Goal: Task Accomplishment & Management: Manage account settings

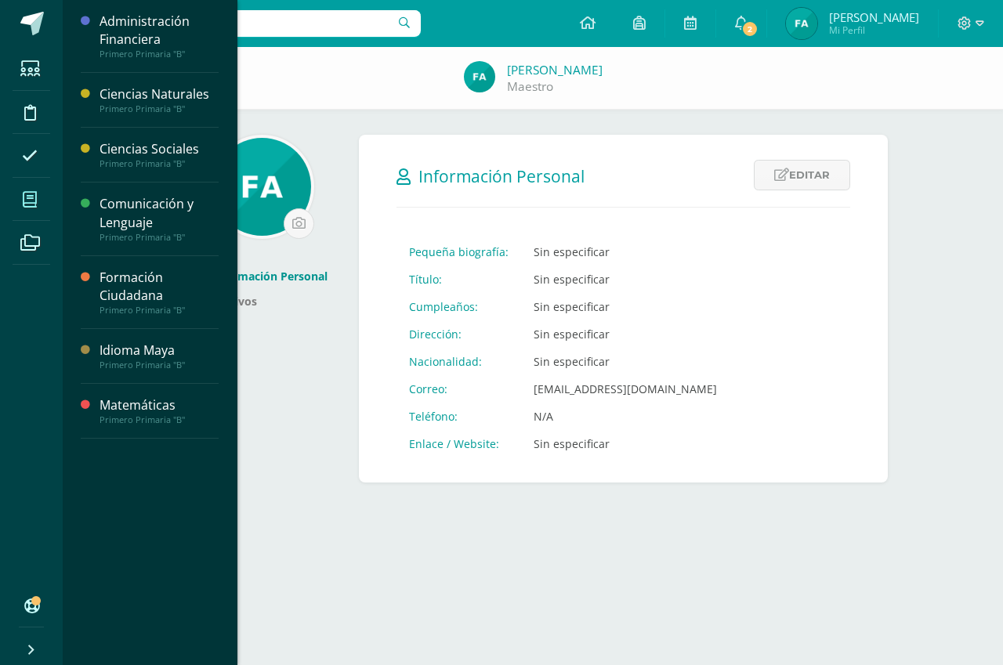
click at [37, 209] on span at bounding box center [30, 199] width 35 height 35
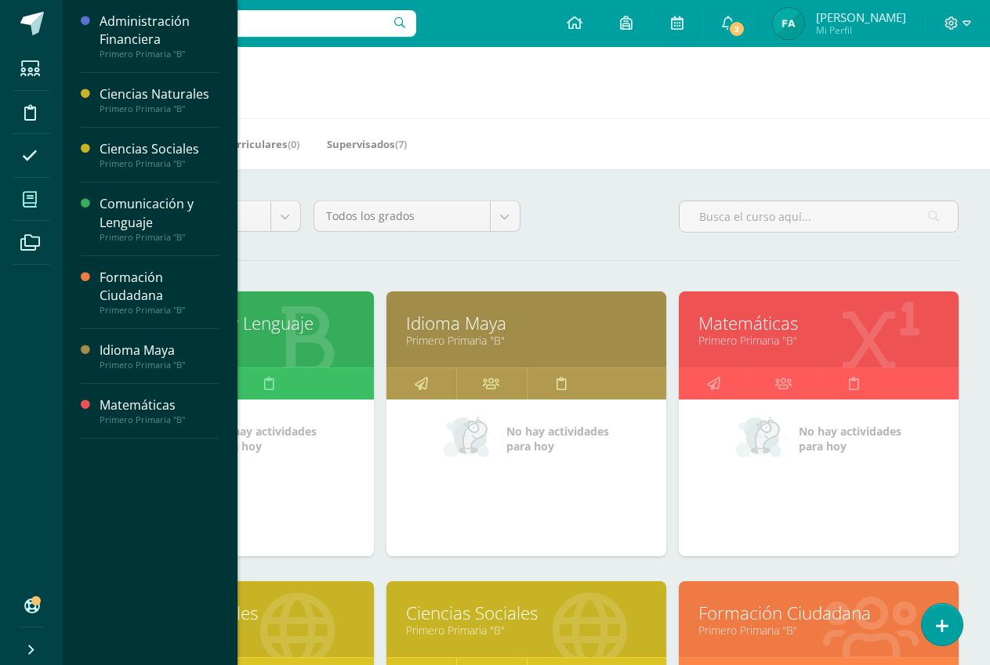
click at [30, 208] on span at bounding box center [30, 199] width 35 height 35
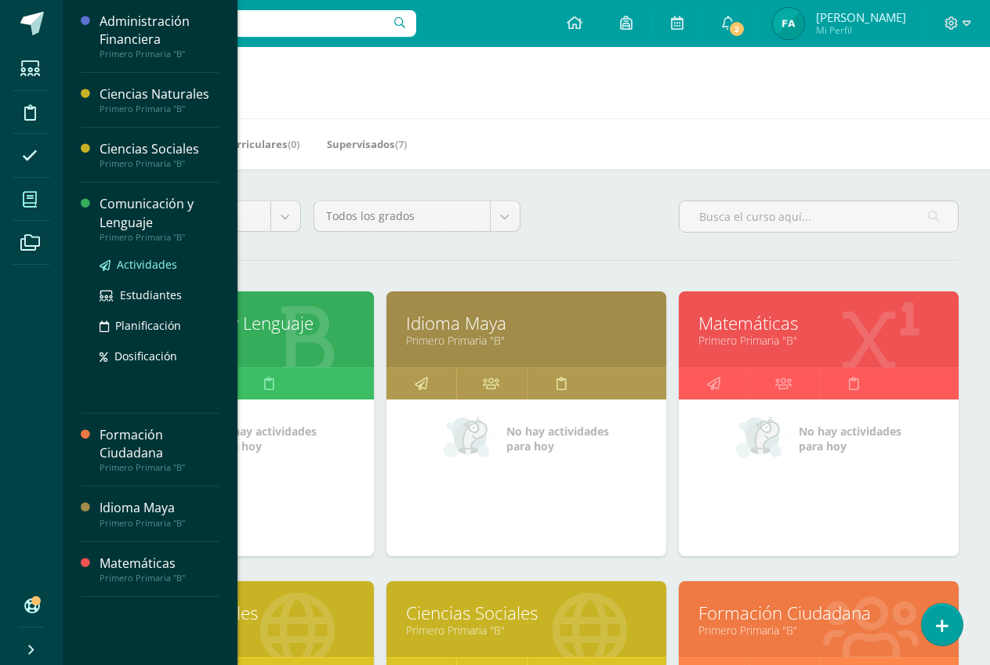
click at [149, 265] on span "Actividades" at bounding box center [147, 264] width 60 height 15
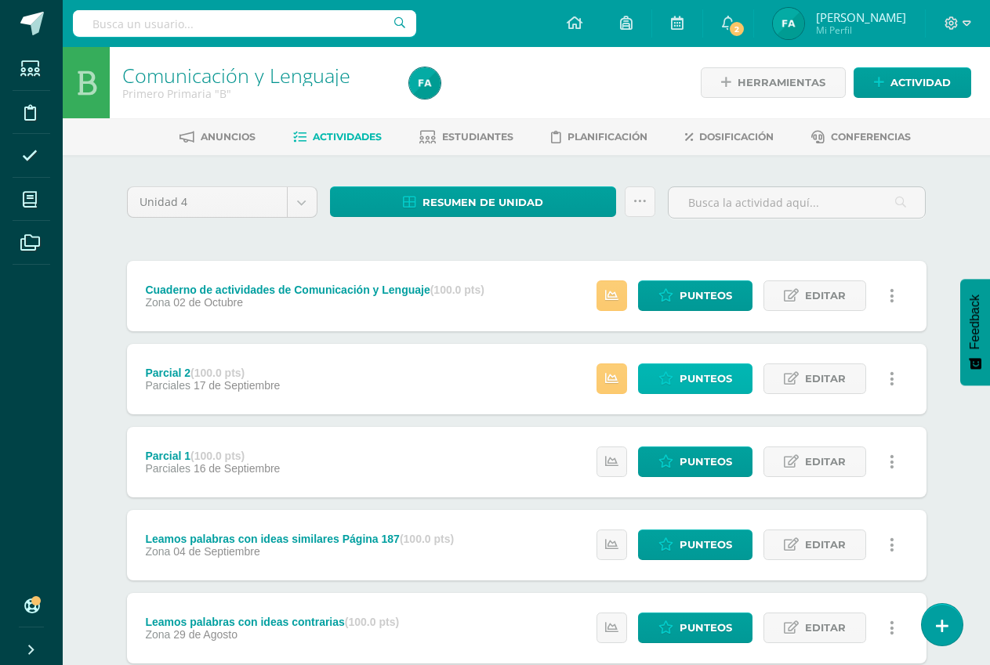
click at [670, 378] on icon at bounding box center [665, 378] width 15 height 13
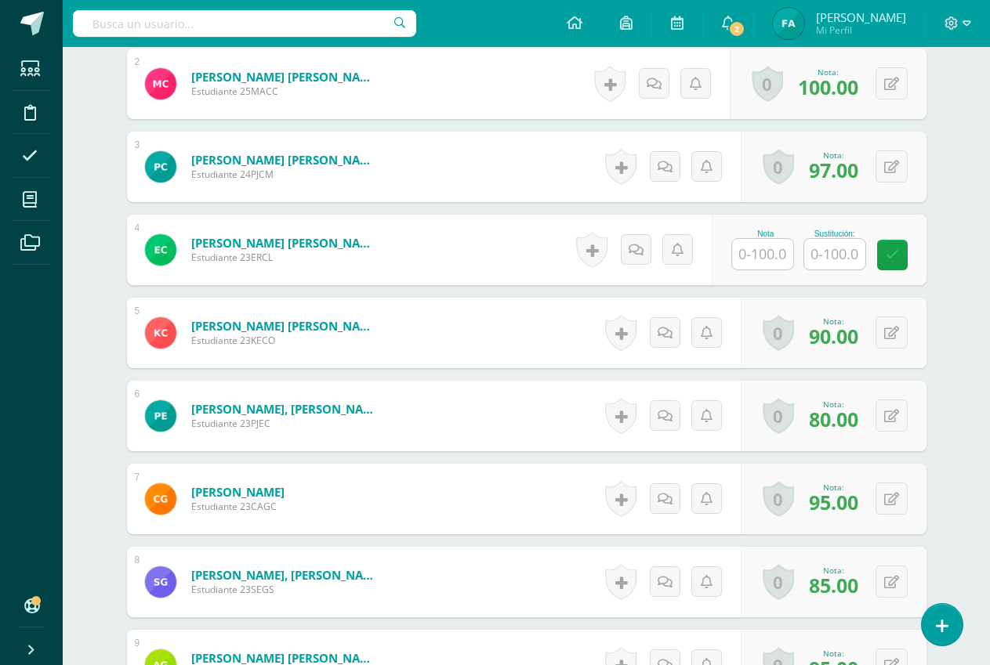
scroll to position [629, 0]
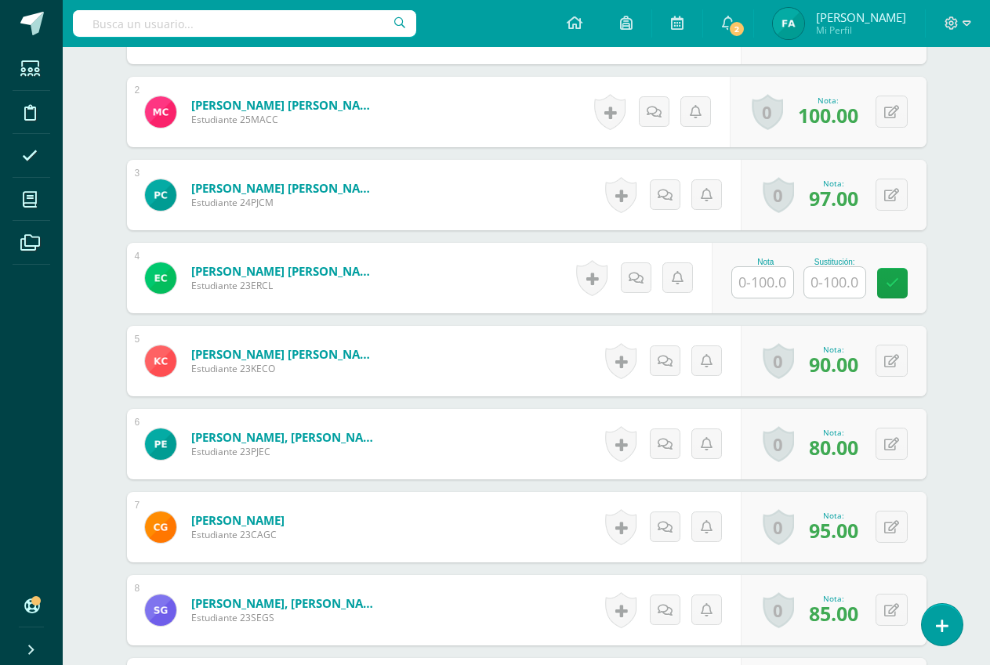
click at [848, 288] on input "text" at bounding box center [834, 282] width 61 height 31
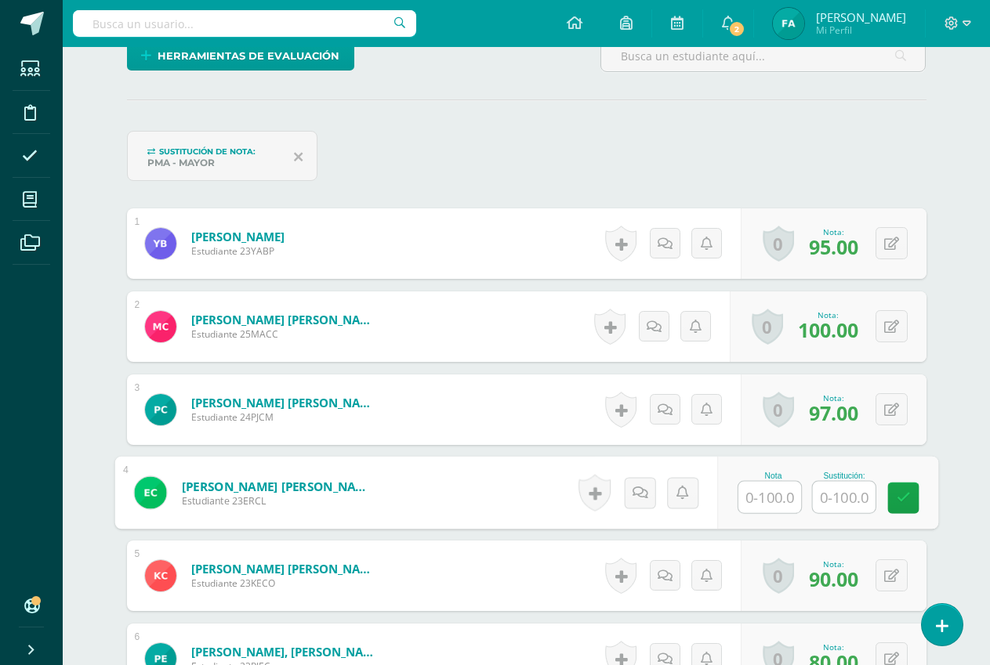
scroll to position [472, 0]
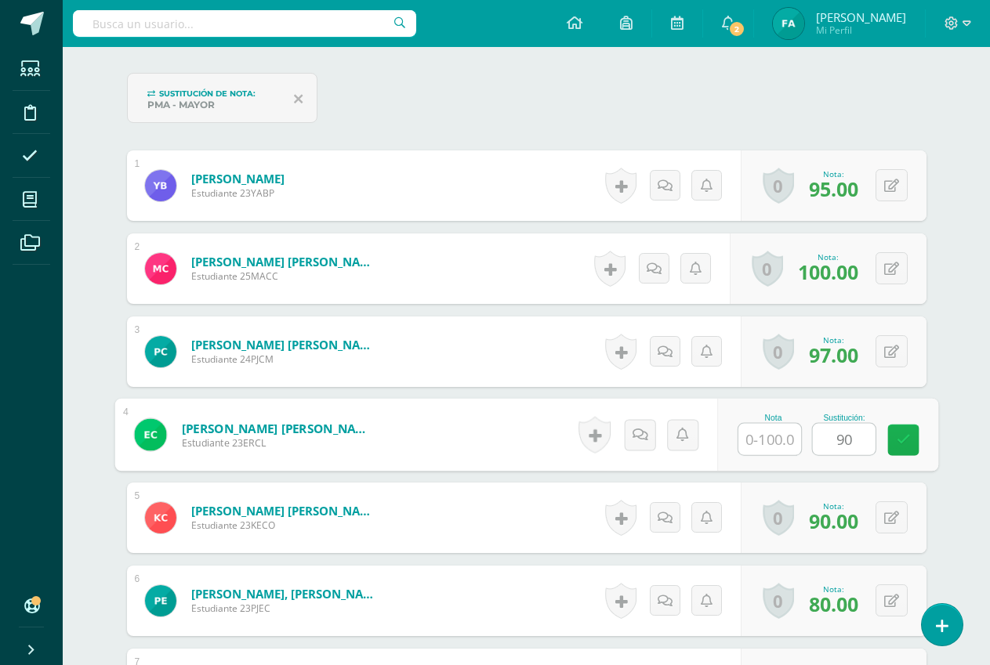
click at [912, 440] on link at bounding box center [902, 440] width 31 height 31
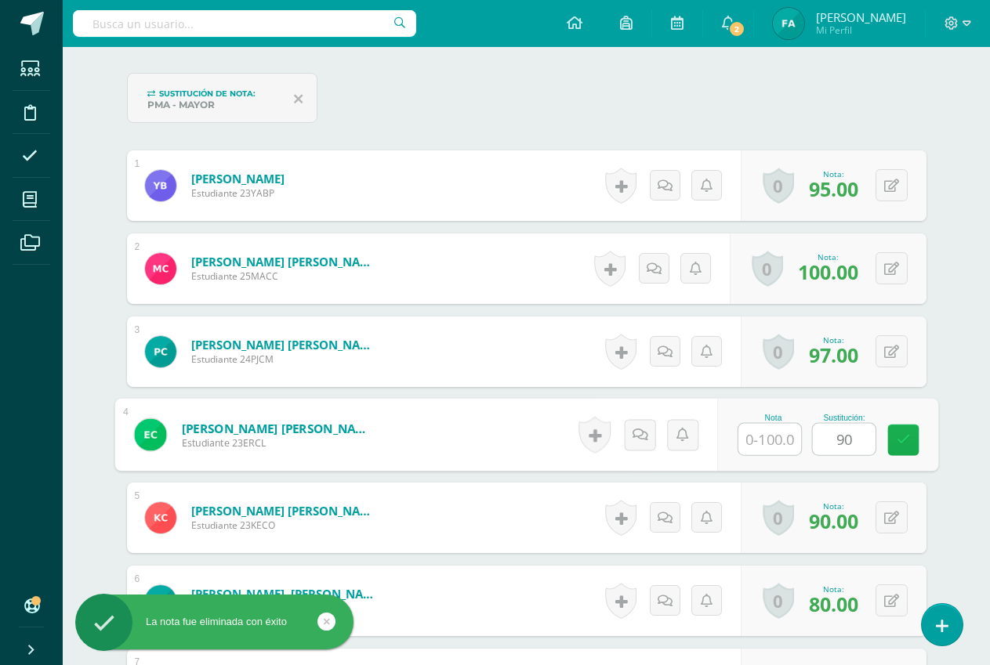
click at [904, 439] on icon at bounding box center [903, 439] width 14 height 13
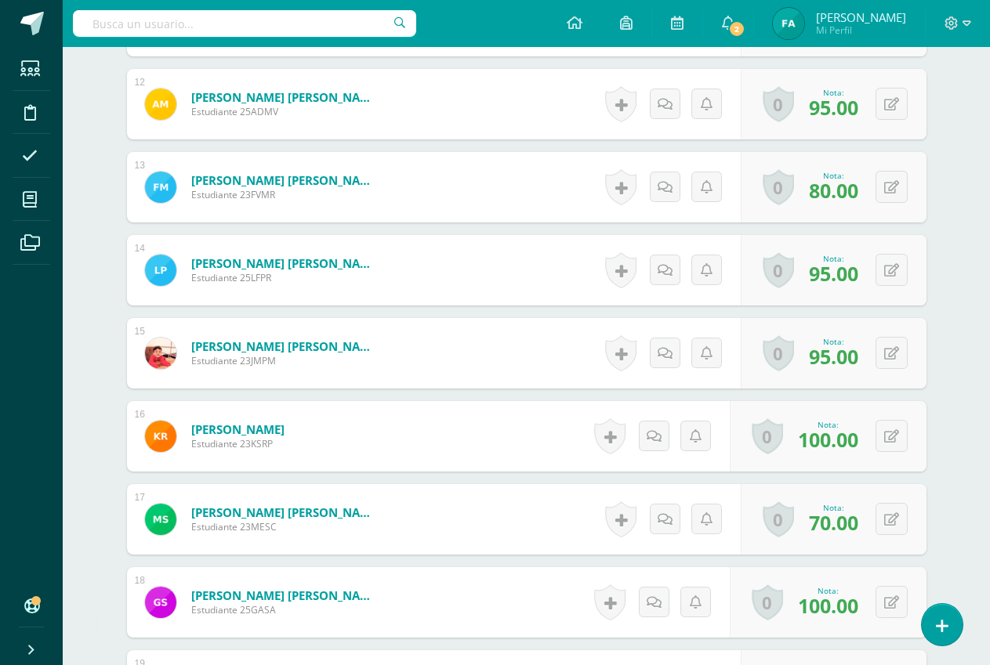
scroll to position [1702, 0]
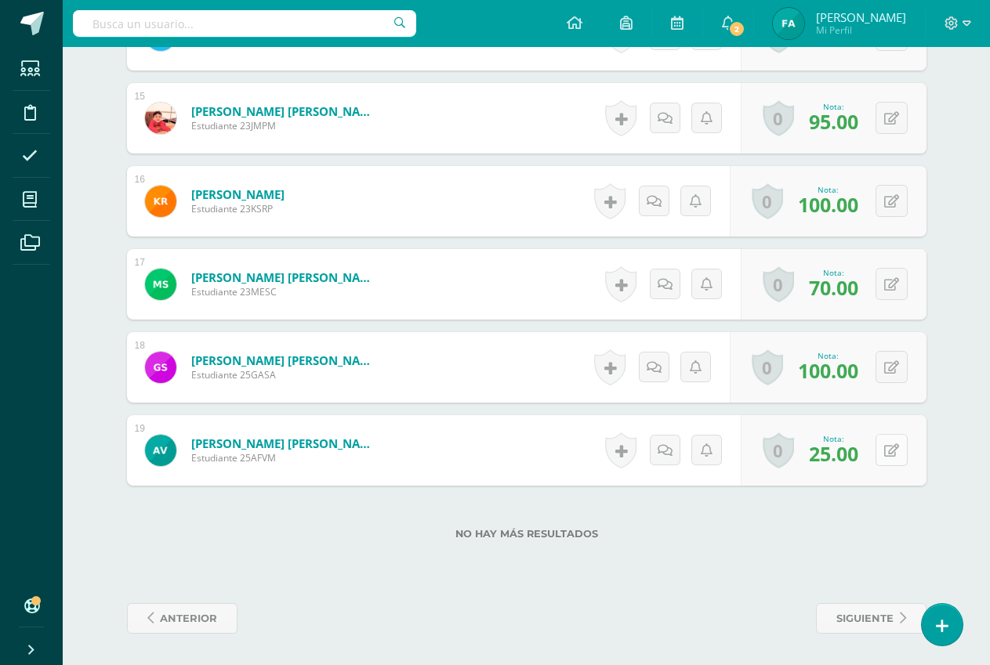
type input "90"
click at [897, 454] on icon at bounding box center [902, 450] width 16 height 13
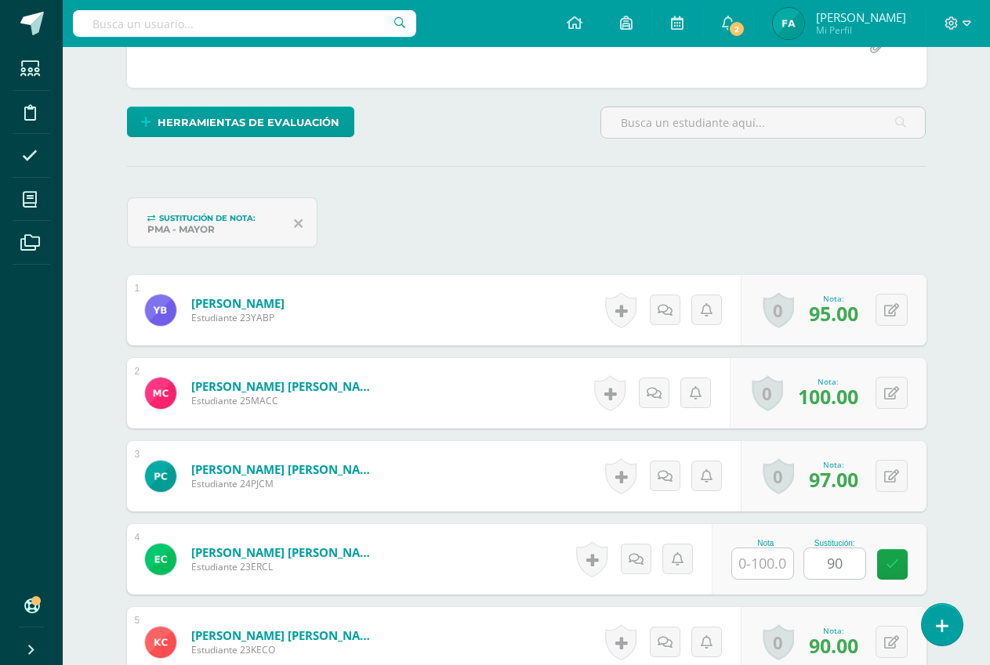
scroll to position [448, 0]
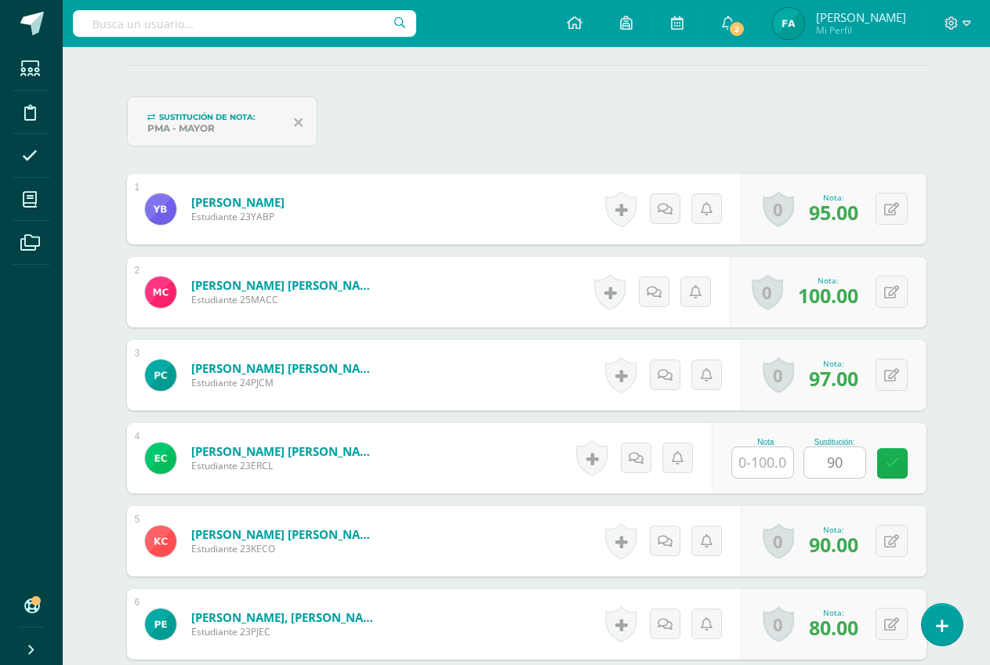
click at [890, 462] on icon at bounding box center [892, 463] width 13 height 13
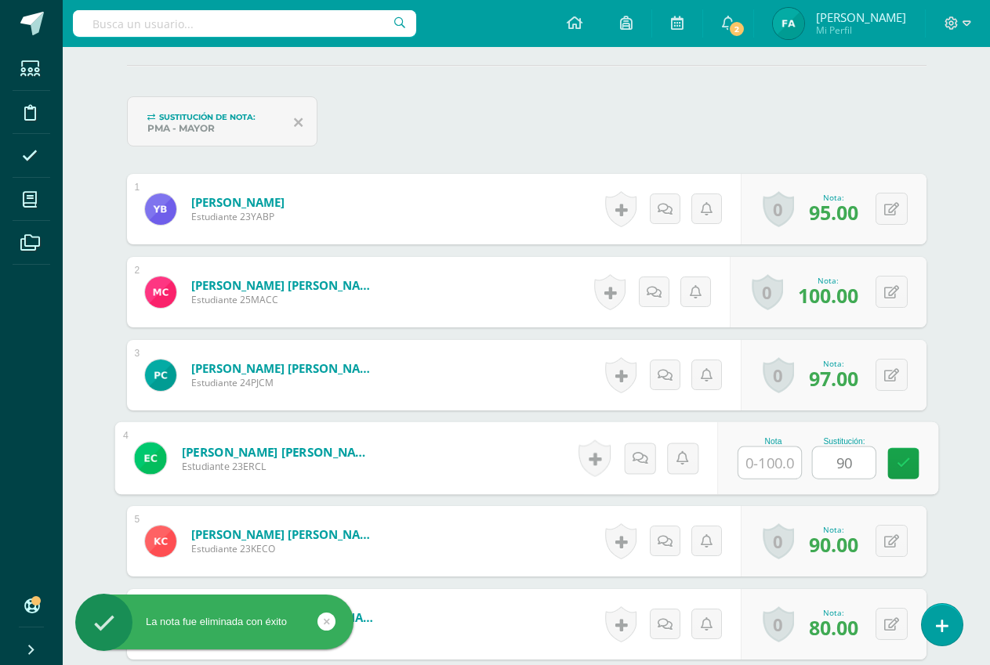
click at [766, 464] on input "text" at bounding box center [769, 462] width 63 height 31
type input "90"
click at [900, 468] on icon at bounding box center [903, 463] width 14 height 13
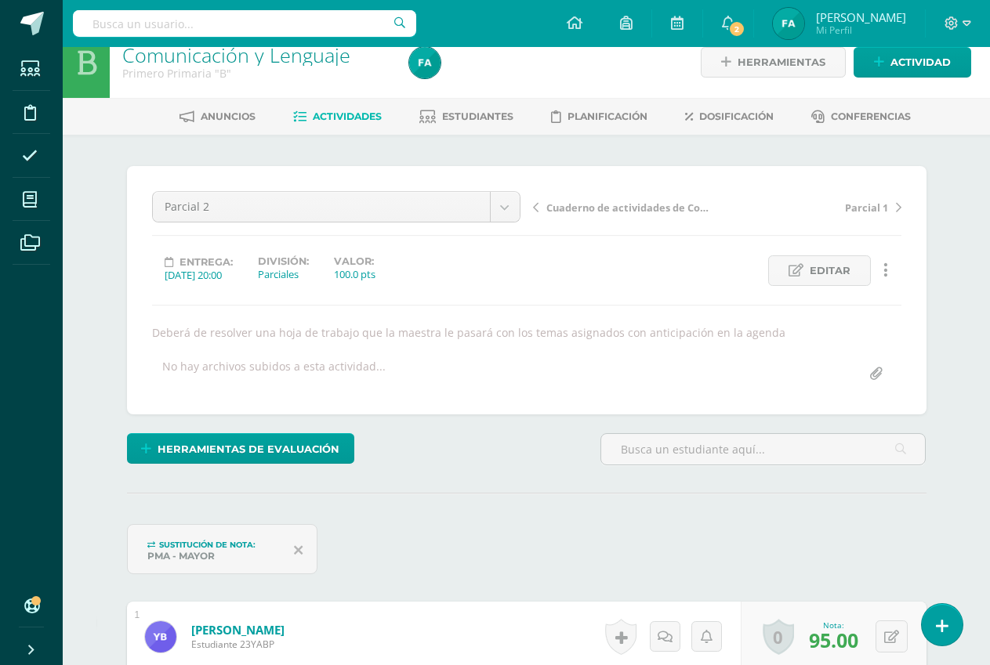
scroll to position [0, 0]
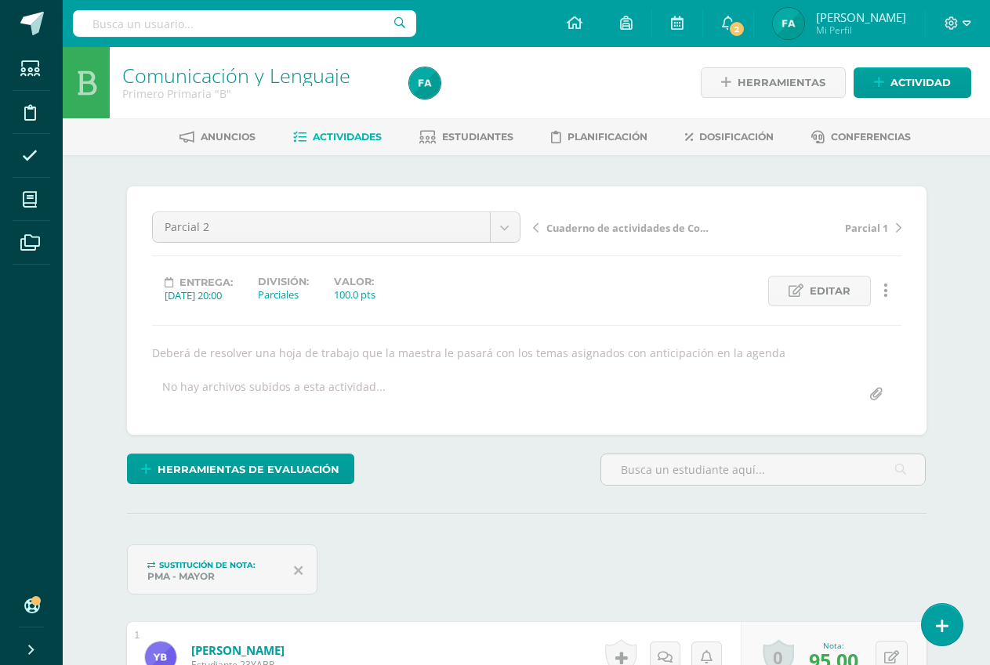
click at [327, 137] on span "Actividades" at bounding box center [347, 137] width 69 height 12
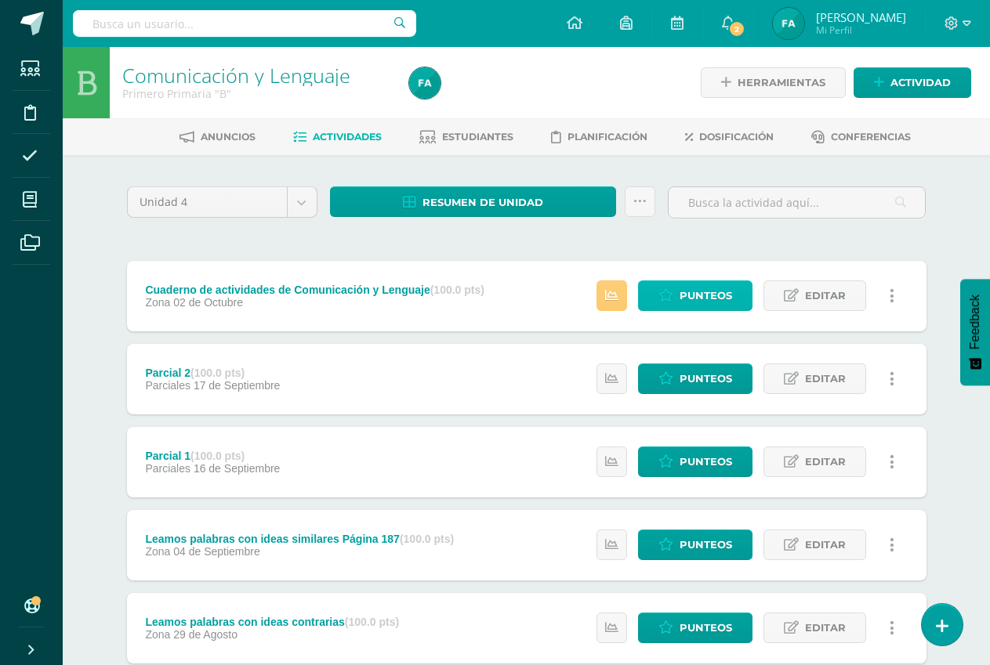
click at [696, 306] on span "Punteos" at bounding box center [705, 295] width 53 height 29
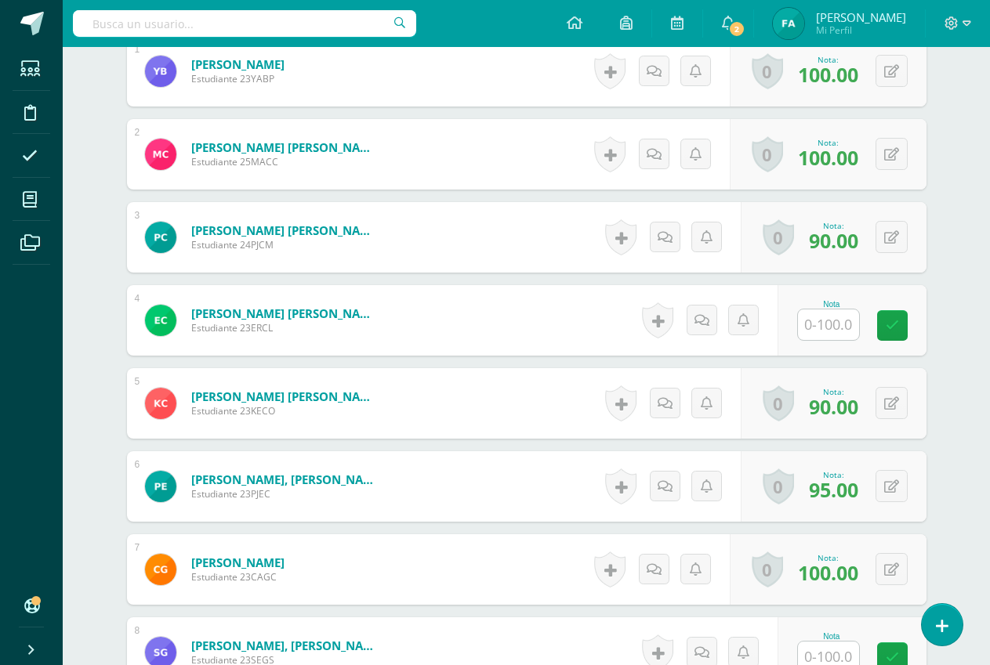
scroll to position [550, 0]
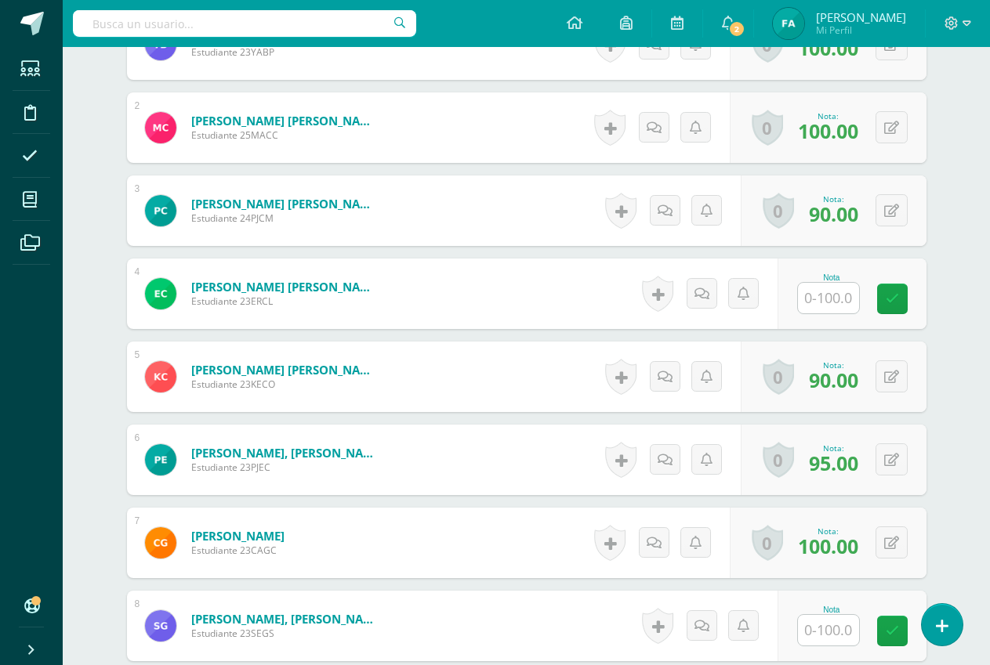
click at [842, 307] on input "text" at bounding box center [828, 298] width 61 height 31
click at [911, 300] on link at bounding box center [902, 299] width 31 height 31
type input "0"
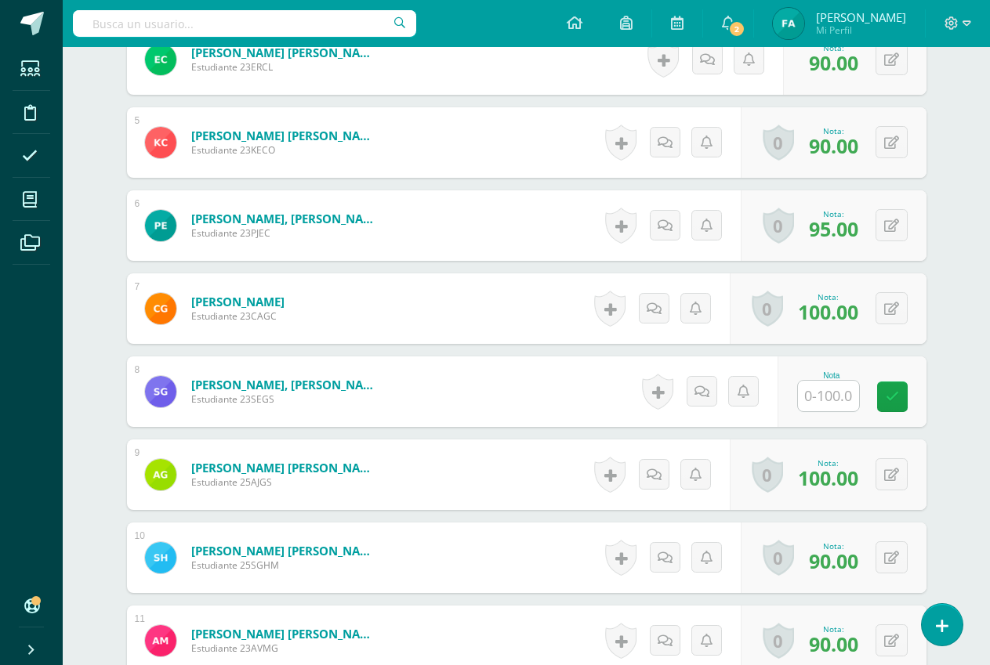
scroll to position [785, 0]
click at [846, 396] on input "text" at bounding box center [828, 395] width 61 height 31
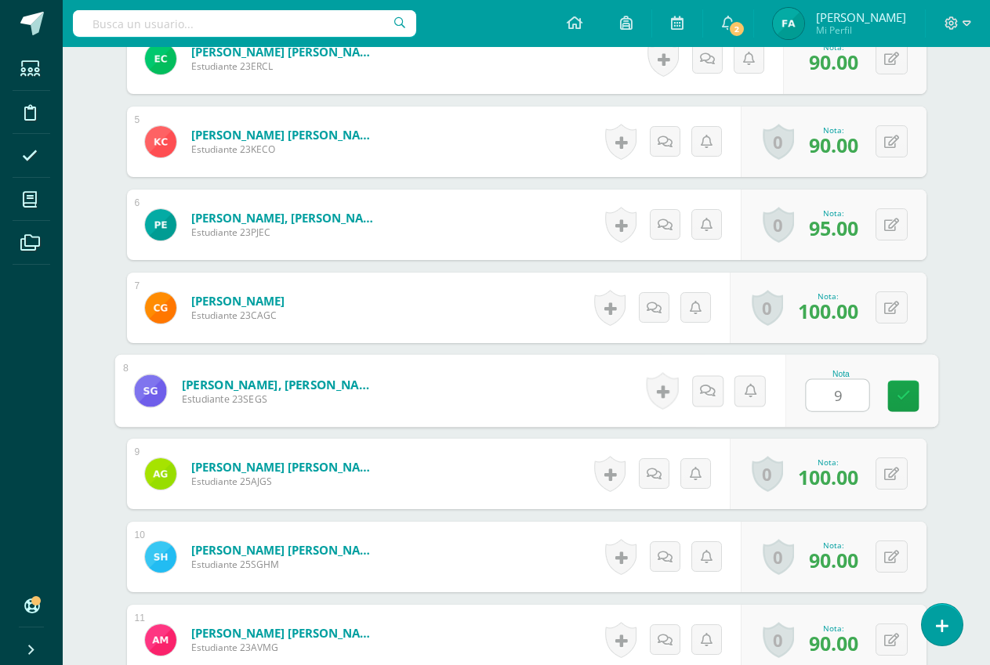
type input "90"
click at [900, 399] on icon at bounding box center [903, 395] width 14 height 13
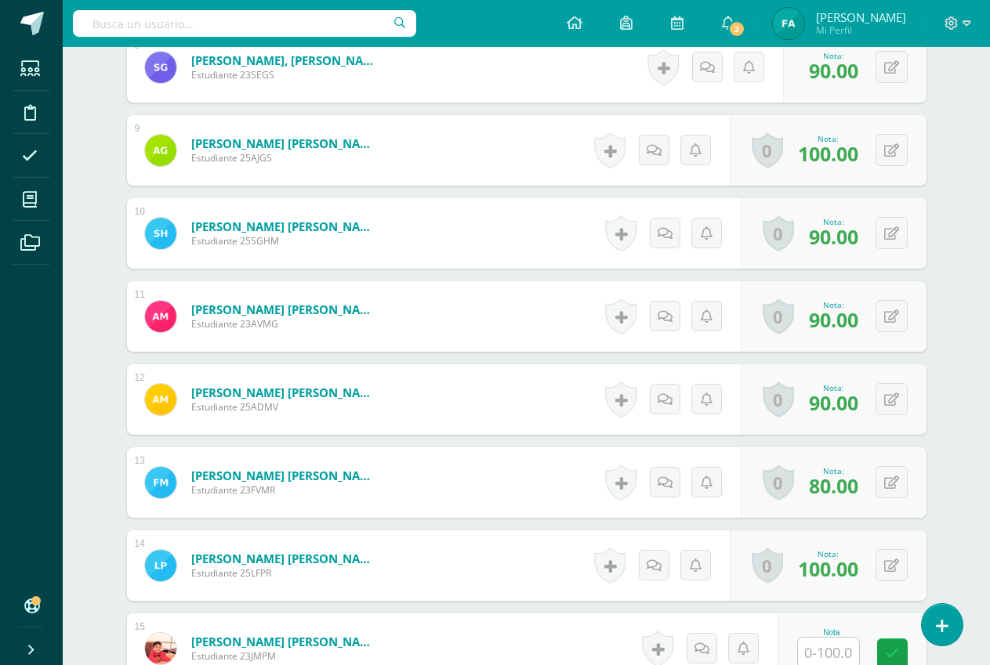
scroll to position [1334, 0]
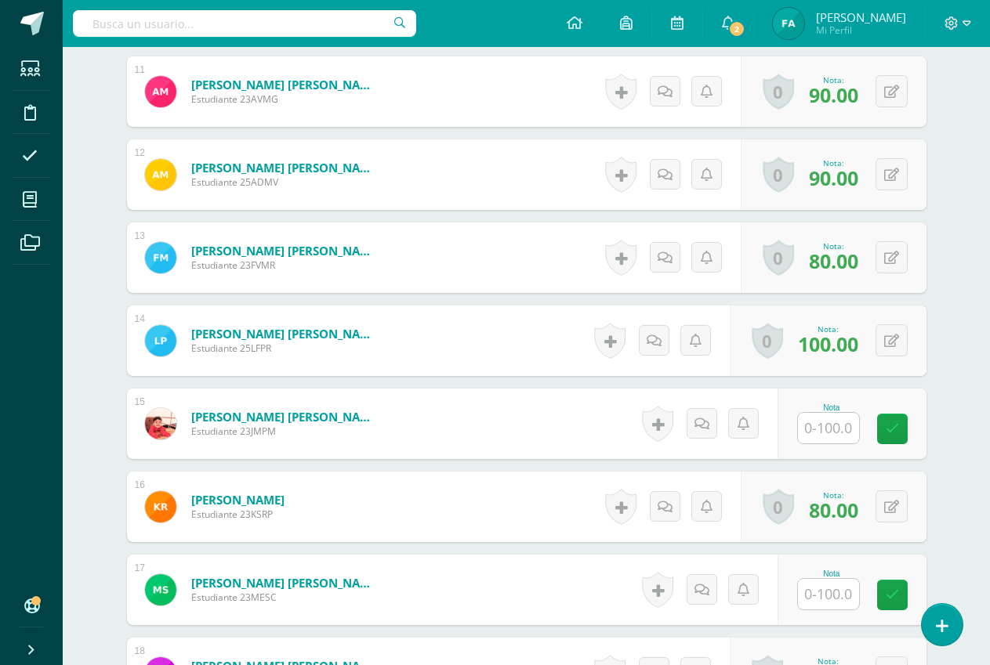
click at [834, 428] on input "text" at bounding box center [828, 428] width 61 height 31
type input "95"
click at [904, 429] on icon at bounding box center [903, 428] width 14 height 13
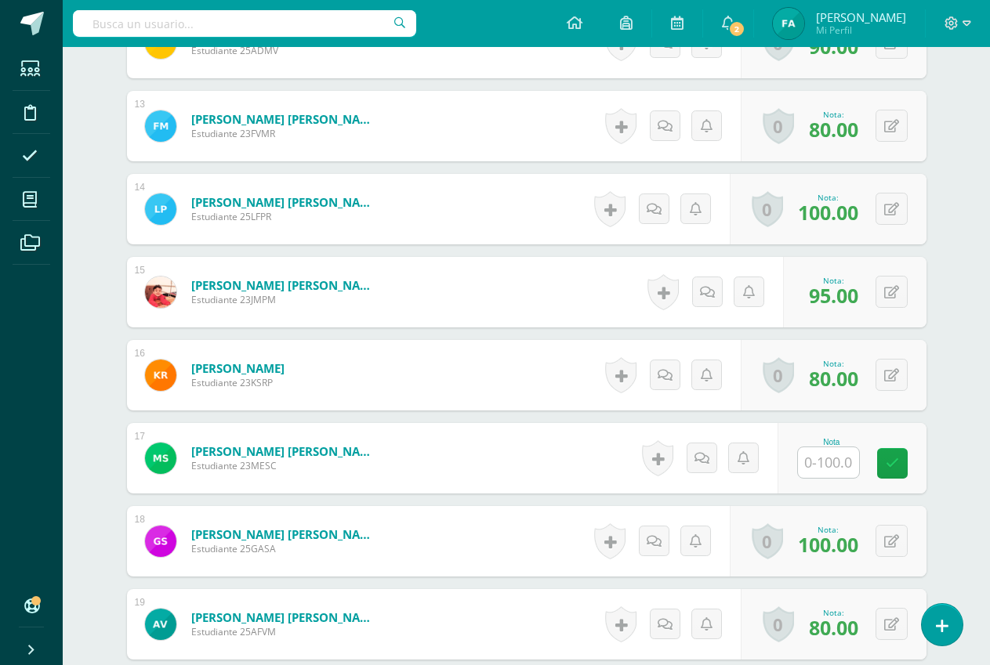
scroll to position [1491, 0]
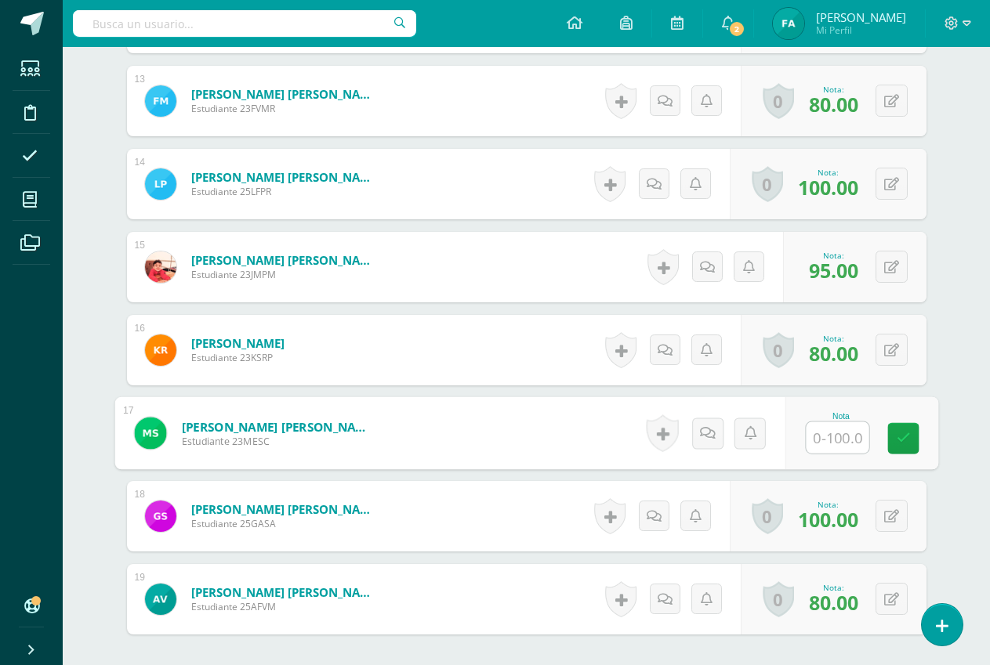
click at [839, 439] on input "text" at bounding box center [837, 437] width 63 height 31
type input "95"
click at [907, 434] on icon at bounding box center [903, 438] width 14 height 13
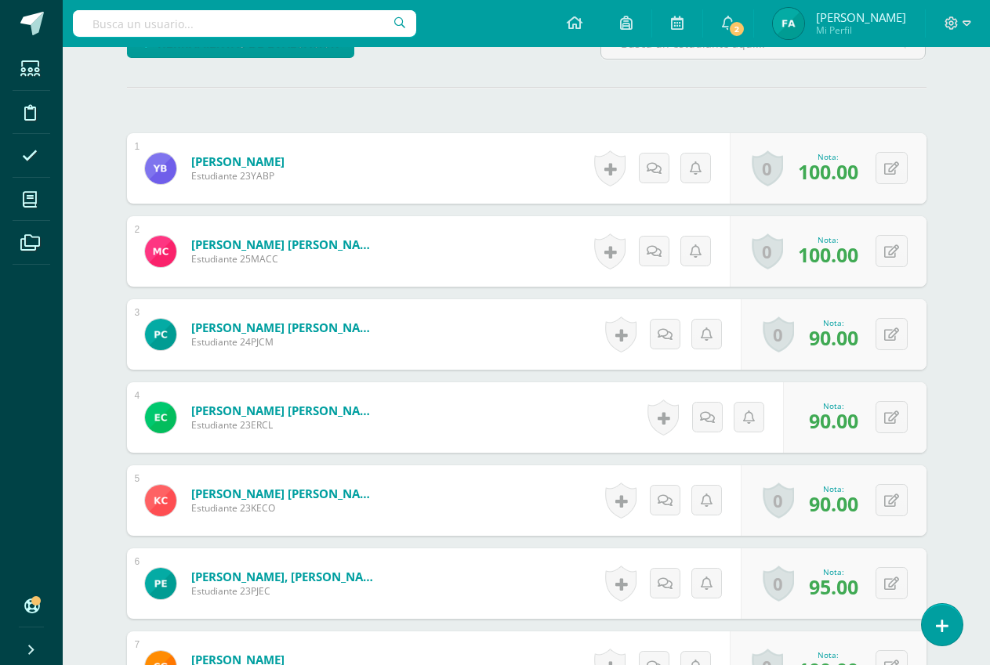
scroll to position [0, 0]
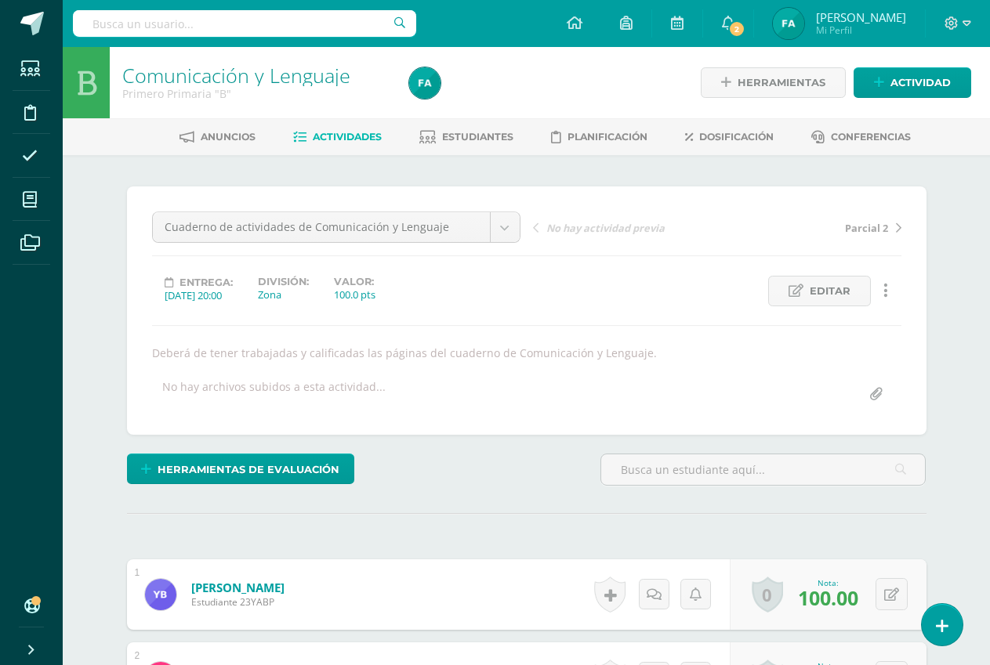
click at [307, 129] on link "Actividades" at bounding box center [337, 137] width 89 height 25
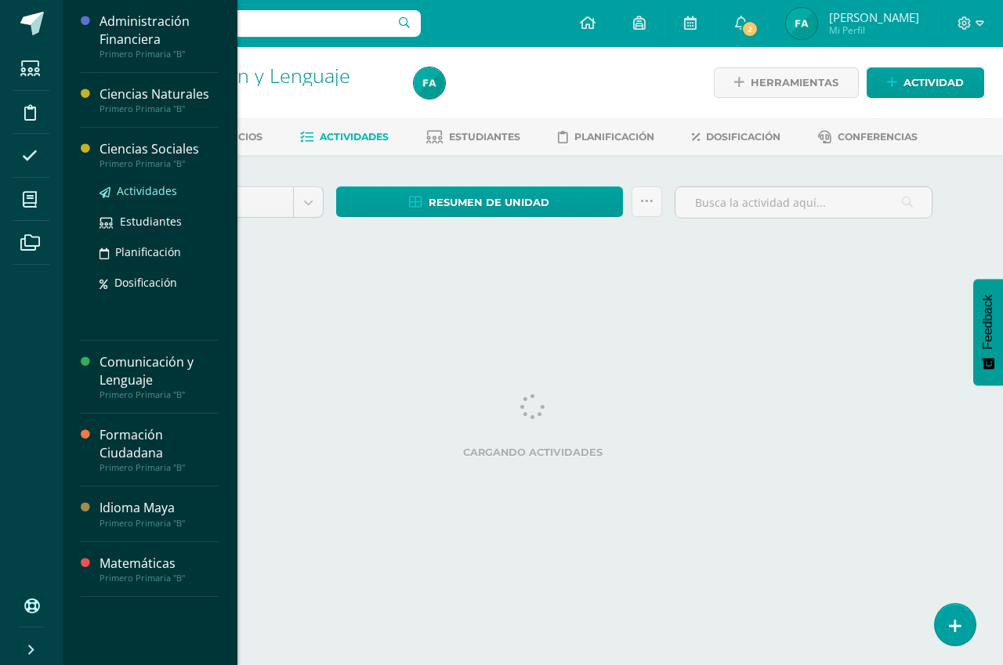
click at [165, 187] on span "Actividades" at bounding box center [147, 190] width 60 height 15
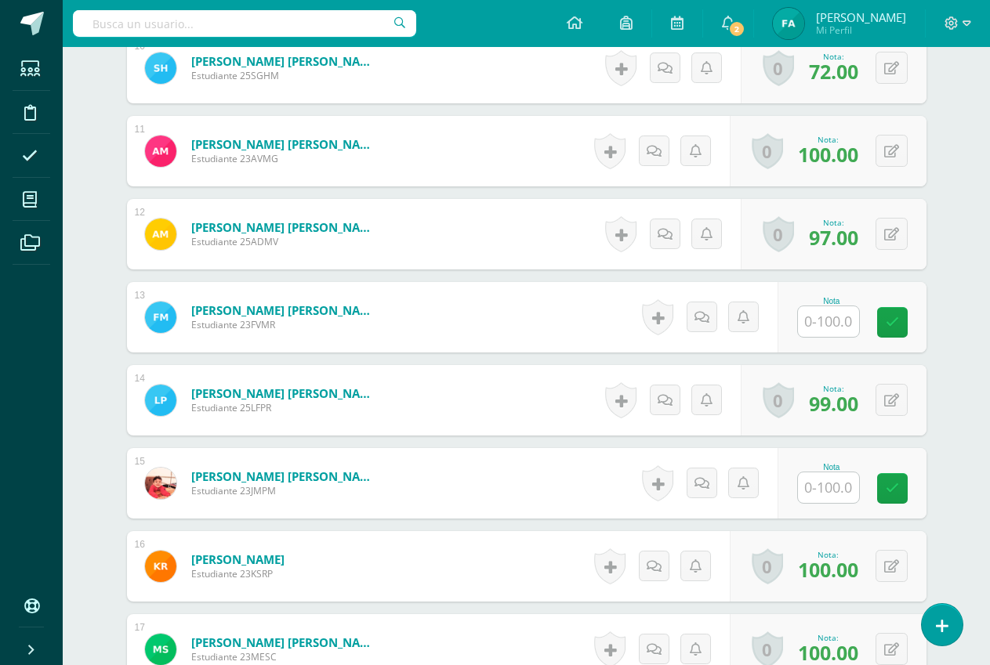
scroll to position [1261, 0]
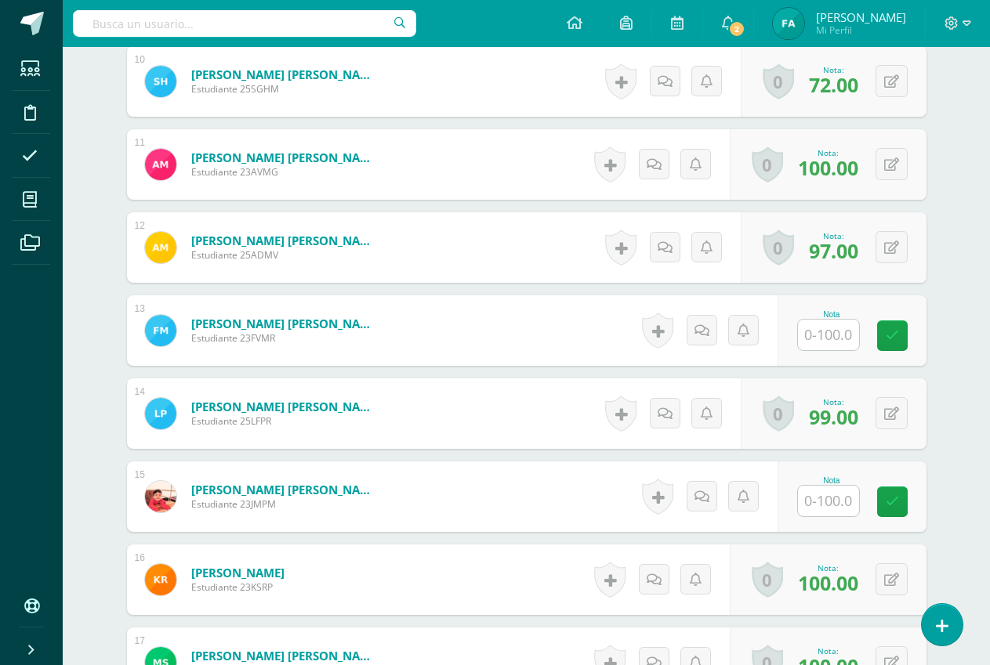
click at [849, 334] on input "text" at bounding box center [828, 335] width 61 height 31
click at [849, 334] on input "text" at bounding box center [837, 335] width 63 height 31
type input "96"
click at [907, 333] on icon at bounding box center [903, 335] width 14 height 13
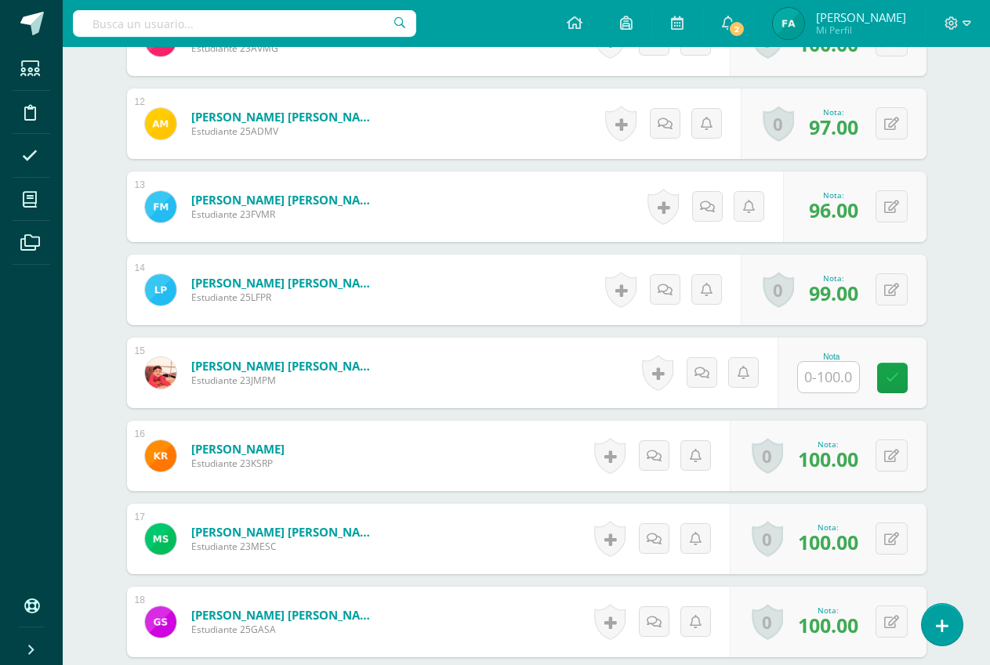
scroll to position [1339, 0]
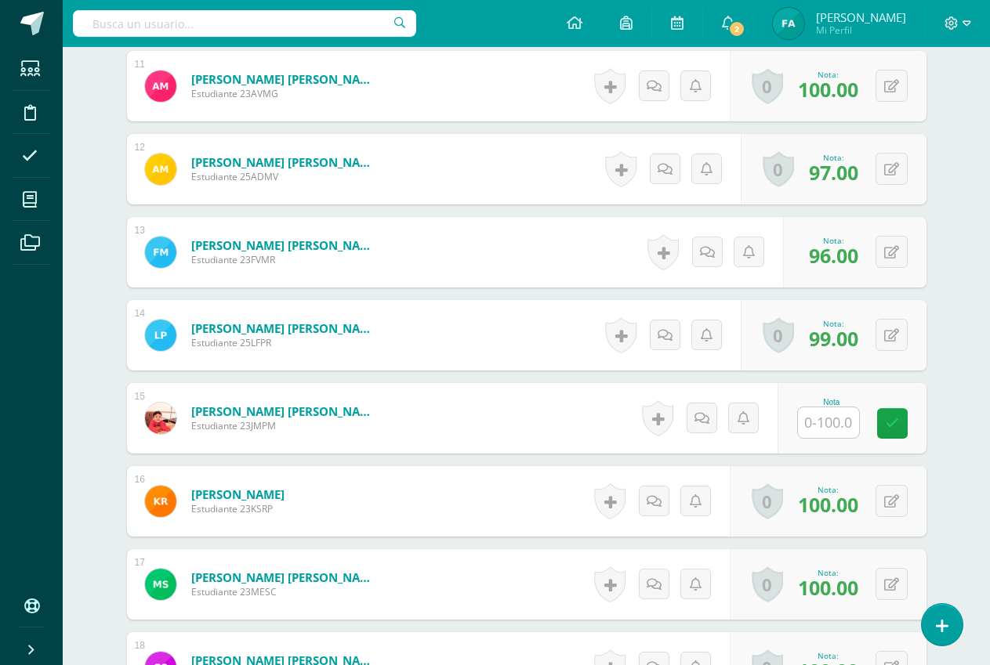
click at [842, 422] on input "text" at bounding box center [828, 423] width 61 height 31
type input "89"
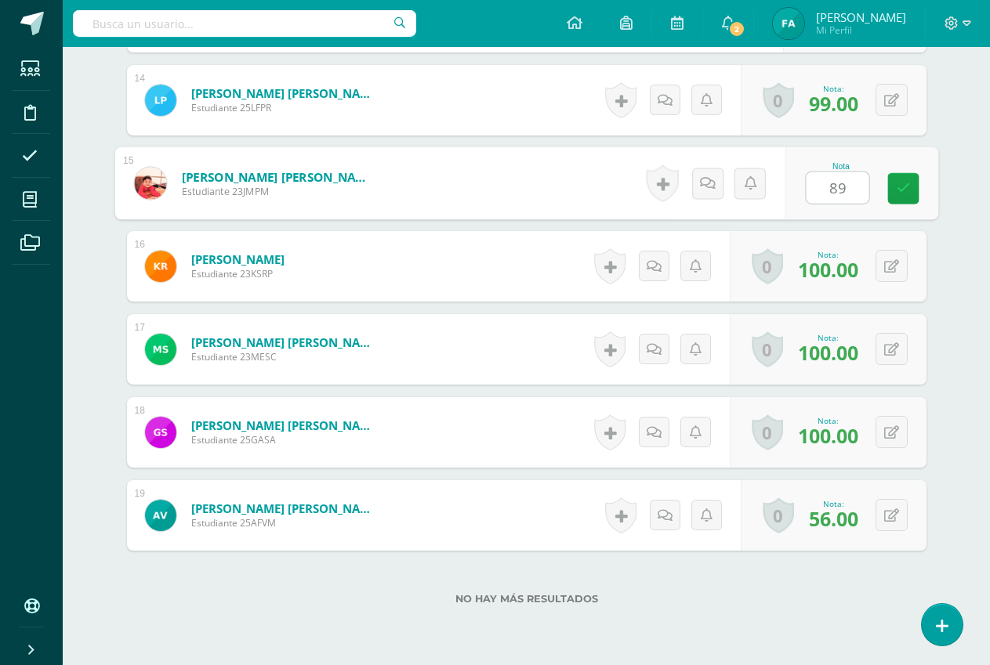
scroll to position [1639, 0]
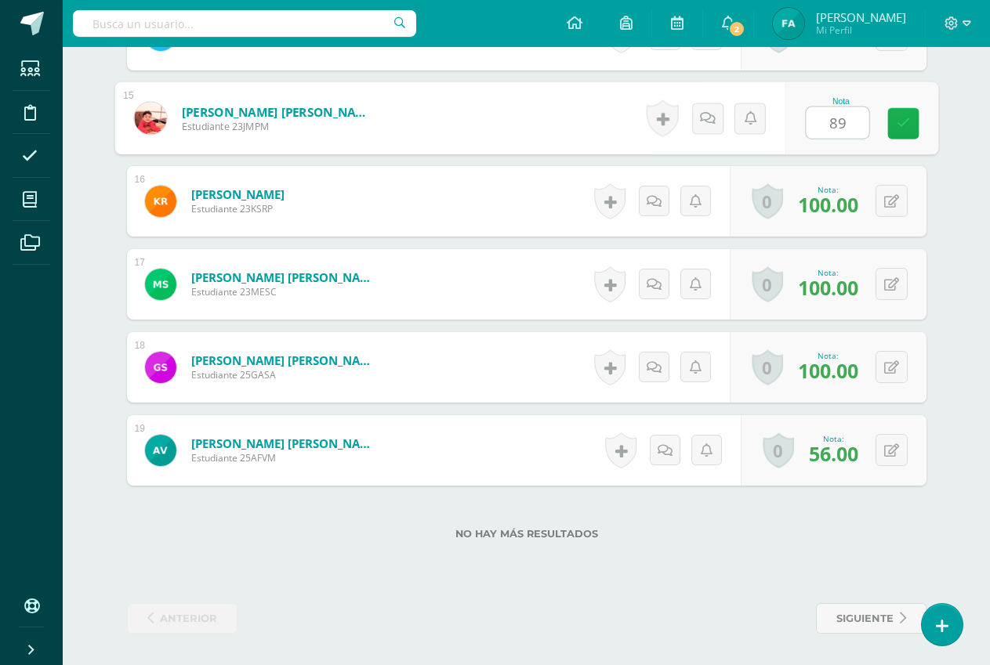
click at [906, 130] on icon at bounding box center [903, 123] width 14 height 13
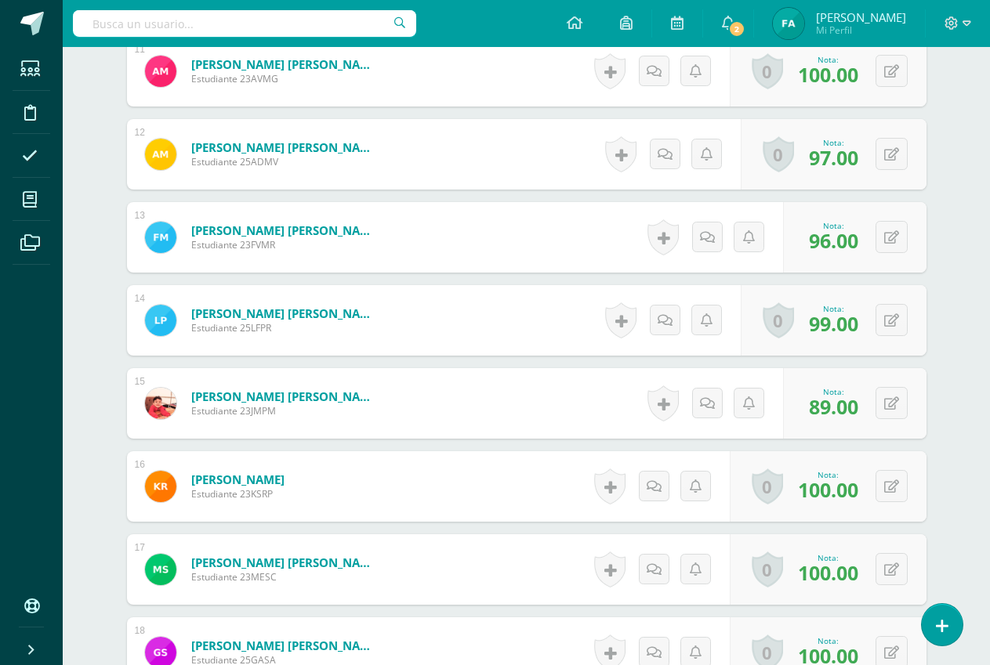
scroll to position [1326, 0]
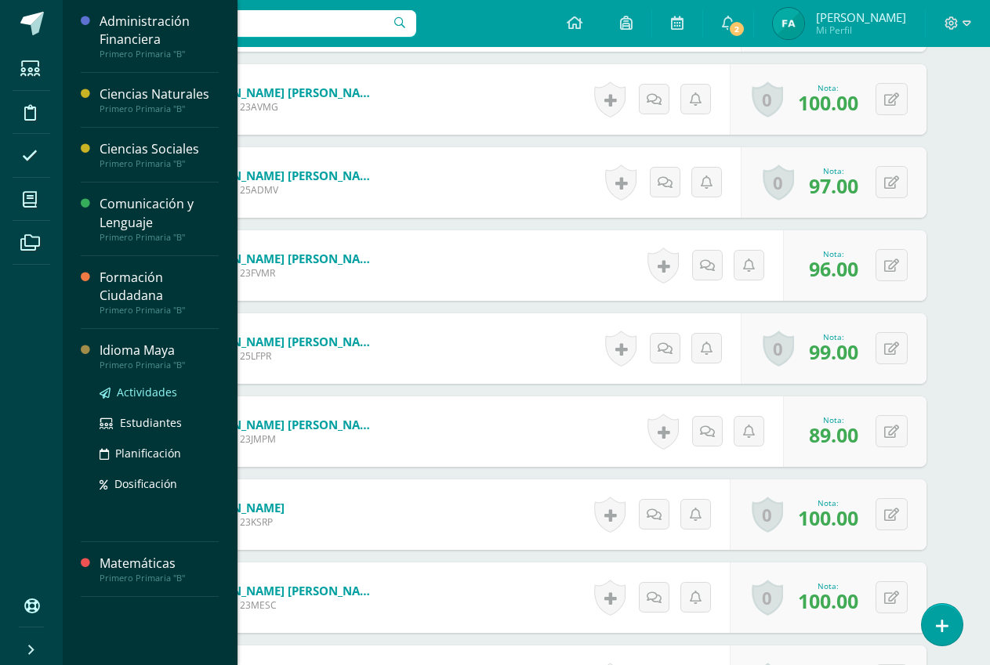
click at [159, 397] on span "Actividades" at bounding box center [147, 392] width 60 height 15
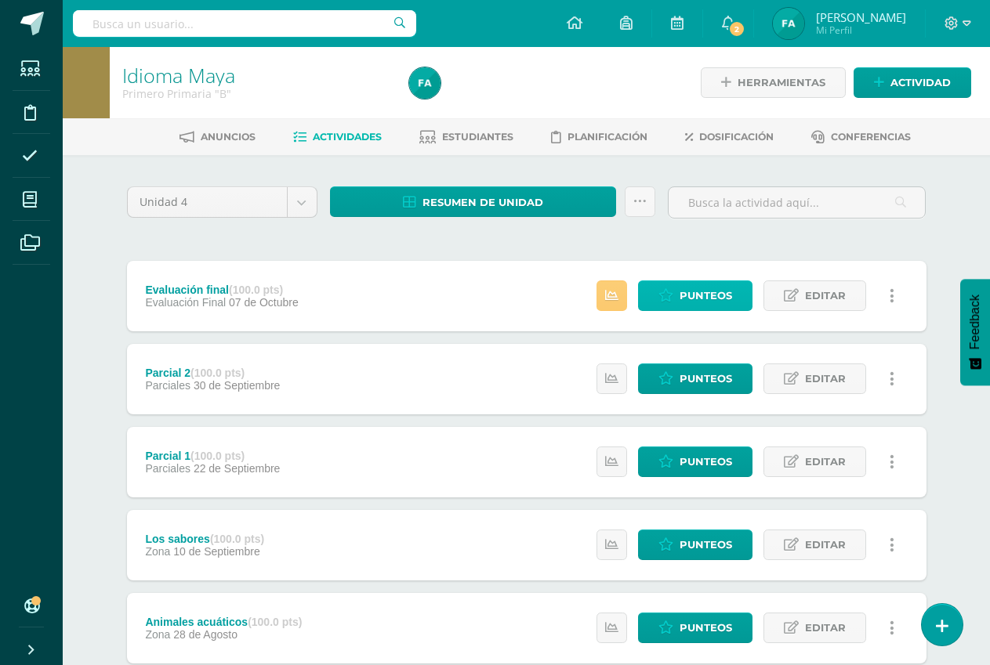
click at [676, 297] on link "Punteos" at bounding box center [695, 296] width 114 height 31
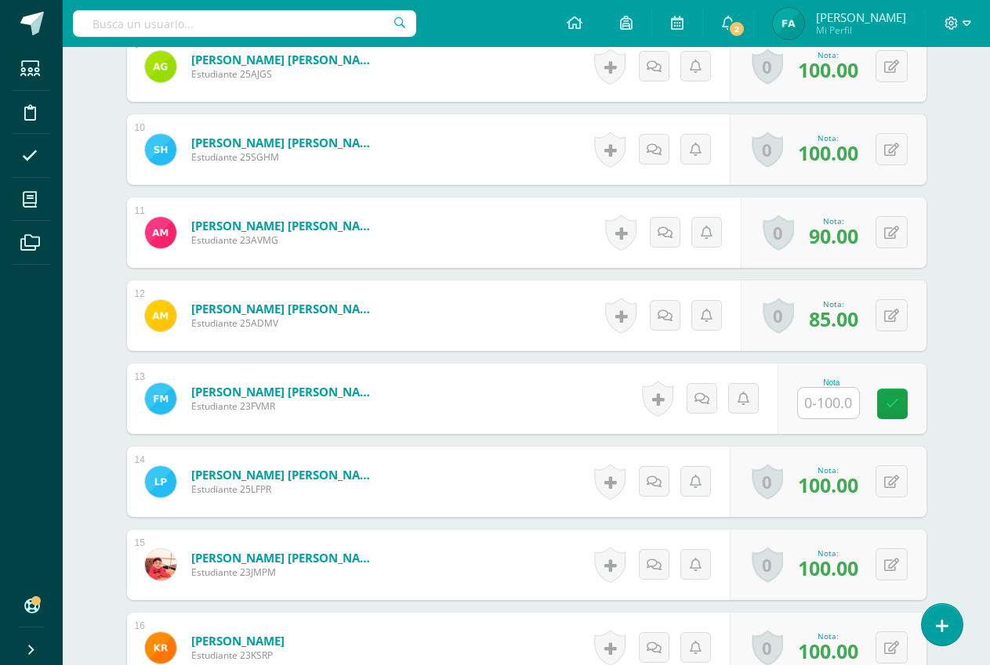
scroll to position [1221, 0]
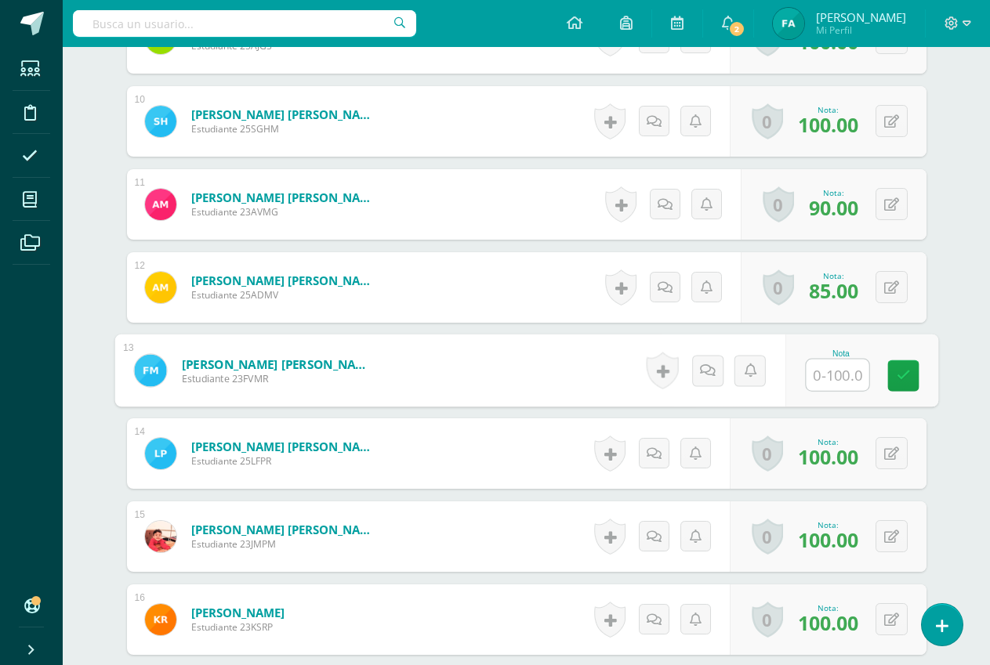
click at [844, 371] on input "text" at bounding box center [837, 375] width 63 height 31
type input "90"
click at [906, 375] on icon at bounding box center [903, 375] width 14 height 13
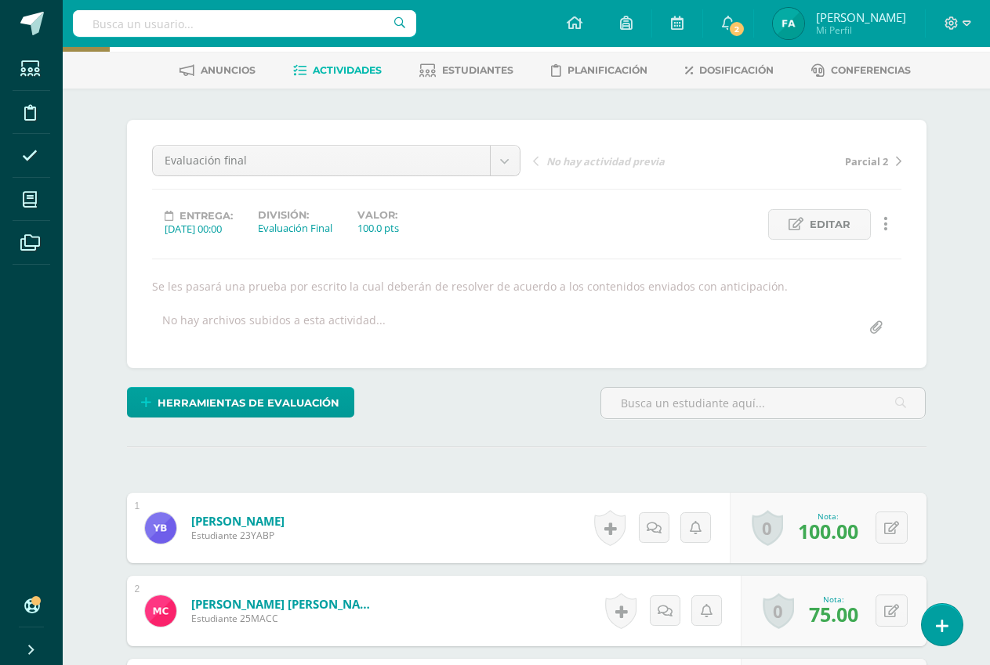
scroll to position [0, 0]
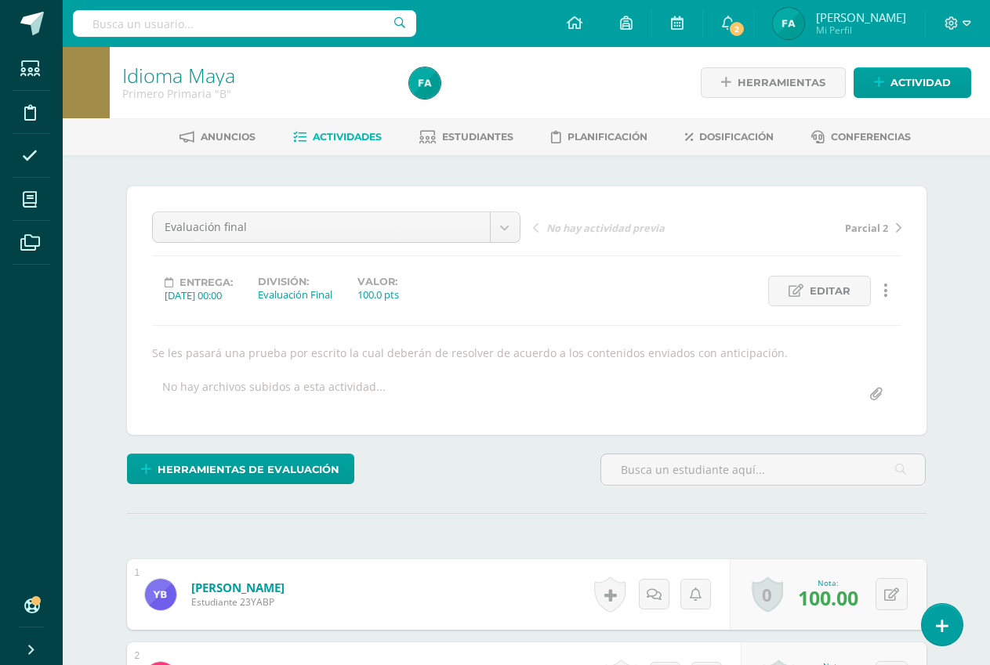
click at [348, 137] on span "Actividades" at bounding box center [347, 137] width 69 height 12
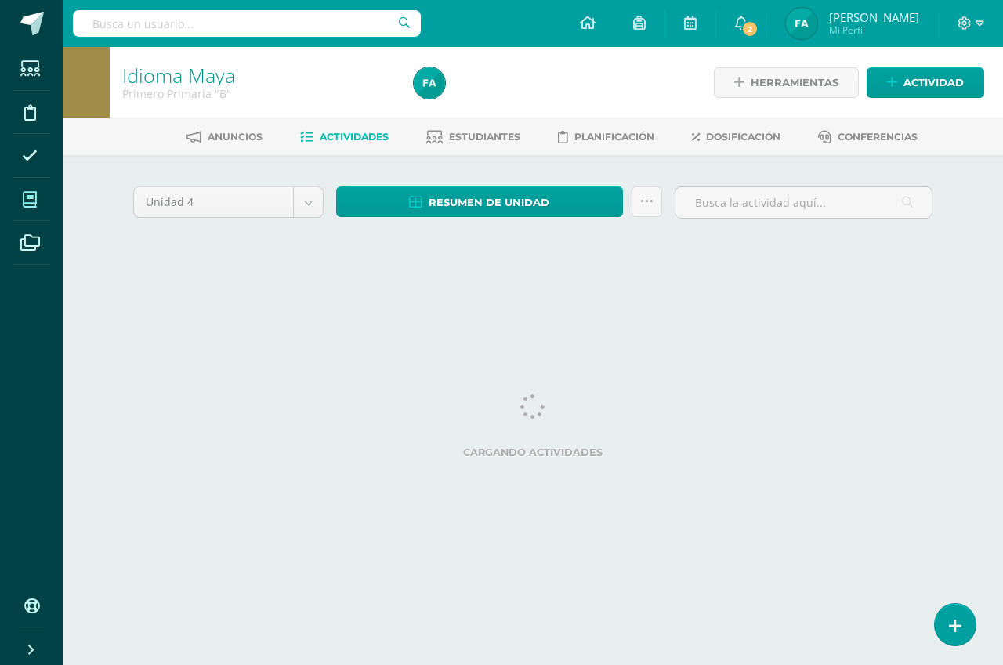
click at [25, 197] on icon at bounding box center [30, 200] width 14 height 16
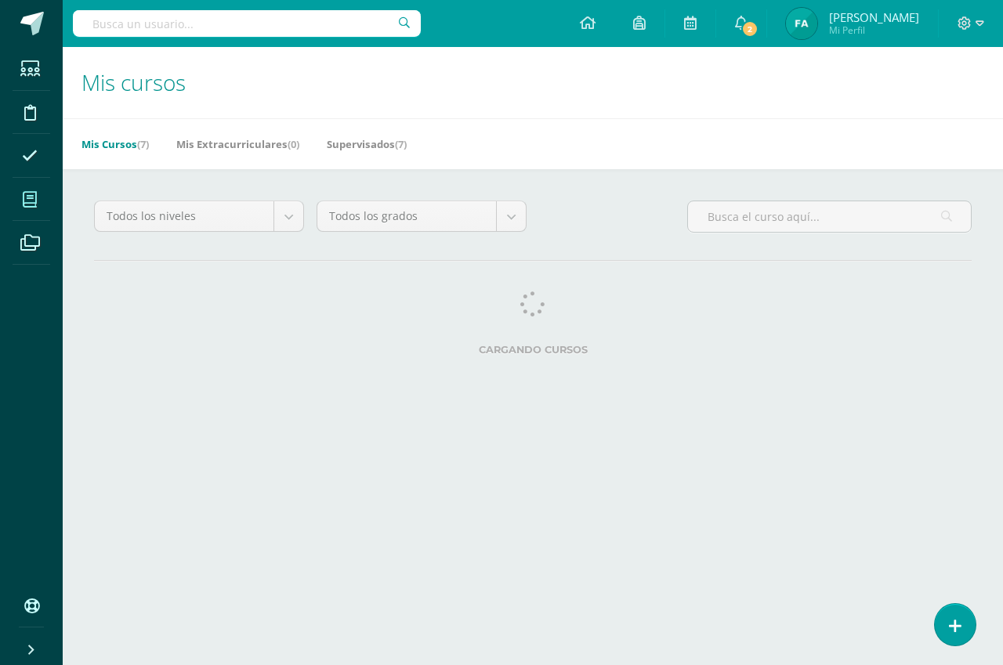
click at [34, 198] on icon at bounding box center [30, 200] width 14 height 16
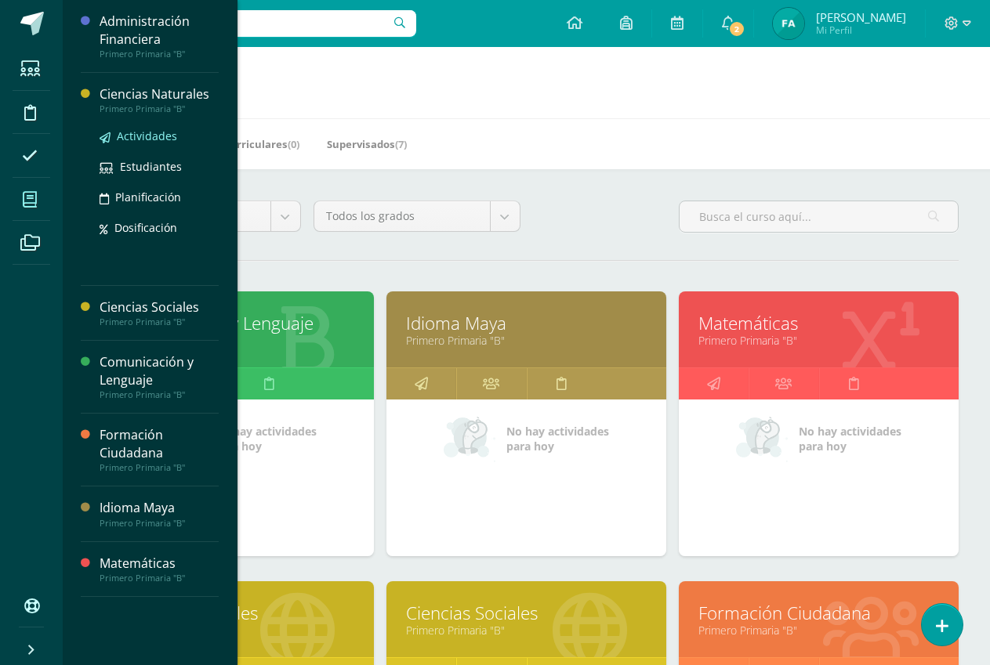
click at [133, 137] on span "Actividades" at bounding box center [147, 136] width 60 height 15
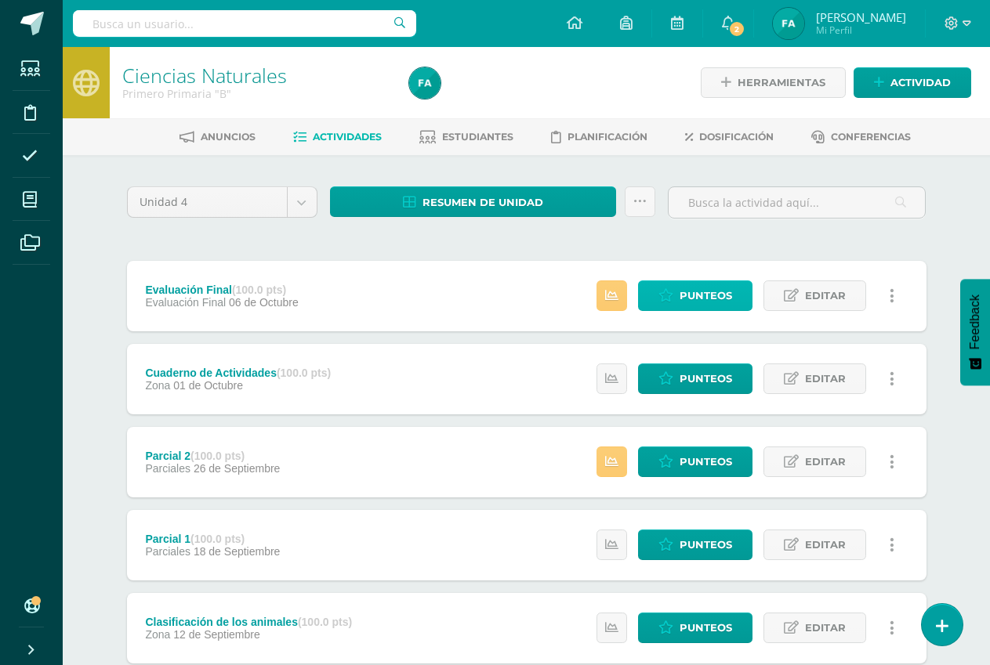
click at [693, 299] on span "Punteos" at bounding box center [705, 295] width 53 height 29
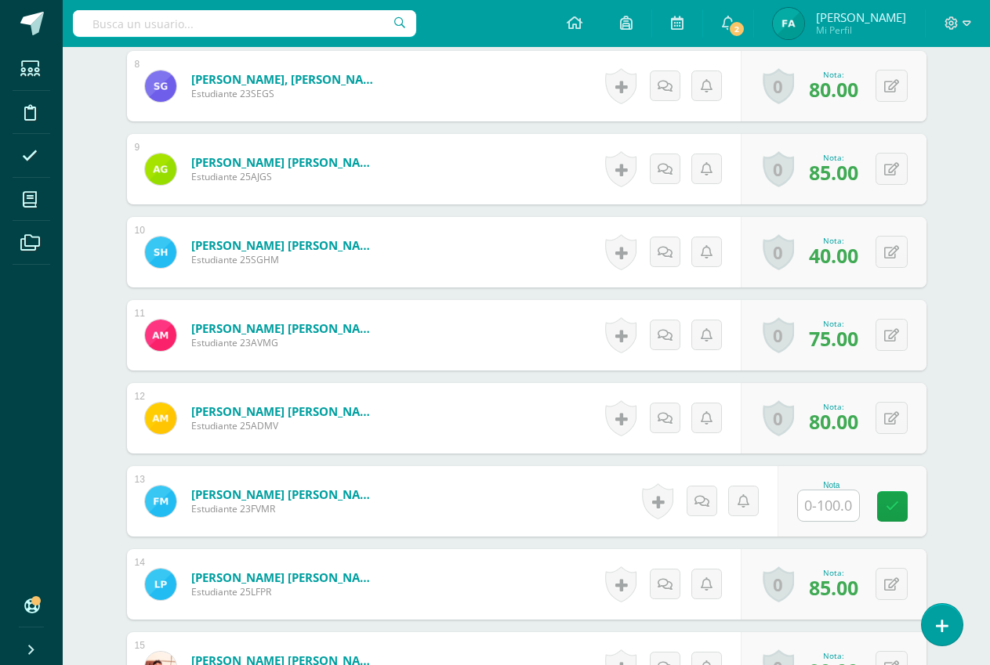
scroll to position [1099, 0]
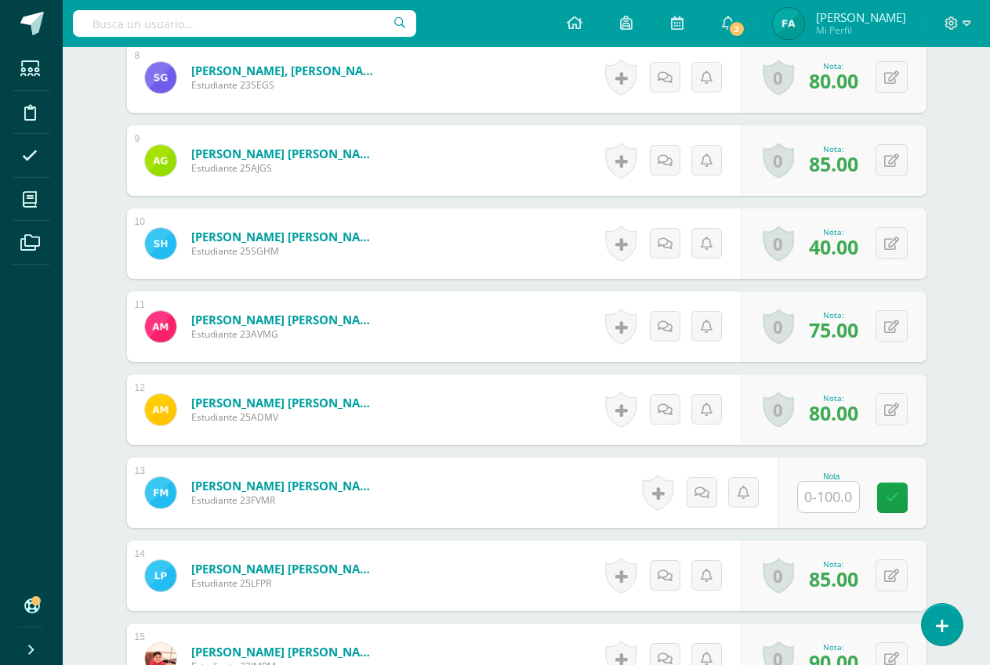
click at [849, 504] on input "text" at bounding box center [828, 497] width 61 height 31
type input "90"
click at [897, 498] on icon at bounding box center [903, 497] width 14 height 13
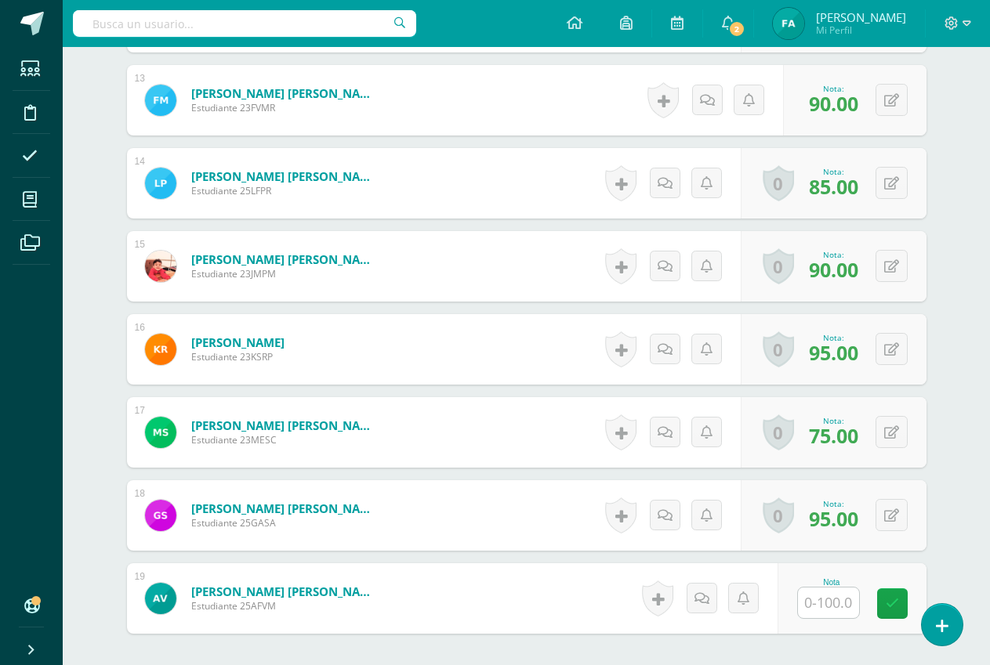
scroll to position [1639, 0]
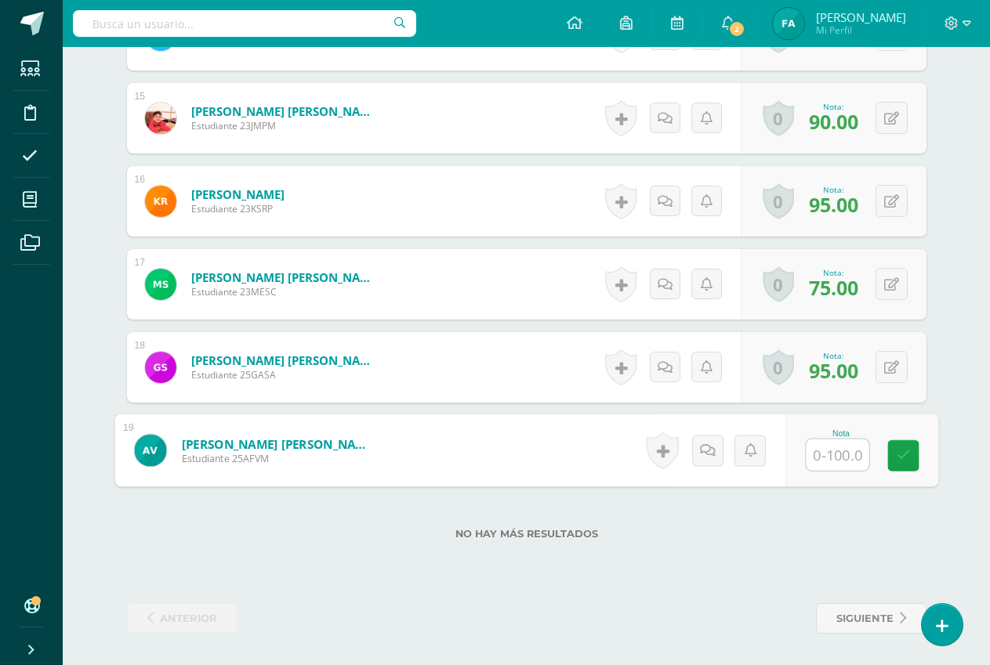
click at [845, 453] on input "text" at bounding box center [837, 455] width 63 height 31
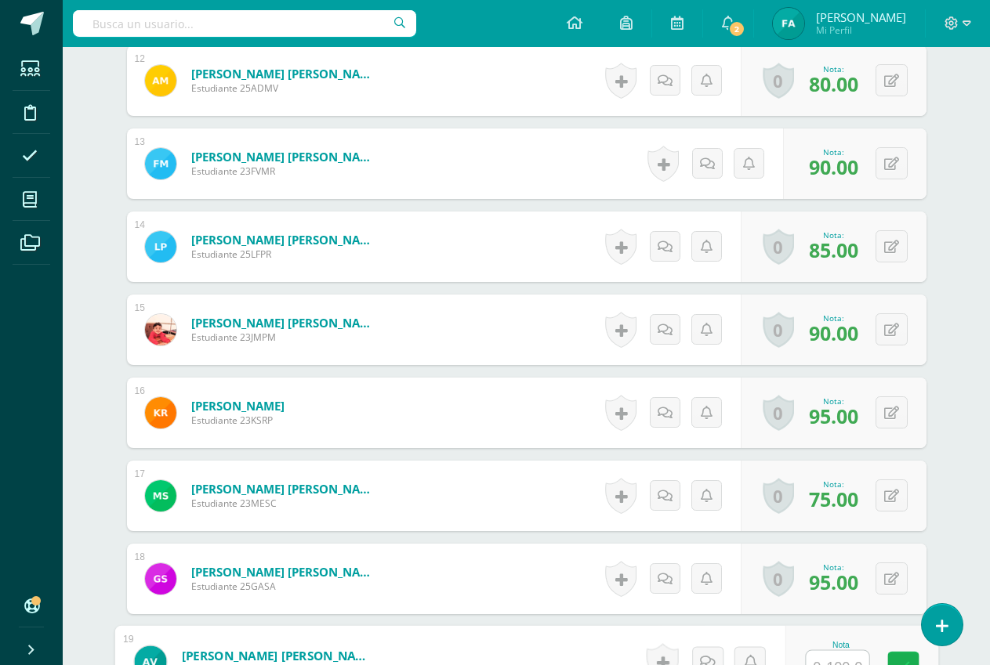
scroll to position [1567, 0]
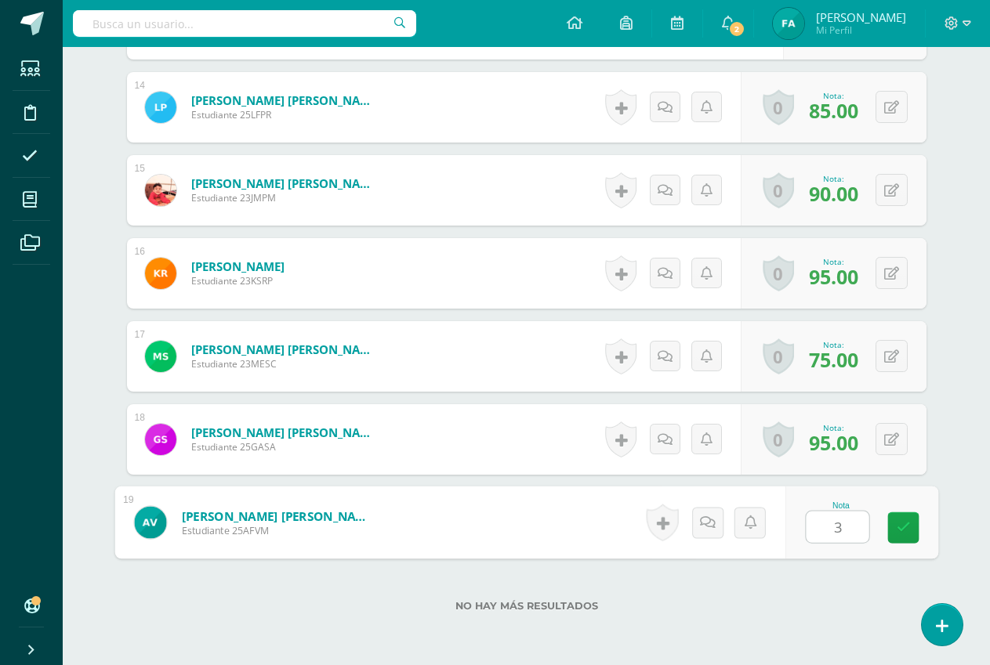
type input "35"
click at [900, 527] on icon at bounding box center [903, 527] width 14 height 13
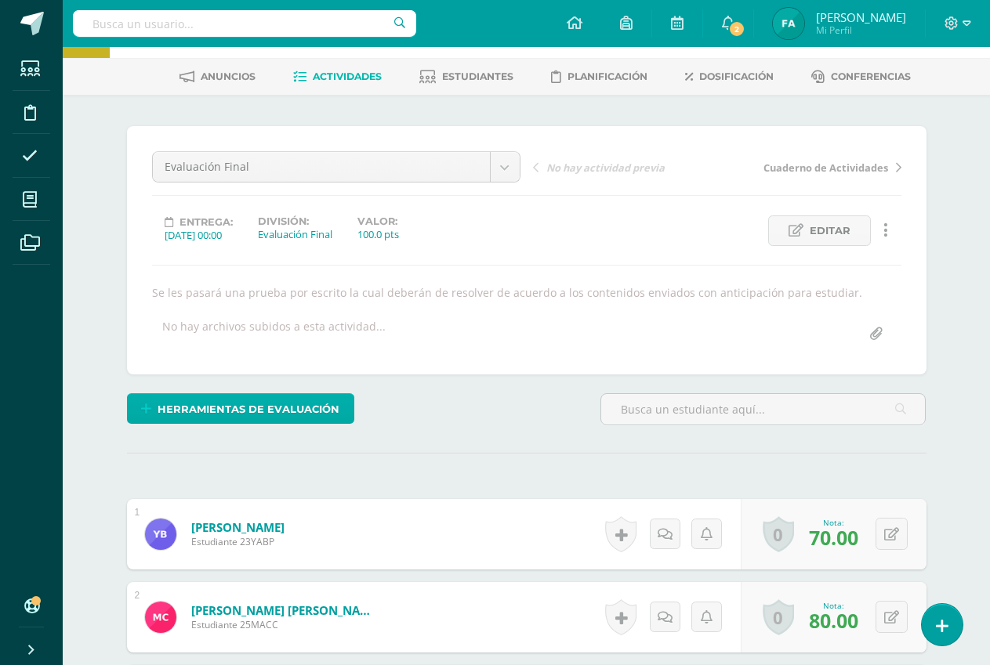
scroll to position [0, 0]
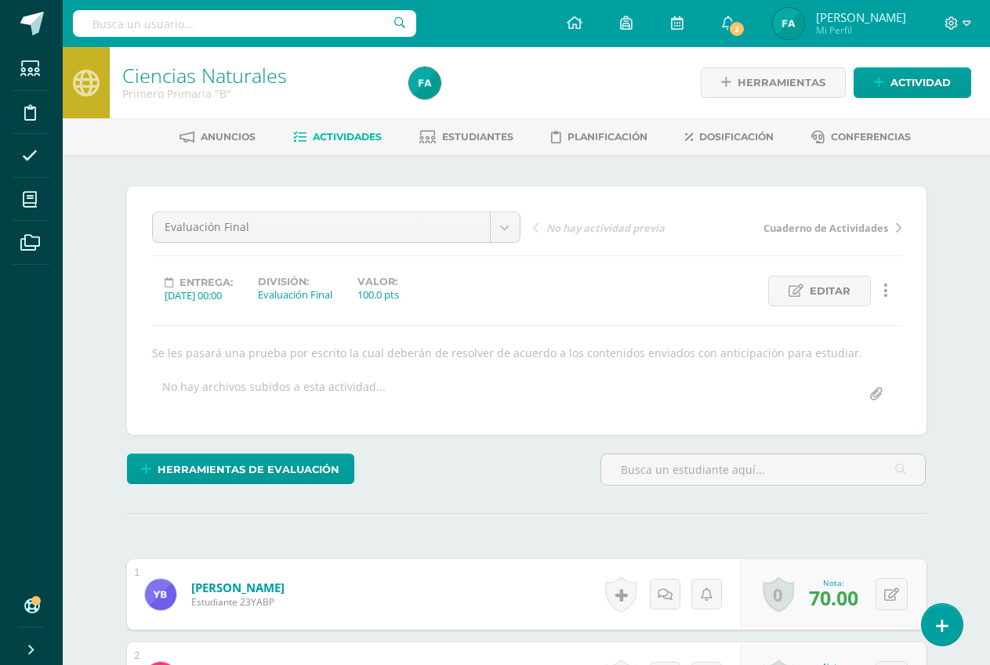
click at [313, 137] on span "Actividades" at bounding box center [347, 137] width 69 height 12
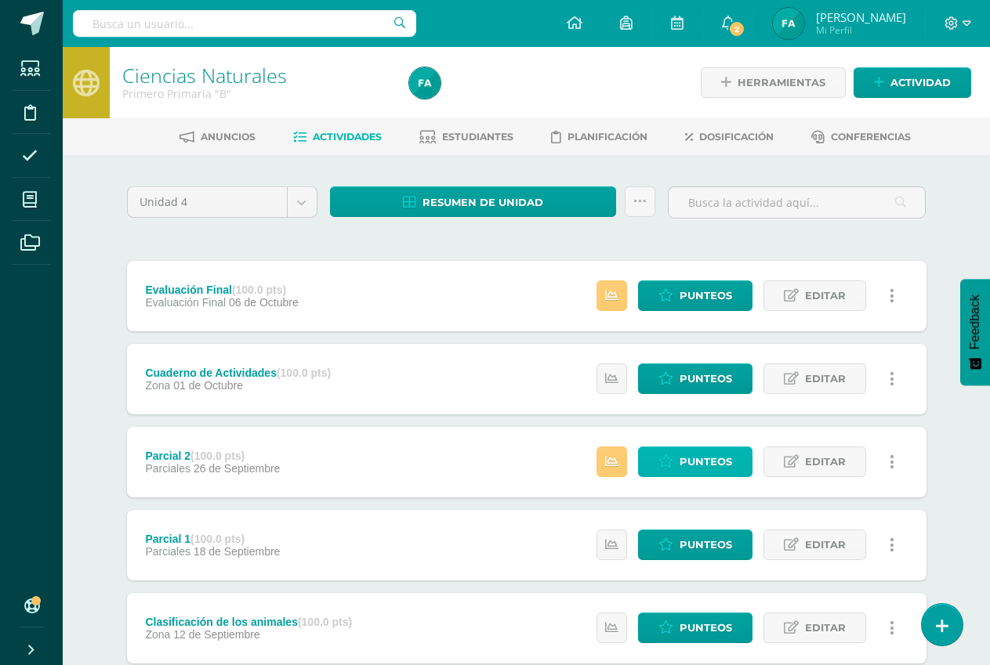
click at [704, 464] on span "Punteos" at bounding box center [705, 461] width 53 height 29
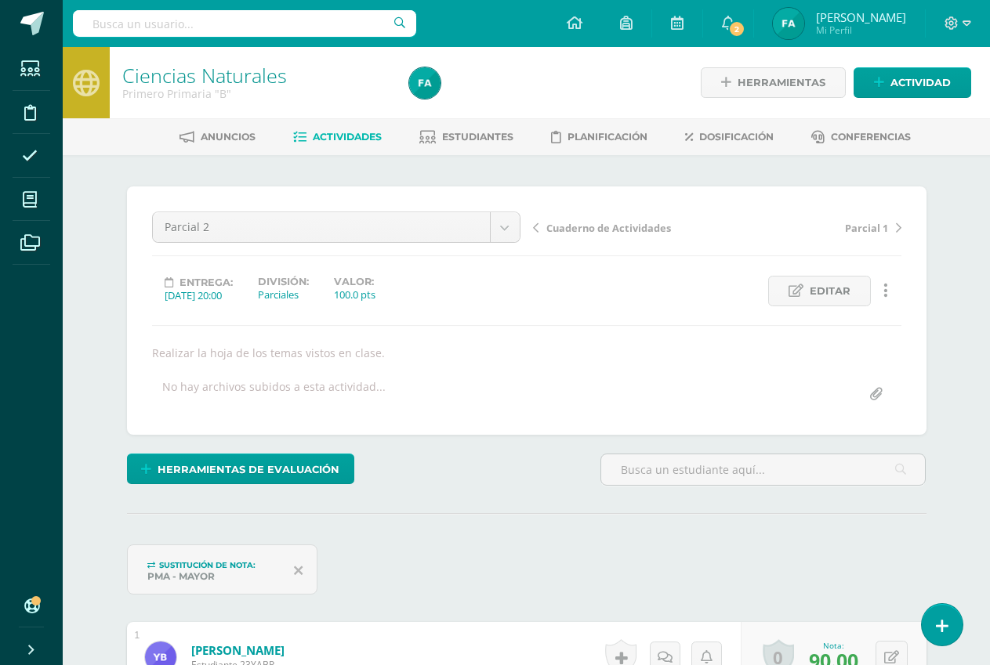
click at [320, 138] on span "Actividades" at bounding box center [347, 137] width 69 height 12
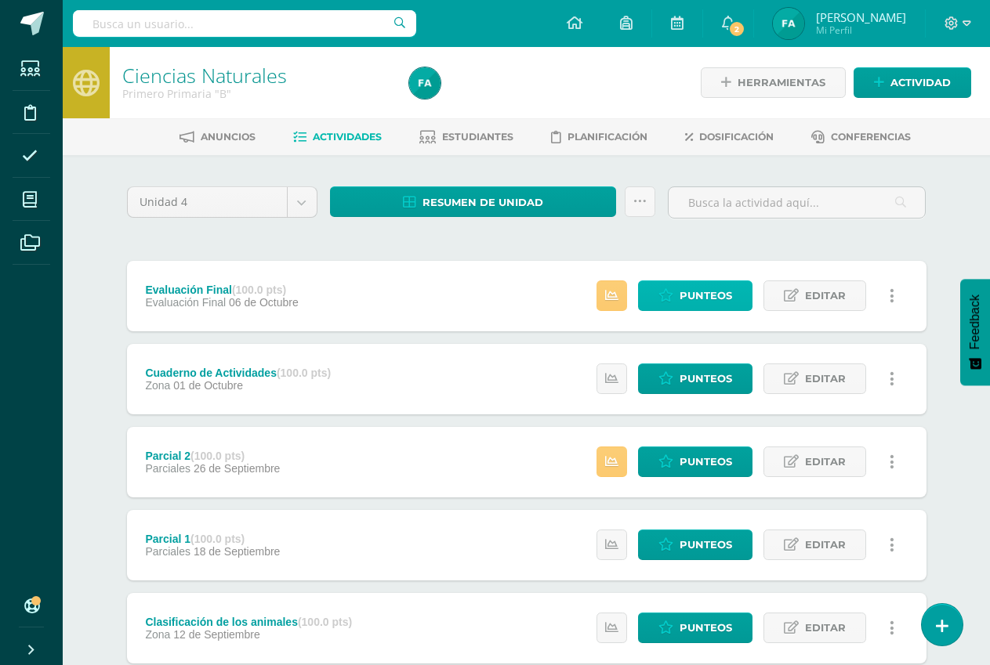
click at [700, 296] on span "Punteos" at bounding box center [705, 295] width 53 height 29
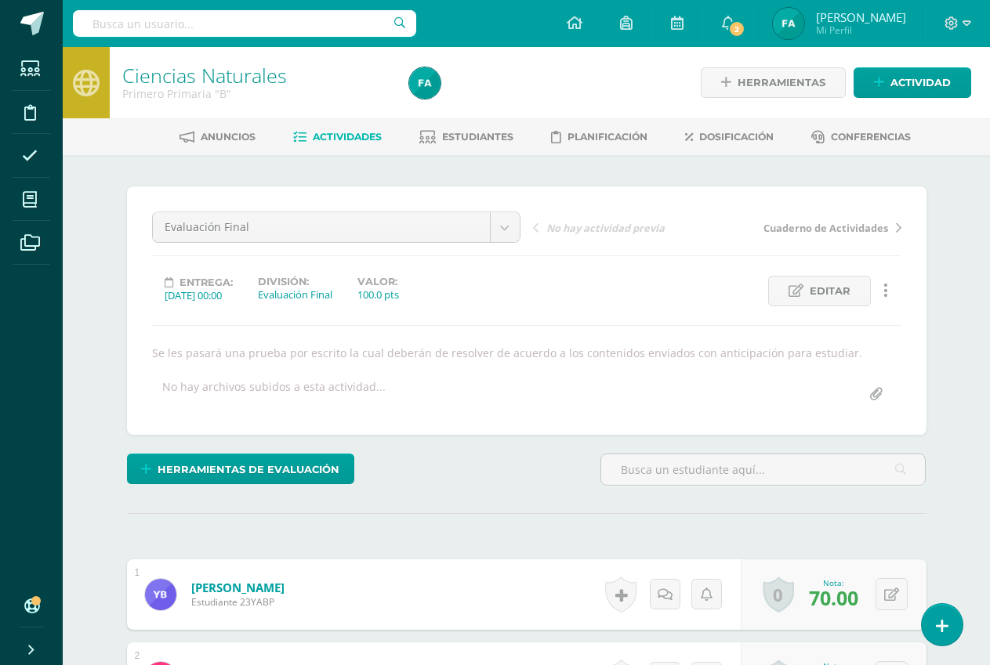
click at [360, 141] on span "Actividades" at bounding box center [347, 137] width 69 height 12
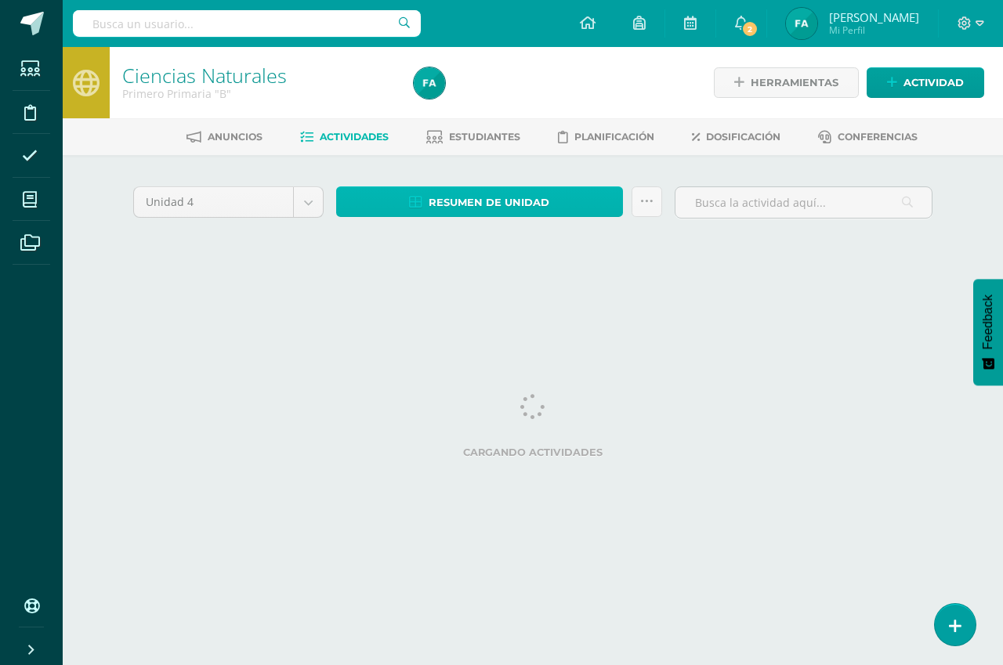
click at [465, 207] on span "Resumen de unidad" at bounding box center [489, 202] width 121 height 29
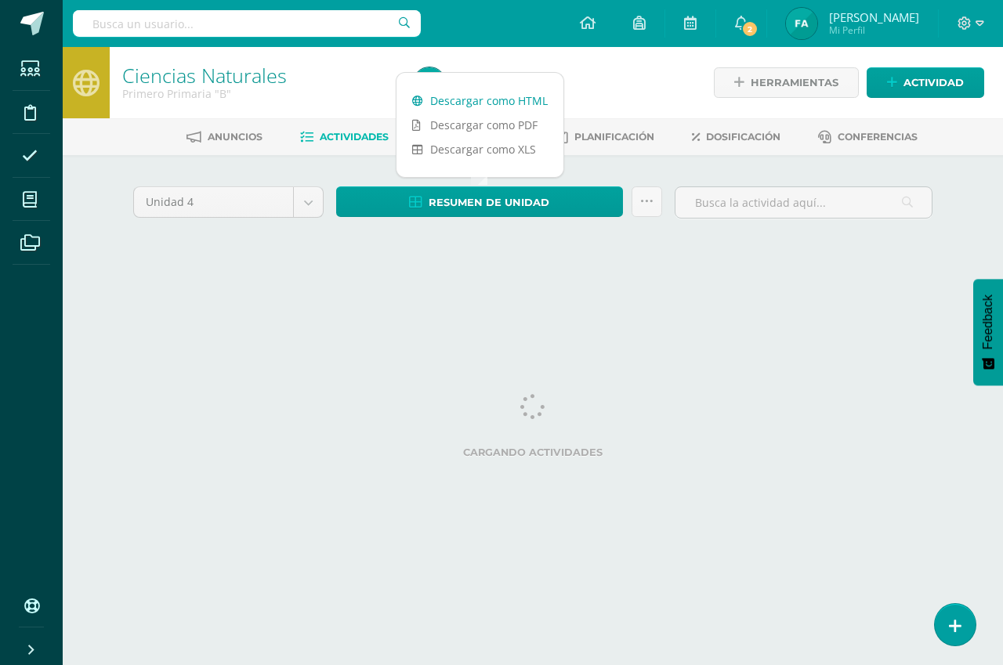
click at [492, 107] on link "Descargar como HTML" at bounding box center [480, 101] width 167 height 24
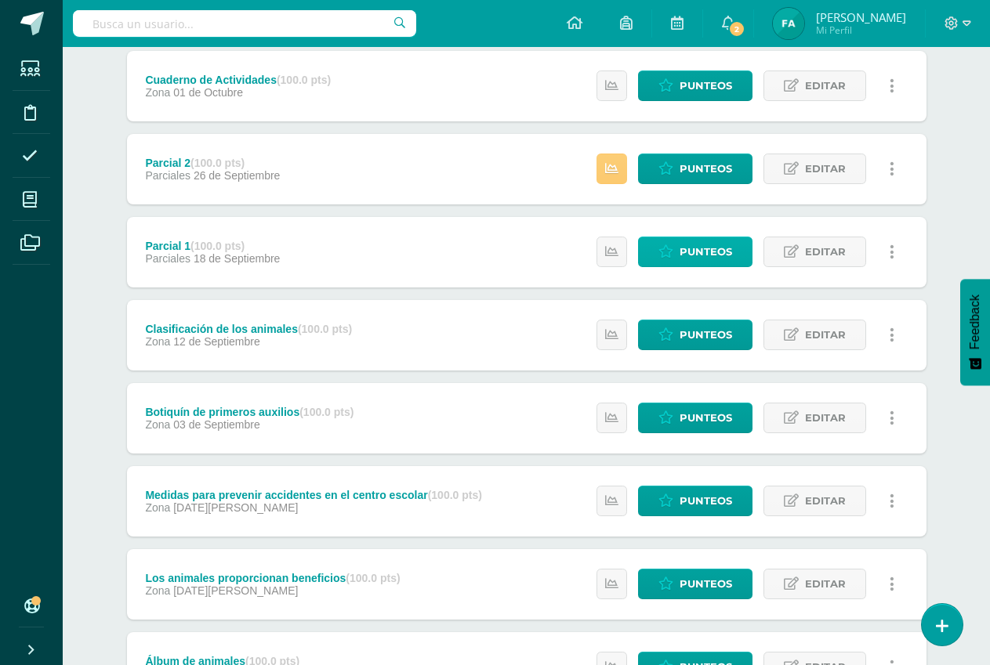
scroll to position [313, 0]
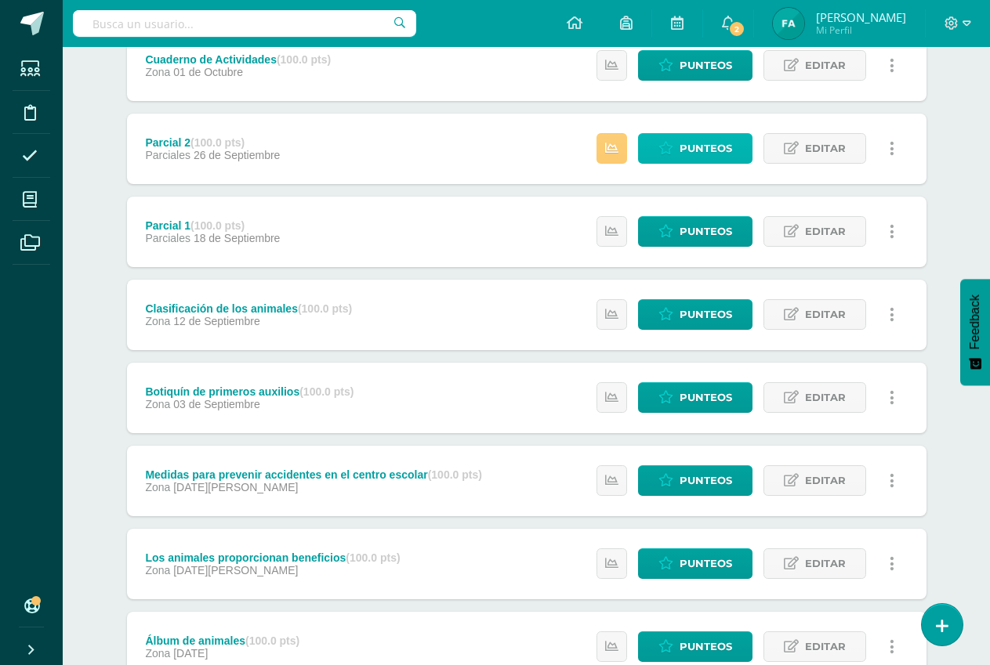
click at [705, 144] on span "Punteos" at bounding box center [705, 148] width 53 height 29
click at [705, 145] on span "Punteos" at bounding box center [705, 148] width 53 height 29
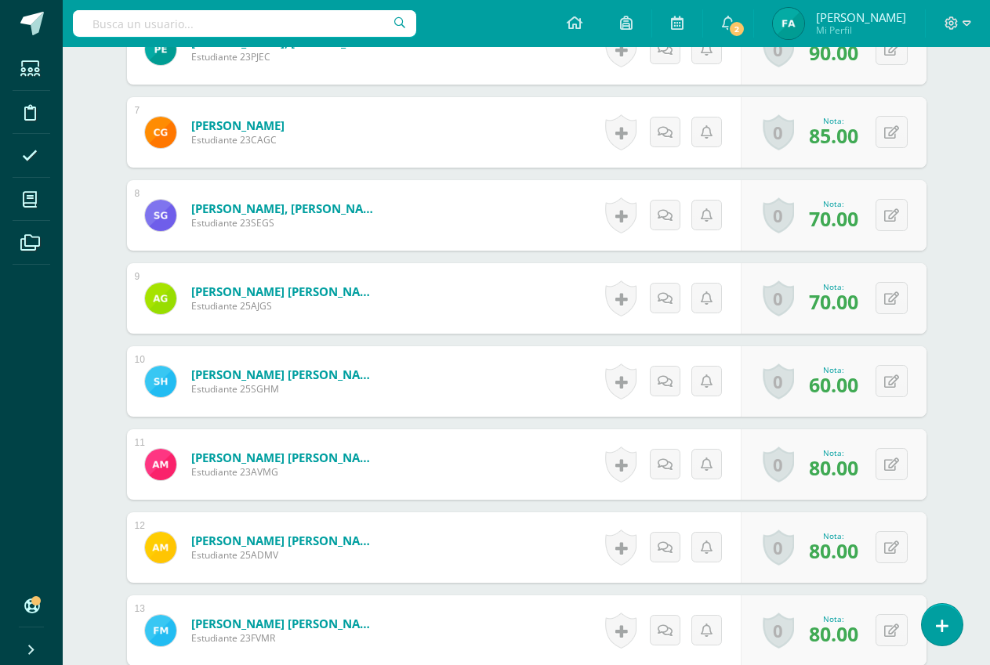
scroll to position [1024, 0]
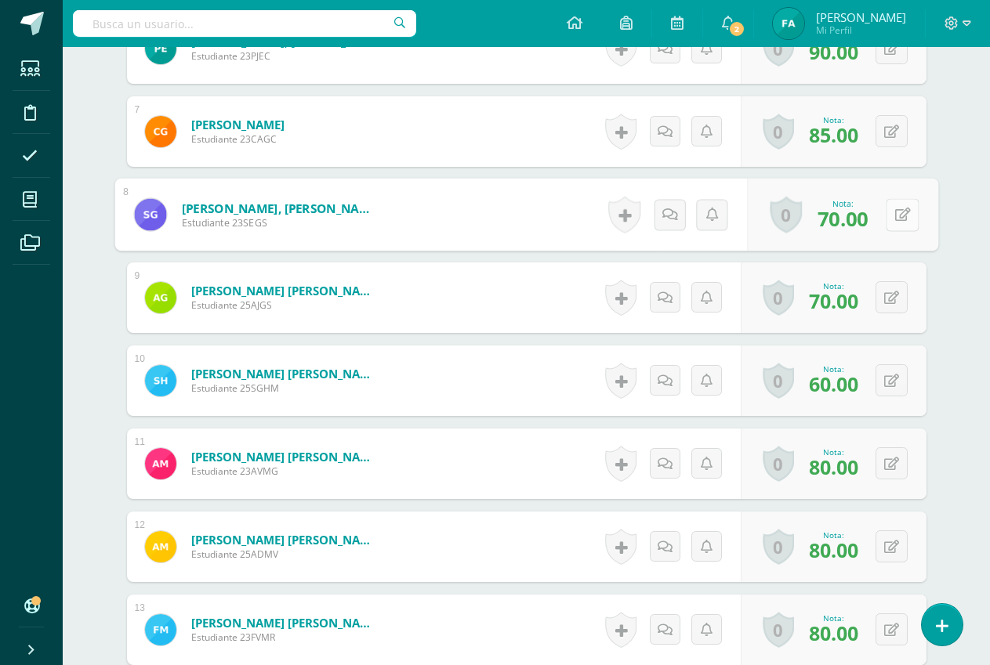
click at [894, 211] on icon at bounding box center [902, 214] width 16 height 13
click at [753, 220] on input "70.00" at bounding box center [726, 219] width 63 height 31
type input "90"
click at [854, 226] on icon at bounding box center [860, 219] width 14 height 13
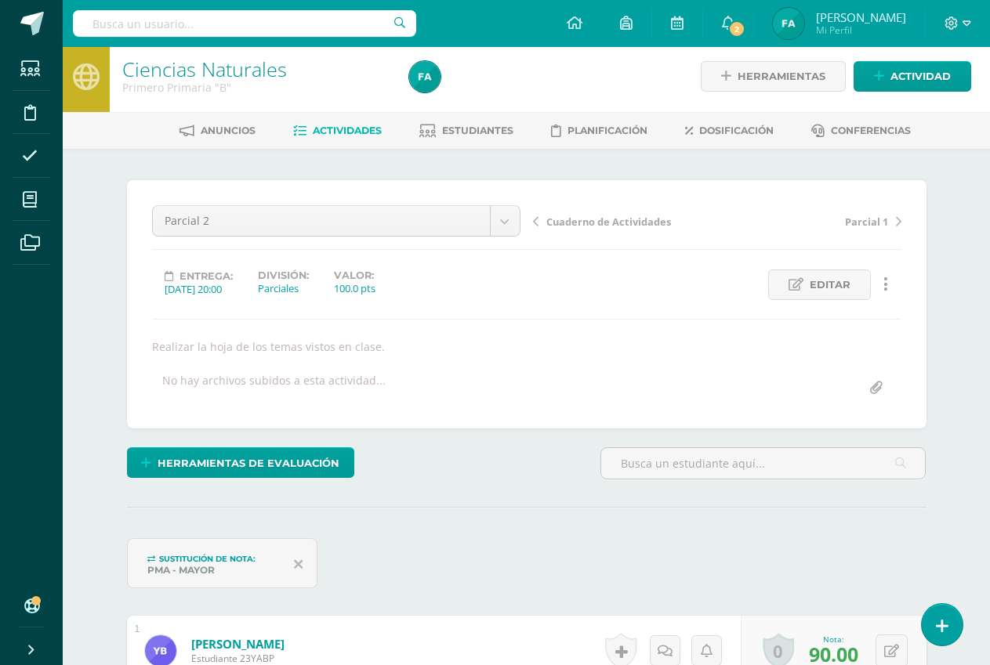
scroll to position [0, 0]
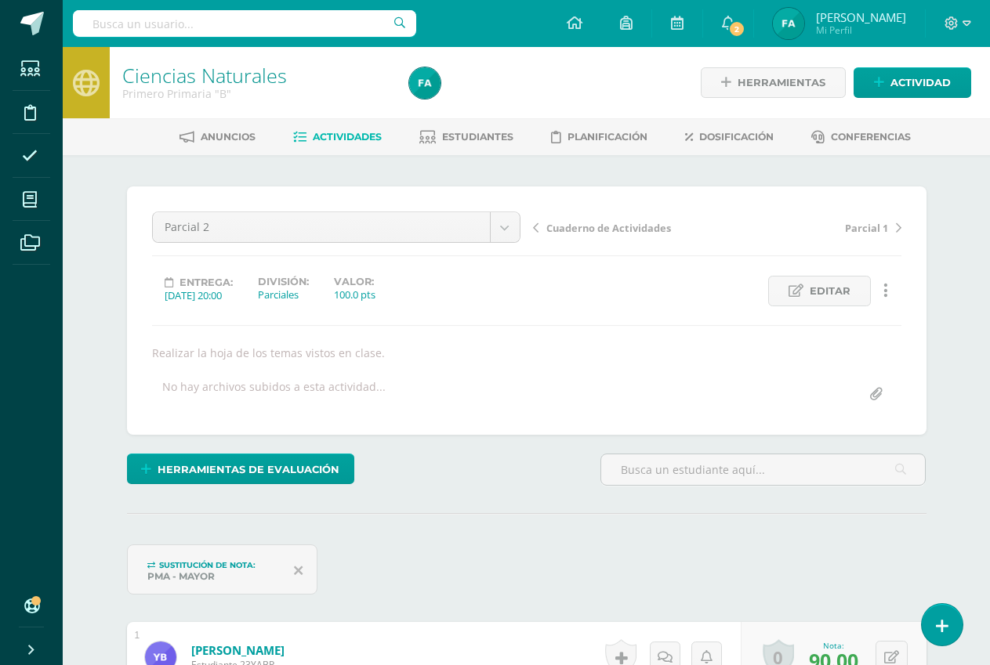
click at [318, 143] on span "Actividades" at bounding box center [347, 137] width 69 height 12
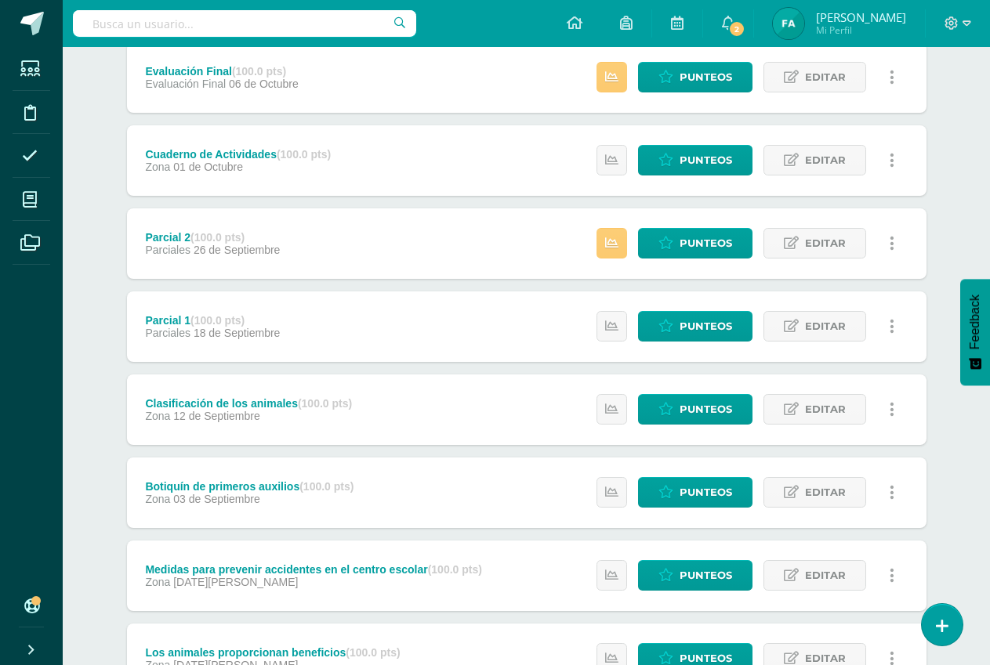
scroll to position [235, 0]
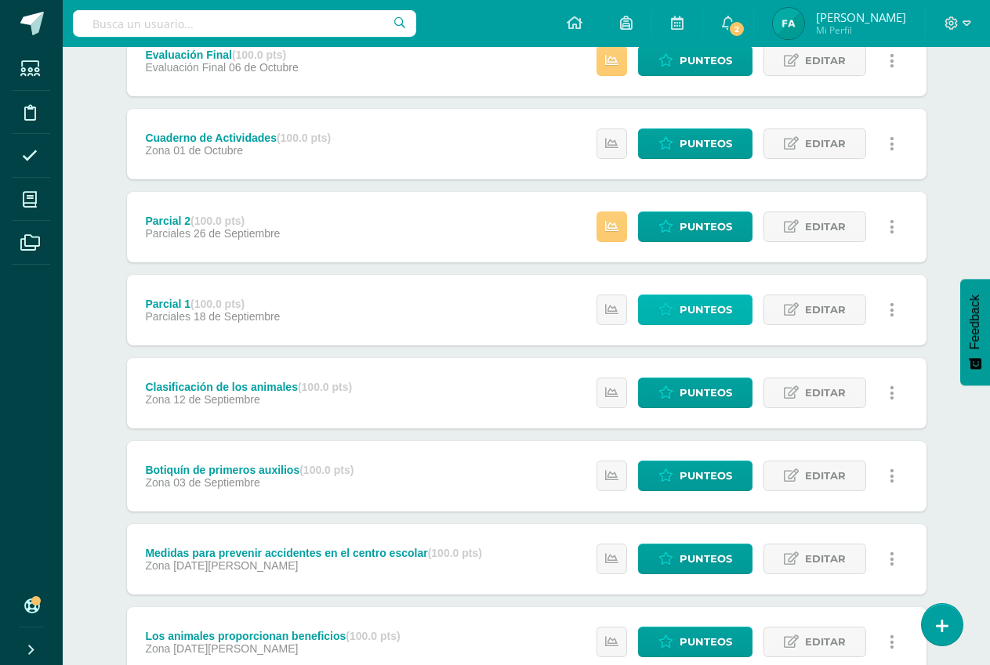
click at [682, 305] on span "Punteos" at bounding box center [705, 309] width 53 height 29
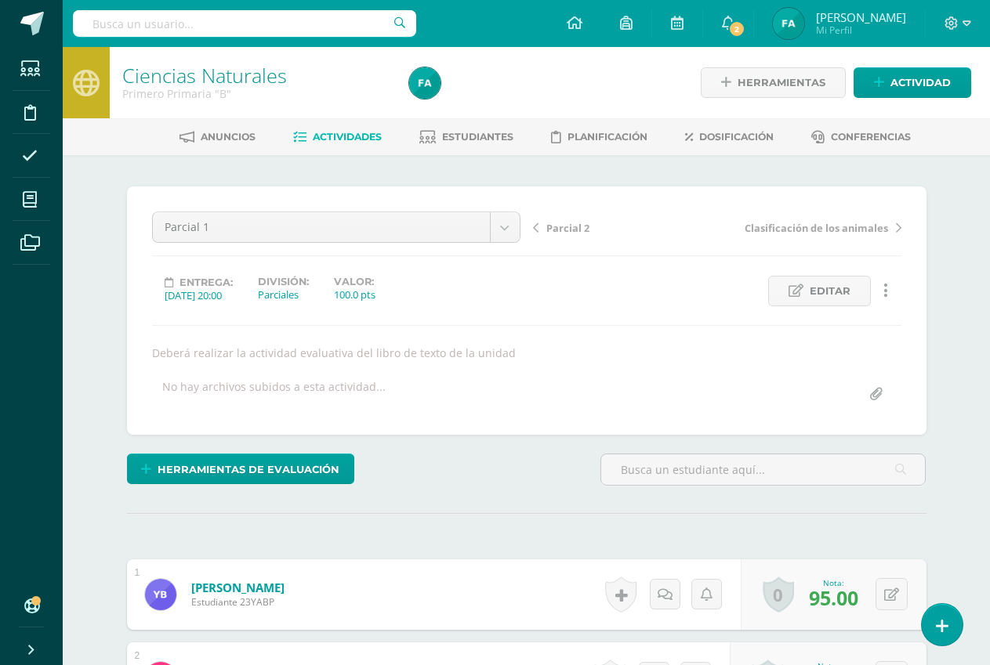
click at [365, 141] on span "Actividades" at bounding box center [347, 137] width 69 height 12
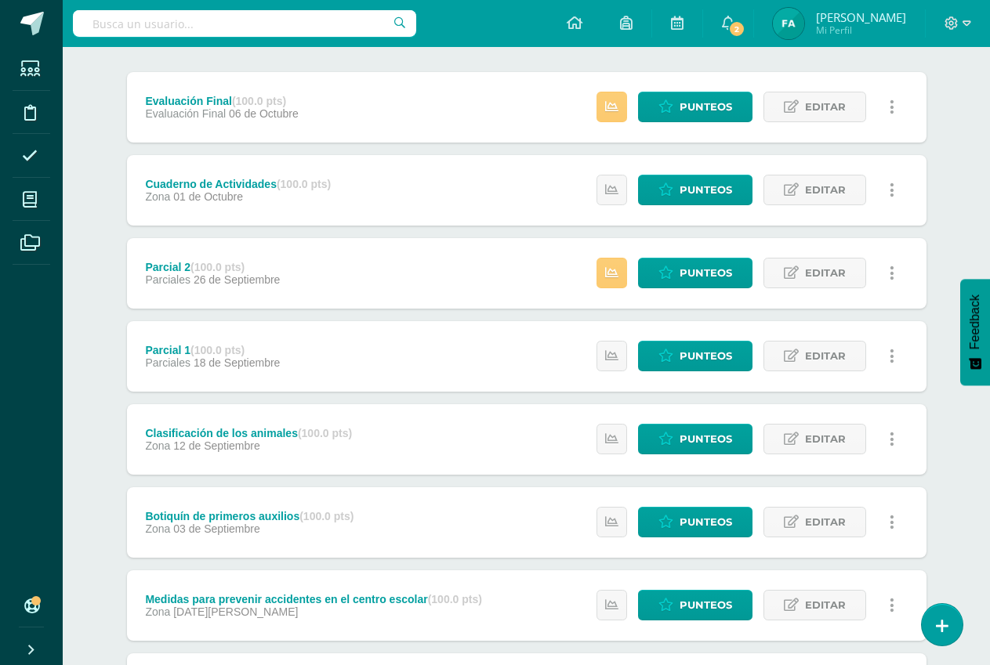
scroll to position [235, 0]
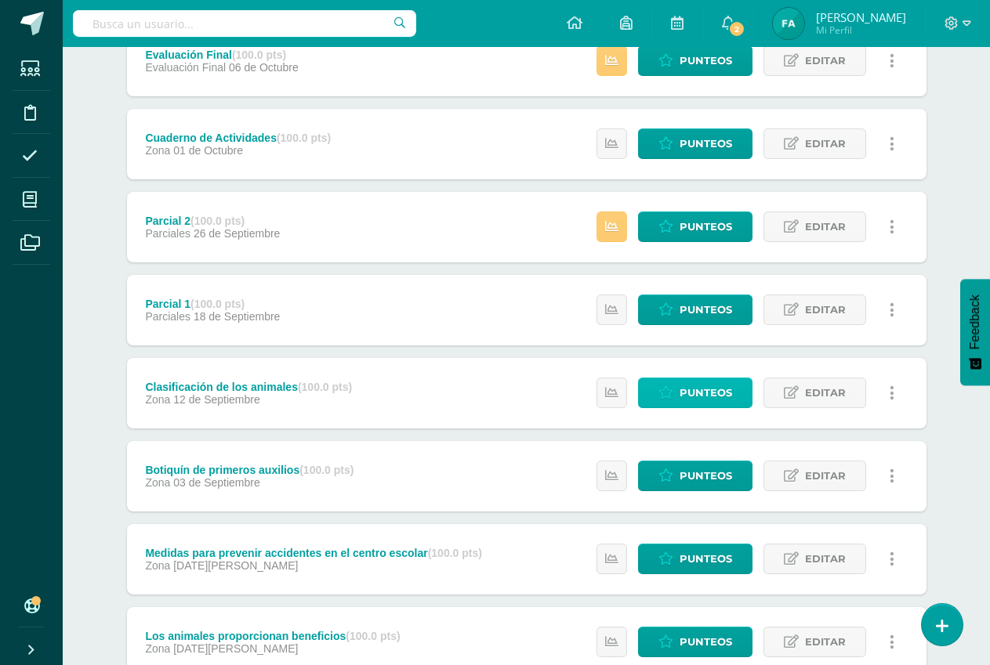
click at [707, 393] on span "Punteos" at bounding box center [705, 393] width 53 height 29
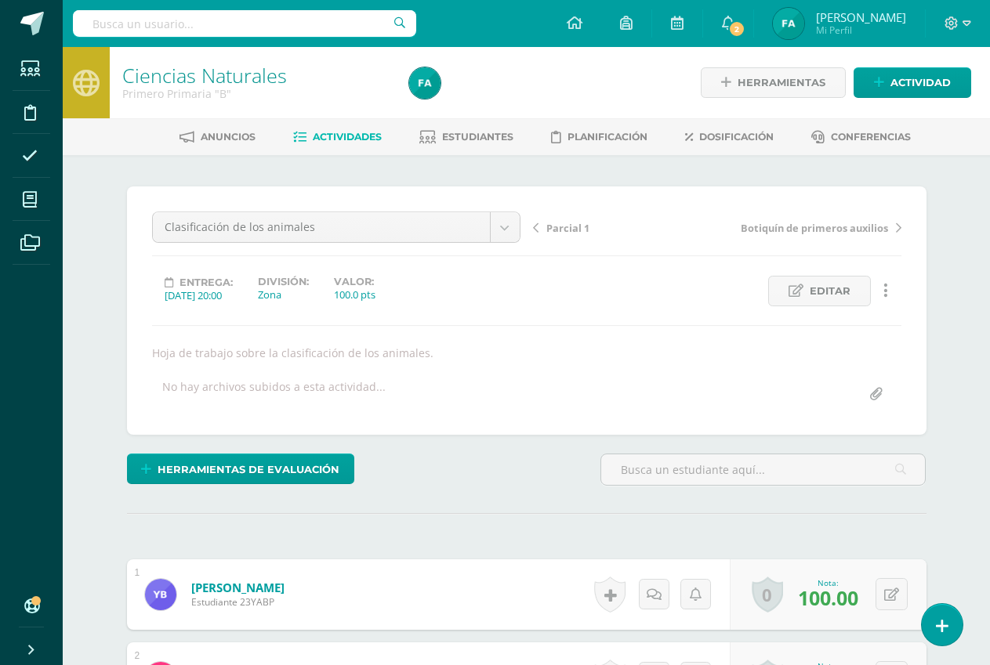
click at [361, 137] on span "Actividades" at bounding box center [347, 137] width 69 height 12
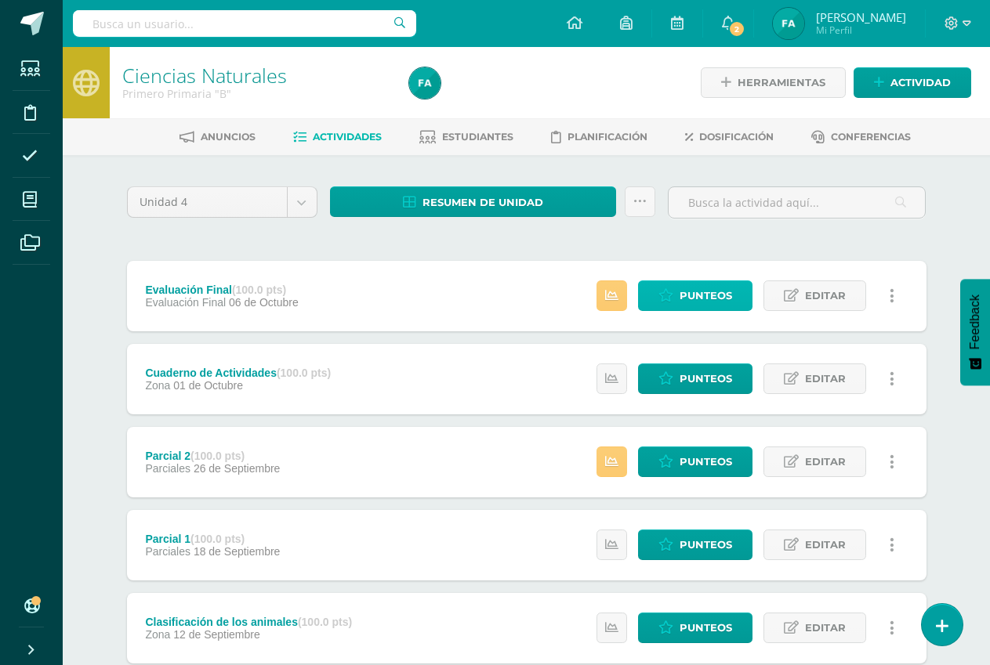
click at [691, 297] on span "Punteos" at bounding box center [705, 295] width 53 height 29
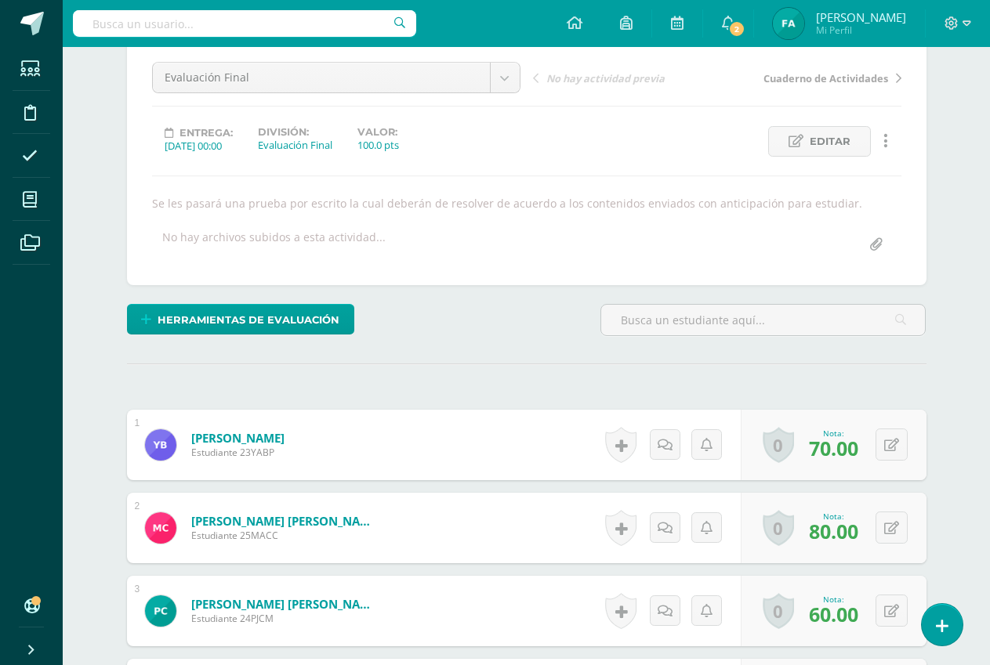
scroll to position [236, 0]
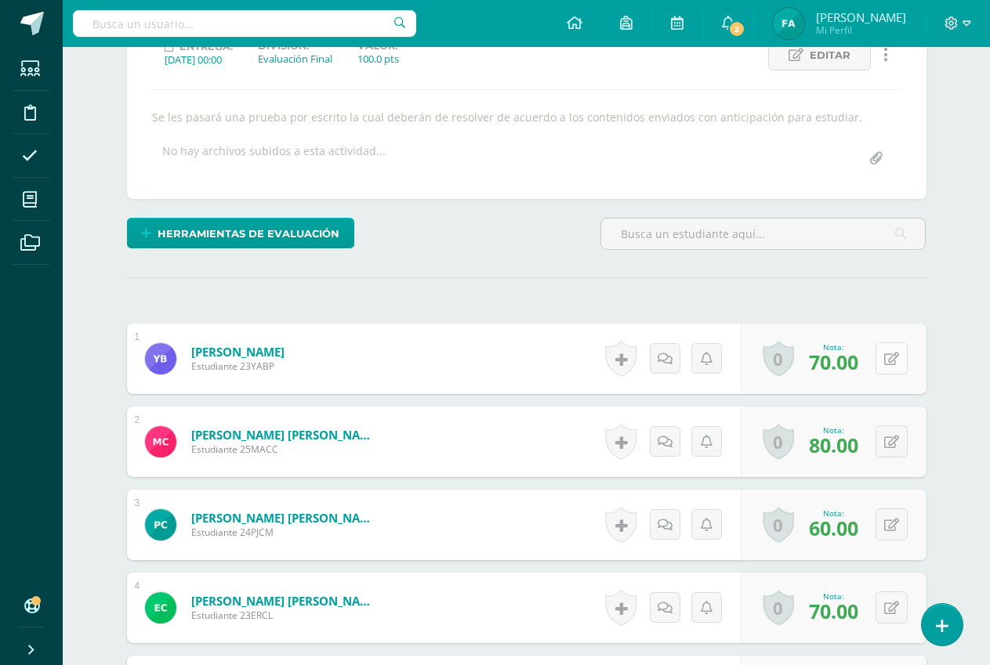
click at [888, 356] on button at bounding box center [891, 358] width 32 height 32
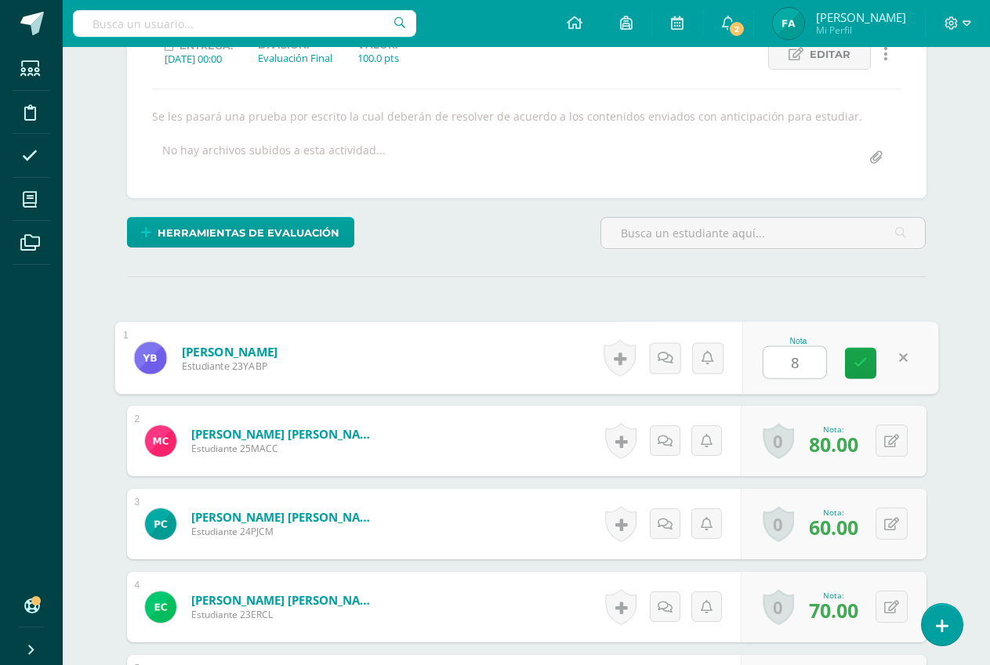
type input "85"
click at [853, 371] on link at bounding box center [860, 363] width 31 height 31
click at [891, 437] on button at bounding box center [891, 441] width 32 height 32
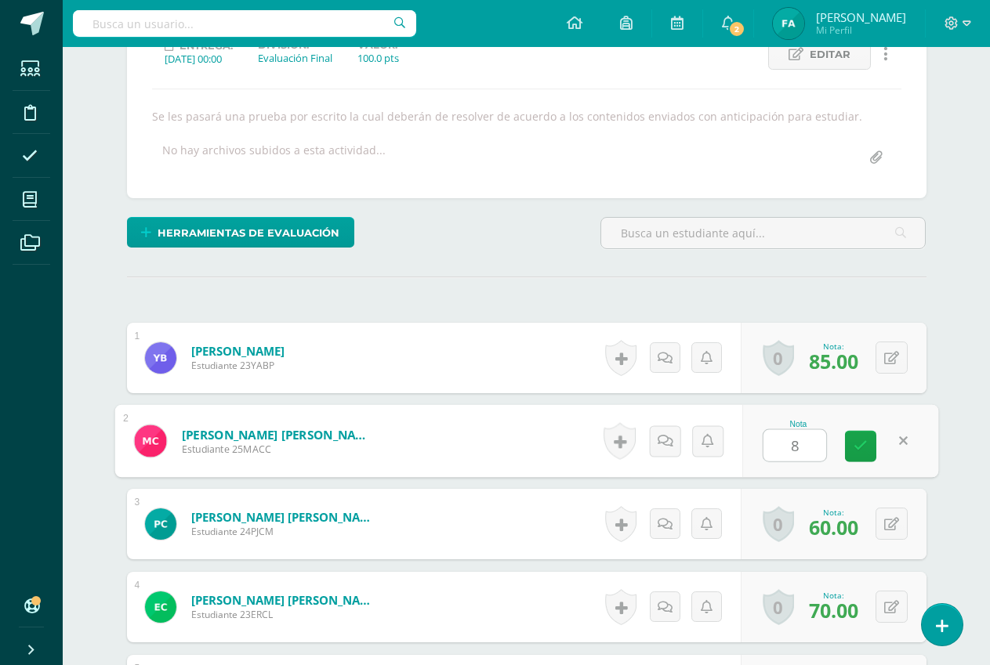
type input "85"
click at [858, 444] on icon at bounding box center [860, 446] width 14 height 13
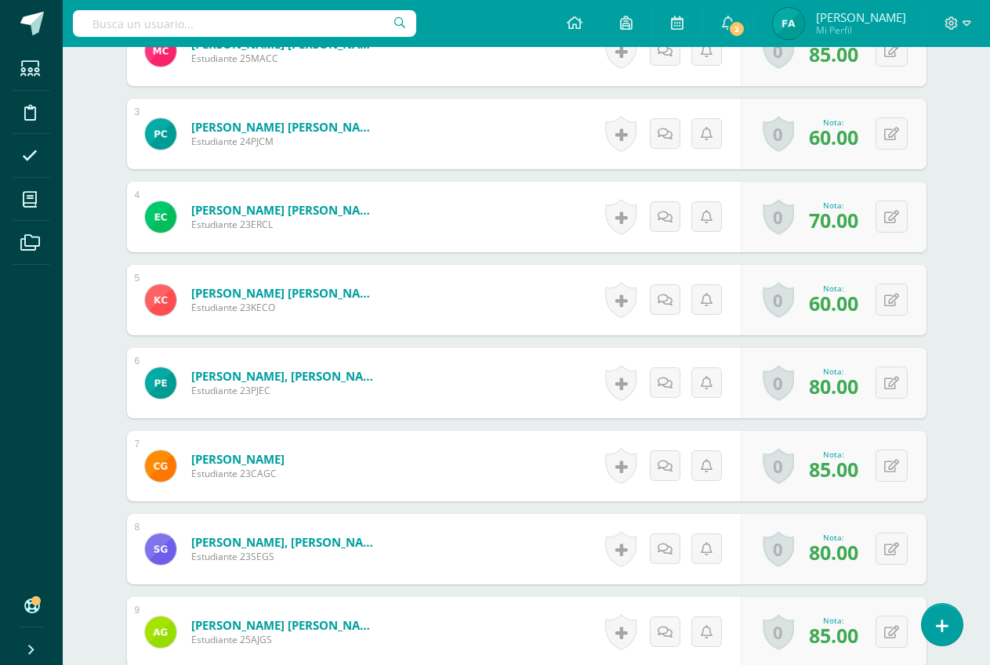
scroll to position [705, 0]
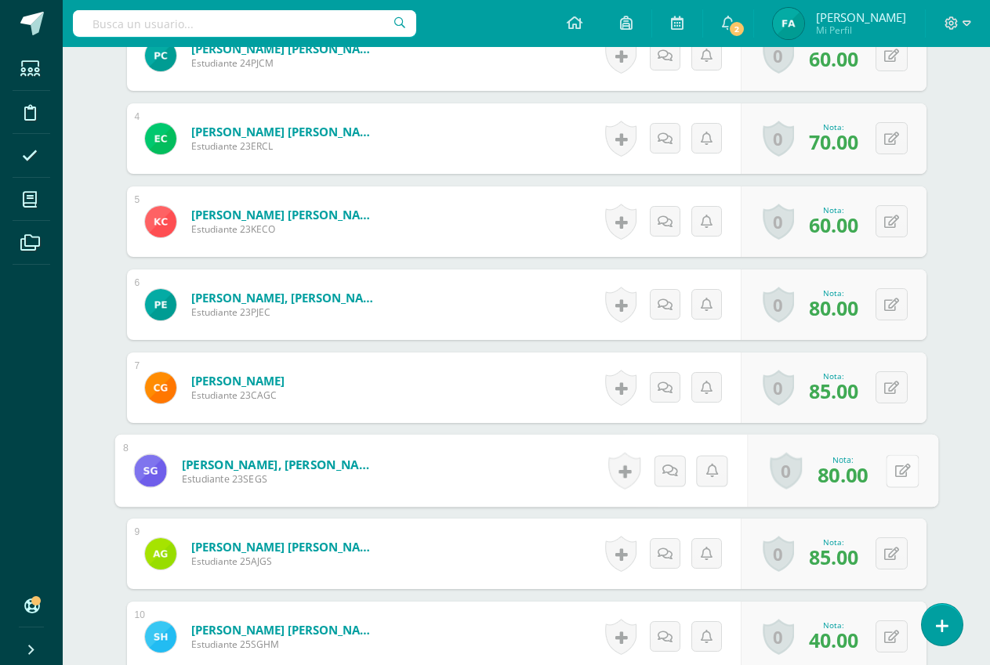
click at [897, 471] on icon at bounding box center [902, 470] width 16 height 13
type input "85"
click at [864, 472] on icon at bounding box center [860, 475] width 14 height 13
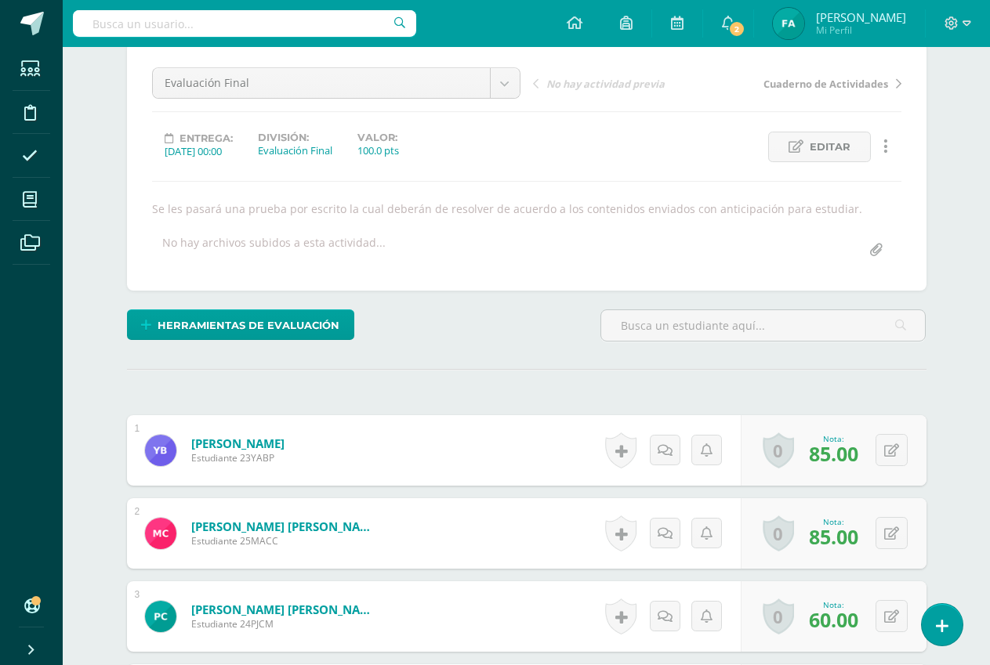
scroll to position [0, 0]
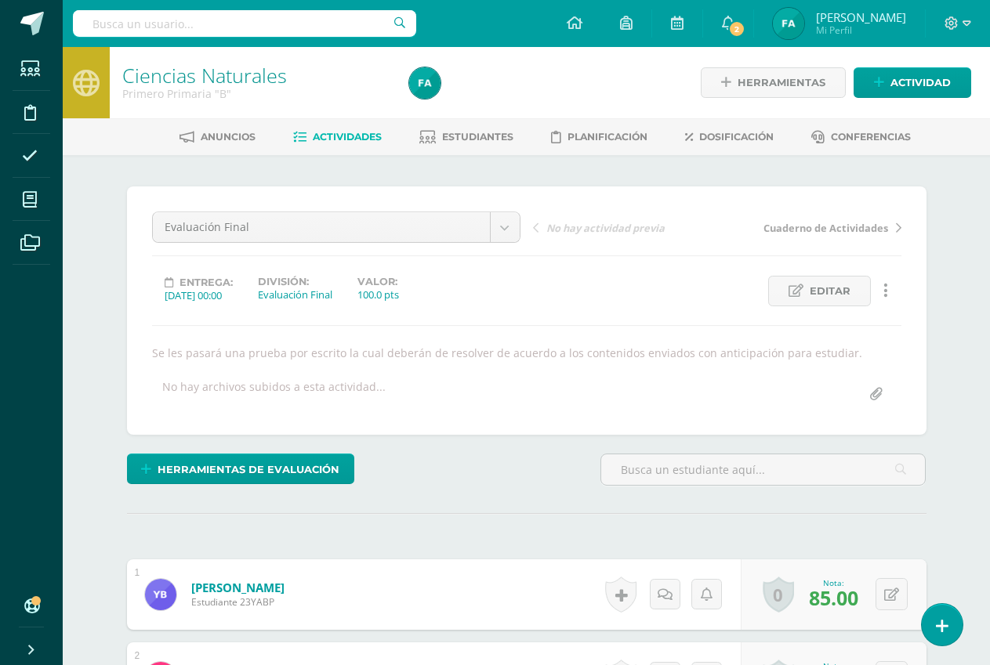
click at [340, 132] on span "Actividades" at bounding box center [347, 137] width 69 height 12
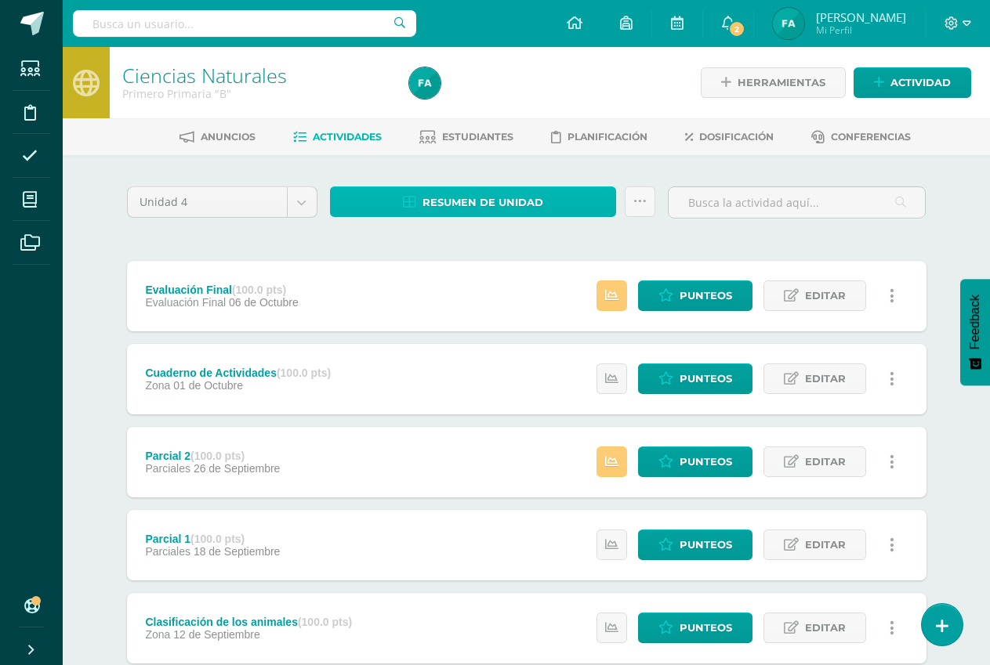
click at [429, 205] on span "Resumen de unidad" at bounding box center [482, 202] width 121 height 29
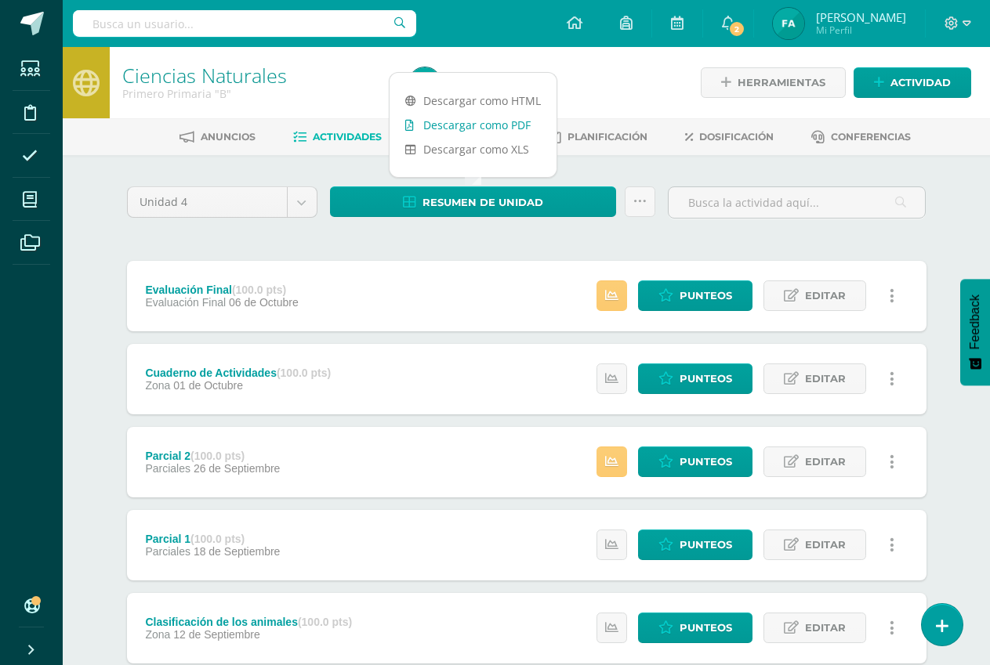
click at [499, 122] on link "Descargar como PDF" at bounding box center [472, 125] width 167 height 24
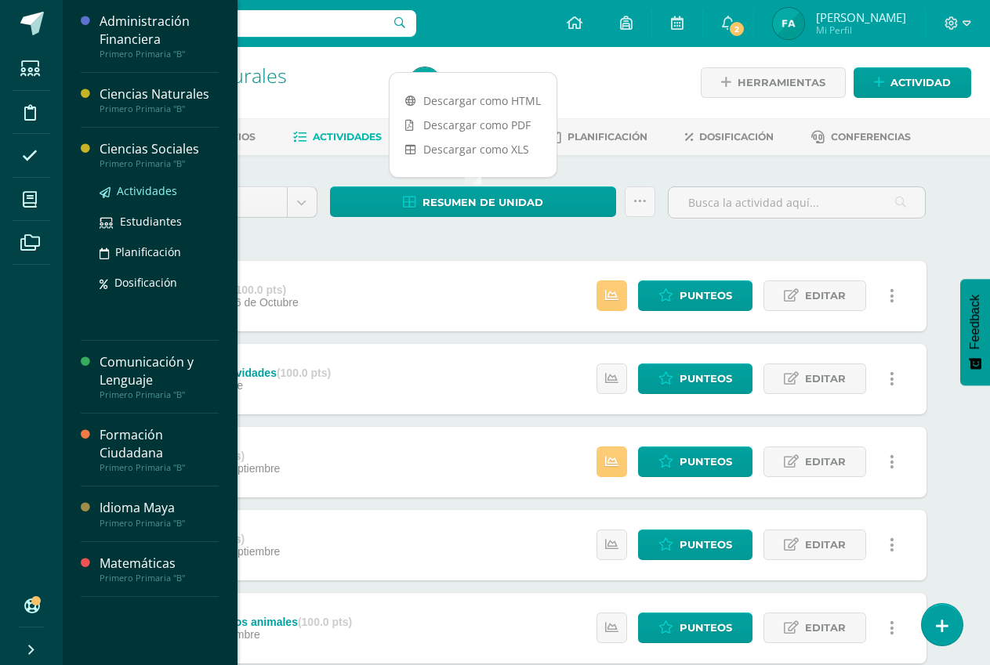
click at [157, 194] on span "Actividades" at bounding box center [147, 190] width 60 height 15
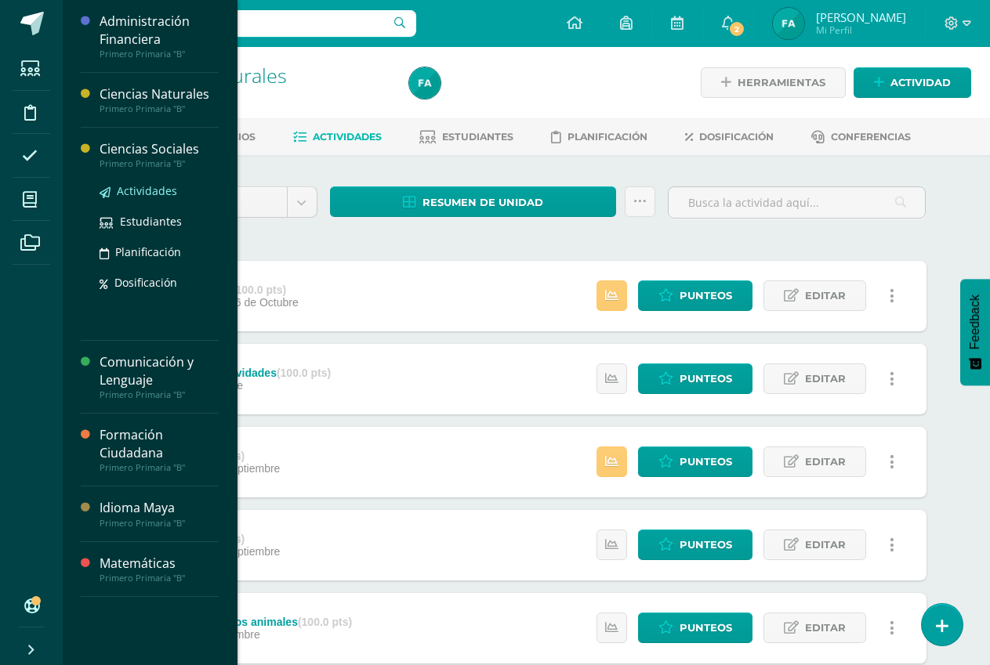
click at [157, 194] on span "Actividades" at bounding box center [147, 190] width 60 height 15
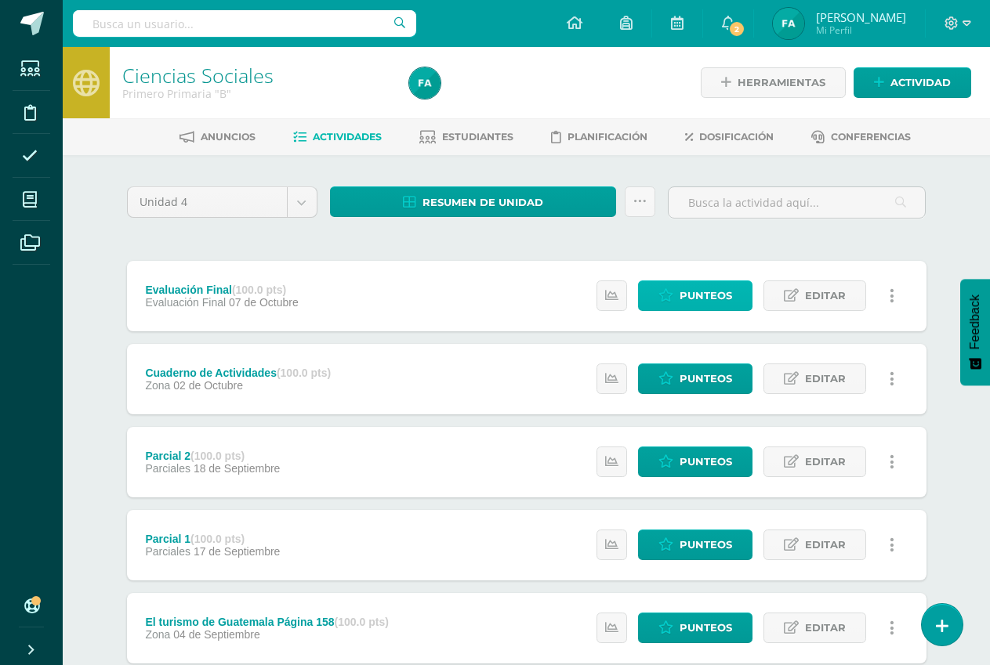
click at [697, 302] on span "Punteos" at bounding box center [705, 295] width 53 height 29
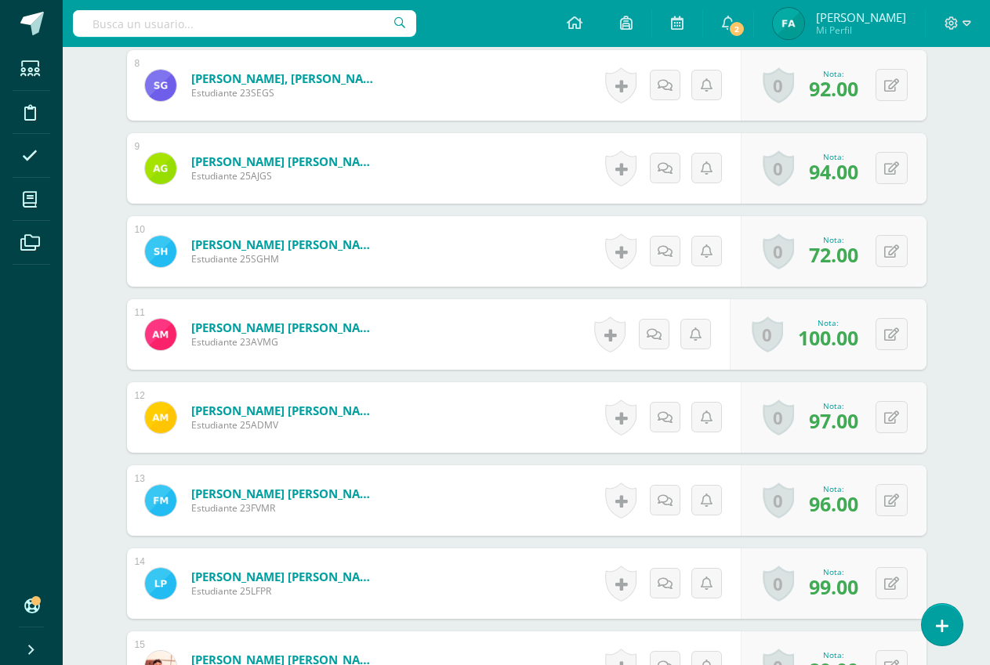
scroll to position [1169, 0]
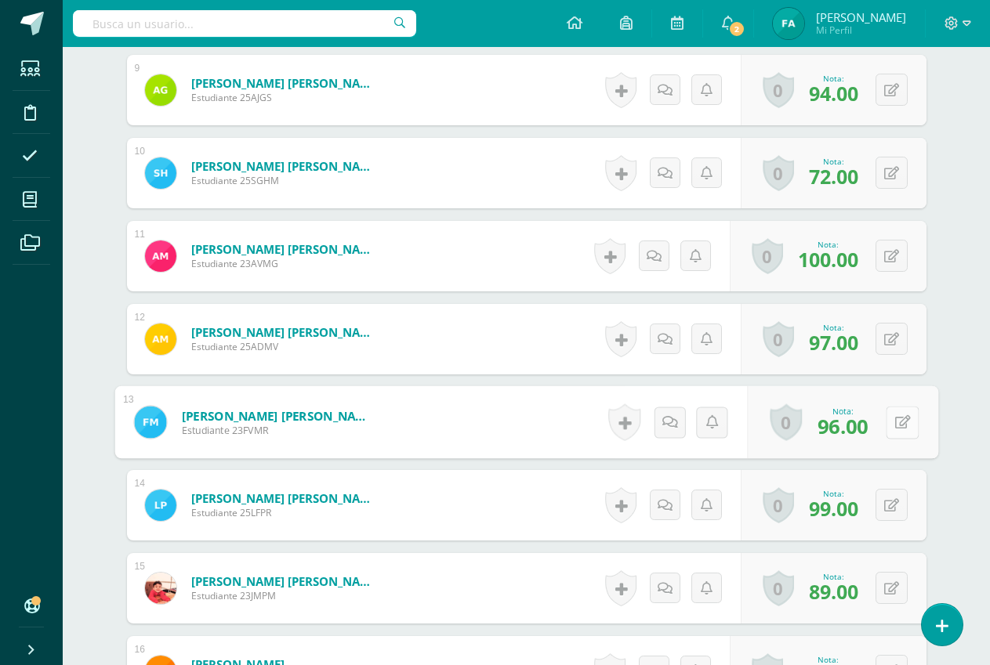
click at [892, 422] on button at bounding box center [902, 422] width 33 height 33
type input "93"
click at [861, 430] on icon at bounding box center [860, 427] width 14 height 13
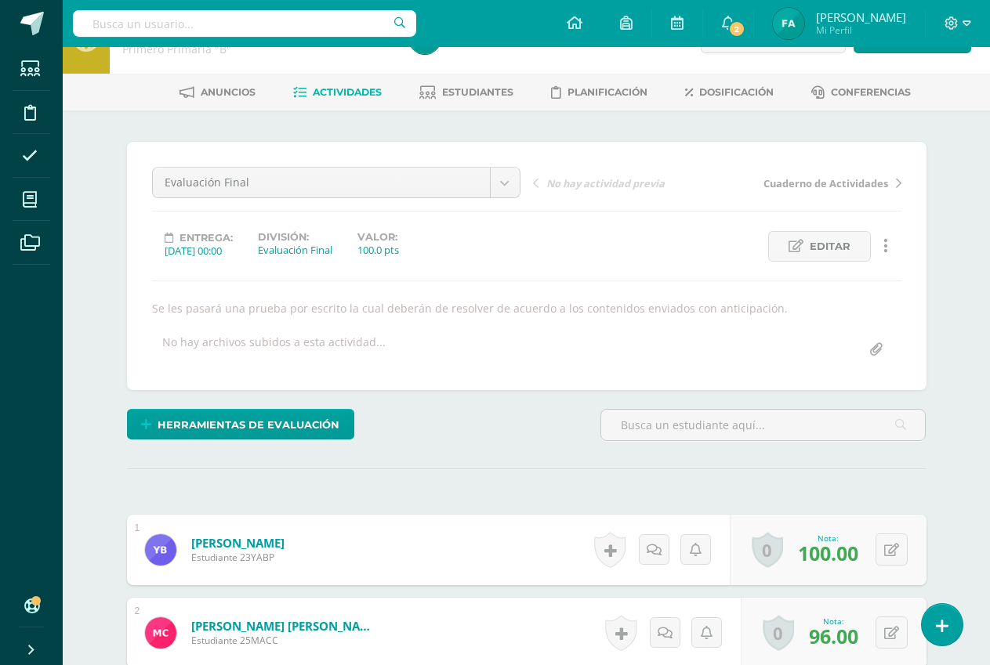
scroll to position [0, 0]
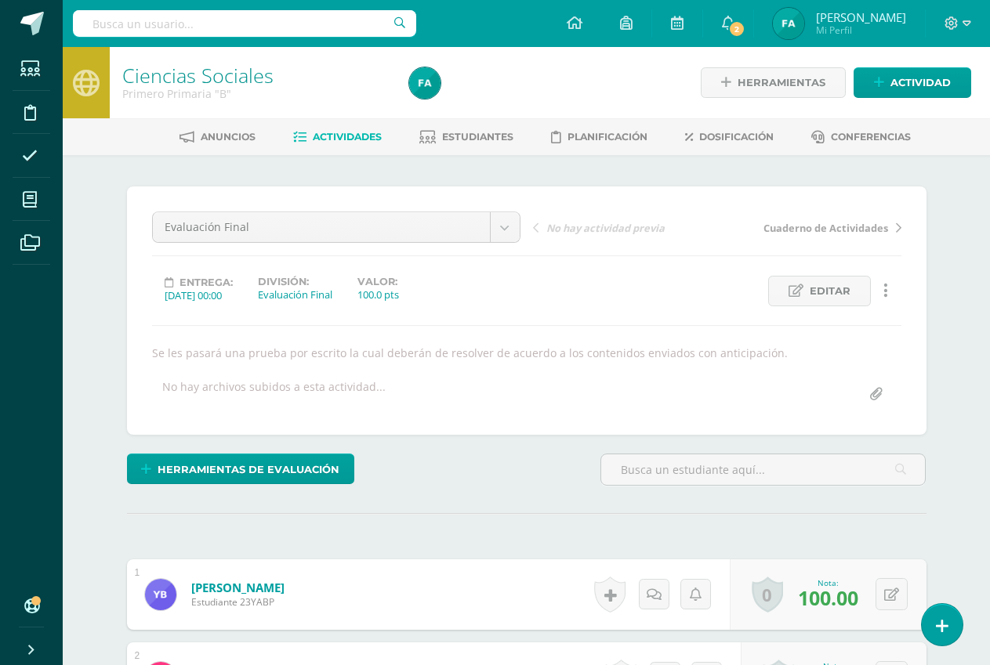
click at [342, 129] on link "Actividades" at bounding box center [337, 137] width 89 height 25
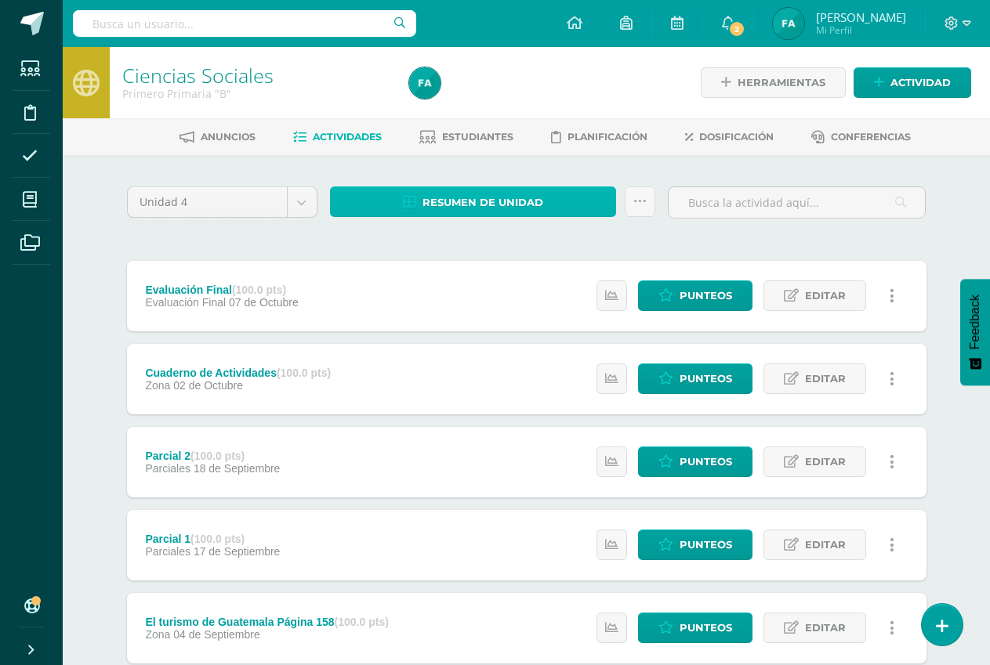
click at [455, 193] on span "Resumen de unidad" at bounding box center [482, 202] width 121 height 29
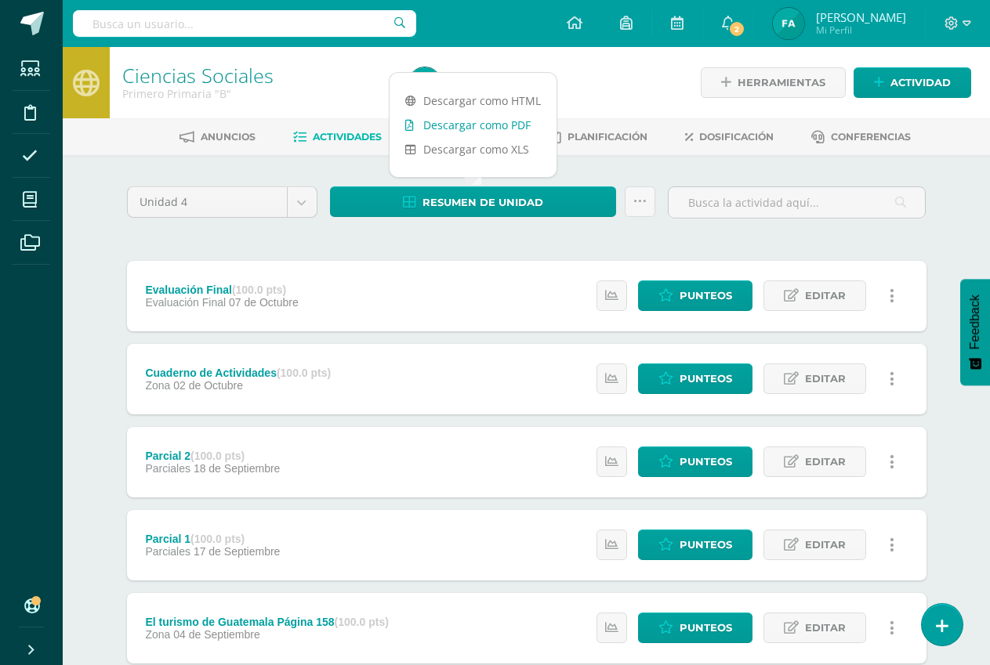
click at [465, 125] on link "Descargar como PDF" at bounding box center [472, 125] width 167 height 24
click at [706, 298] on span "Punteos" at bounding box center [705, 295] width 53 height 29
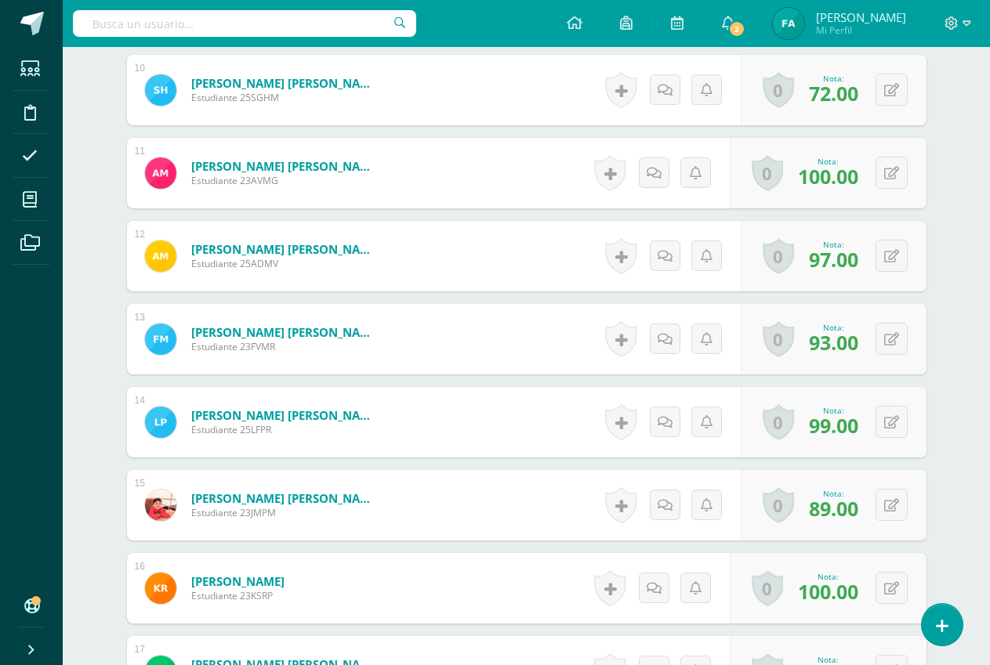
scroll to position [1259, 0]
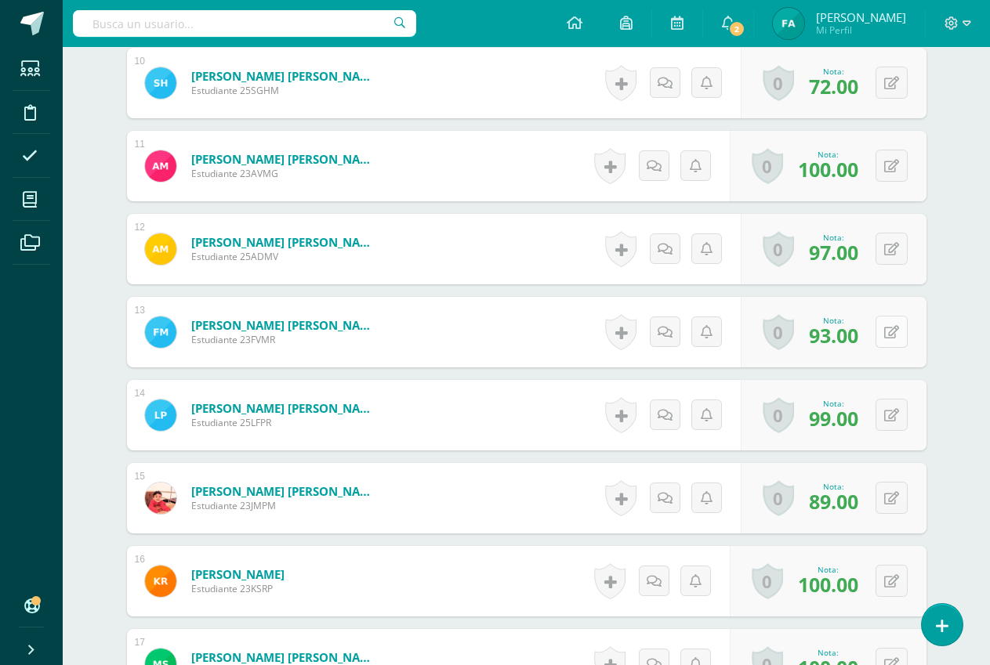
click at [891, 328] on button at bounding box center [891, 332] width 32 height 32
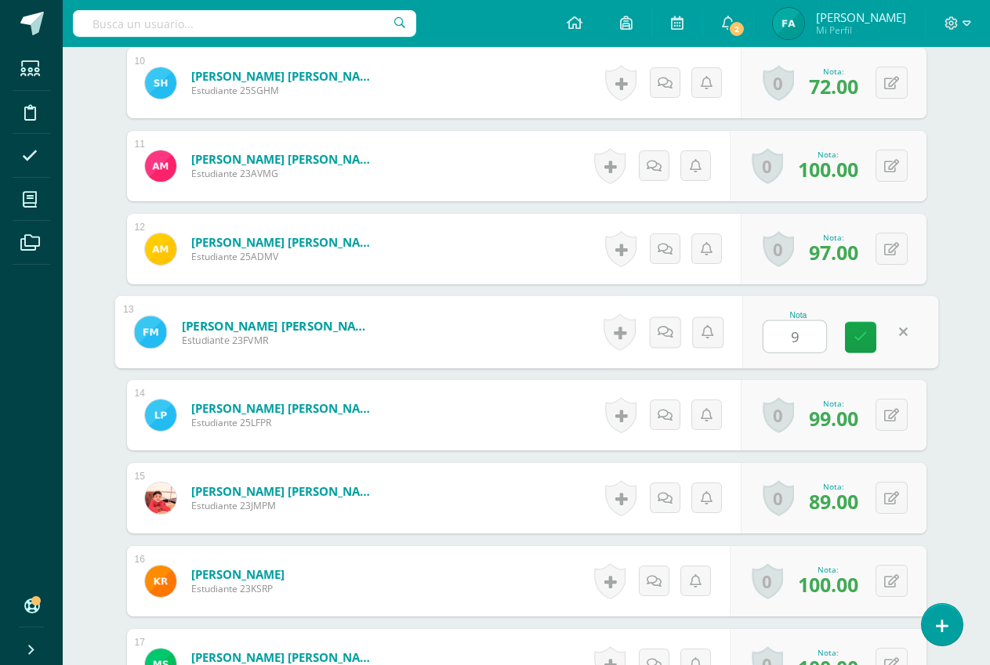
type input "96"
click at [868, 341] on link at bounding box center [860, 337] width 31 height 31
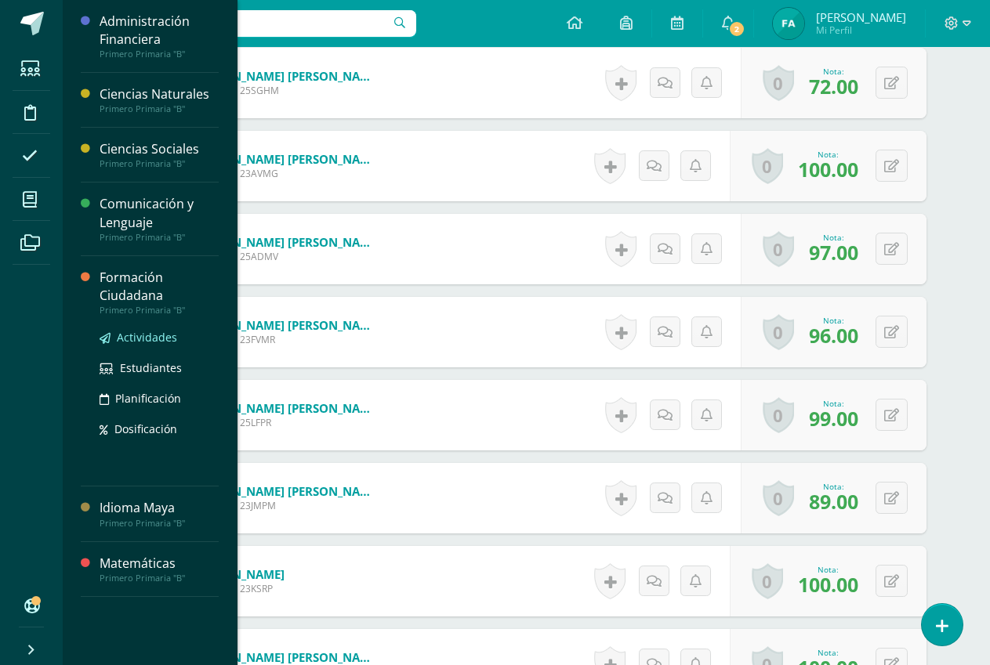
click at [155, 336] on span "Actividades" at bounding box center [147, 337] width 60 height 15
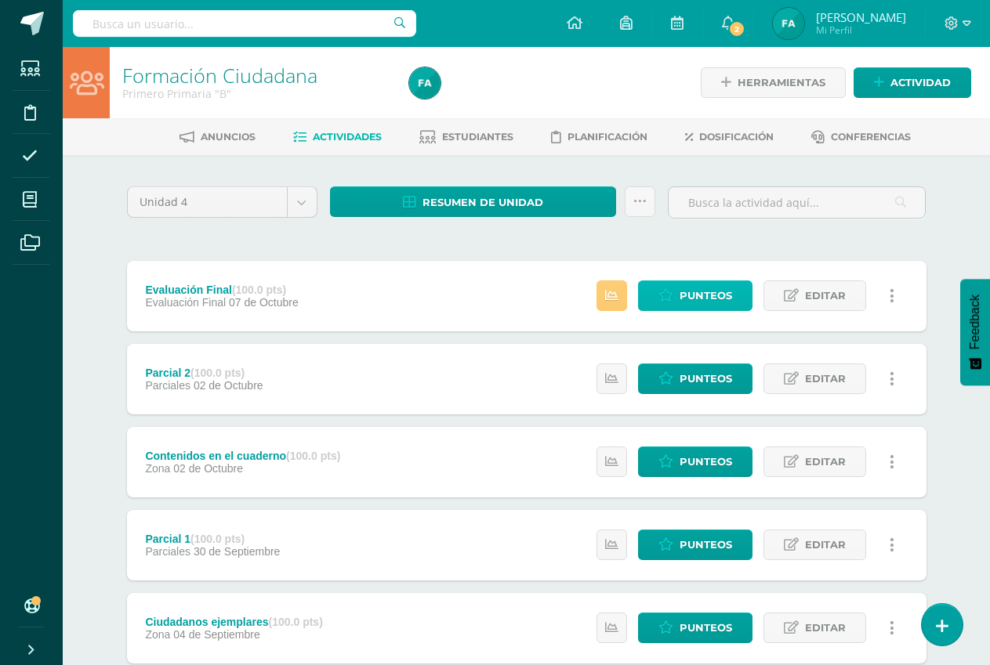
click at [703, 297] on span "Punteos" at bounding box center [705, 295] width 53 height 29
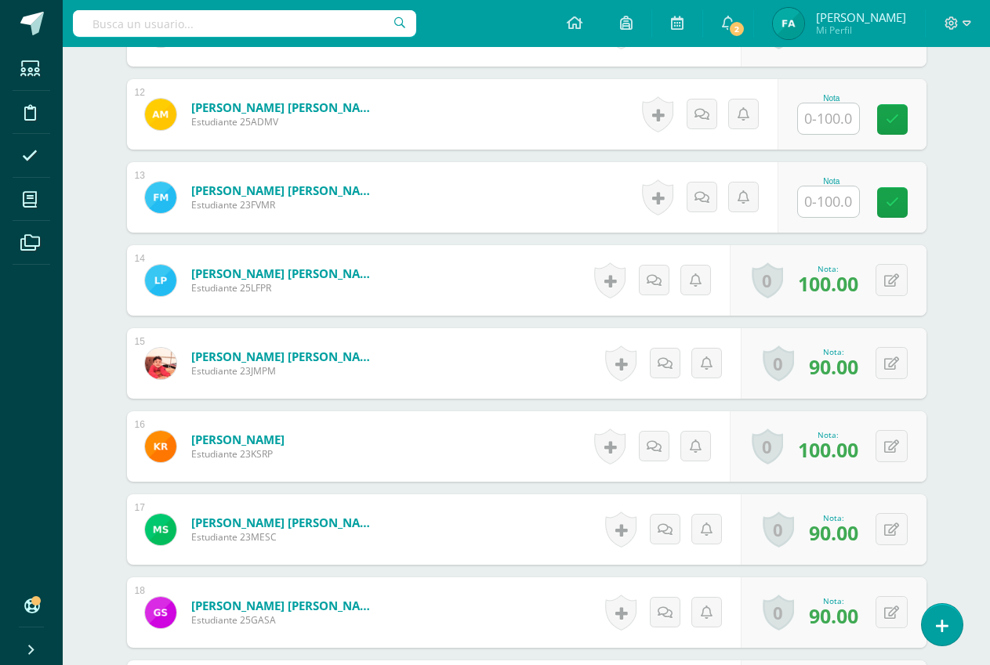
scroll to position [1393, 0]
click at [829, 208] on input "text" at bounding box center [828, 202] width 61 height 31
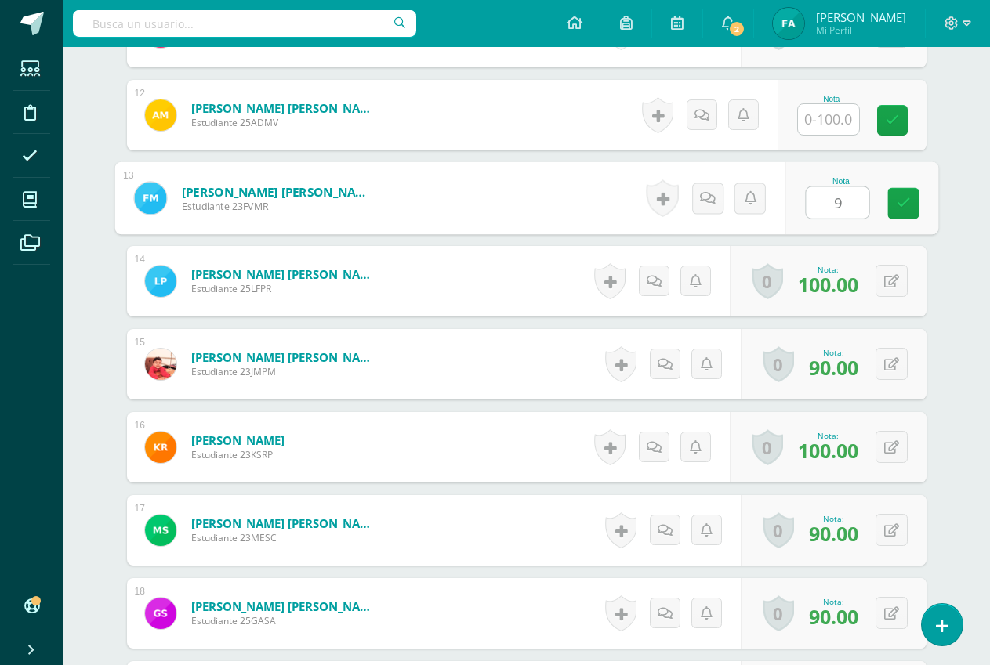
type input "93"
click at [911, 203] on link at bounding box center [902, 203] width 31 height 31
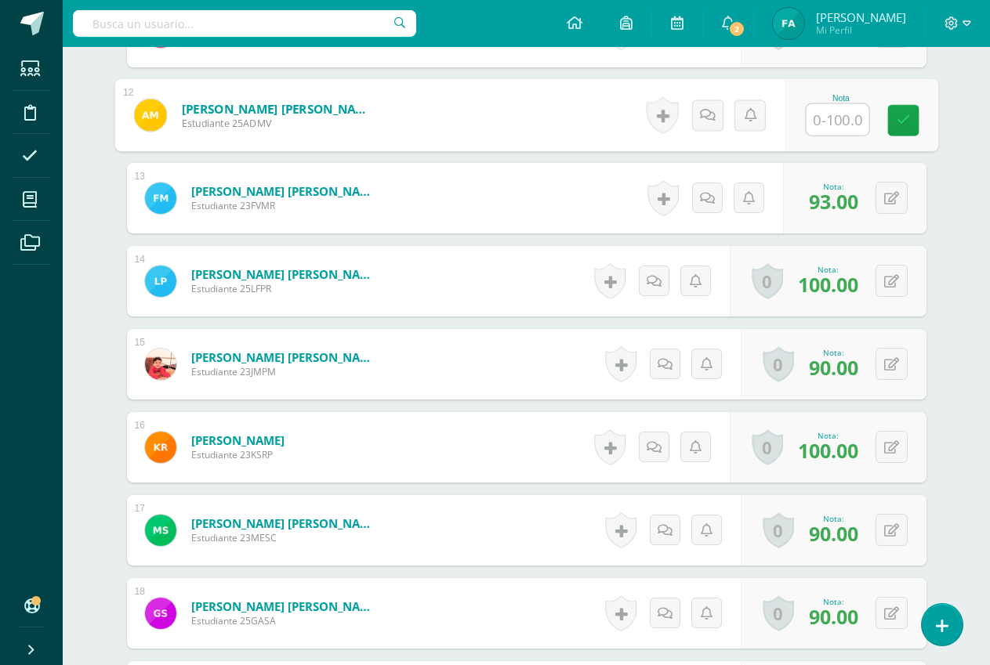
click at [850, 121] on input "text" at bounding box center [837, 119] width 63 height 31
type input "75"
click at [904, 114] on icon at bounding box center [903, 120] width 14 height 13
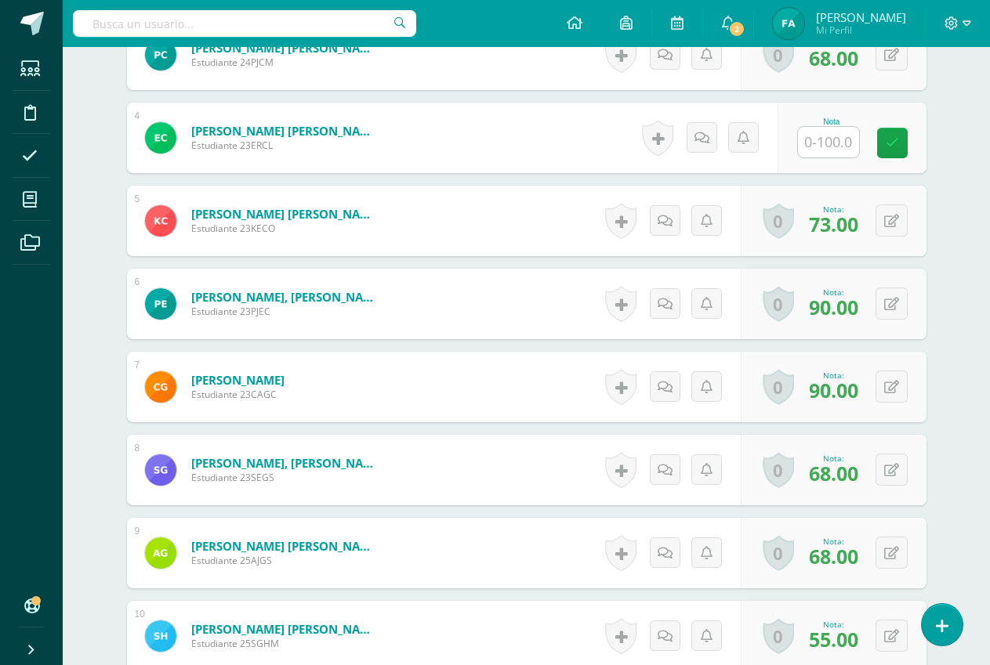
scroll to position [688, 0]
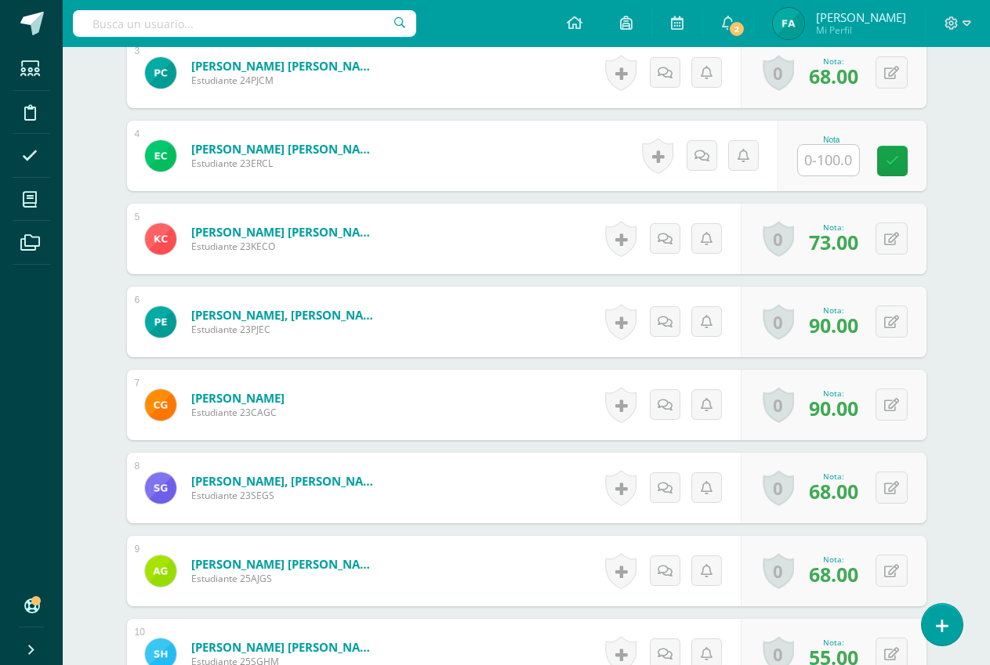
click at [840, 157] on input "text" at bounding box center [828, 160] width 61 height 31
type input "80"
click at [896, 167] on icon at bounding box center [903, 160] width 14 height 13
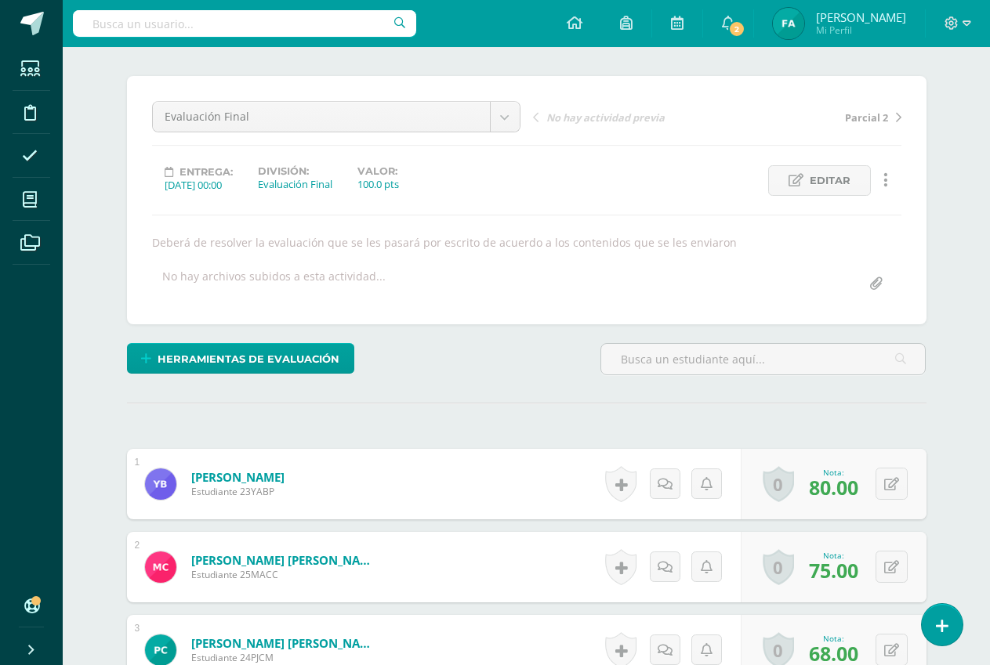
scroll to position [0, 0]
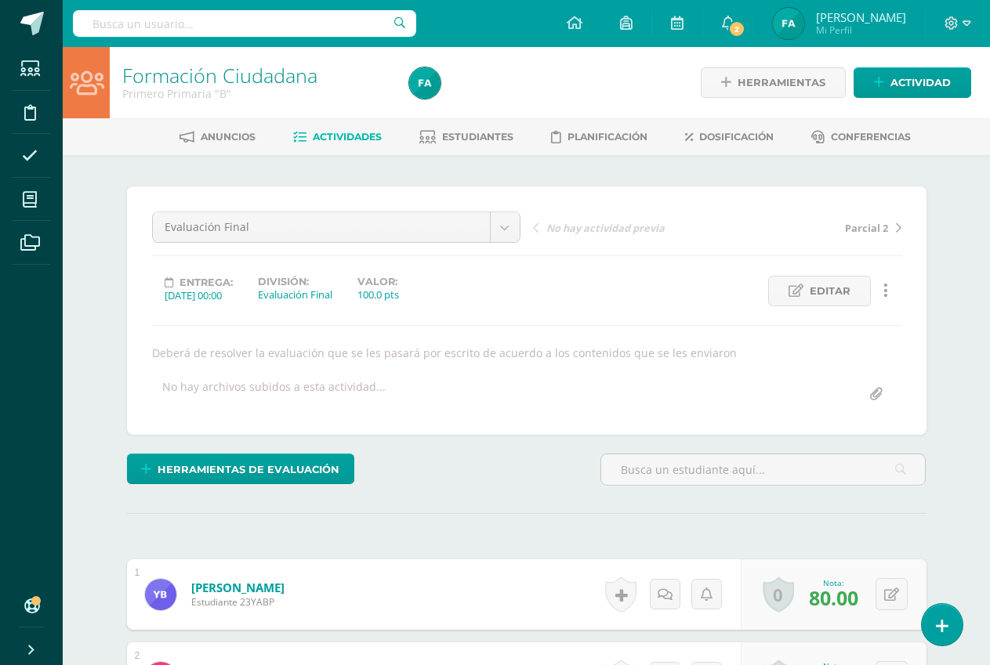
click at [342, 135] on span "Actividades" at bounding box center [347, 137] width 69 height 12
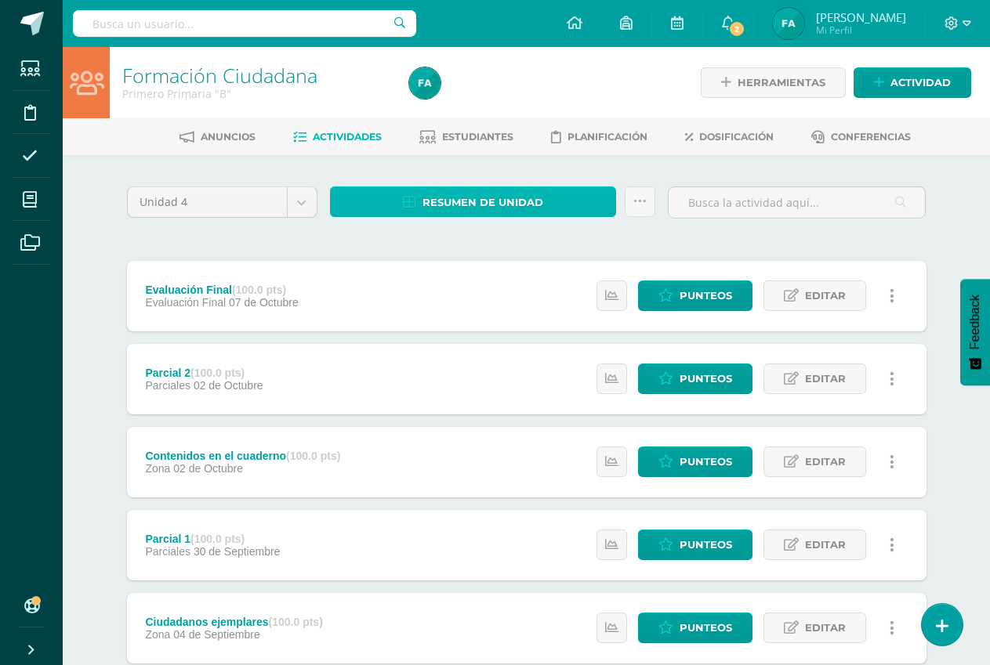
click at [480, 205] on span "Resumen de unidad" at bounding box center [482, 202] width 121 height 29
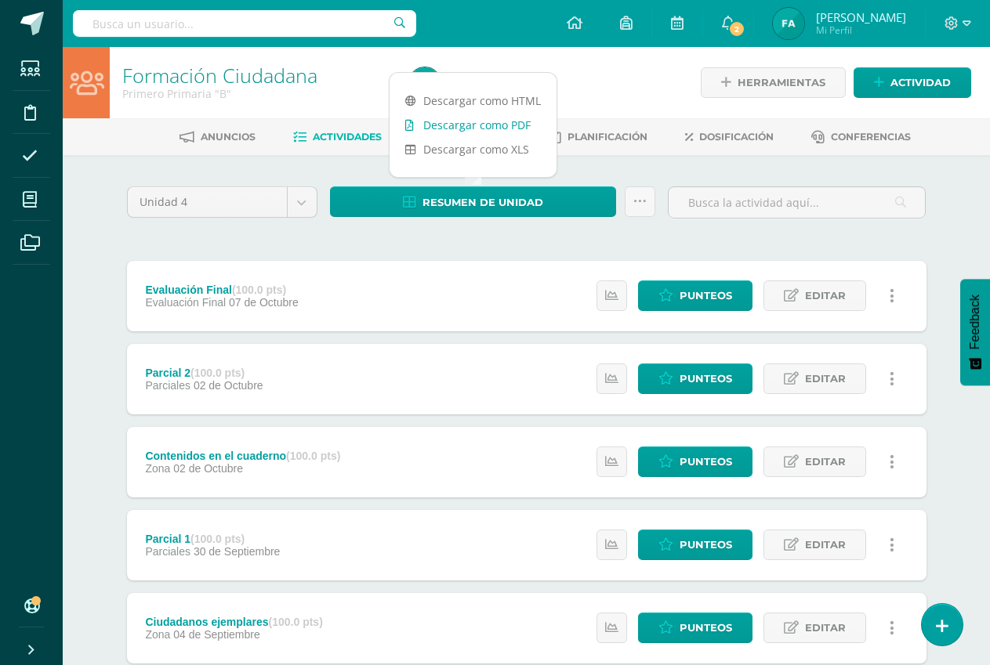
click at [483, 121] on link "Descargar como PDF" at bounding box center [472, 125] width 167 height 24
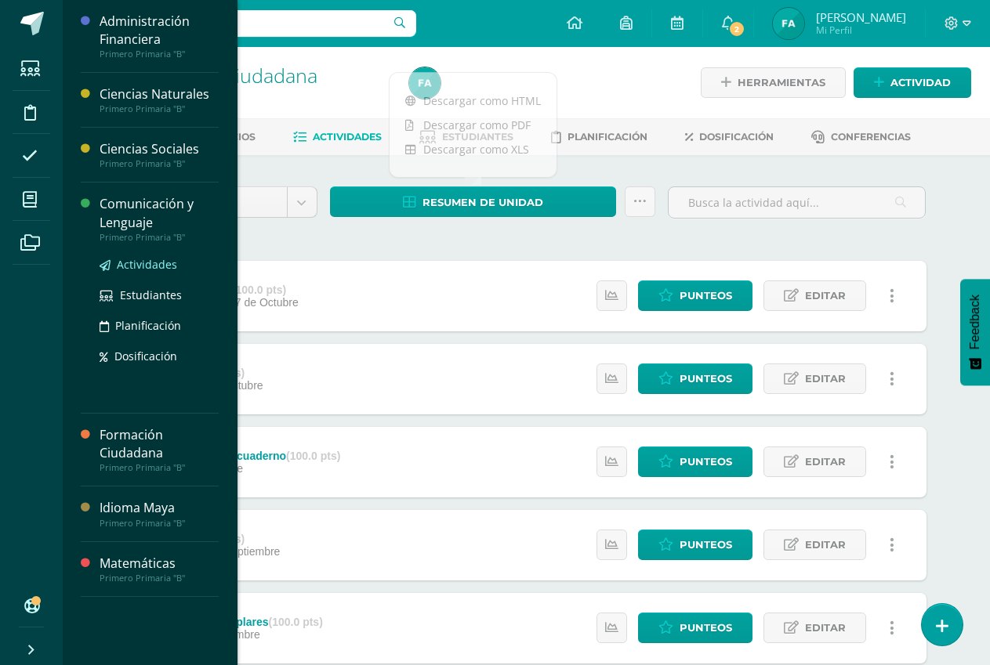
click at [139, 267] on span "Actividades" at bounding box center [147, 264] width 60 height 15
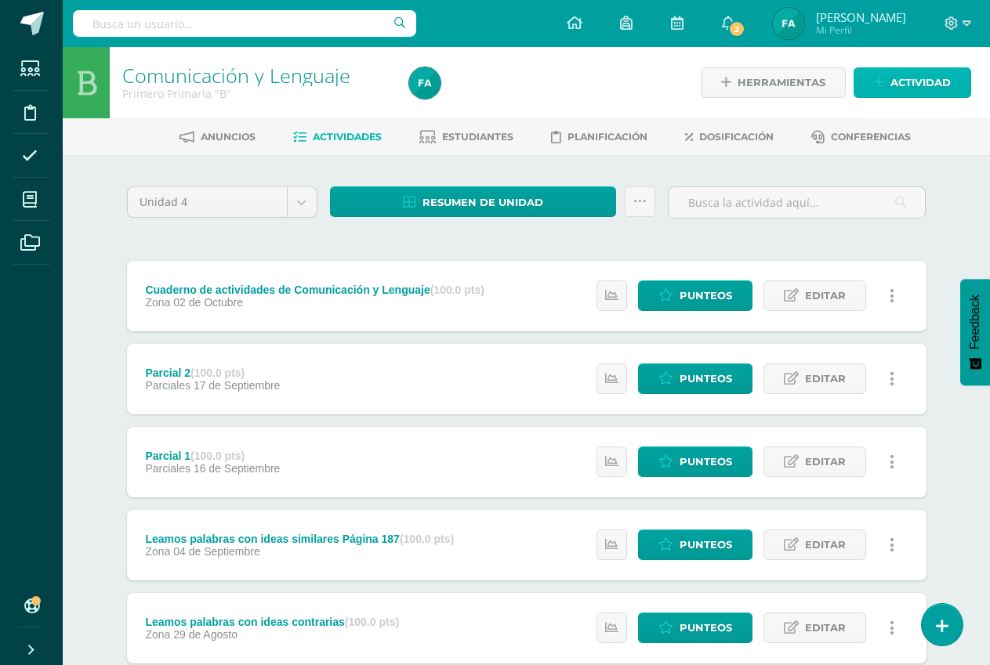
click at [884, 90] on link "Actividad" at bounding box center [912, 82] width 118 height 31
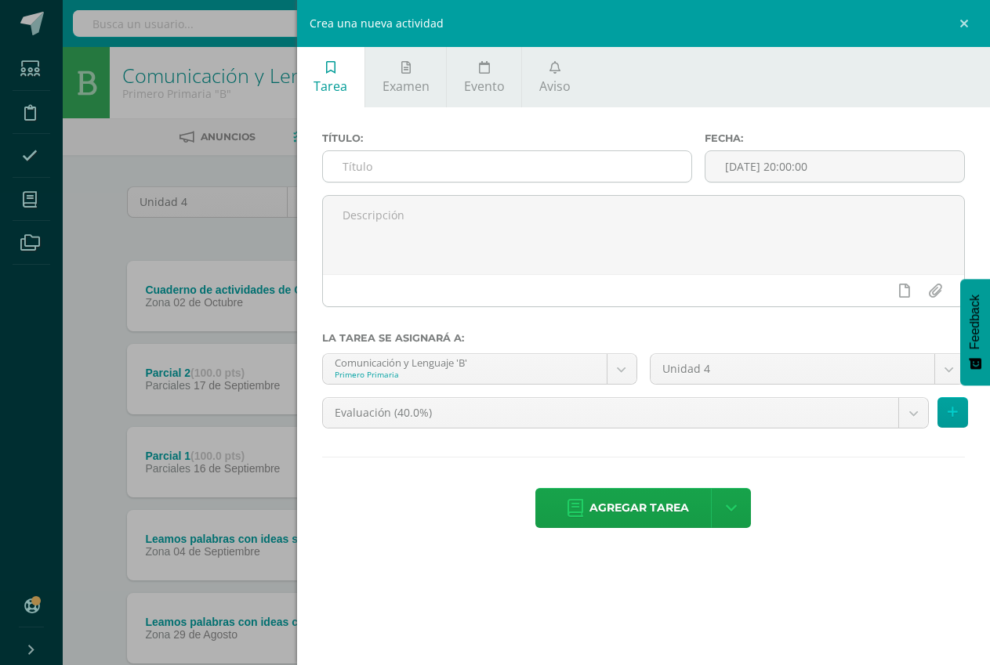
click at [497, 163] on input "text" at bounding box center [507, 166] width 368 height 31
click at [401, 67] on icon at bounding box center [405, 67] width 9 height 13
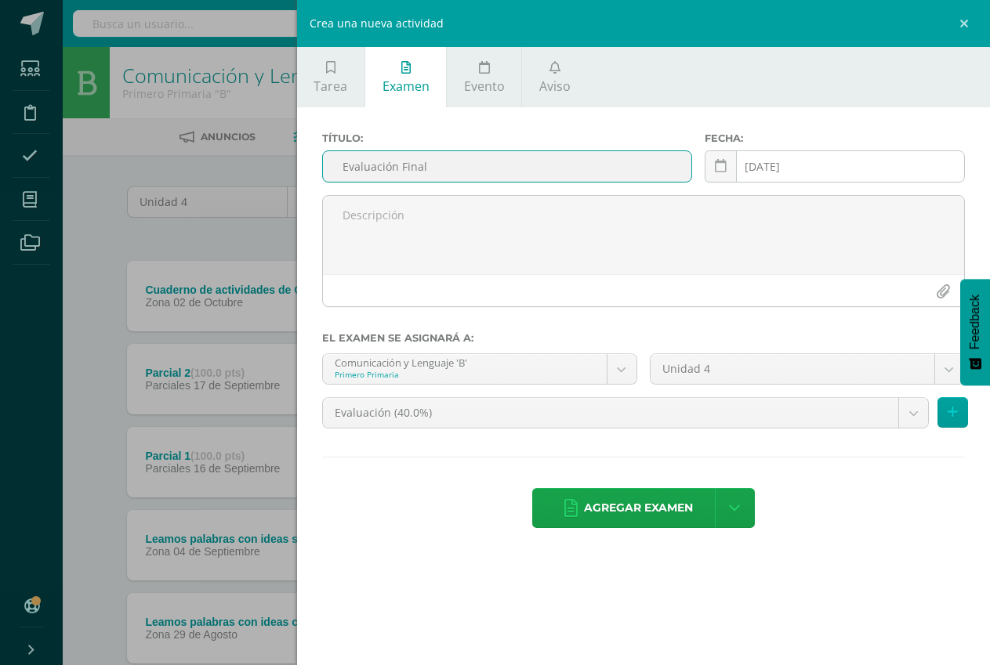
type input "Evaluación Final"
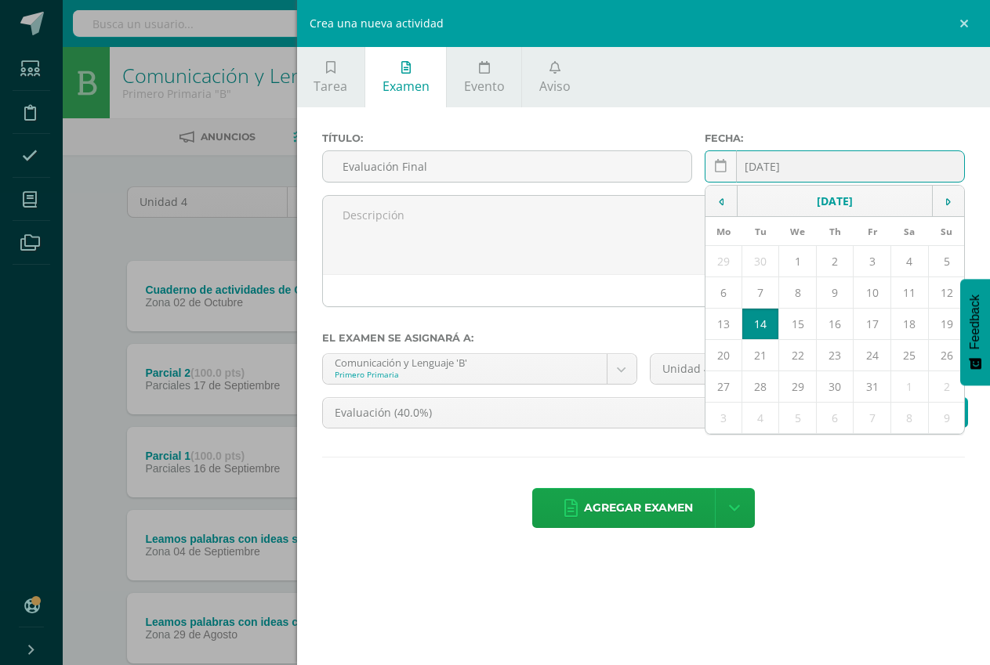
click at [906, 171] on div "2025-10-14 October, 2025 Mo Tu We Th Fr Sa Su 29 30 1 2 3 4 5 6 7 8 9 10 11 12 …" at bounding box center [835, 172] width 260 height 45
click at [830, 289] on td "9" at bounding box center [835, 292] width 38 height 31
type input "[DATE]"
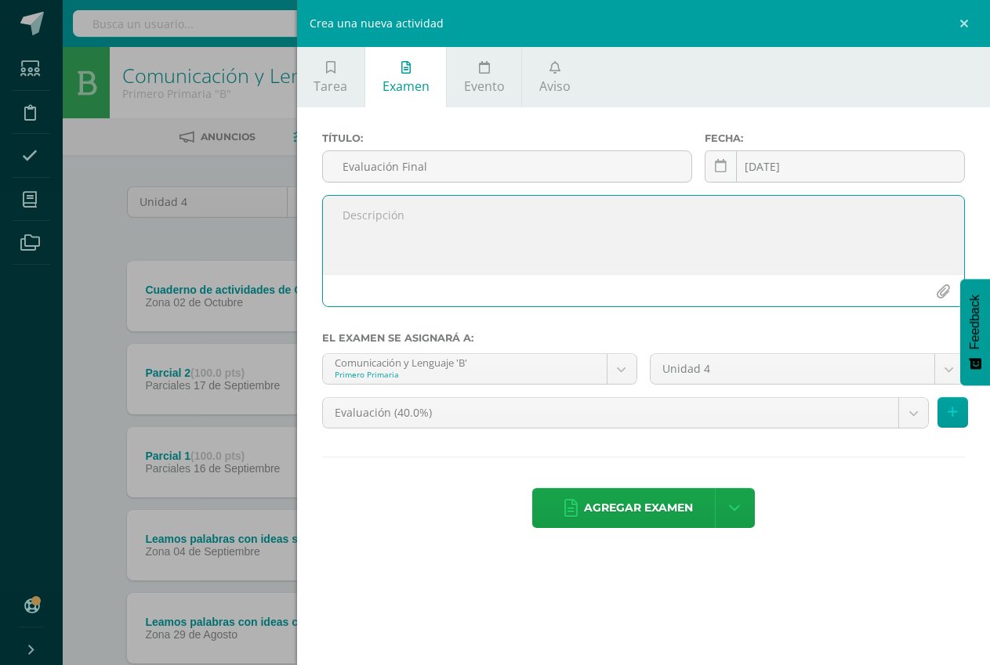
click at [476, 212] on textarea at bounding box center [643, 235] width 641 height 78
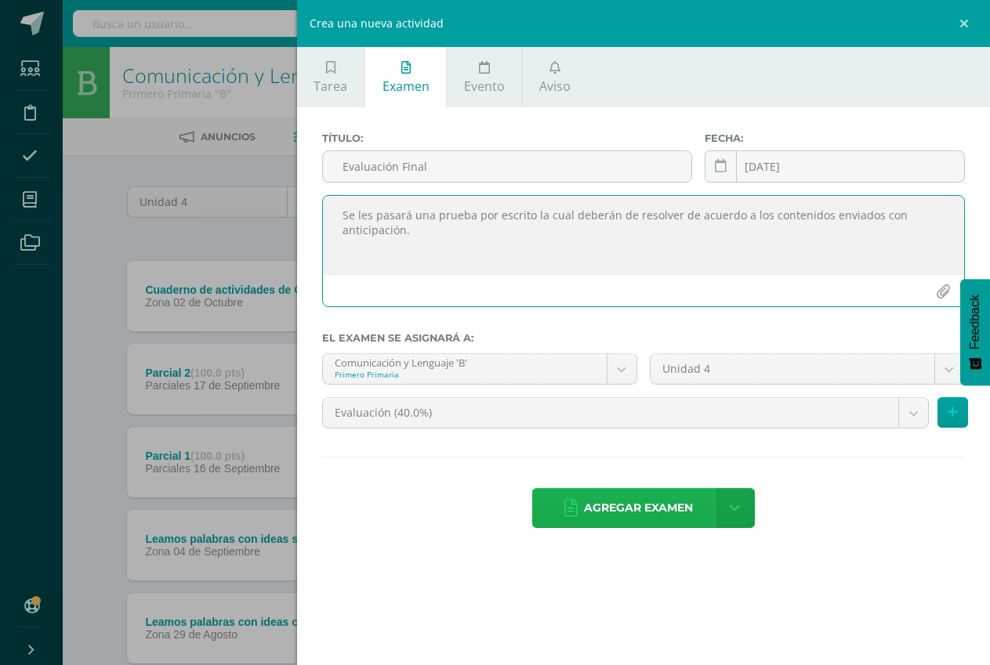
type textarea "Se les pasará una prueba por escrito la cual deberán de resolver de acuerdo a l…"
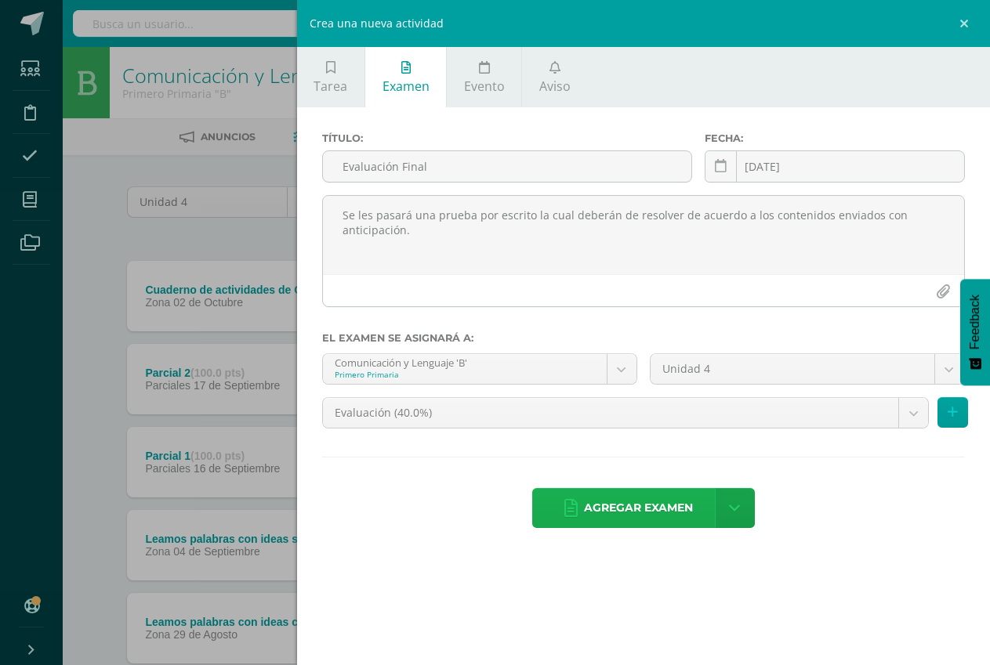
click at [579, 506] on link "Agregar examen" at bounding box center [628, 508] width 192 height 40
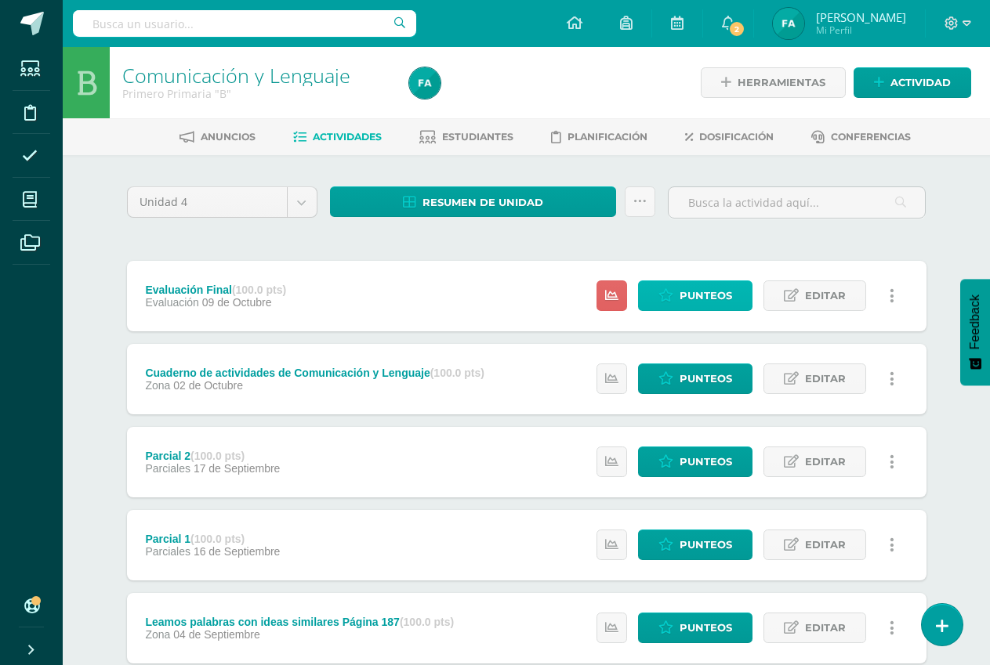
click at [706, 302] on span "Punteos" at bounding box center [705, 295] width 53 height 29
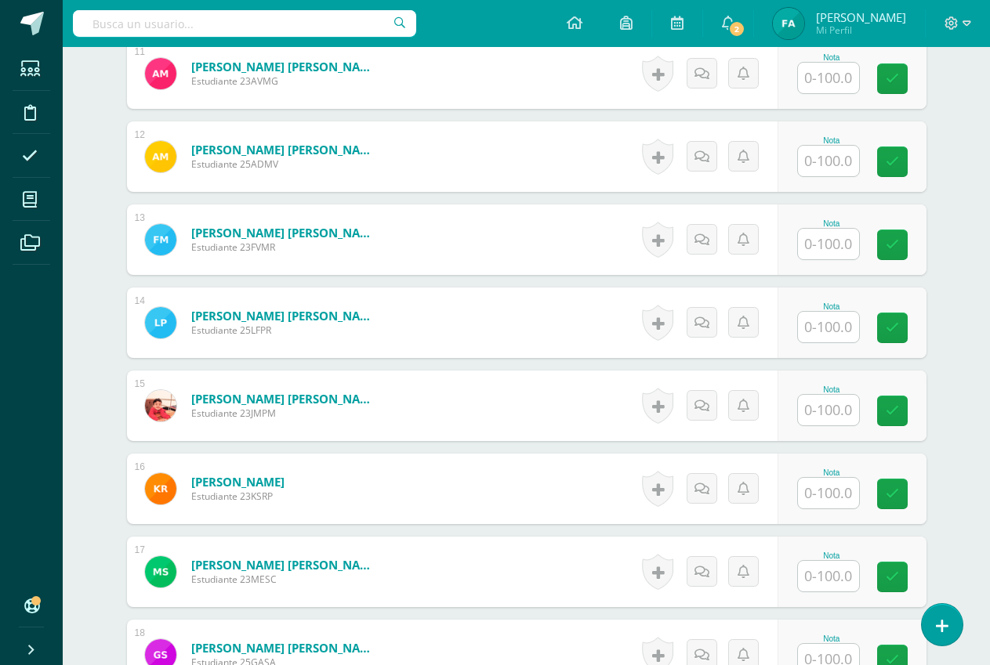
scroll to position [1334, 0]
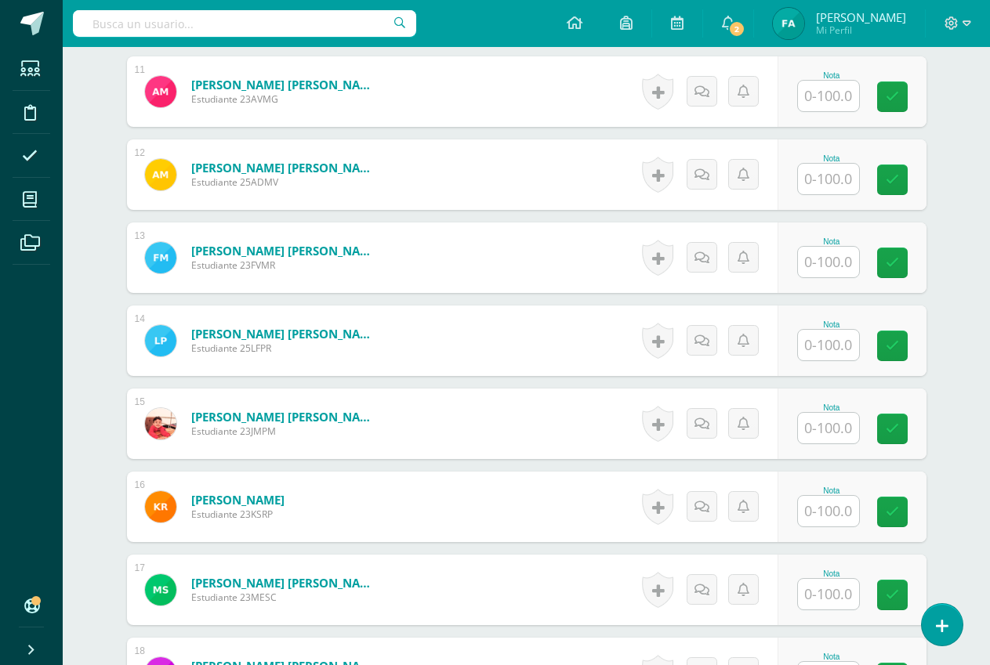
click at [848, 267] on input "text" at bounding box center [828, 262] width 61 height 31
type input "89"
click at [902, 269] on icon at bounding box center [903, 262] width 14 height 13
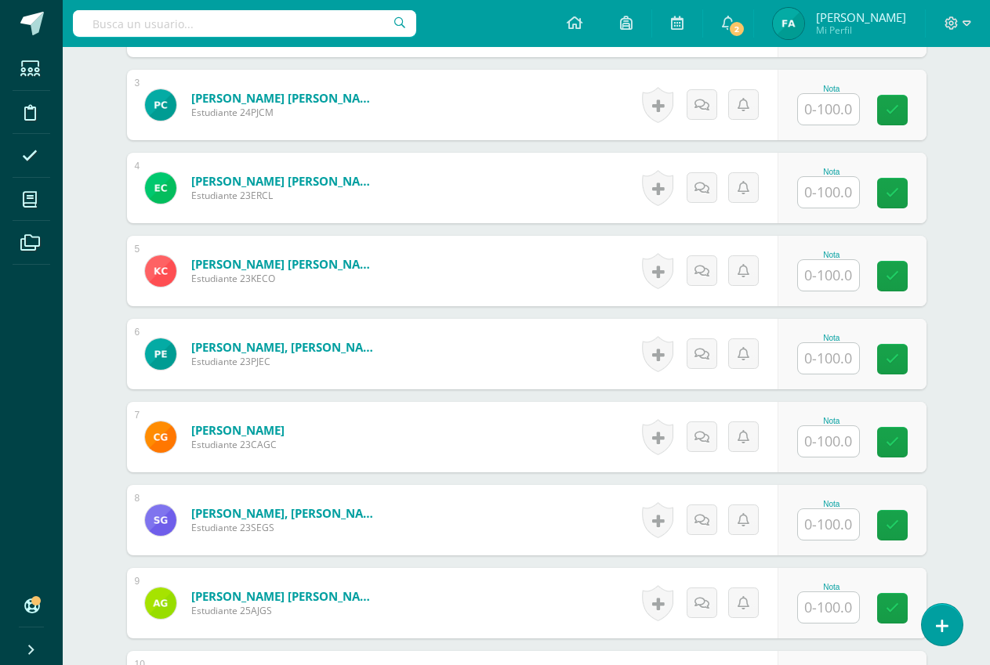
scroll to position [629, 0]
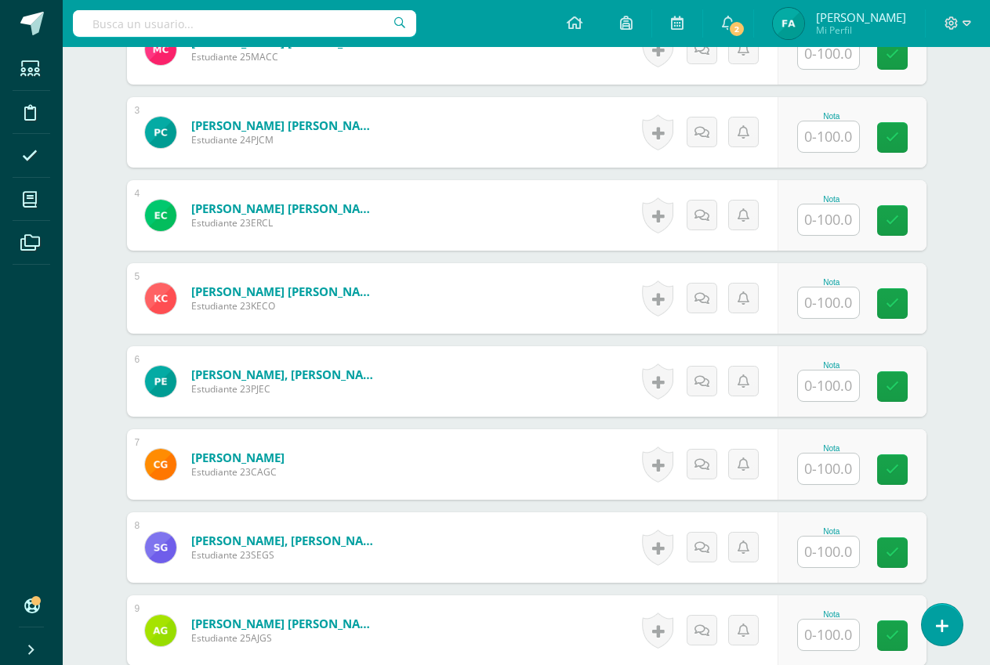
click at [842, 220] on input "text" at bounding box center [828, 220] width 61 height 31
click at [842, 220] on input "text" at bounding box center [837, 220] width 63 height 31
type input "97"
click at [897, 222] on icon at bounding box center [903, 220] width 14 height 13
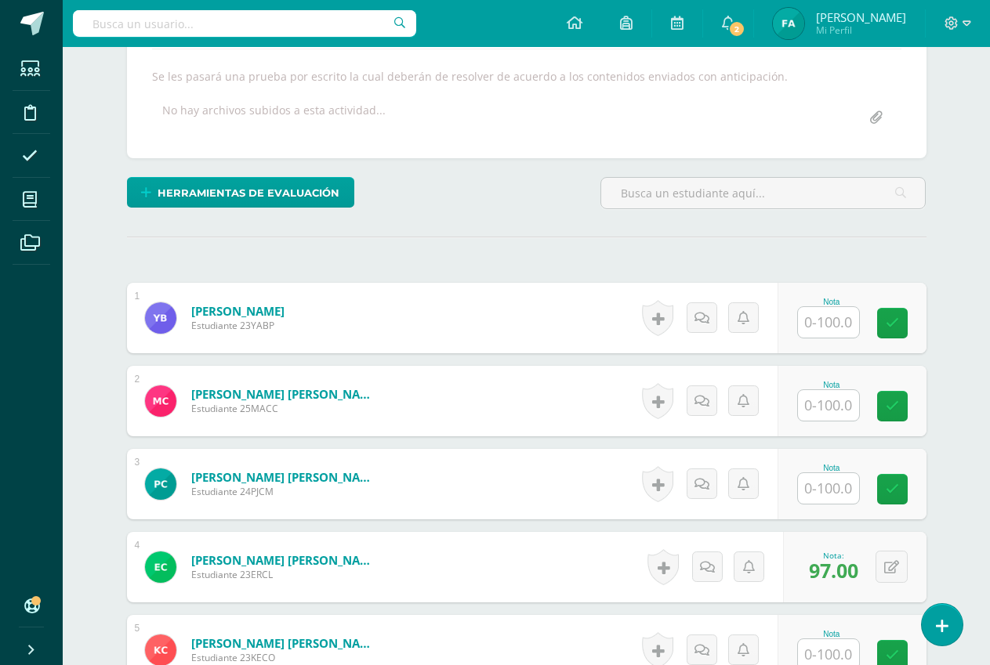
scroll to position [237, 0]
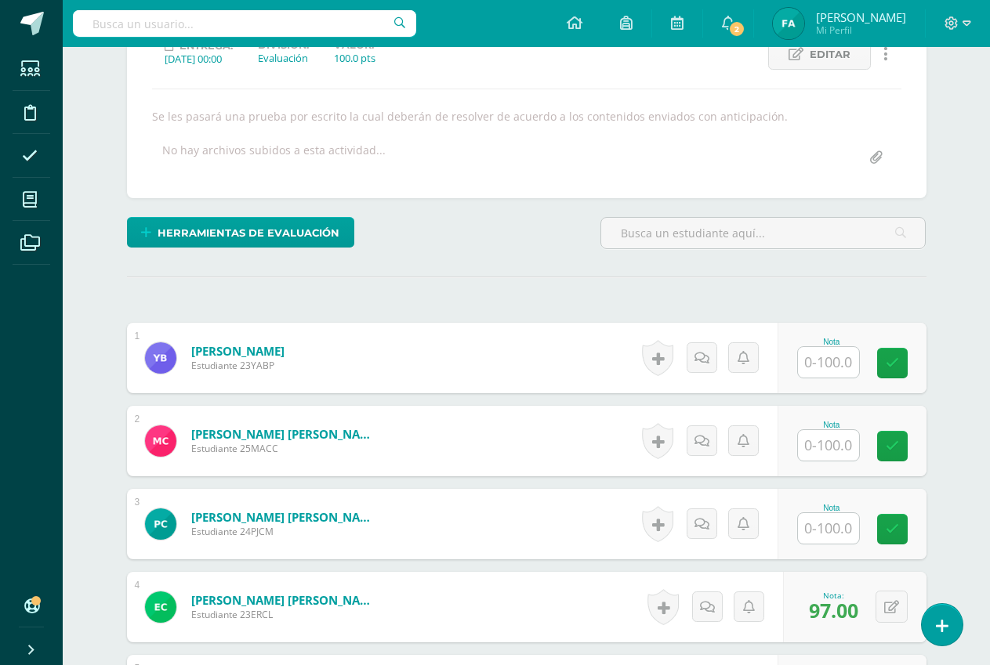
click at [843, 368] on input "text" at bounding box center [828, 362] width 61 height 31
type input "82"
click at [907, 366] on icon at bounding box center [903, 363] width 14 height 13
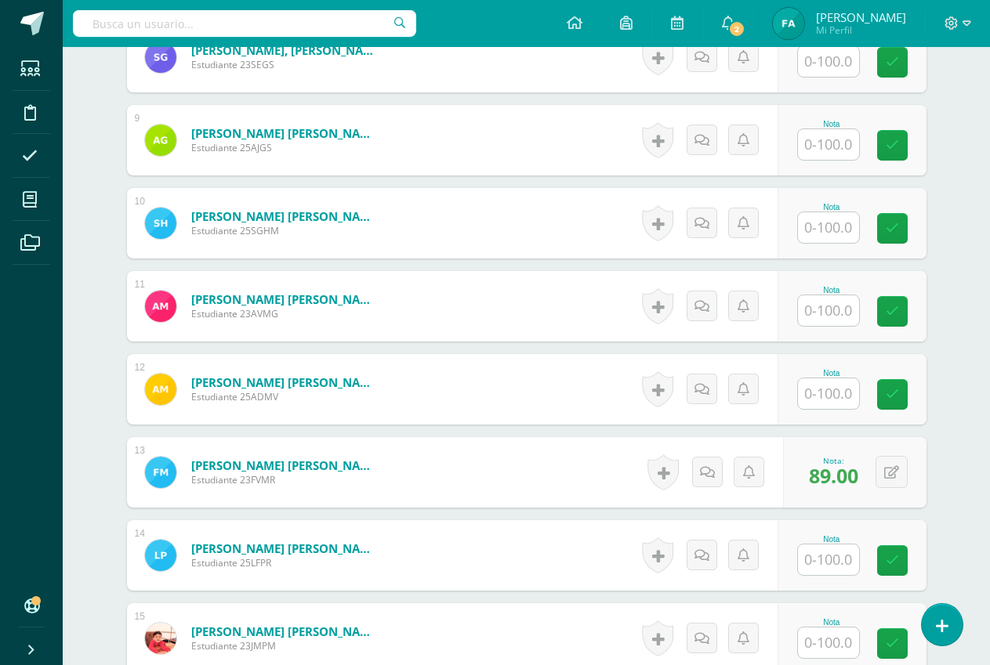
scroll to position [1091, 0]
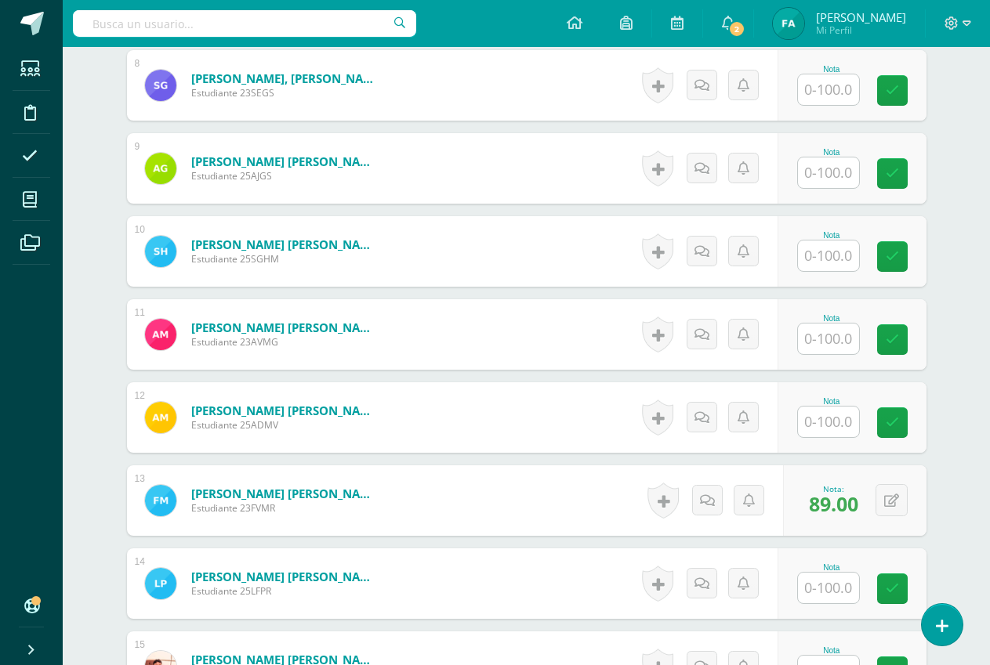
click at [836, 175] on input "text" at bounding box center [828, 173] width 61 height 31
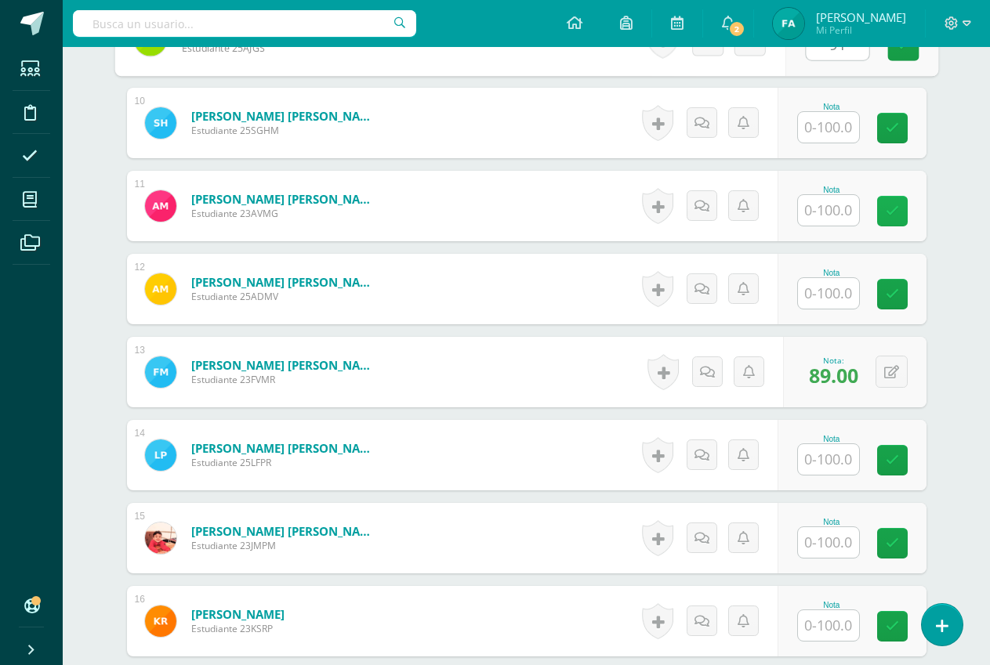
scroll to position [1169, 0]
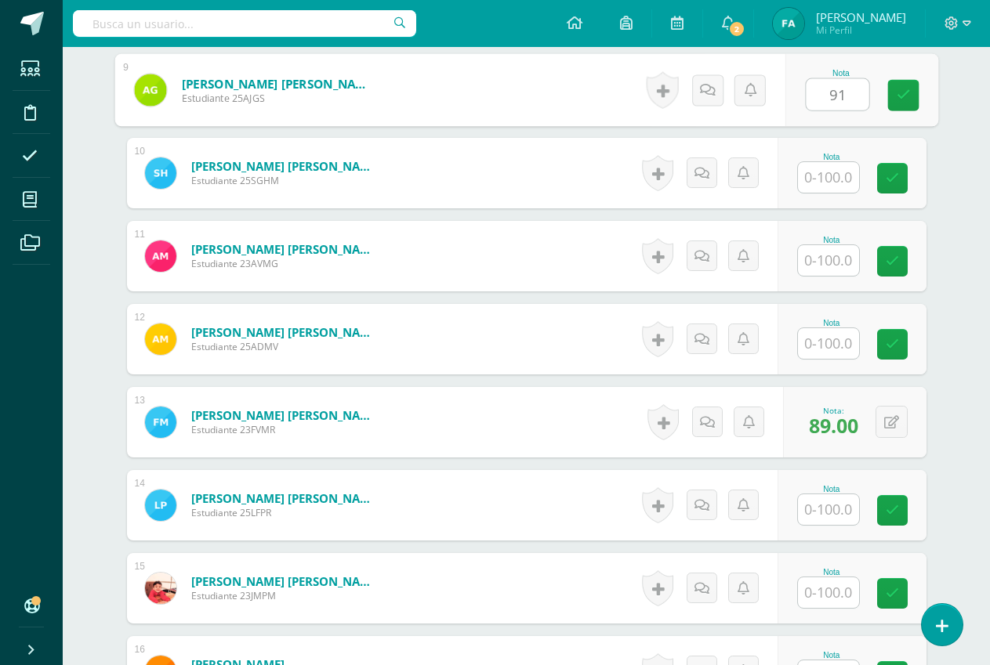
type input "91"
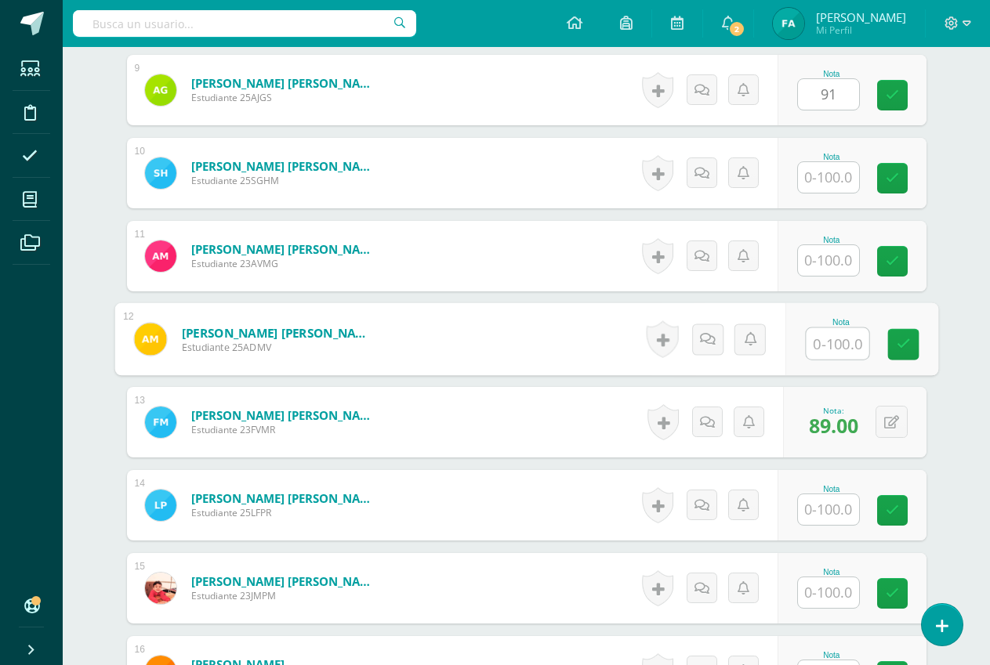
click at [841, 339] on input "text" at bounding box center [837, 343] width 63 height 31
type input "91"
click at [897, 342] on icon at bounding box center [903, 344] width 14 height 13
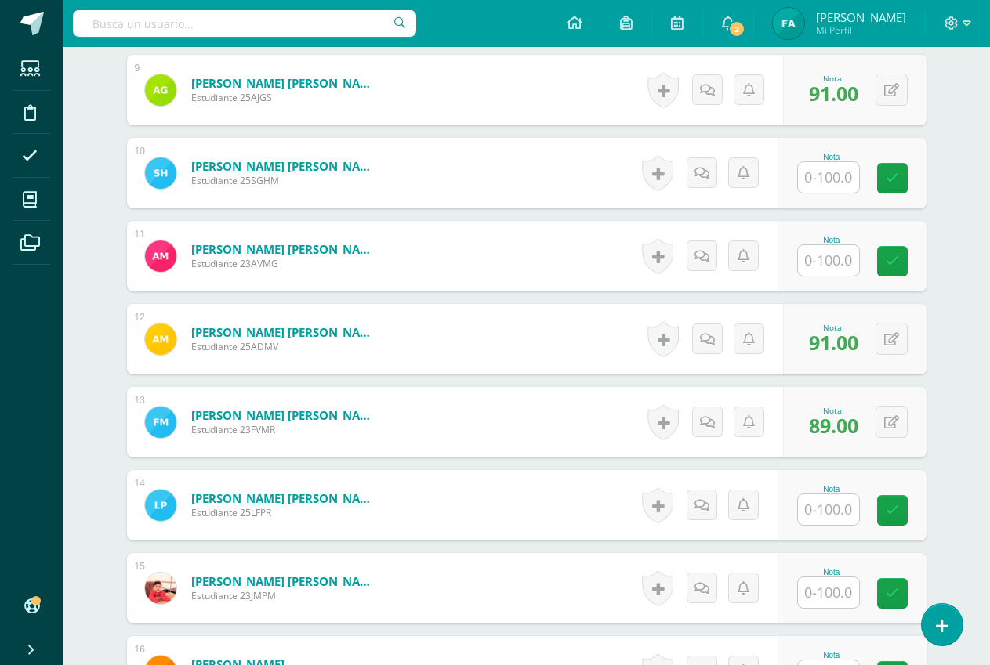
click at [842, 181] on input "text" at bounding box center [828, 177] width 61 height 31
type input "45"
click at [904, 183] on icon at bounding box center [903, 178] width 14 height 13
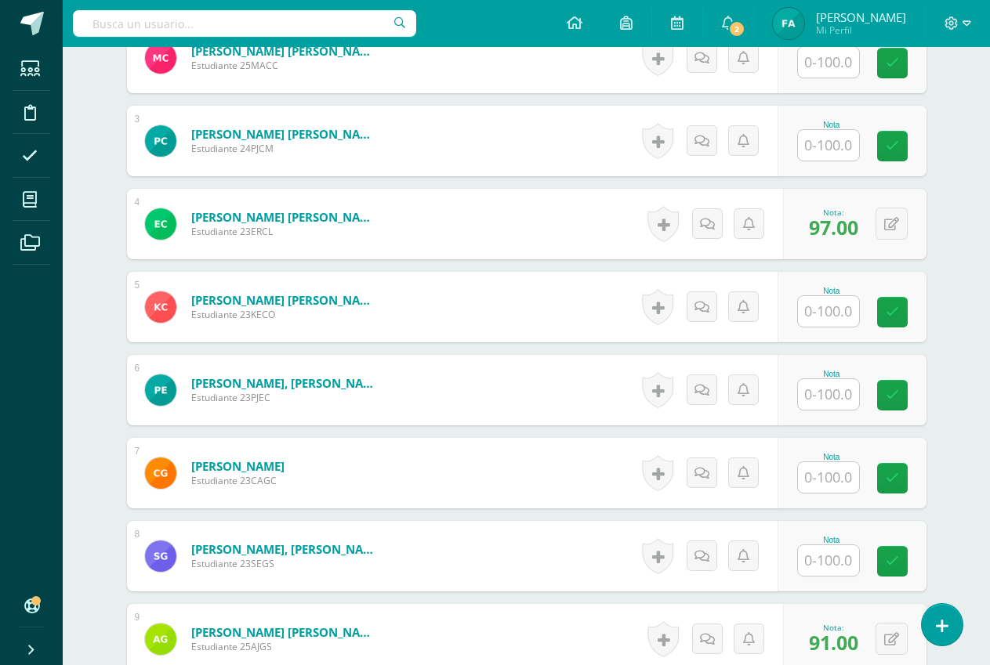
scroll to position [621, 0]
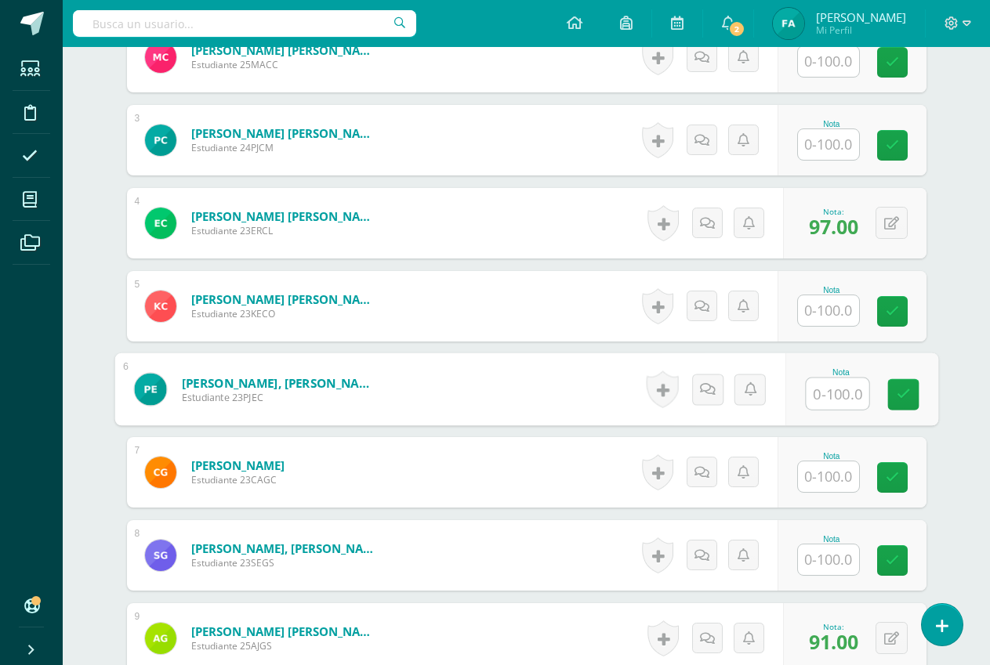
click at [834, 397] on input "text" at bounding box center [837, 394] width 63 height 31
type input "88"
click at [901, 398] on icon at bounding box center [903, 394] width 14 height 13
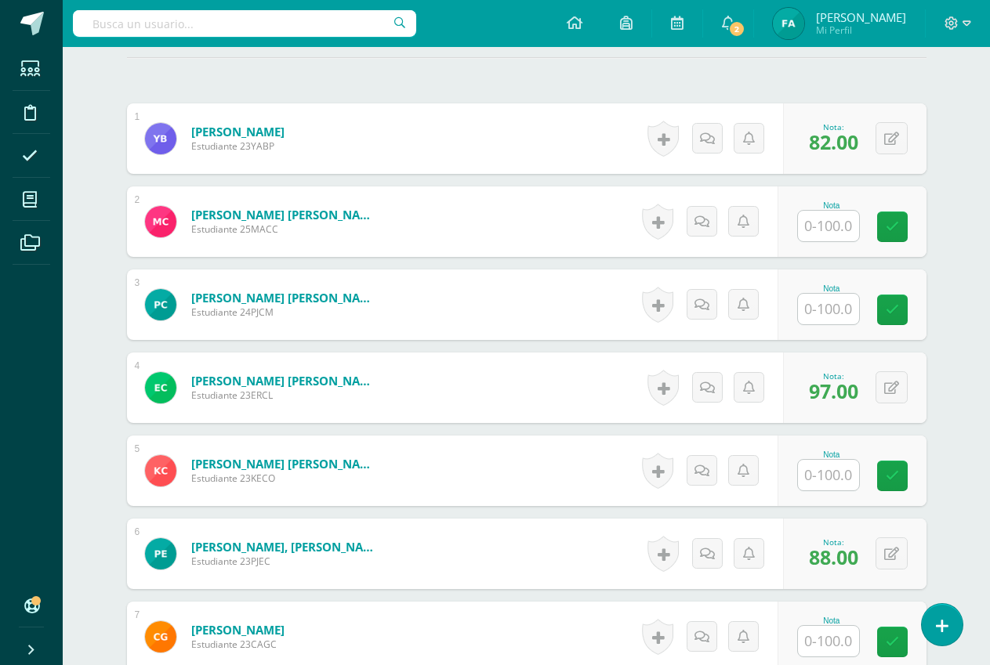
scroll to position [386, 0]
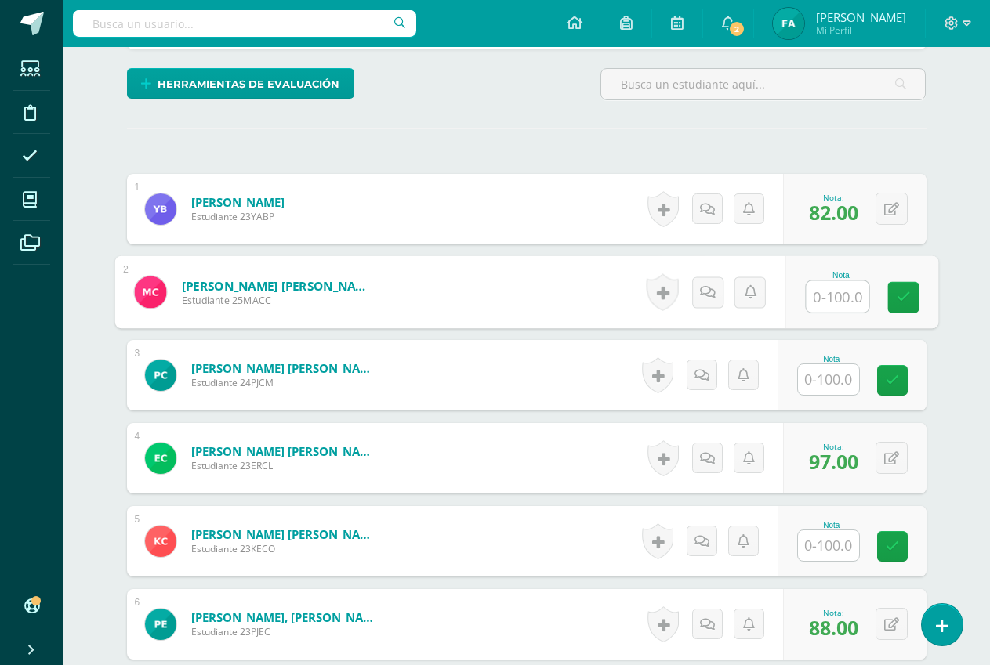
click at [838, 292] on input "text" at bounding box center [837, 296] width 63 height 31
click at [901, 299] on icon at bounding box center [903, 297] width 14 height 13
type input "0"
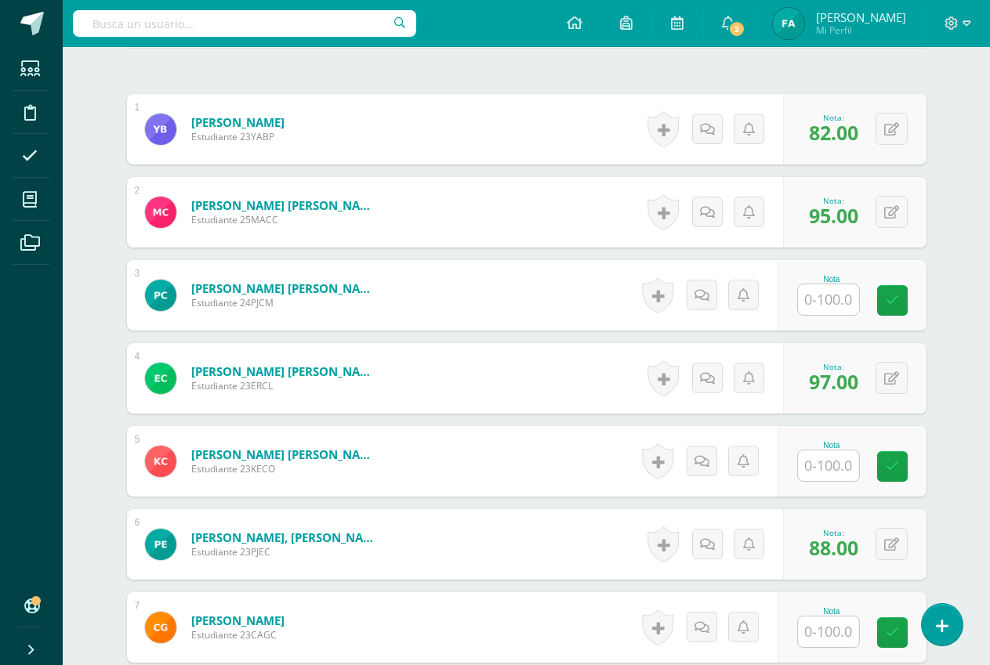
scroll to position [464, 0]
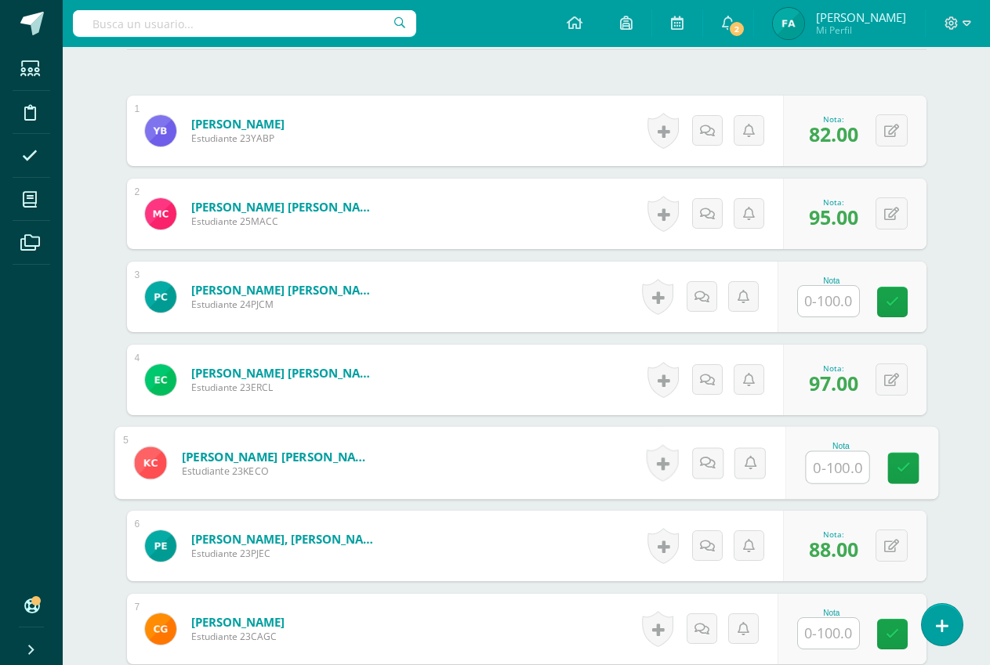
click at [835, 467] on input "text" at bounding box center [837, 467] width 63 height 31
type input "92"
click at [894, 462] on link at bounding box center [902, 468] width 31 height 31
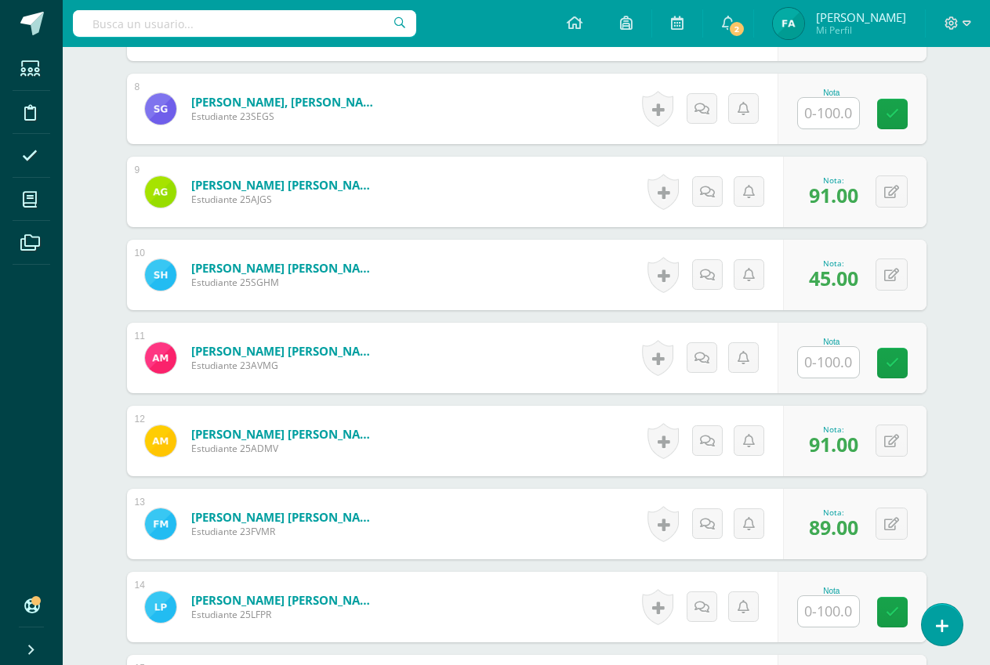
scroll to position [1012, 0]
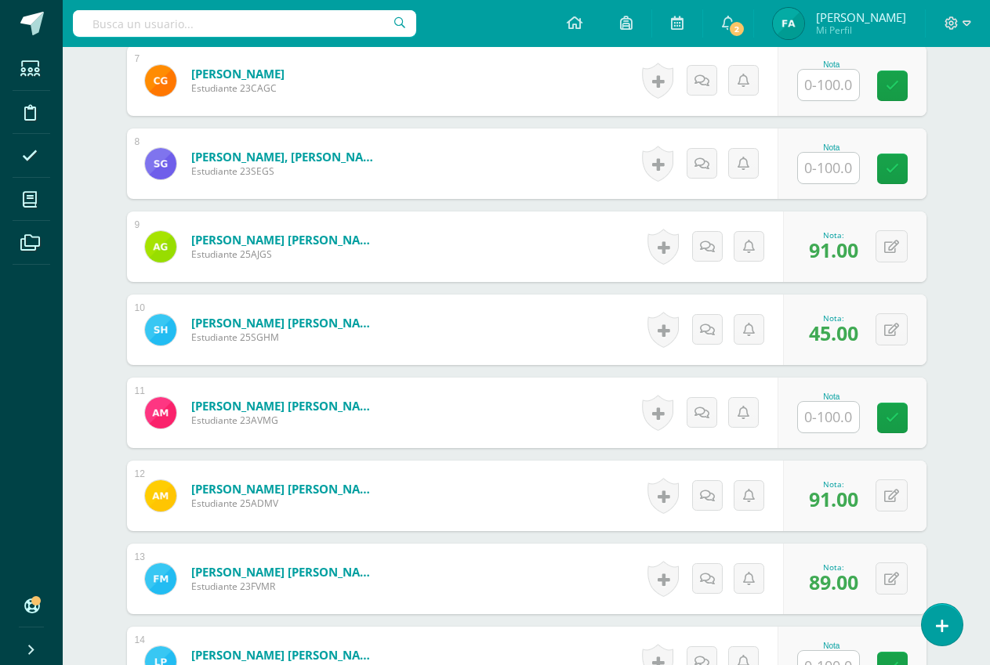
click at [838, 167] on input "text" at bounding box center [828, 168] width 61 height 31
type input "91"
click at [908, 171] on icon at bounding box center [903, 168] width 14 height 13
click at [843, 418] on input "text" at bounding box center [828, 417] width 61 height 31
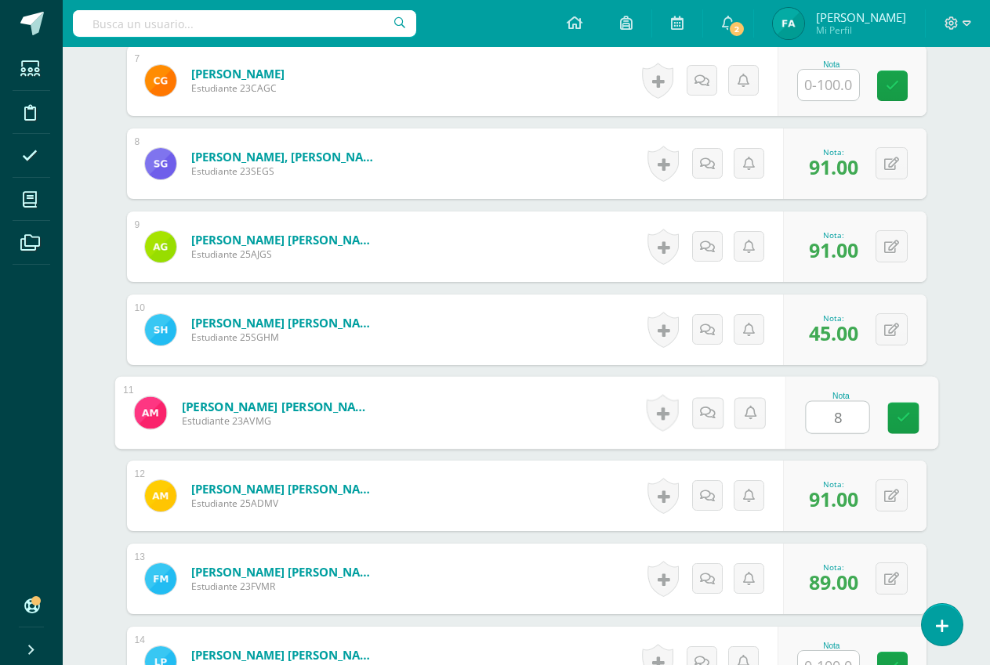
type input "80"
click at [909, 408] on link at bounding box center [902, 418] width 31 height 31
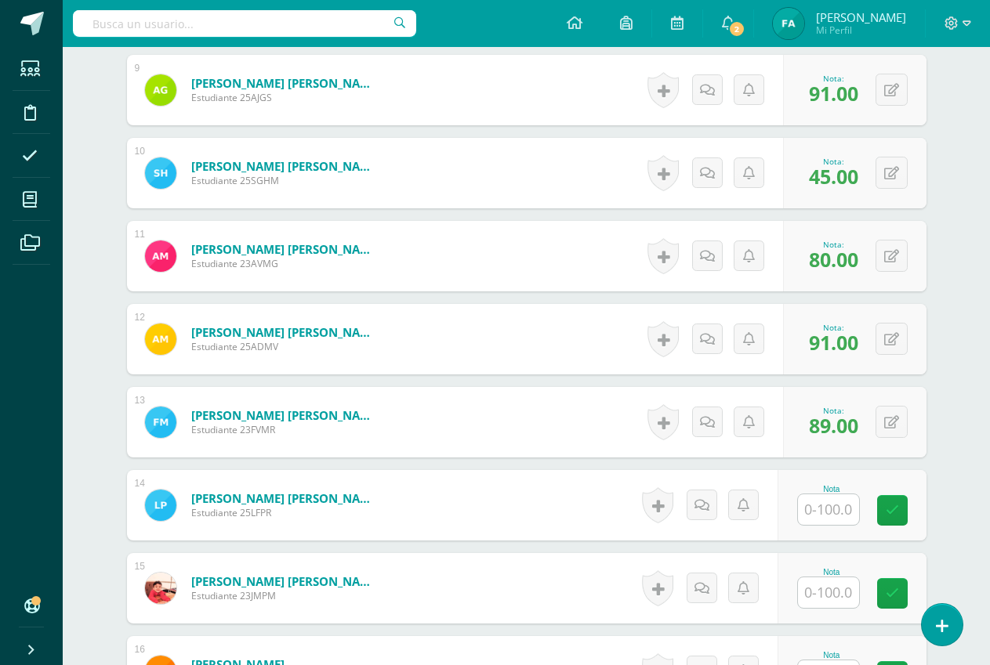
scroll to position [1404, 0]
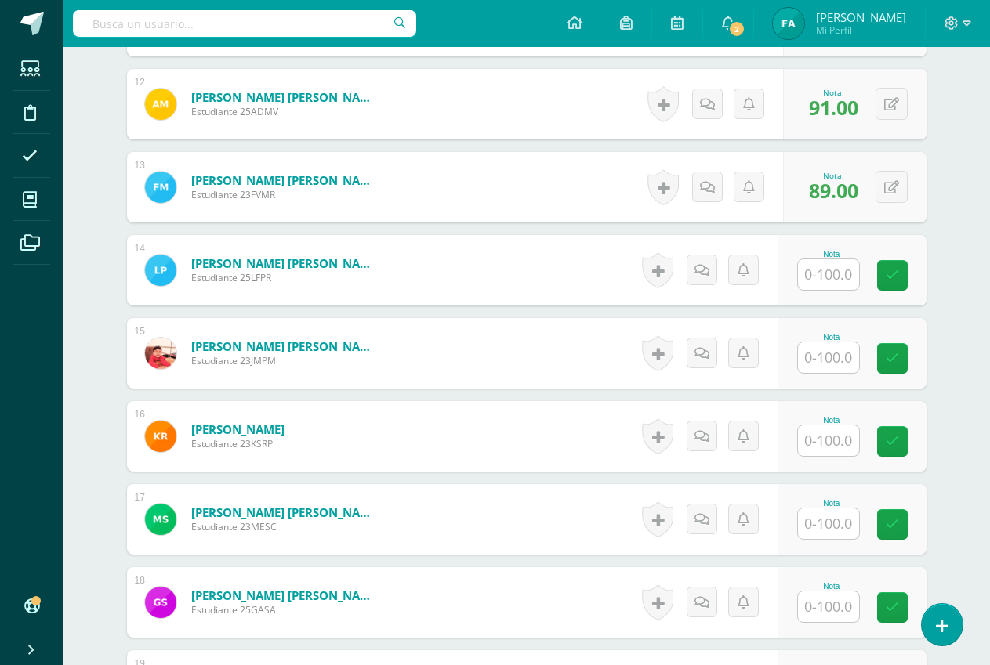
click at [853, 522] on input "text" at bounding box center [828, 524] width 61 height 31
type input "83"
click at [903, 521] on icon at bounding box center [903, 524] width 14 height 13
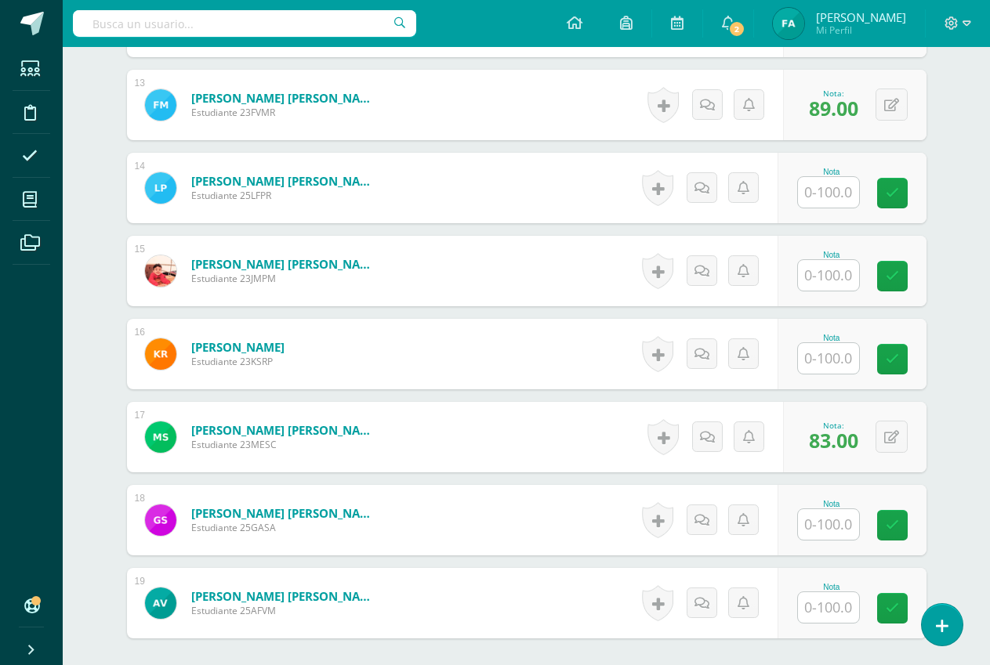
scroll to position [1483, 0]
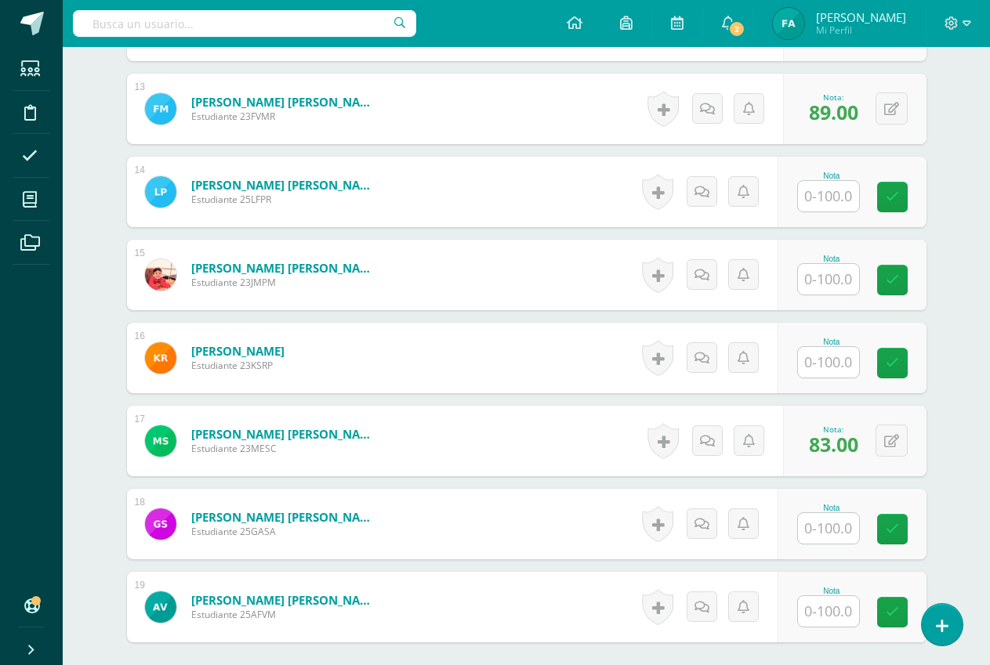
click at [839, 197] on input "text" at bounding box center [828, 196] width 61 height 31
type input "100"
click at [907, 195] on icon at bounding box center [903, 196] width 14 height 13
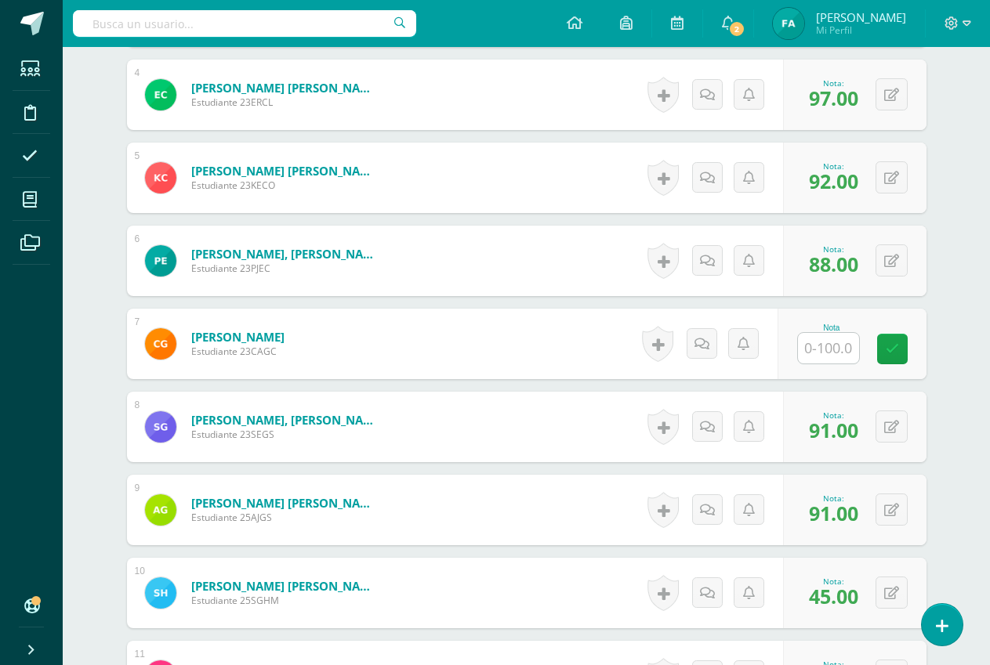
scroll to position [777, 0]
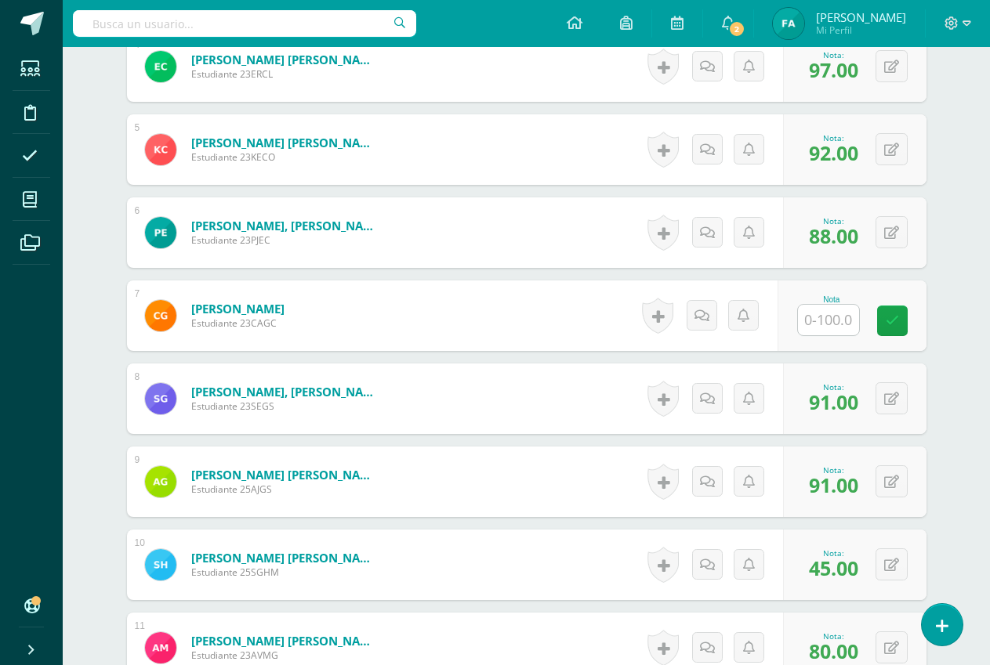
click at [836, 321] on input "text" at bounding box center [828, 320] width 61 height 31
type input "97"
click at [903, 316] on icon at bounding box center [903, 320] width 14 height 13
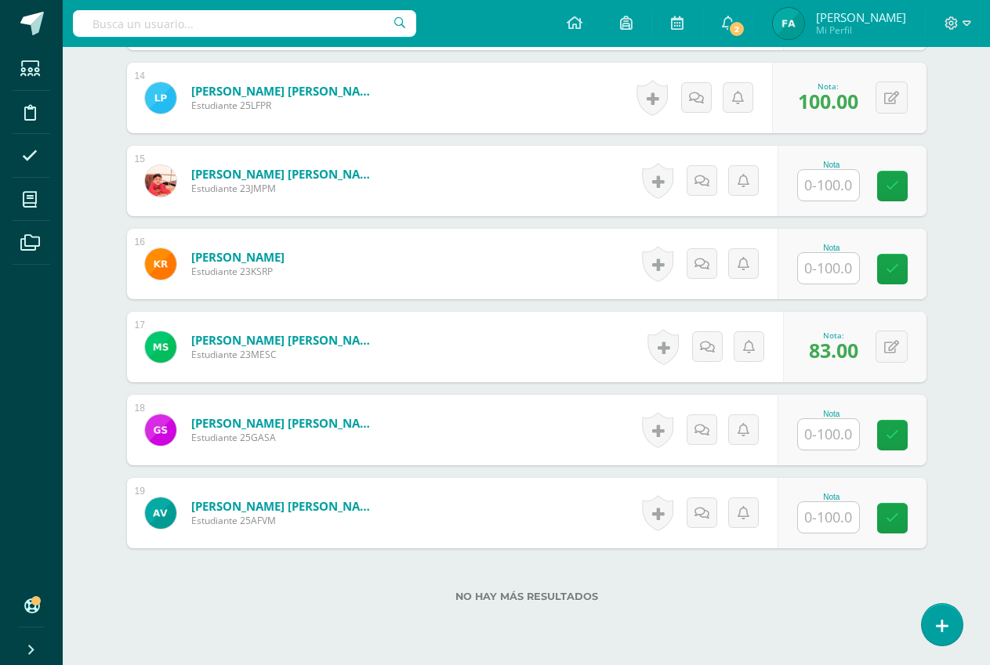
scroll to position [1639, 0]
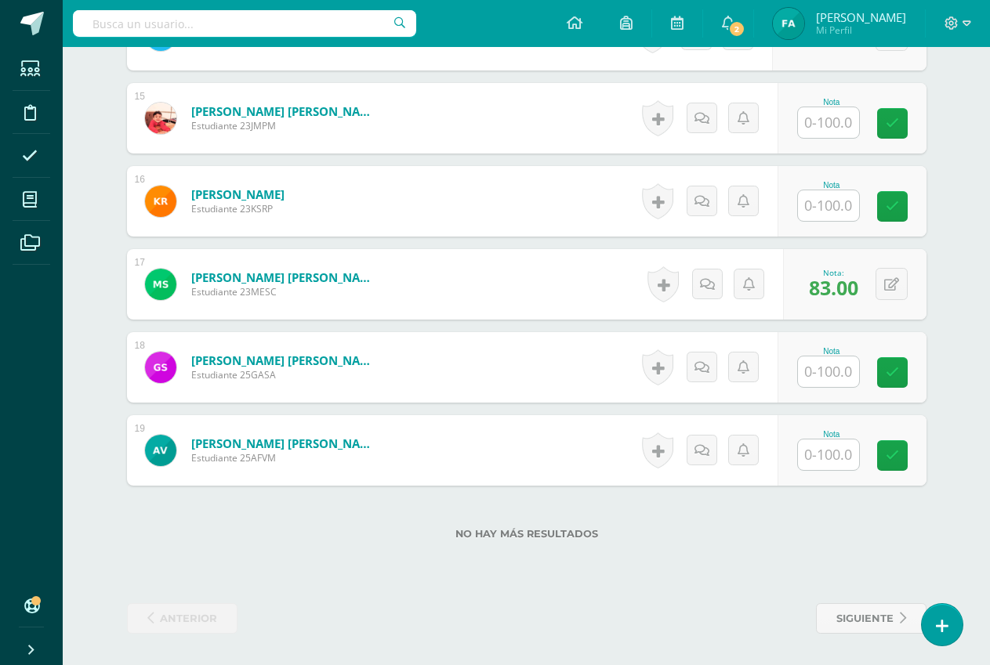
click at [846, 372] on input "text" at bounding box center [828, 372] width 61 height 31
type input "99"
click at [903, 375] on icon at bounding box center [903, 372] width 14 height 13
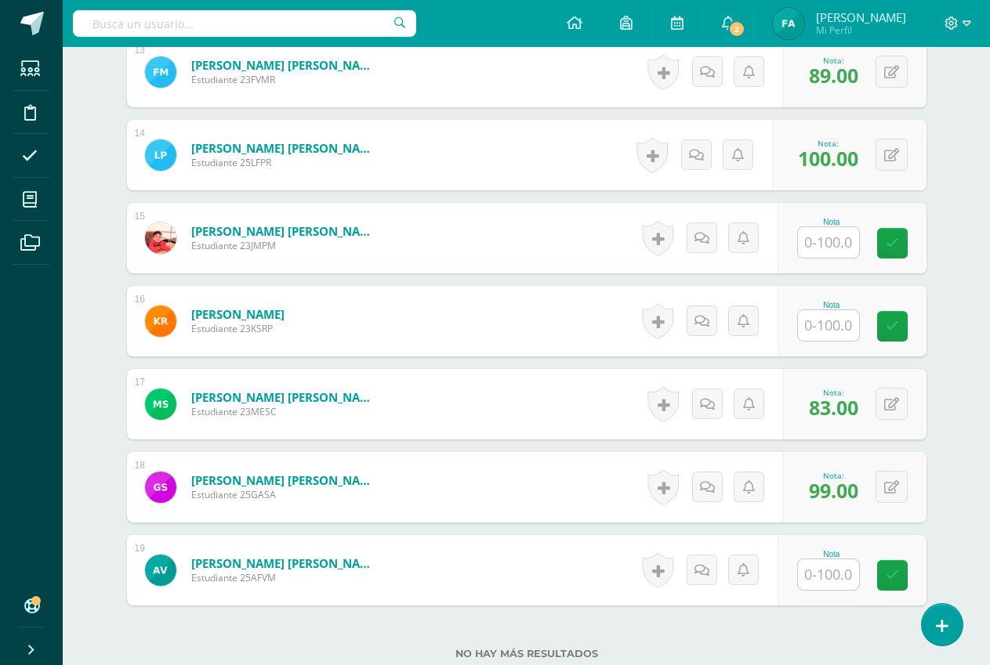
scroll to position [1483, 0]
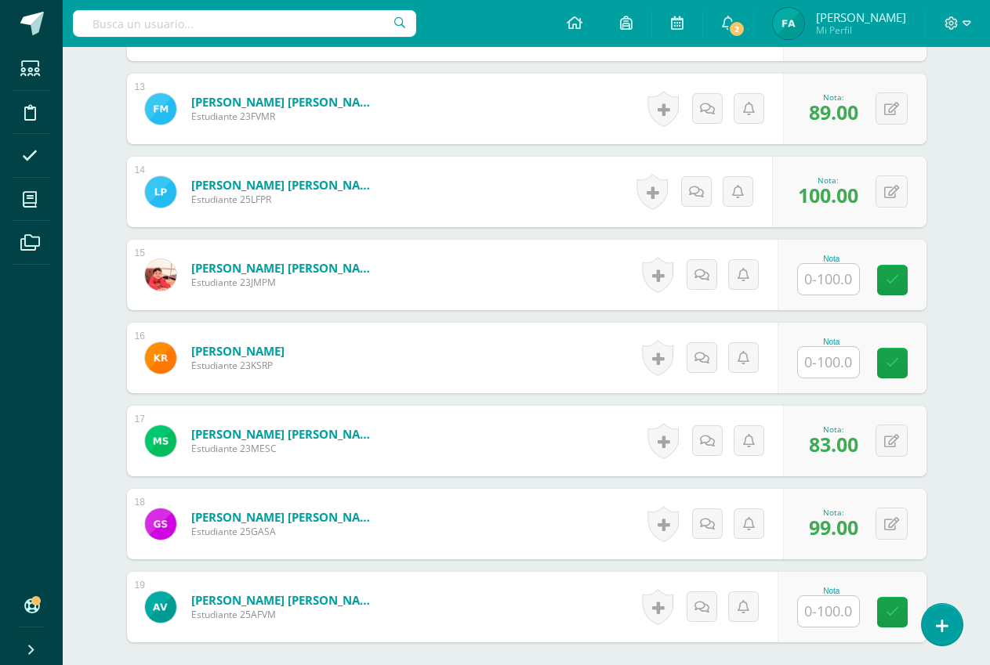
click at [835, 279] on input "text" at bounding box center [828, 279] width 61 height 31
type input "100"
click at [905, 280] on icon at bounding box center [903, 279] width 14 height 13
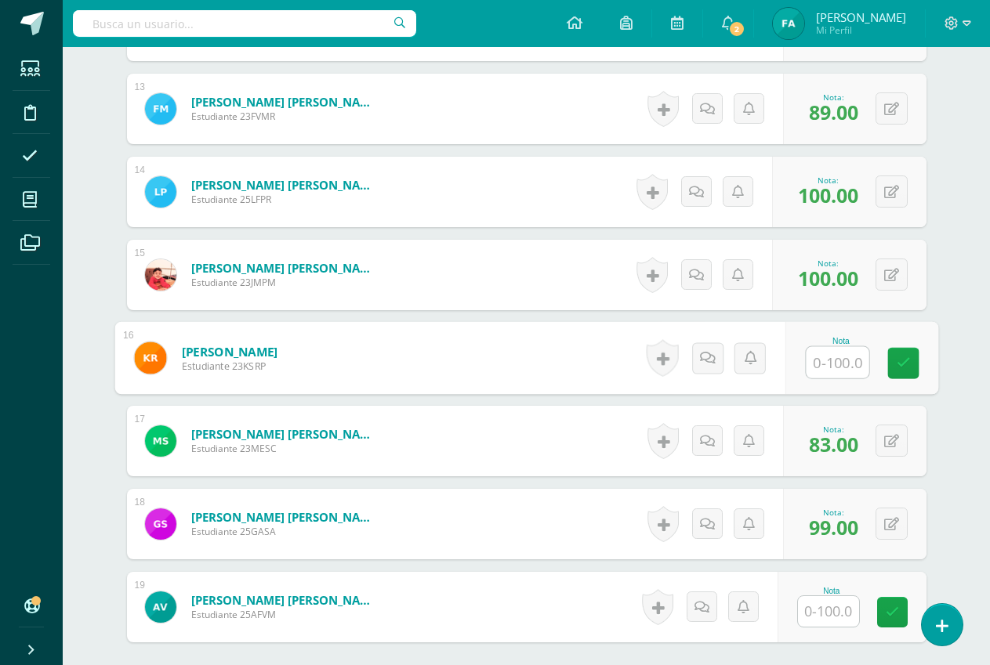
click at [841, 367] on input "text" at bounding box center [837, 362] width 63 height 31
type input "97"
click at [910, 363] on link at bounding box center [902, 363] width 31 height 31
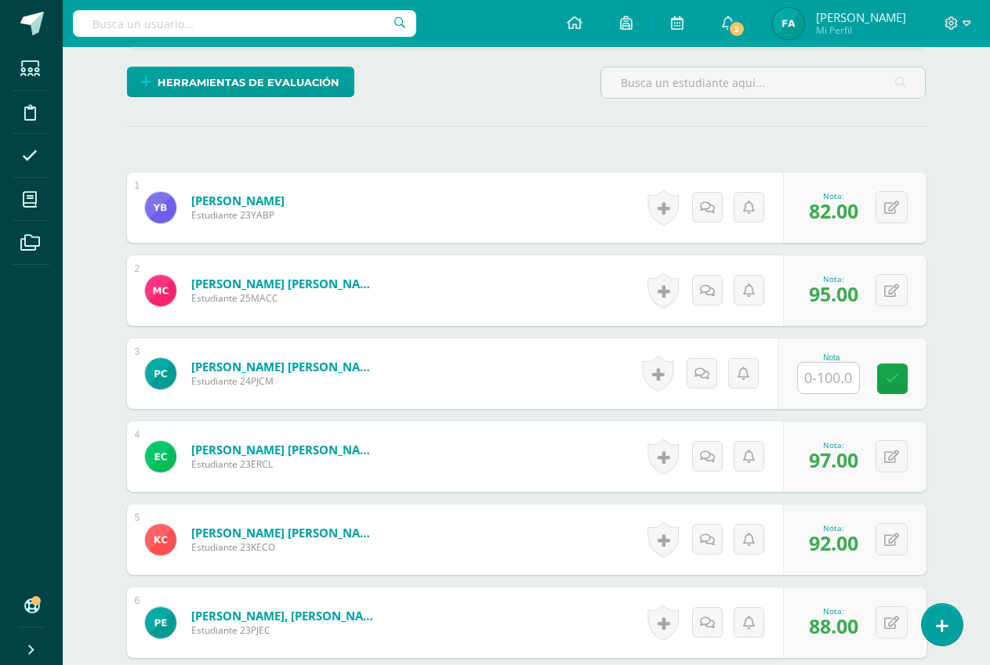
scroll to position [386, 0]
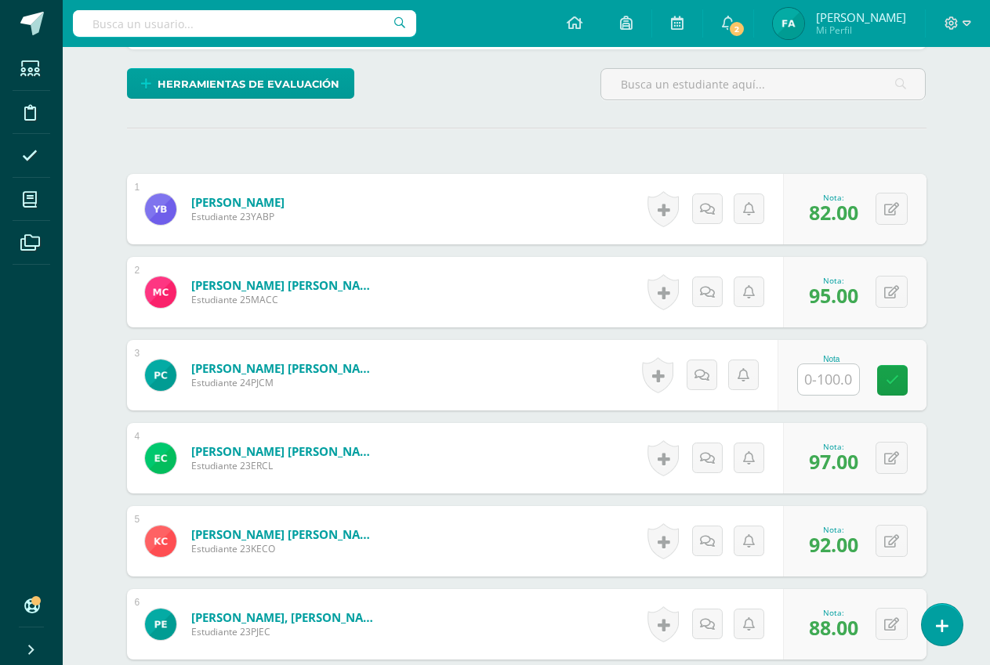
click at [833, 383] on input "text" at bounding box center [828, 379] width 61 height 31
click at [833, 383] on input "text" at bounding box center [837, 379] width 63 height 31
type input "100"
click at [898, 385] on icon at bounding box center [903, 380] width 14 height 13
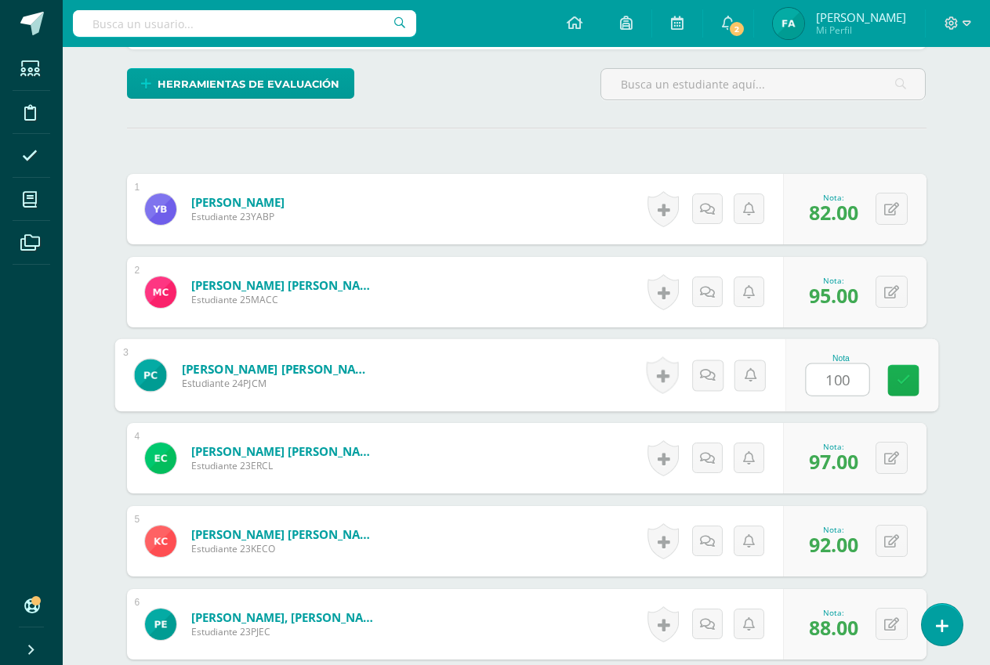
click at [898, 385] on icon at bounding box center [903, 380] width 14 height 13
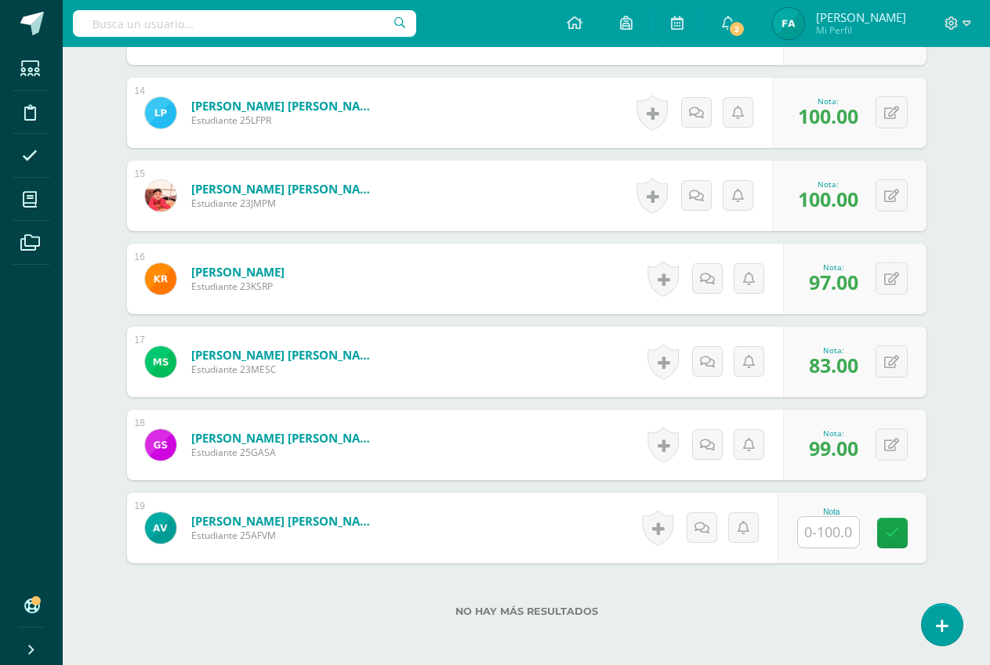
scroll to position [1639, 0]
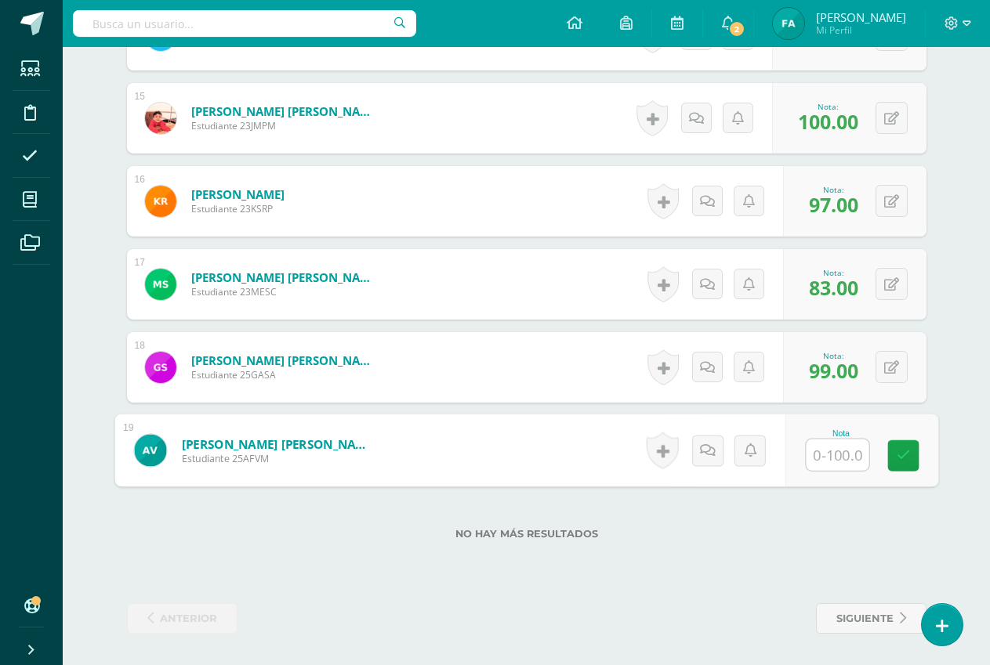
click at [846, 455] on input "text" at bounding box center [837, 455] width 63 height 31
type input "20"
click at [897, 456] on icon at bounding box center [903, 455] width 14 height 13
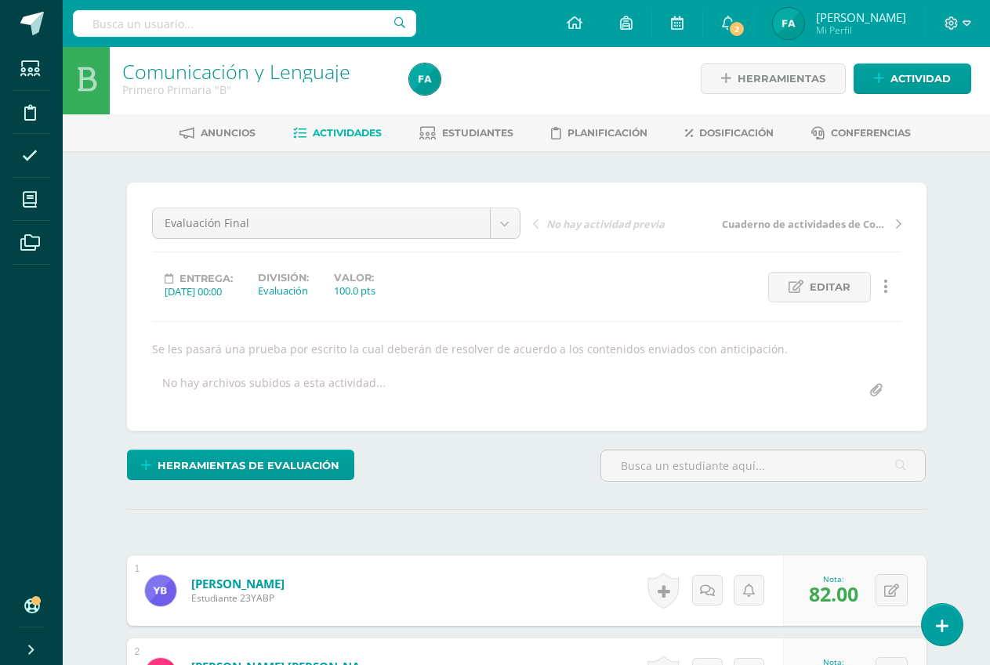
scroll to position [0, 0]
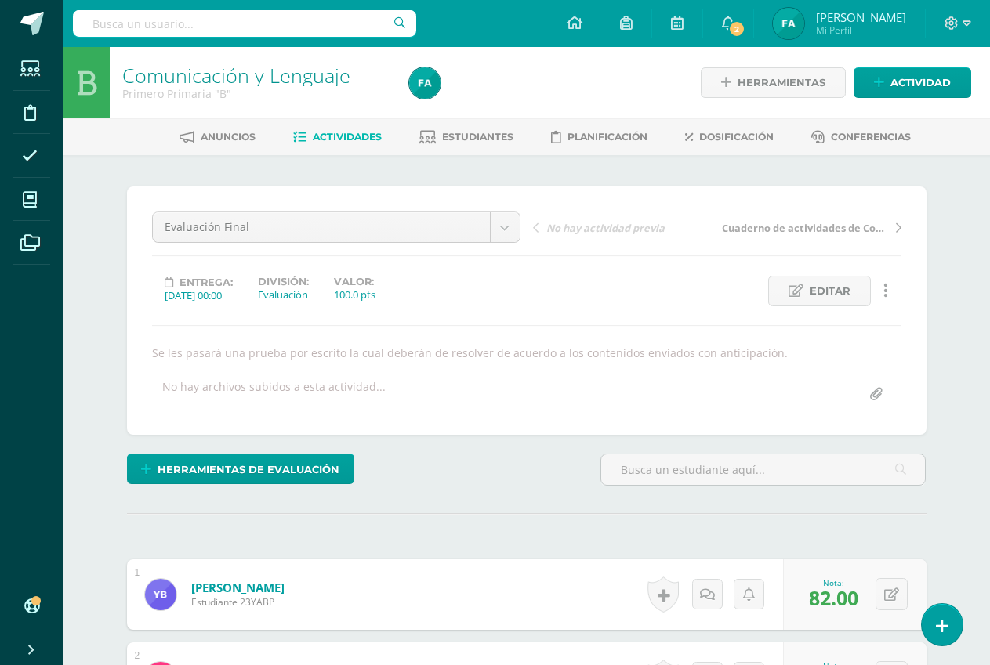
click at [351, 131] on span "Actividades" at bounding box center [347, 137] width 69 height 12
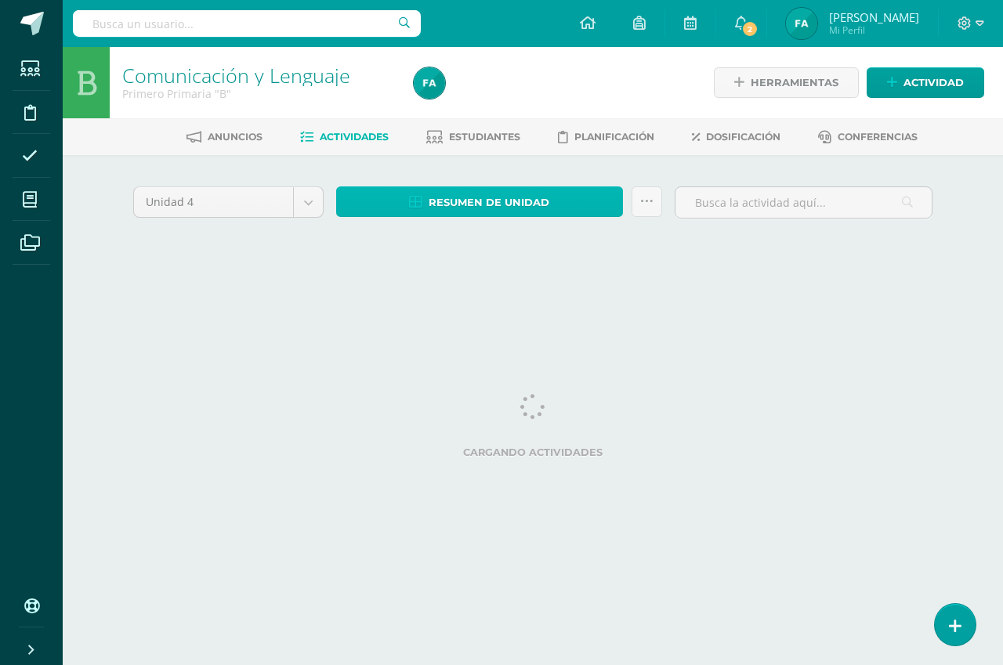
click at [446, 199] on span "Resumen de unidad" at bounding box center [489, 202] width 121 height 29
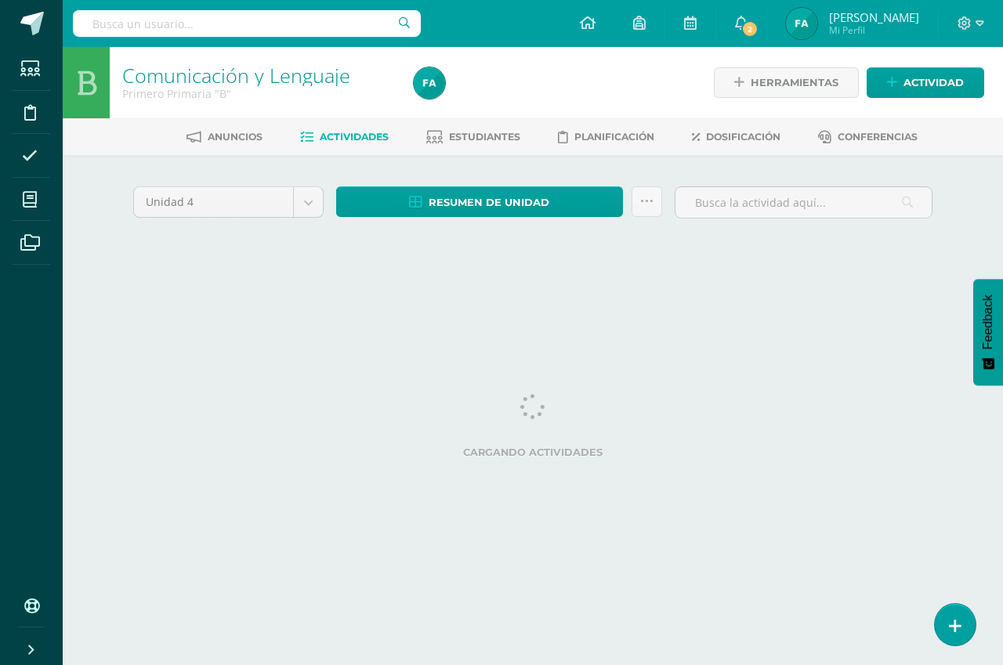
click at [489, 121] on div "Anuncios Actividades Estudiantes Planificación Dosificación Conferencias" at bounding box center [552, 136] width 978 height 37
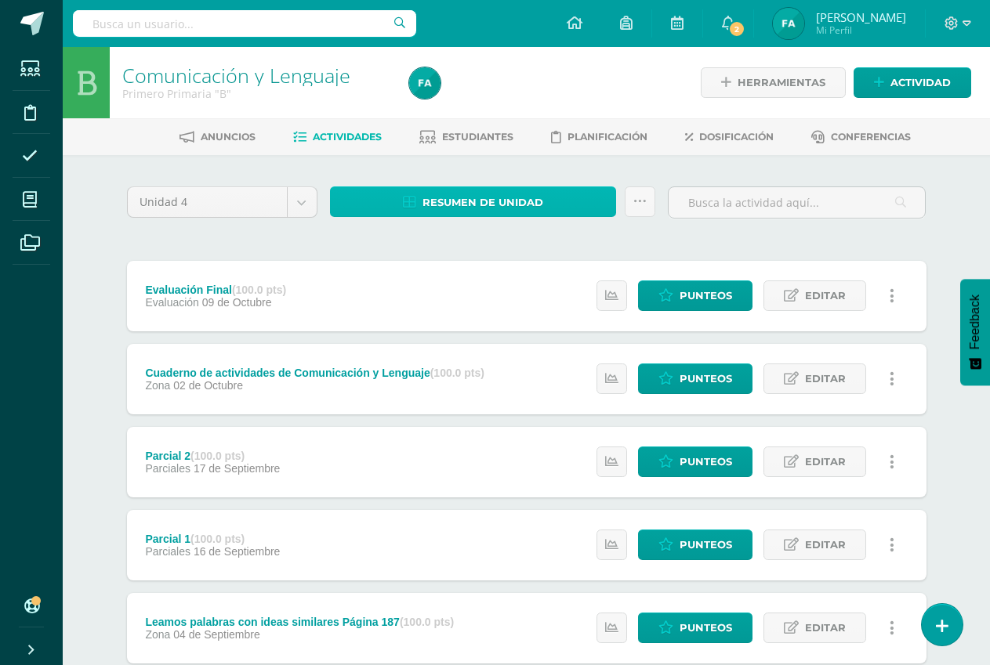
click at [434, 194] on span "Resumen de unidad" at bounding box center [482, 202] width 121 height 29
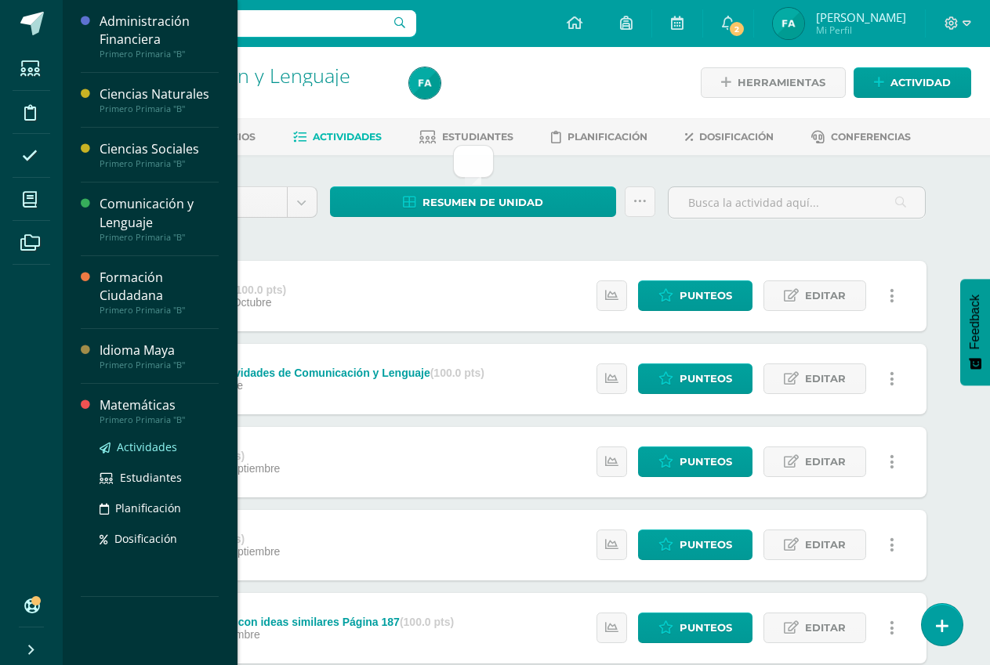
click at [166, 440] on span "Actividades" at bounding box center [147, 447] width 60 height 15
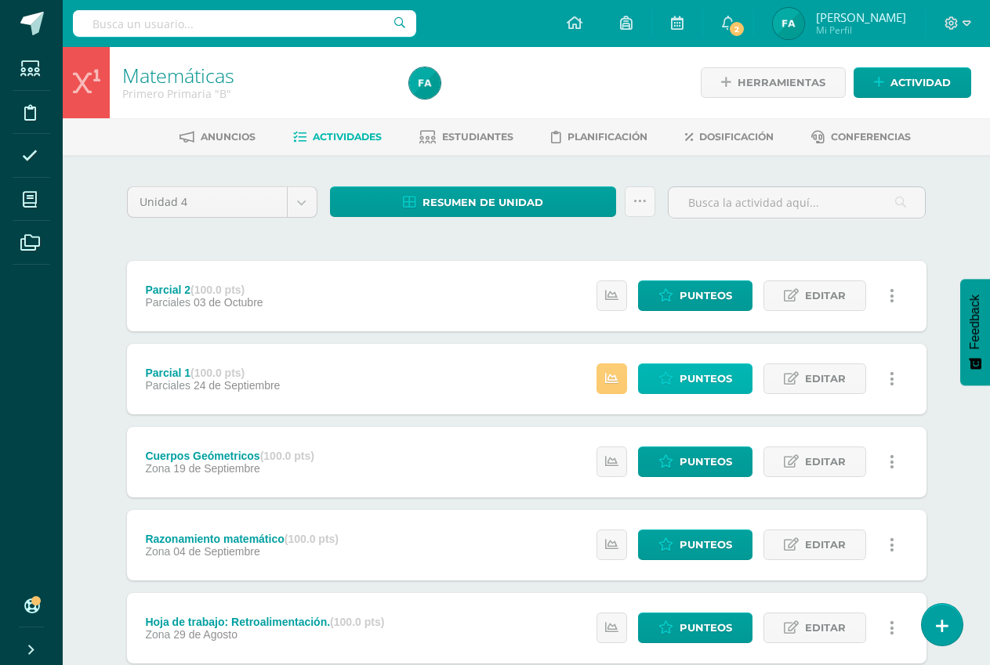
click at [681, 382] on span "Punteos" at bounding box center [705, 378] width 53 height 29
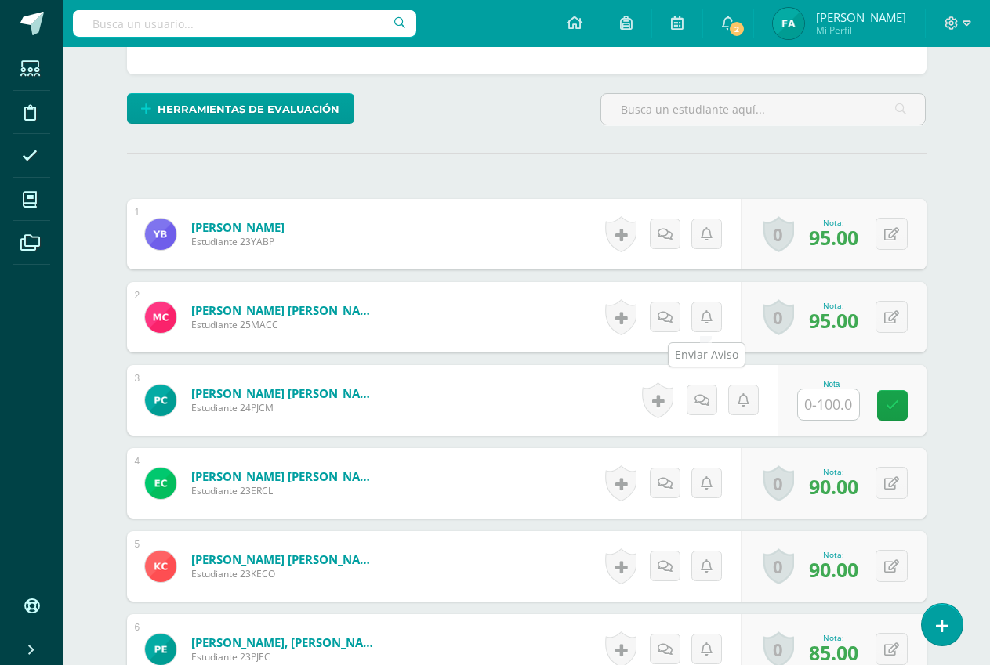
scroll to position [392, 0]
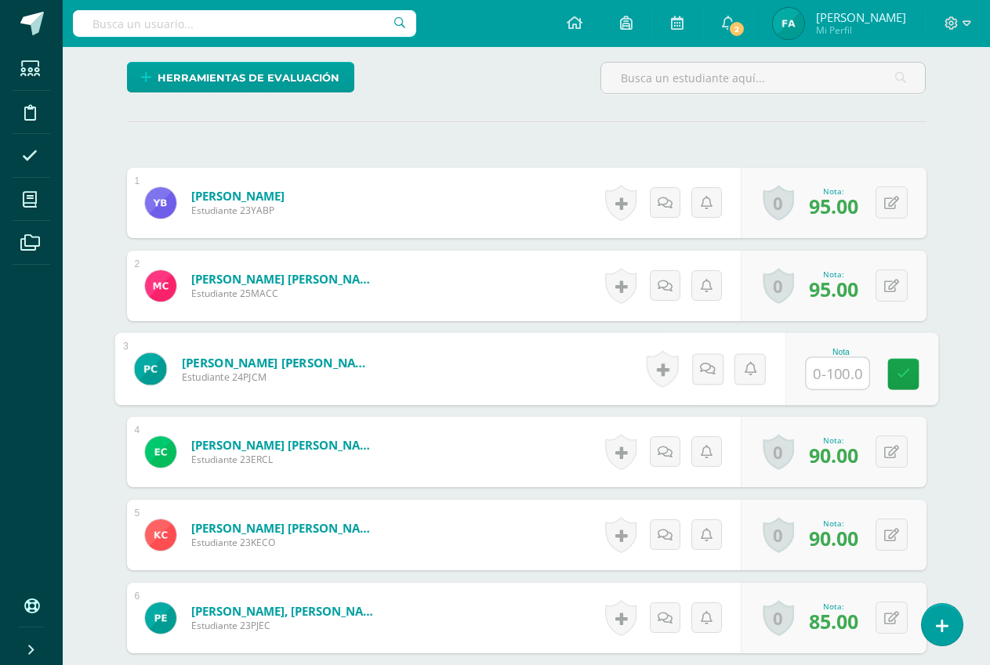
click at [836, 373] on input "text" at bounding box center [837, 373] width 63 height 31
type input "85"
click at [897, 376] on icon at bounding box center [903, 374] width 14 height 13
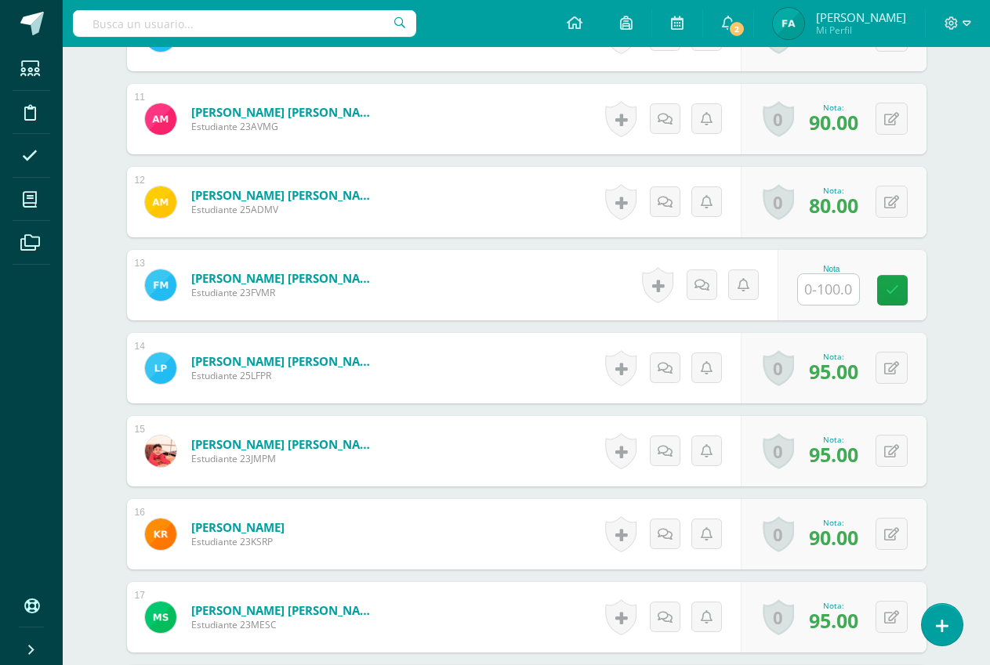
scroll to position [1248, 0]
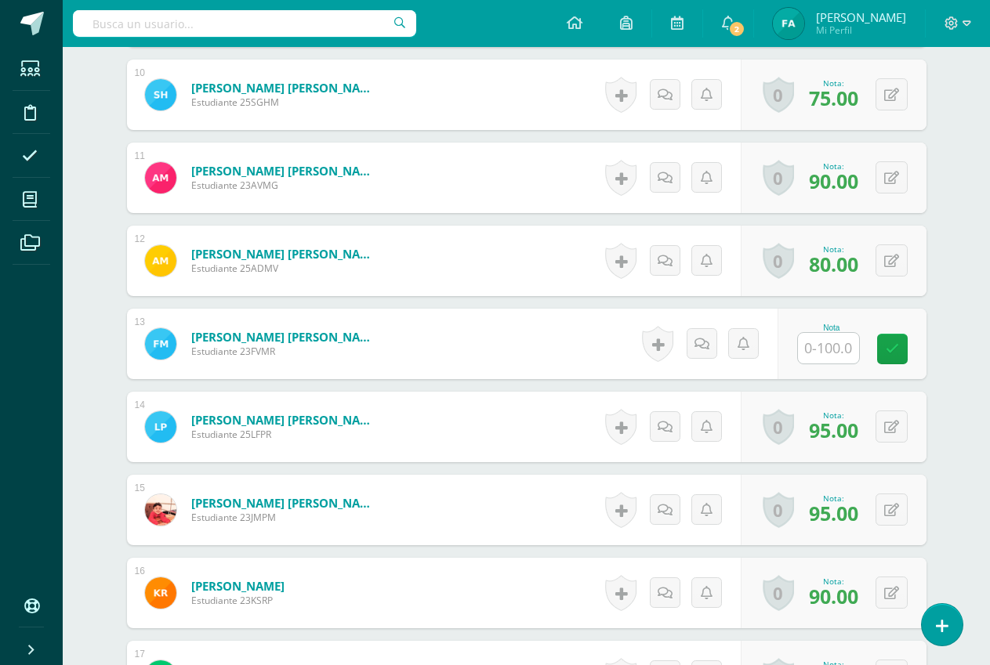
click at [845, 350] on input "text" at bounding box center [828, 348] width 61 height 31
type input "90"
click at [894, 350] on link at bounding box center [902, 349] width 31 height 31
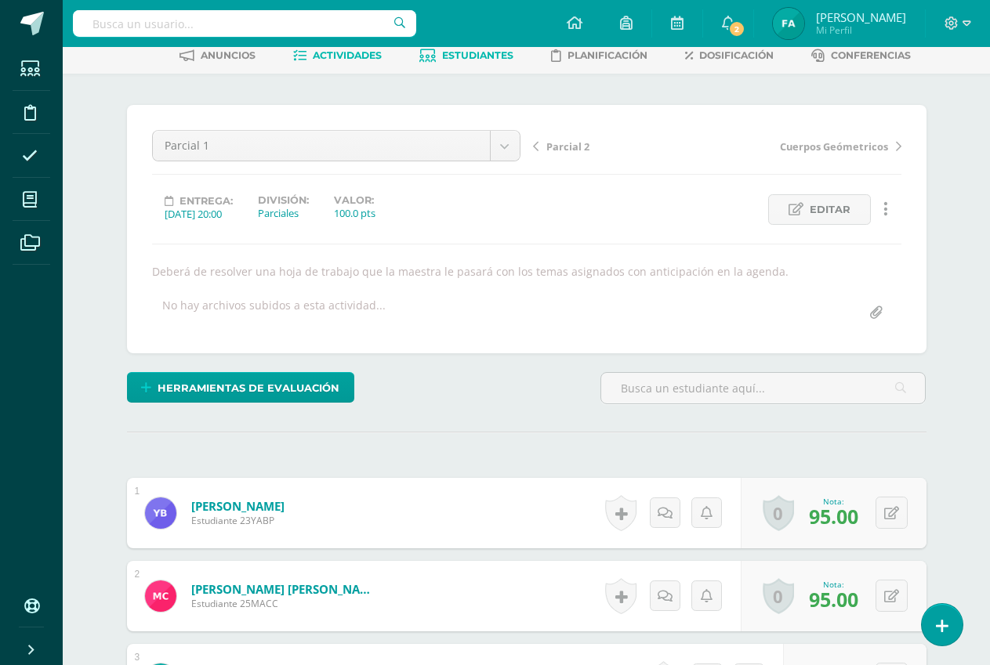
scroll to position [0, 0]
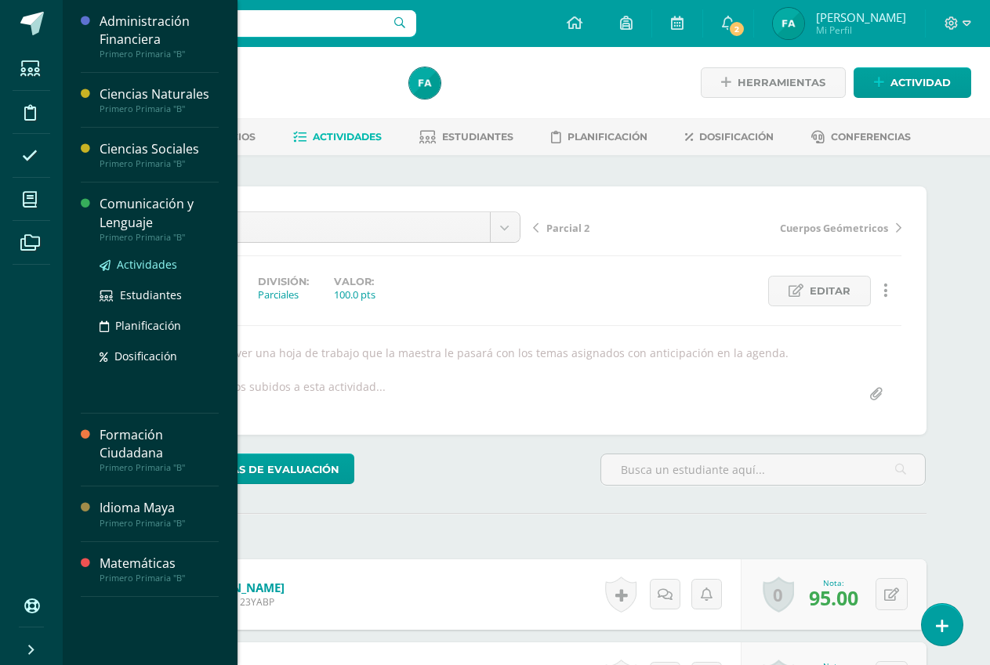
click at [146, 259] on span "Actividades" at bounding box center [147, 264] width 60 height 15
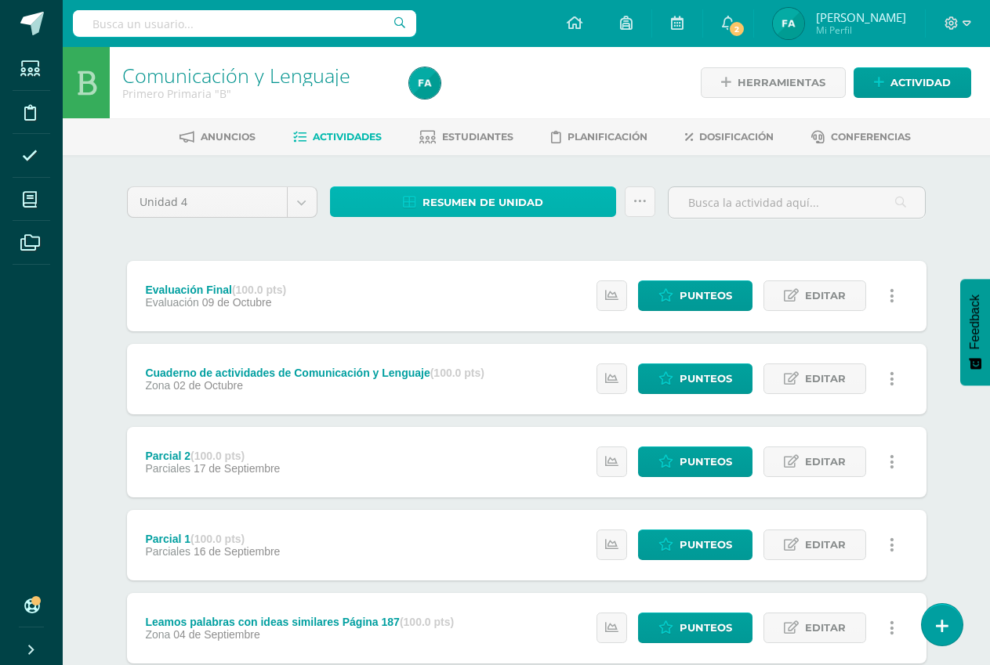
click at [462, 204] on span "Resumen de unidad" at bounding box center [482, 202] width 121 height 29
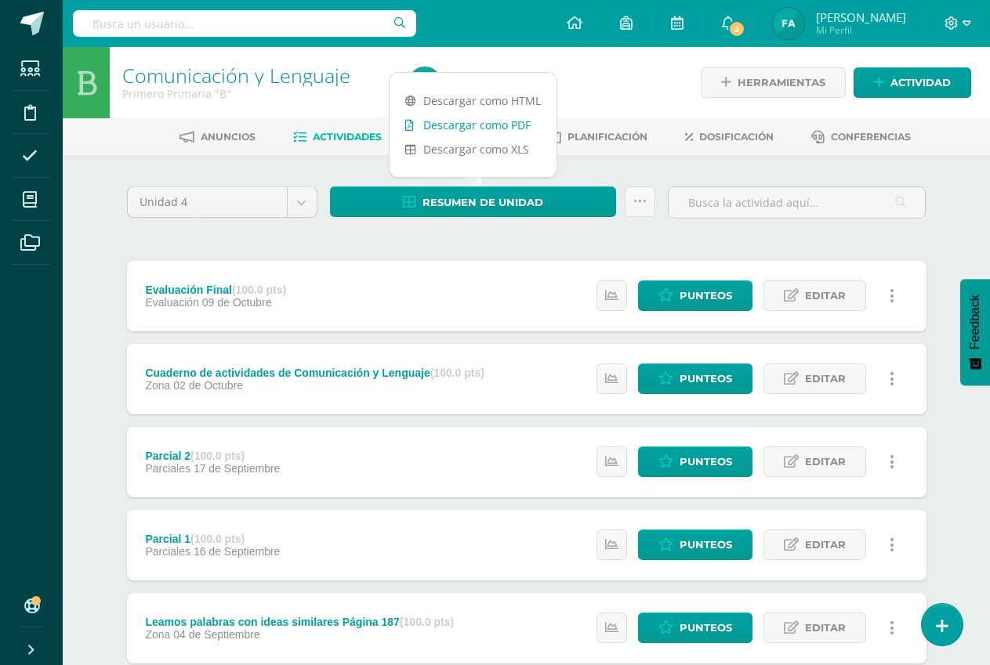
click at [476, 119] on link "Descargar como PDF" at bounding box center [472, 125] width 167 height 24
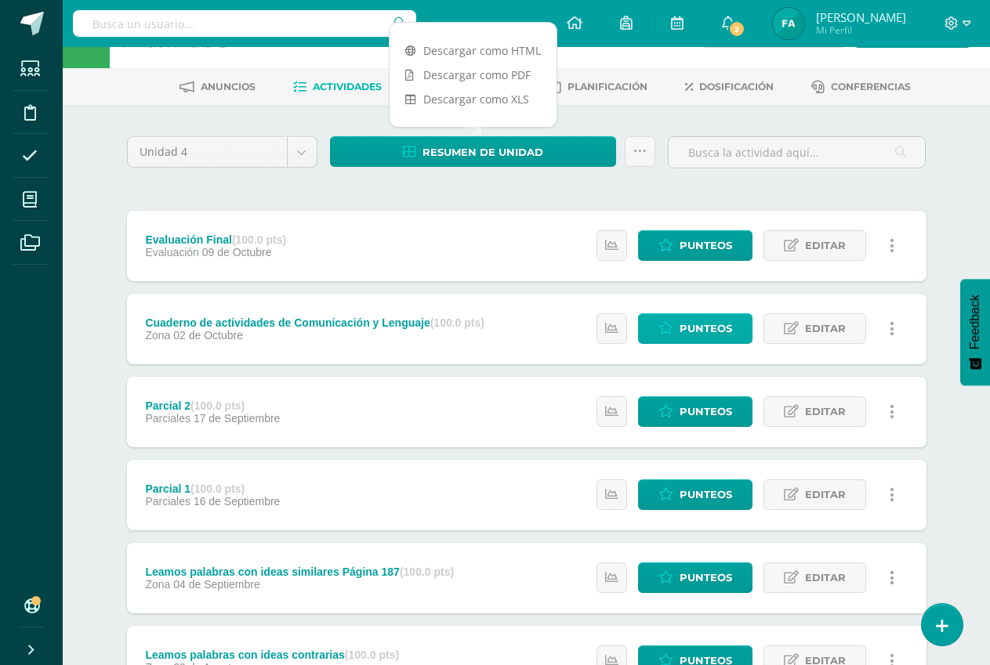
scroll to position [78, 0]
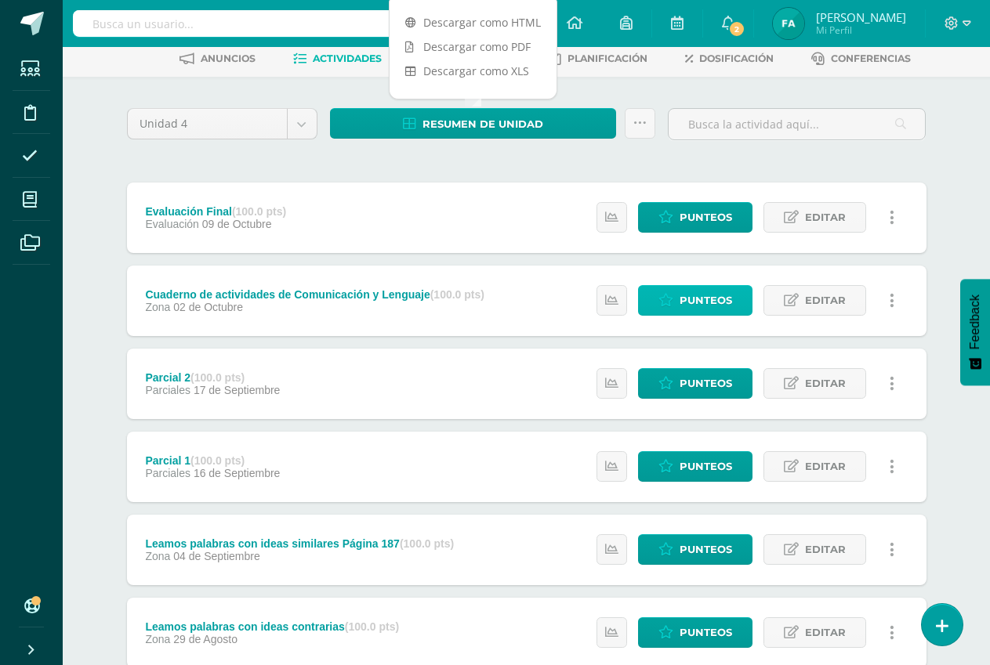
click at [711, 299] on span "Punteos" at bounding box center [705, 300] width 53 height 29
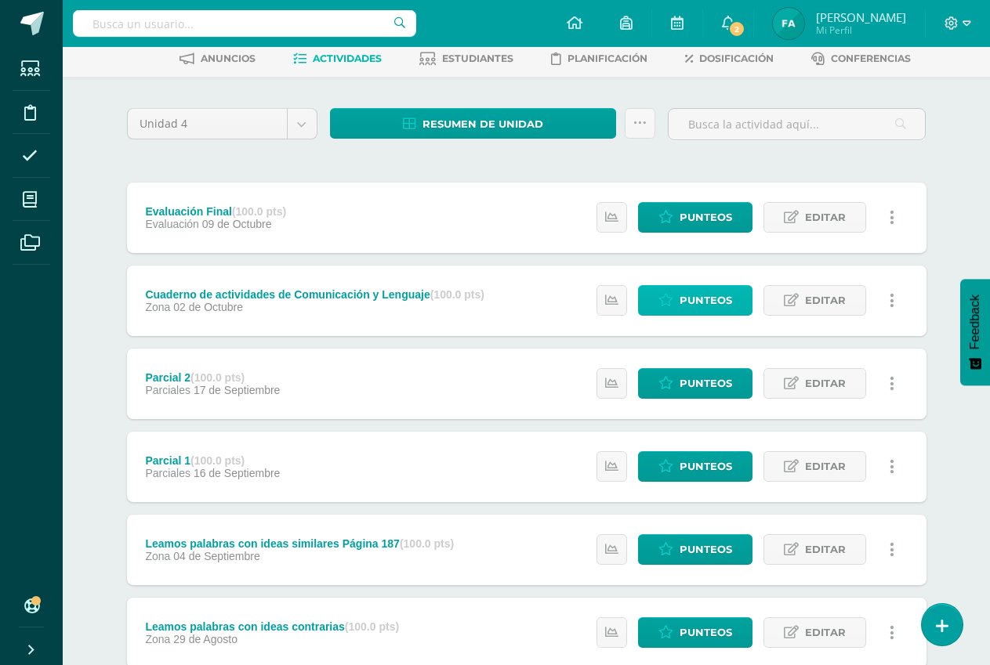
click at [711, 299] on span "Punteos" at bounding box center [705, 300] width 53 height 29
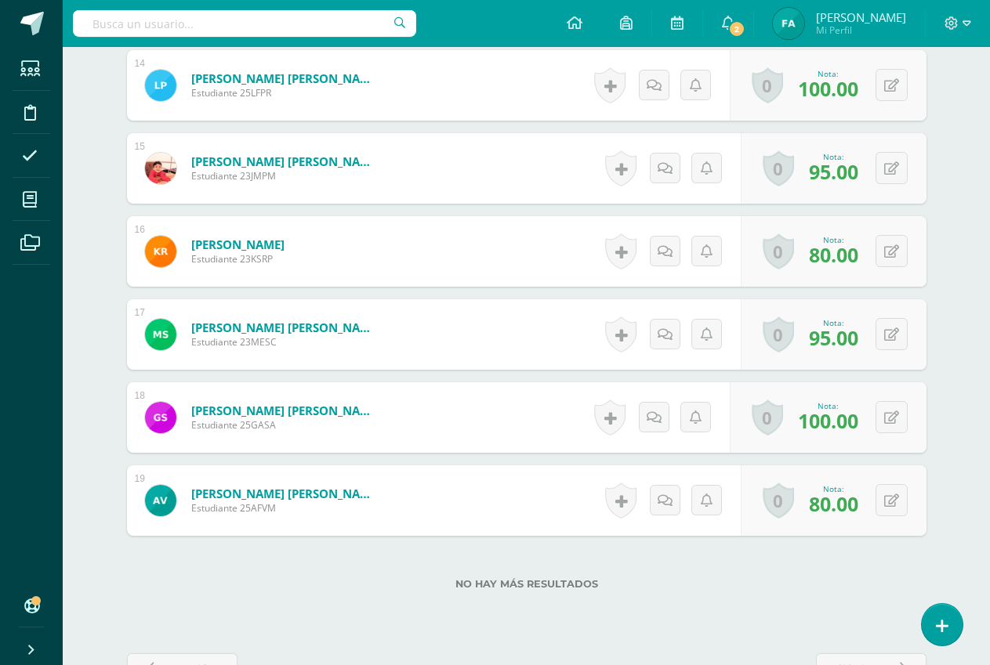
scroll to position [1561, 0]
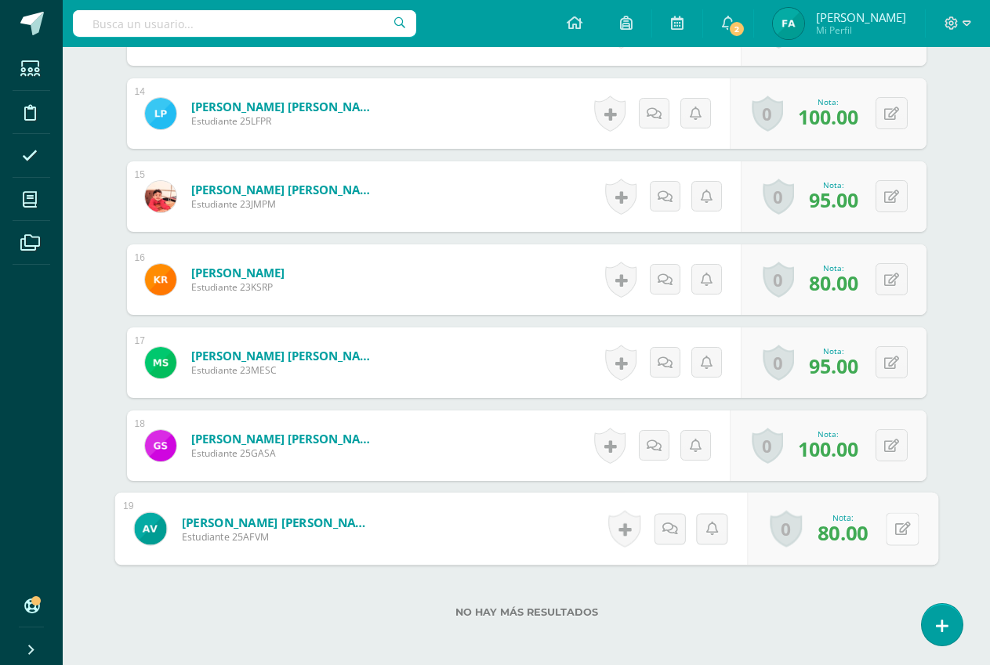
click at [894, 535] on icon at bounding box center [902, 528] width 16 height 13
type input "90"
click at [859, 538] on icon at bounding box center [860, 533] width 14 height 13
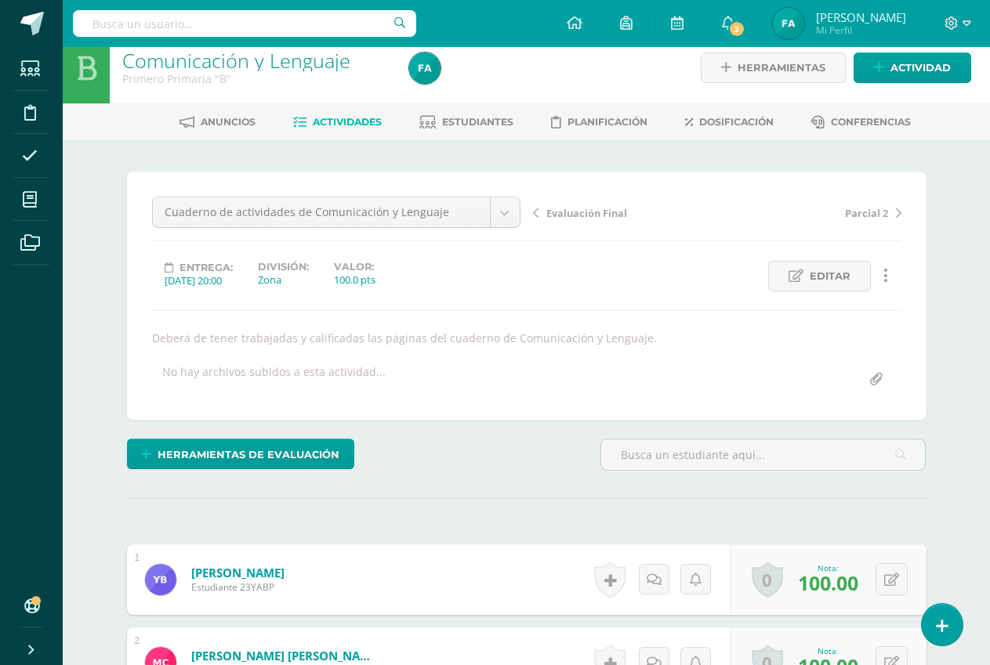
scroll to position [0, 0]
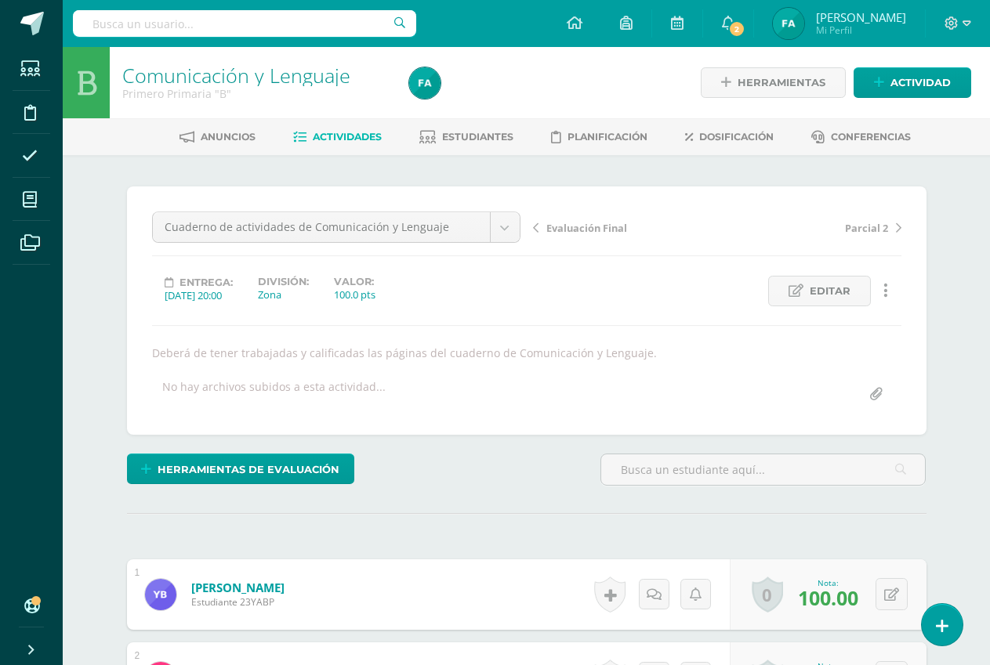
click at [321, 140] on span "Actividades" at bounding box center [347, 137] width 69 height 12
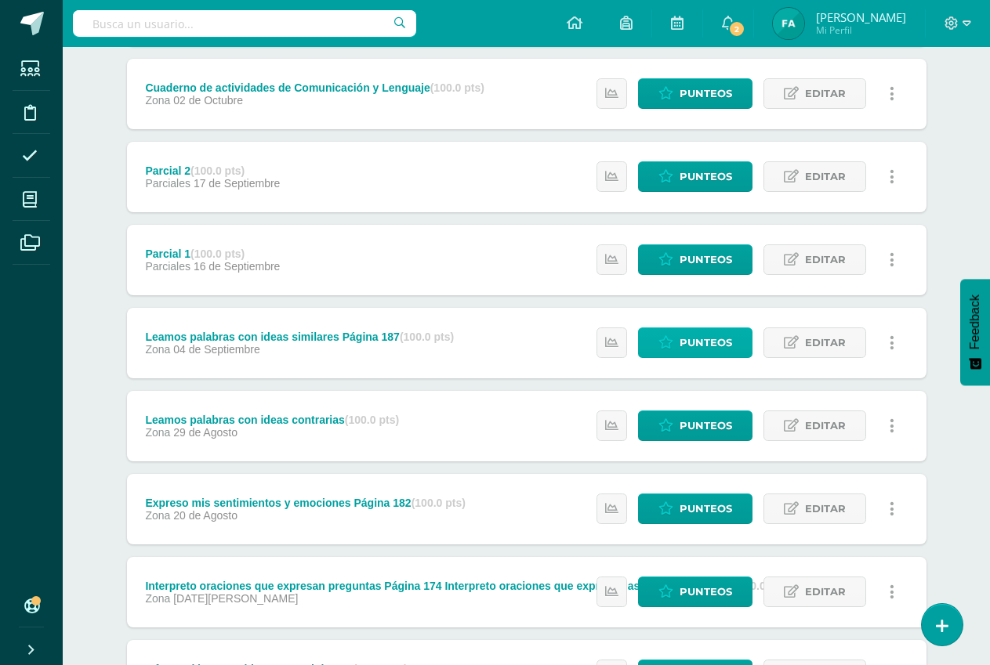
scroll to position [313, 0]
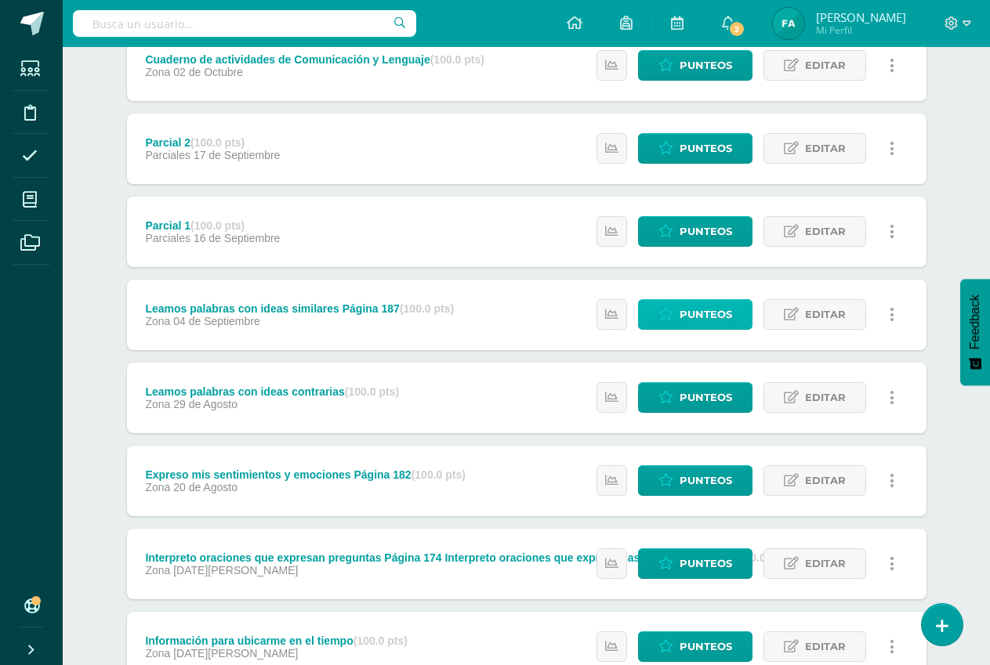
click at [697, 317] on span "Punteos" at bounding box center [705, 314] width 53 height 29
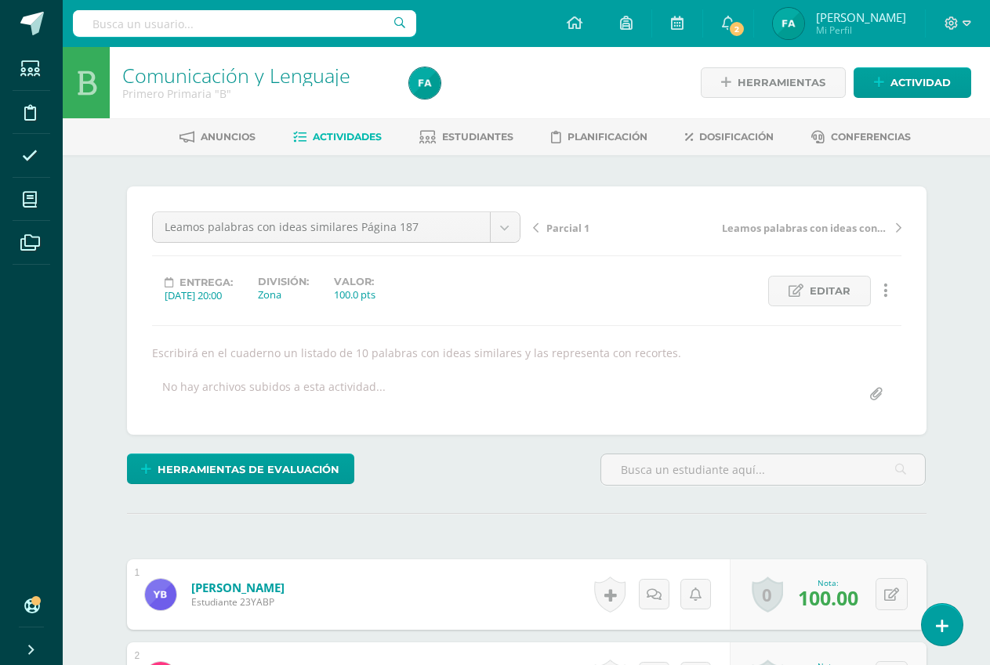
click at [313, 143] on span "Actividades" at bounding box center [347, 137] width 69 height 12
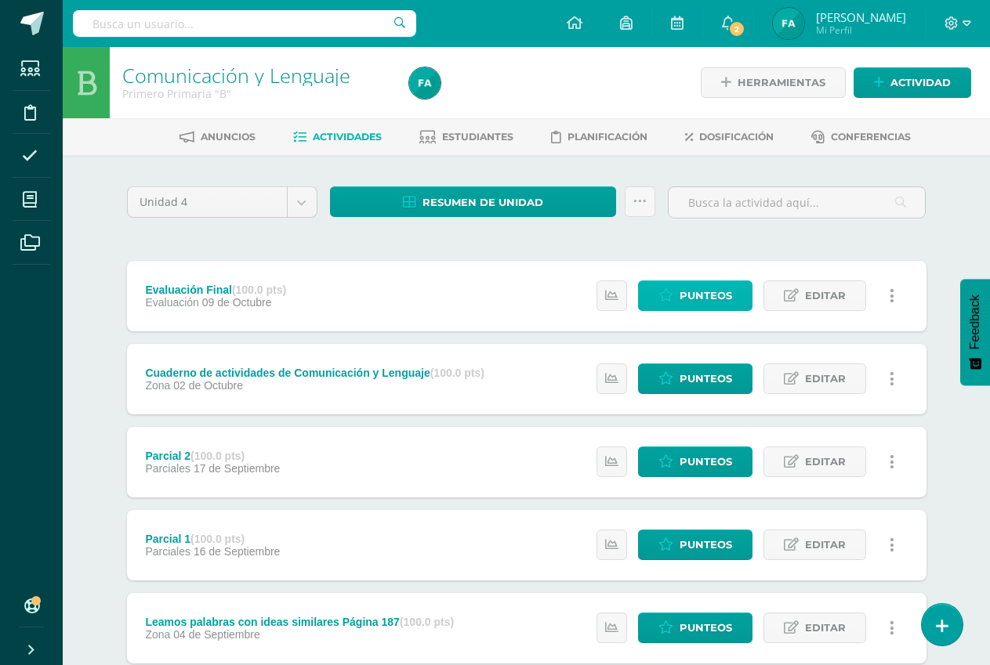
click at [707, 302] on span "Punteos" at bounding box center [705, 295] width 53 height 29
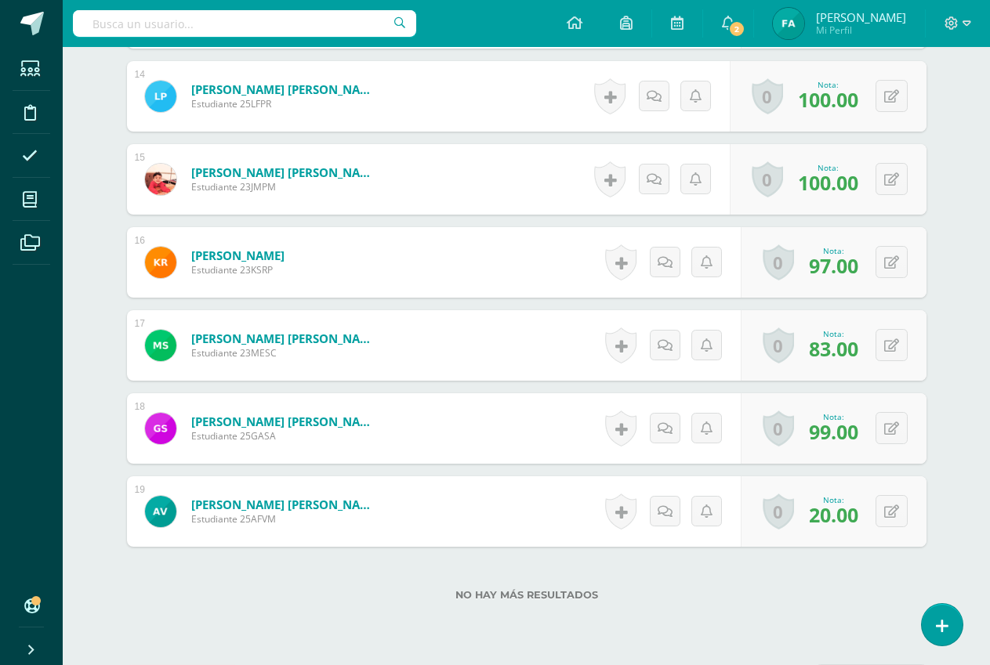
scroll to position [1639, 0]
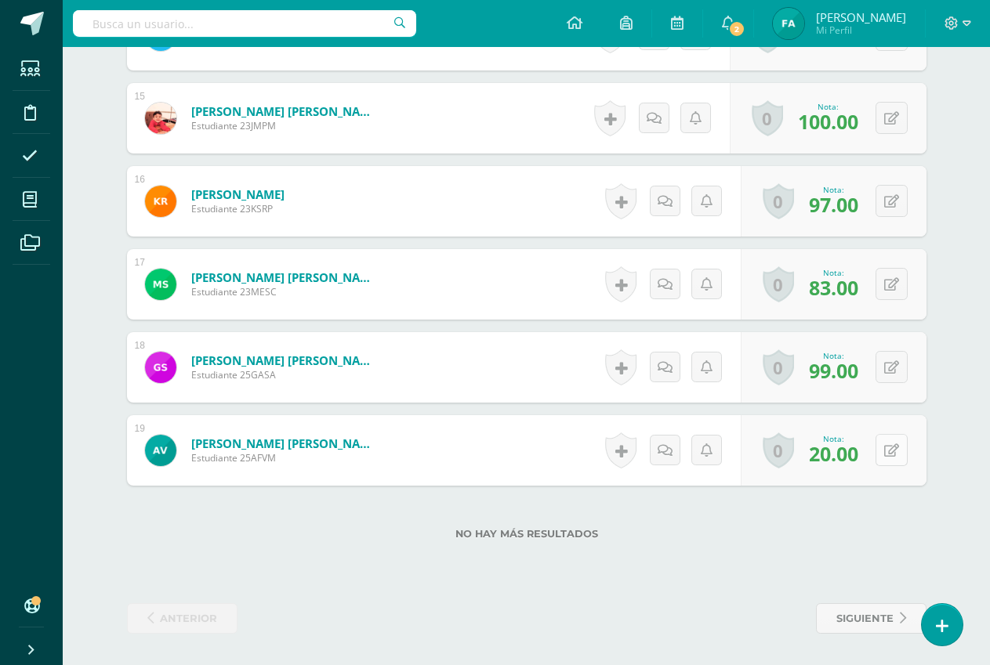
click at [889, 457] on button at bounding box center [891, 450] width 32 height 32
type input "30"
click at [854, 460] on icon at bounding box center [860, 455] width 14 height 13
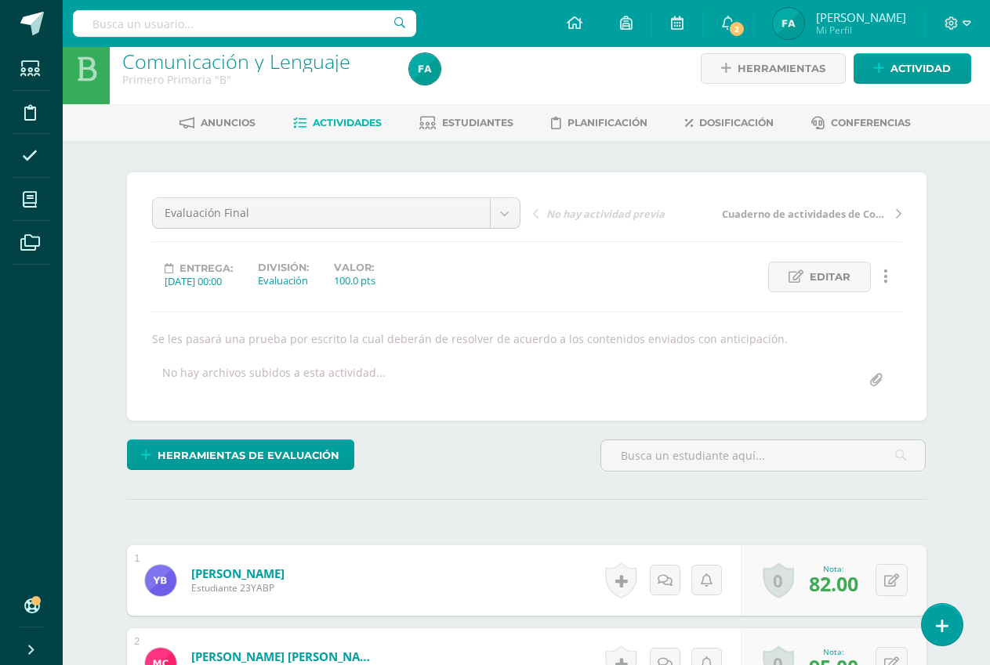
scroll to position [0, 0]
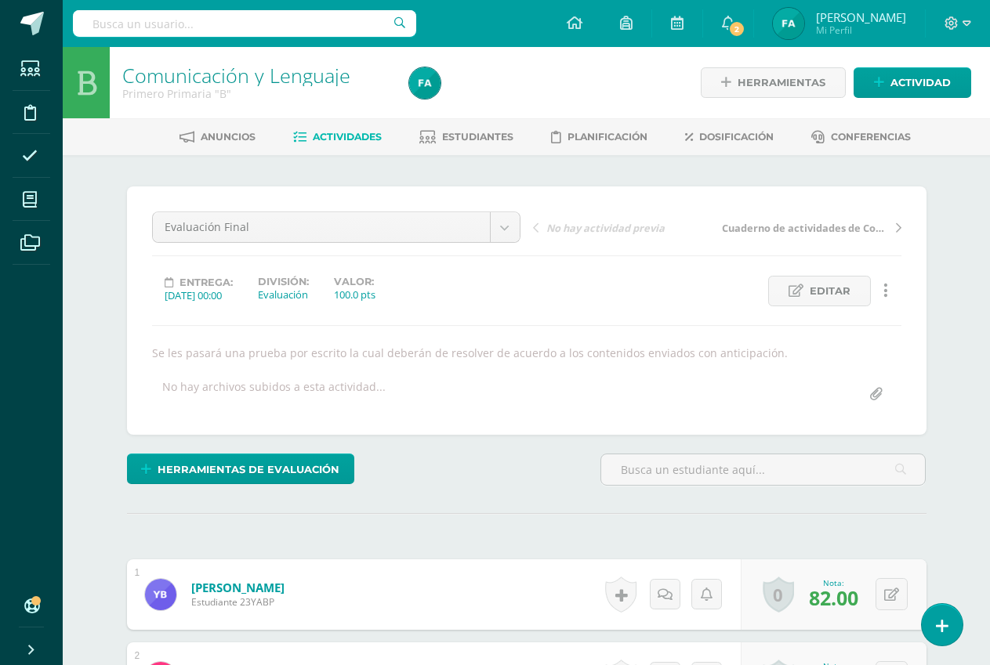
click at [315, 136] on span "Actividades" at bounding box center [347, 137] width 69 height 12
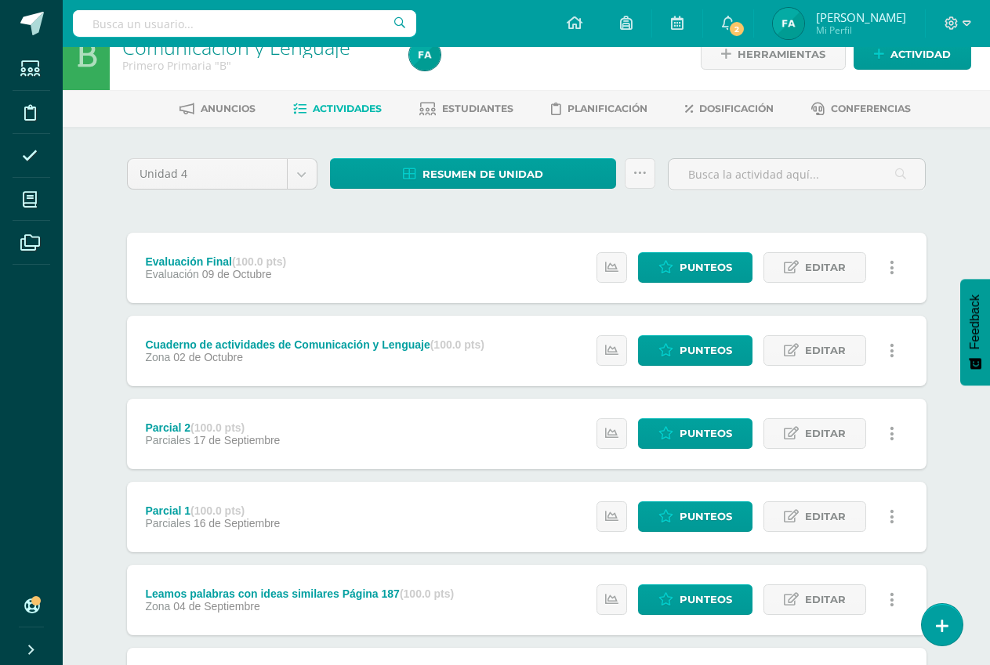
scroll to position [78, 0]
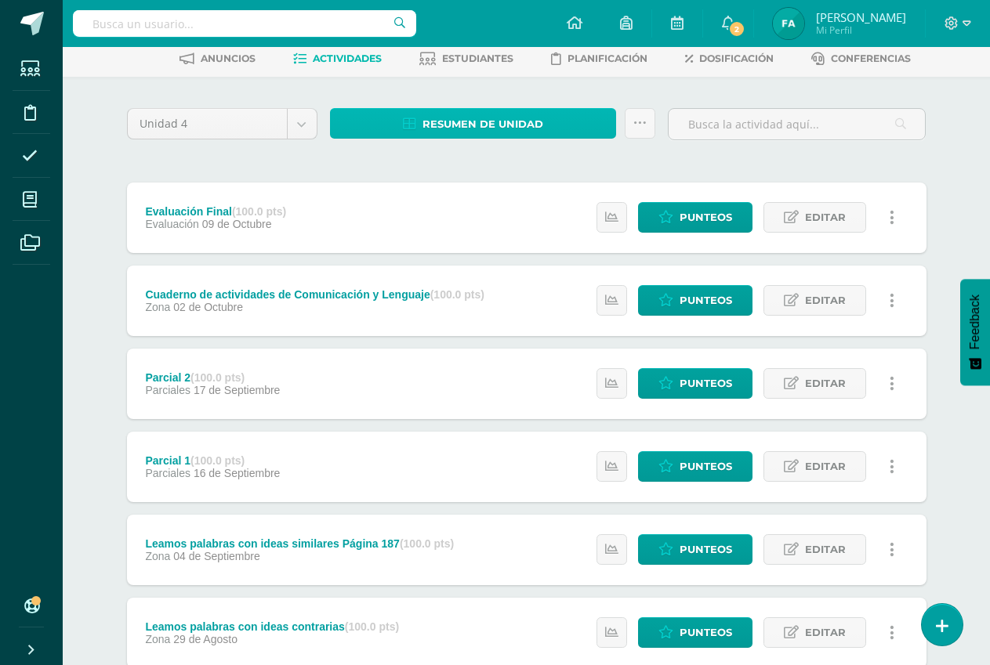
click at [462, 122] on span "Resumen de unidad" at bounding box center [482, 124] width 121 height 29
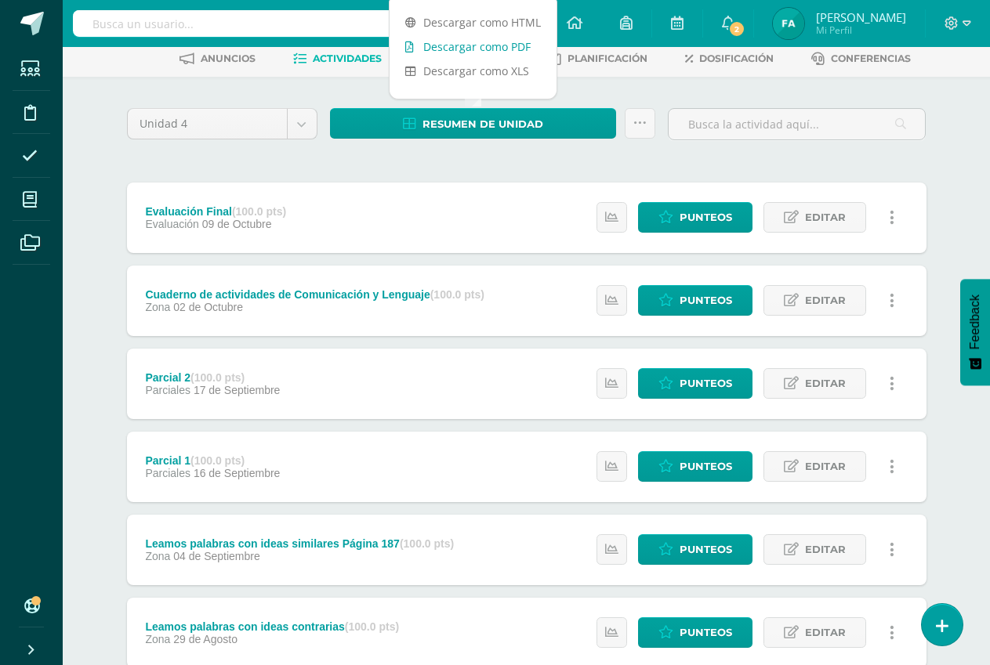
click at [478, 41] on link "Descargar como PDF" at bounding box center [472, 46] width 167 height 24
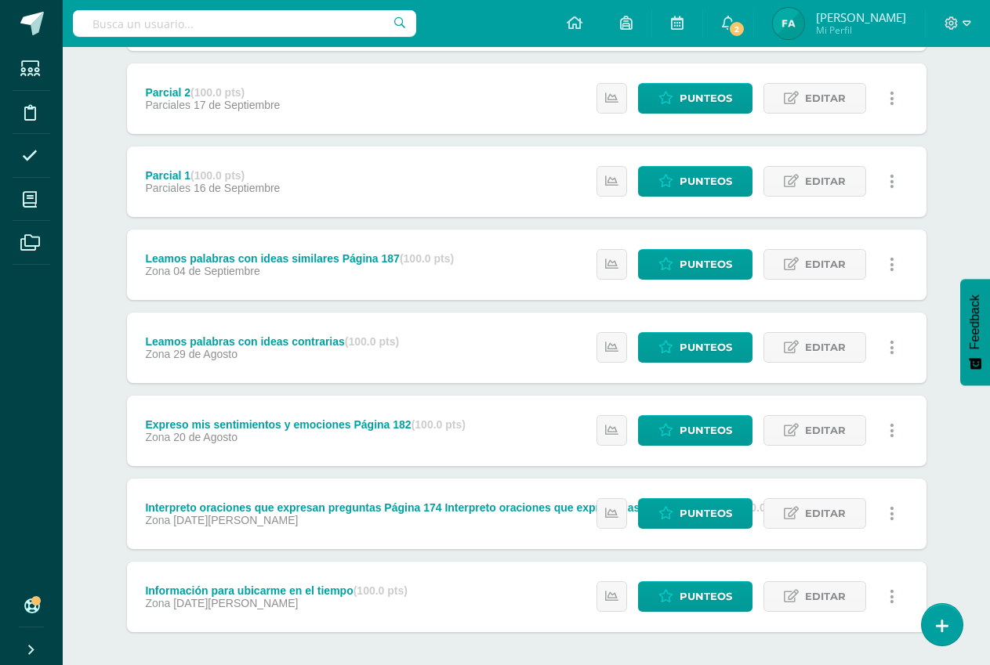
scroll to position [392, 0]
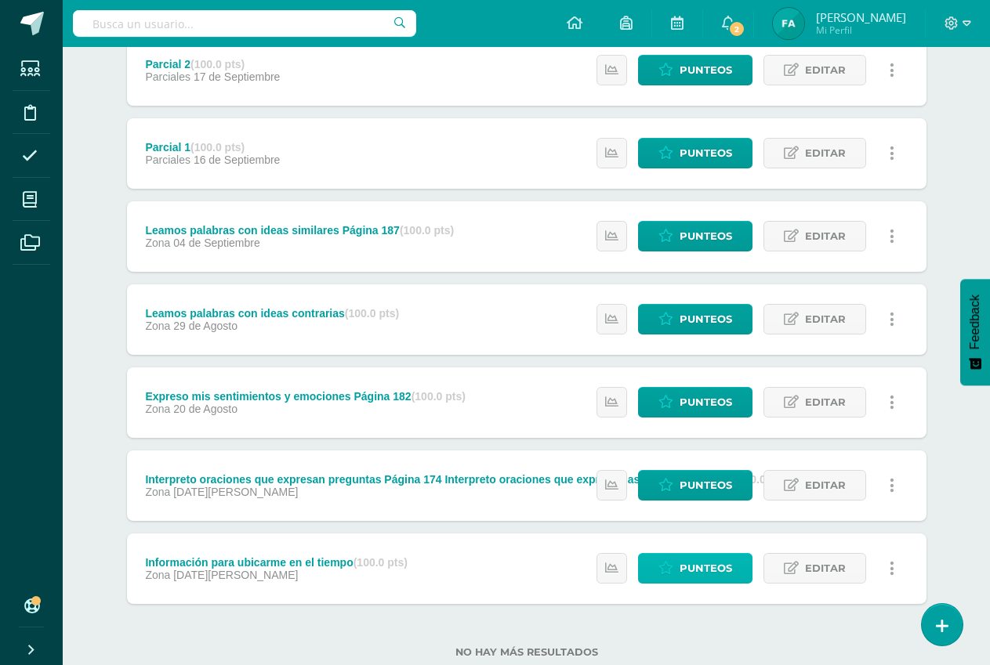
click at [705, 563] on span "Punteos" at bounding box center [705, 568] width 53 height 29
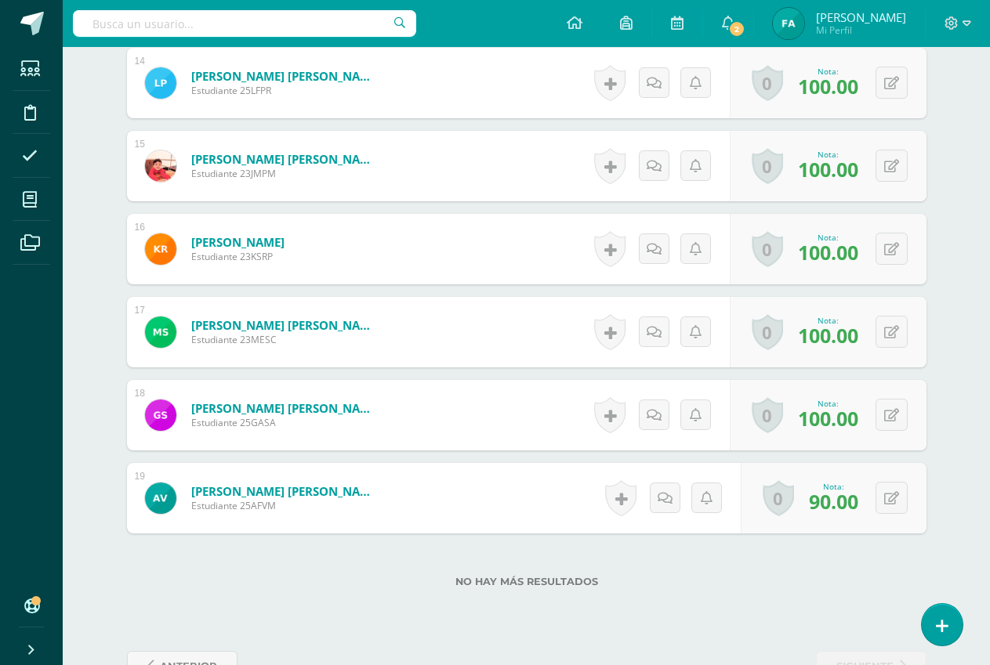
scroll to position [1607, 0]
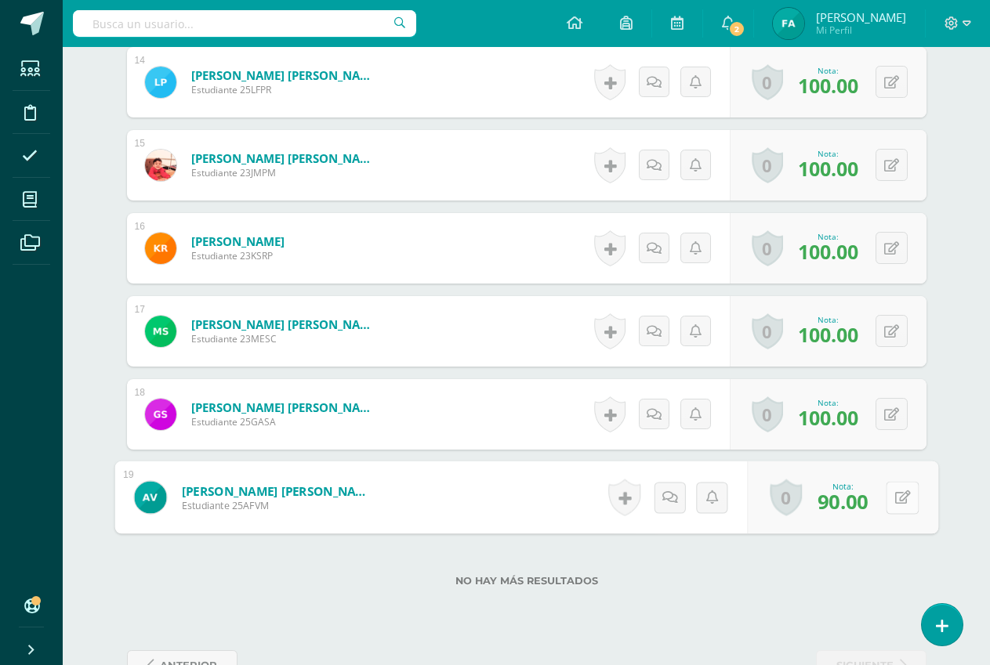
click at [897, 493] on icon at bounding box center [902, 497] width 16 height 13
type input "100"
click at [853, 495] on link at bounding box center [860, 502] width 31 height 31
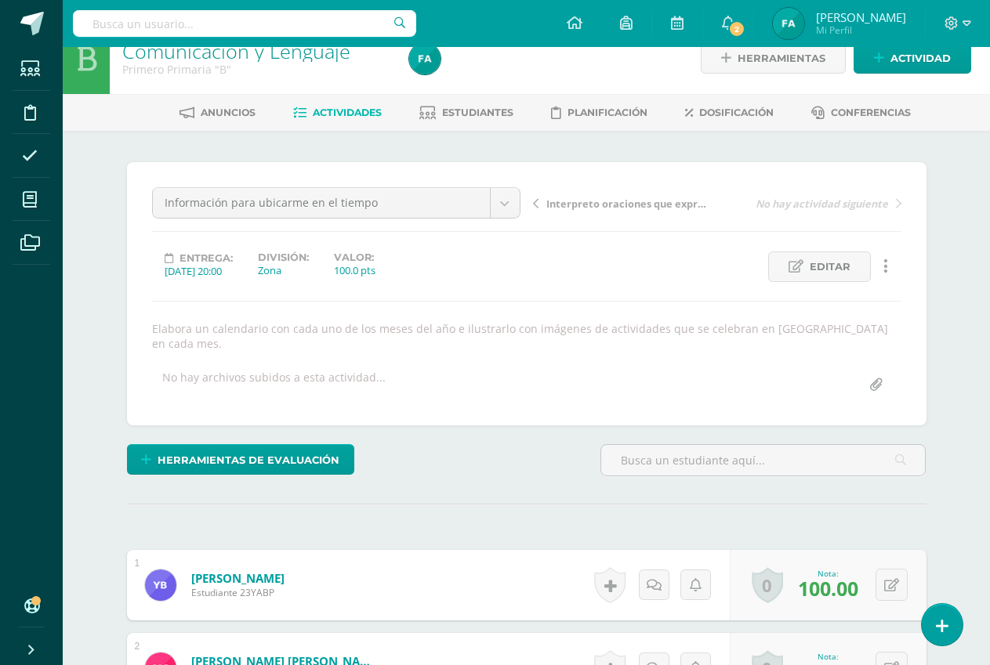
scroll to position [0, 0]
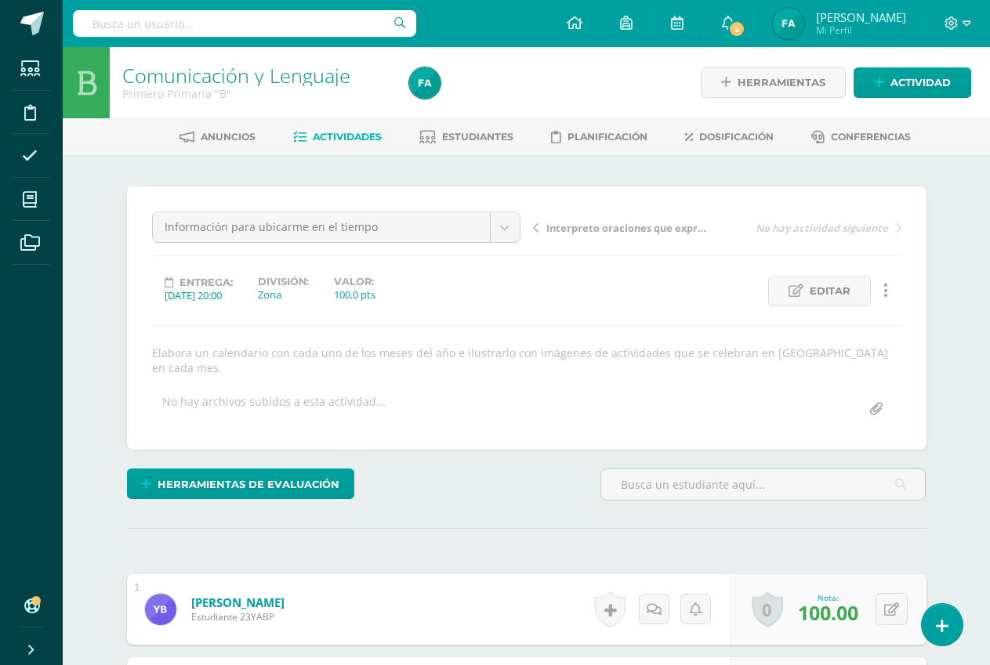
click at [313, 139] on span "Actividades" at bounding box center [347, 137] width 69 height 12
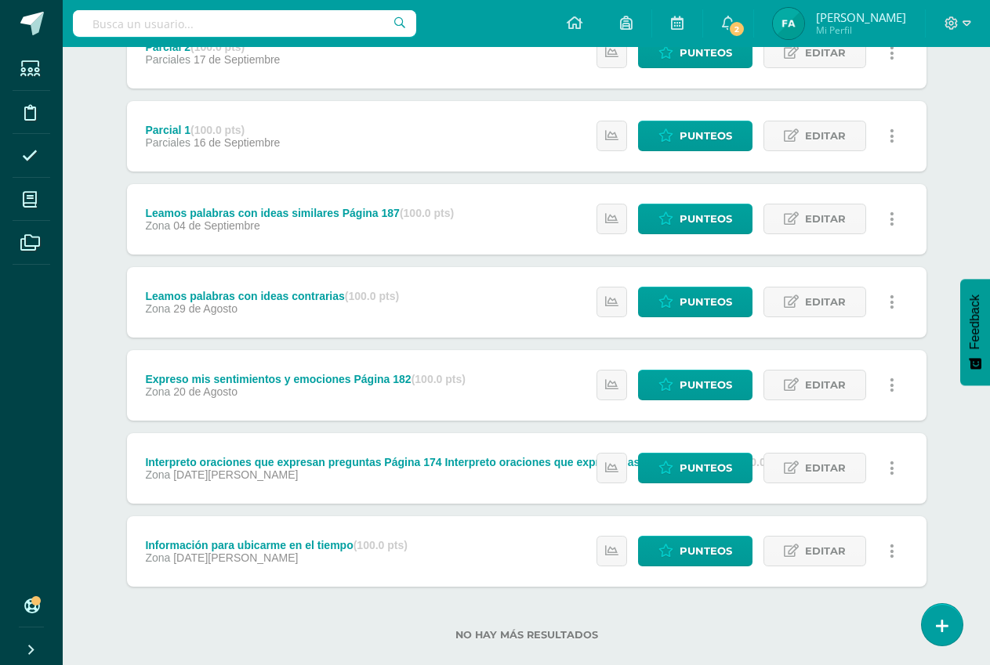
scroll to position [435, 0]
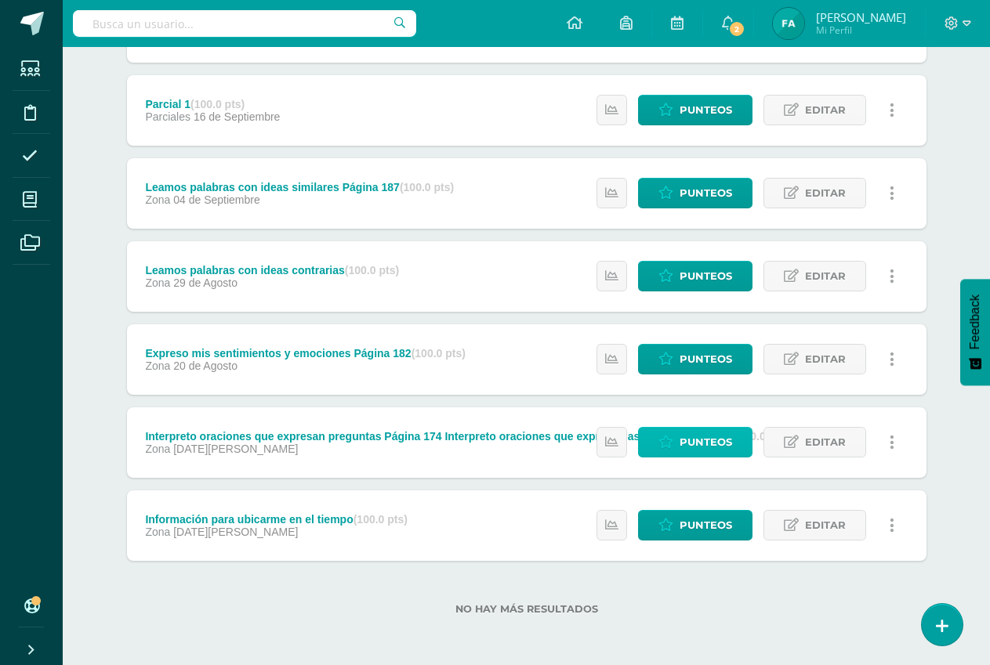
click at [684, 442] on span "Punteos" at bounding box center [705, 442] width 53 height 29
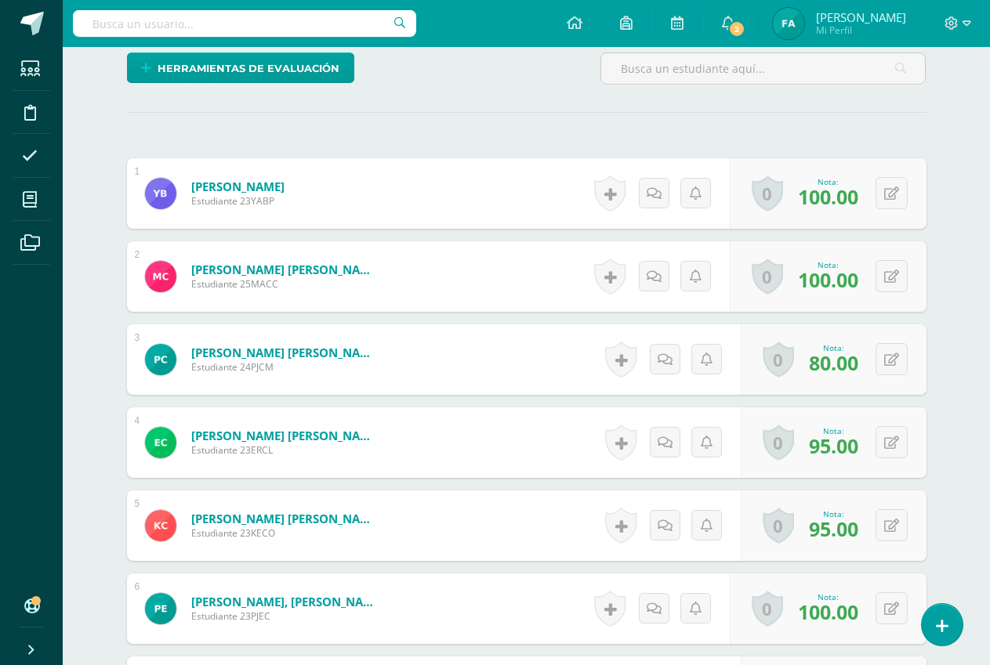
scroll to position [386, 0]
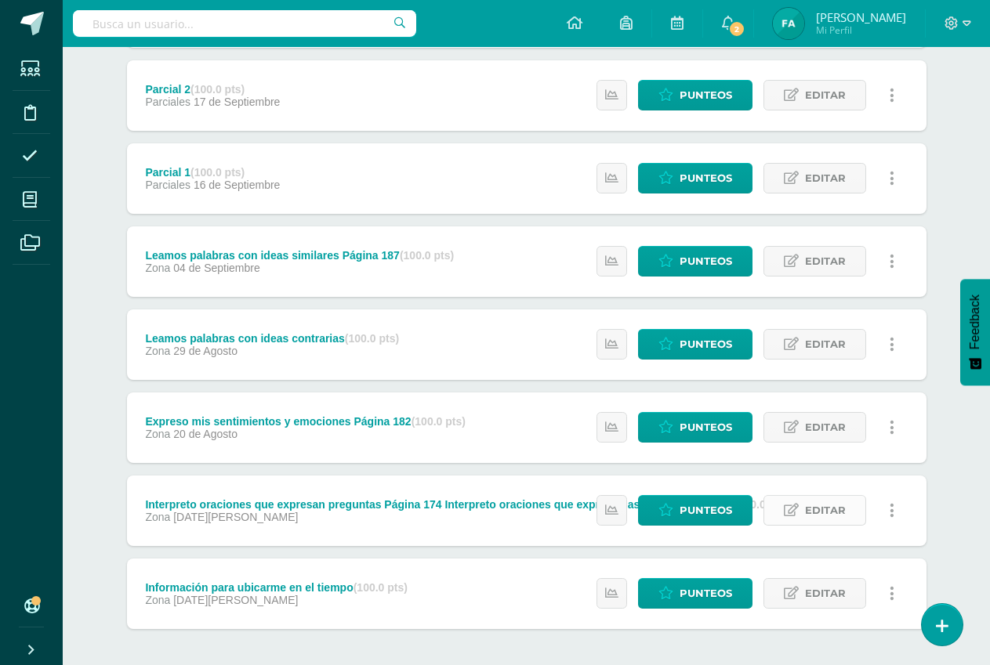
scroll to position [435, 0]
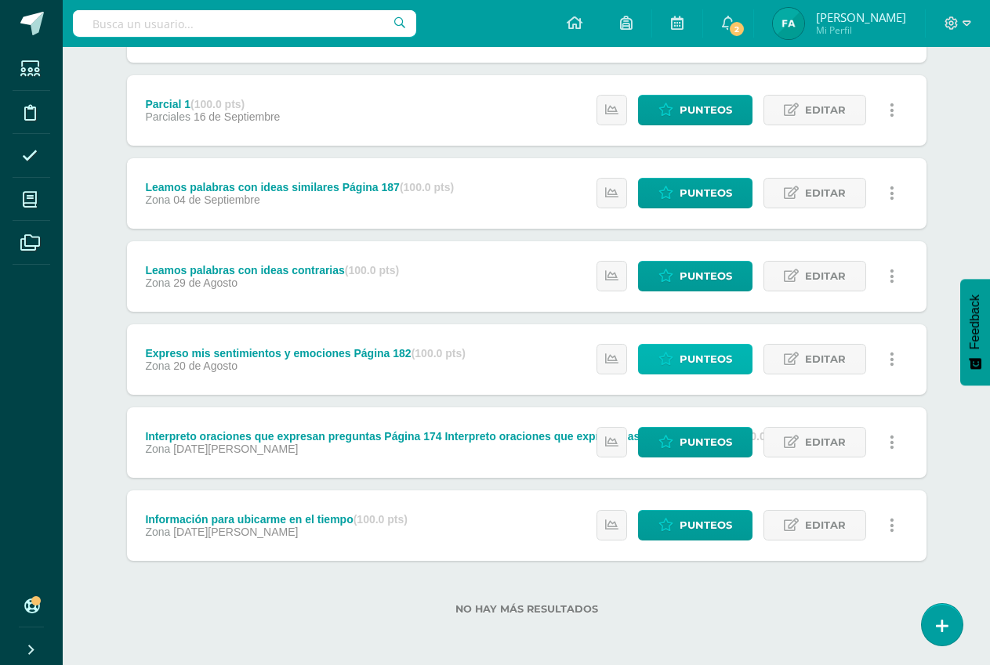
click at [699, 357] on span "Punteos" at bounding box center [705, 359] width 53 height 29
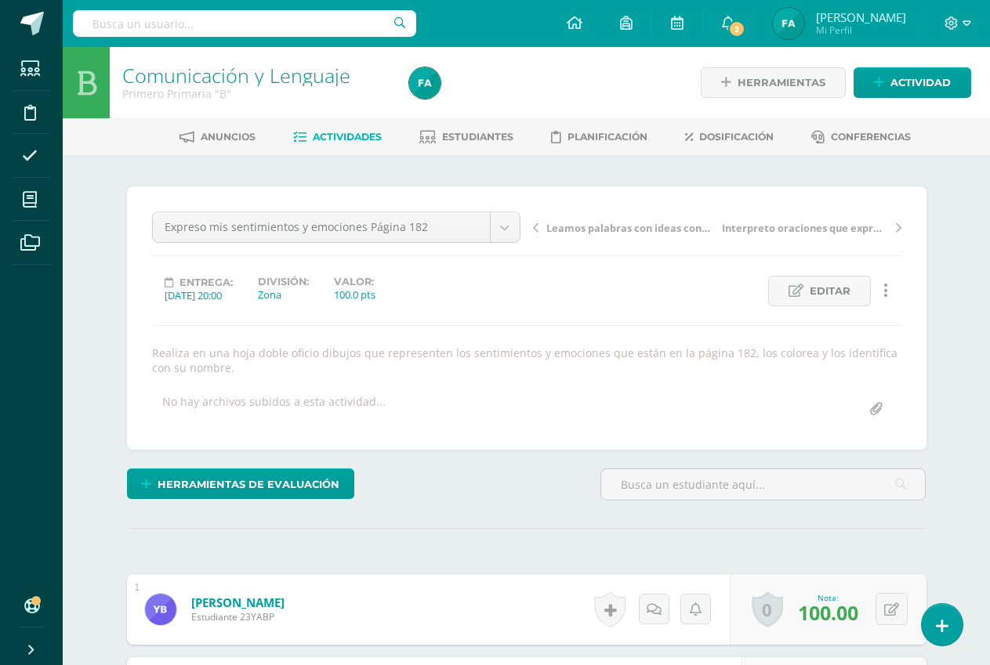
click at [357, 135] on span "Actividades" at bounding box center [347, 137] width 69 height 12
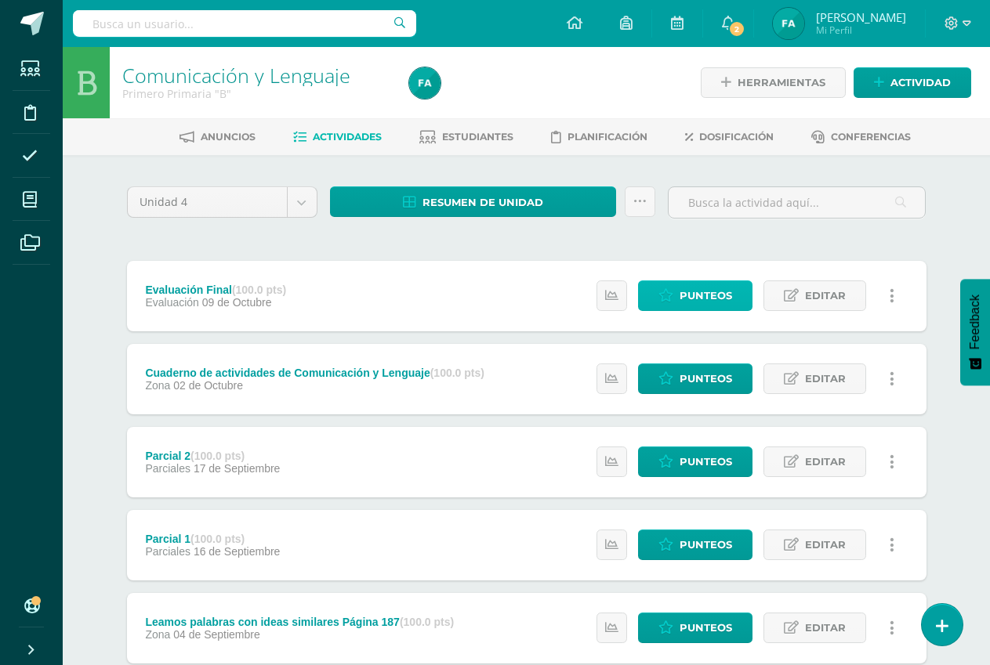
click at [697, 294] on span "Punteos" at bounding box center [705, 295] width 53 height 29
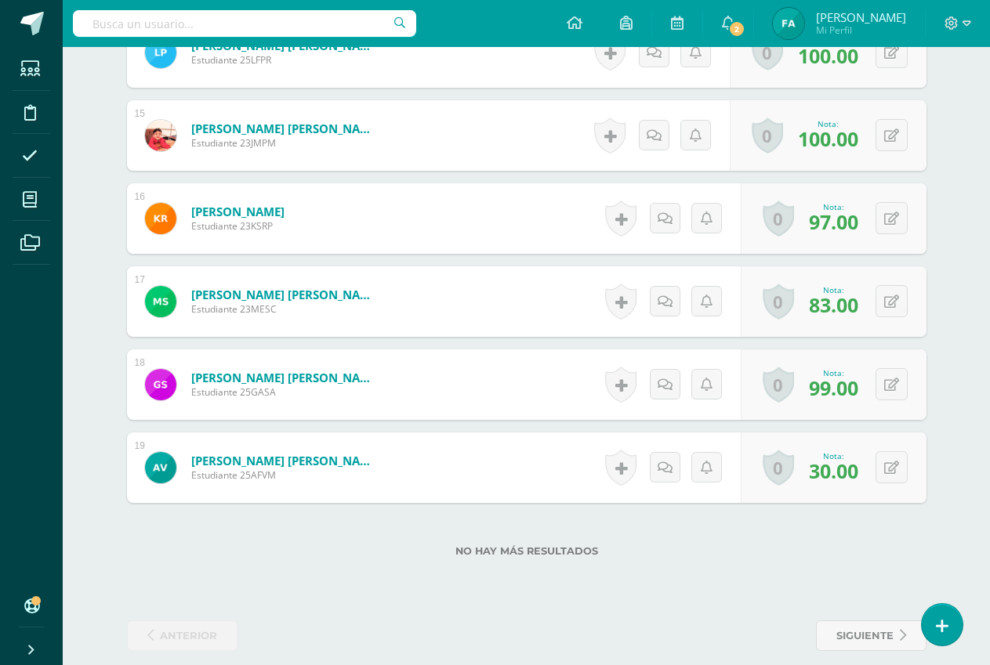
scroll to position [1639, 0]
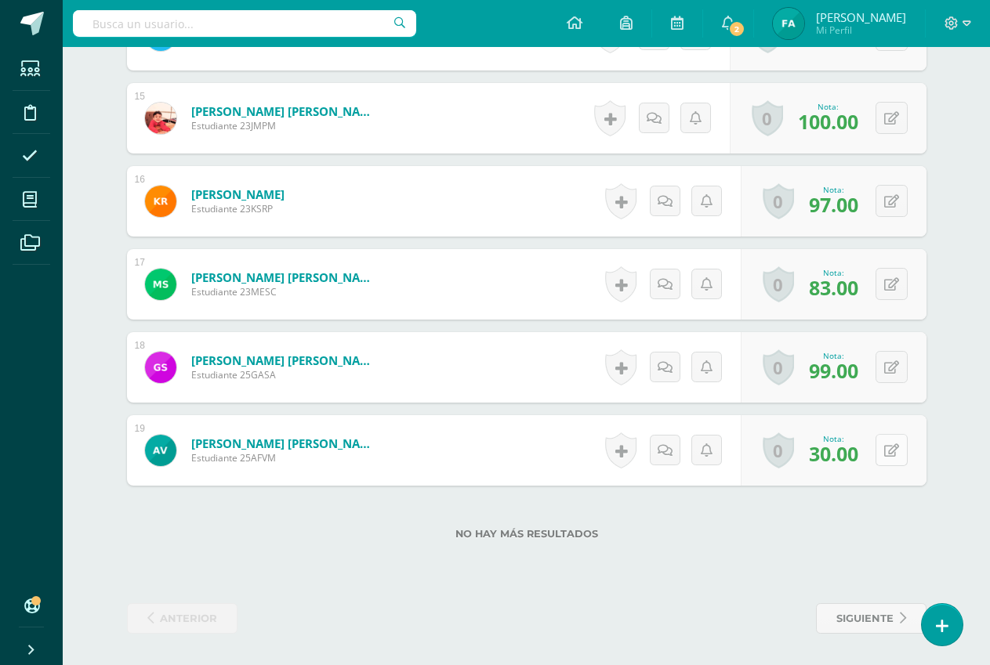
click at [892, 454] on icon at bounding box center [891, 450] width 15 height 13
type input "35"
click at [860, 449] on icon at bounding box center [860, 455] width 14 height 13
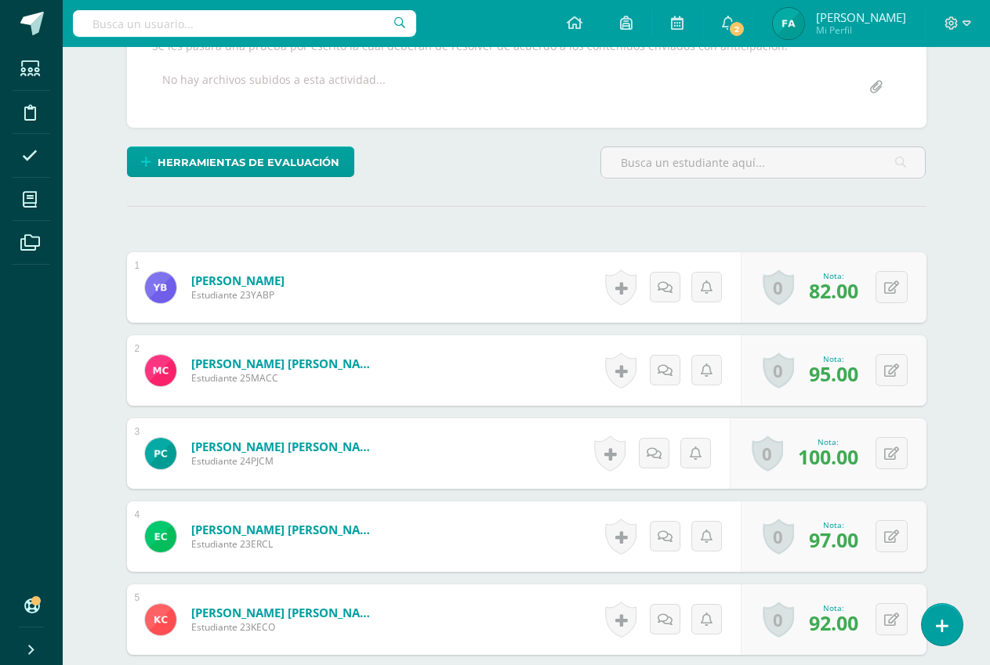
scroll to position [0, 0]
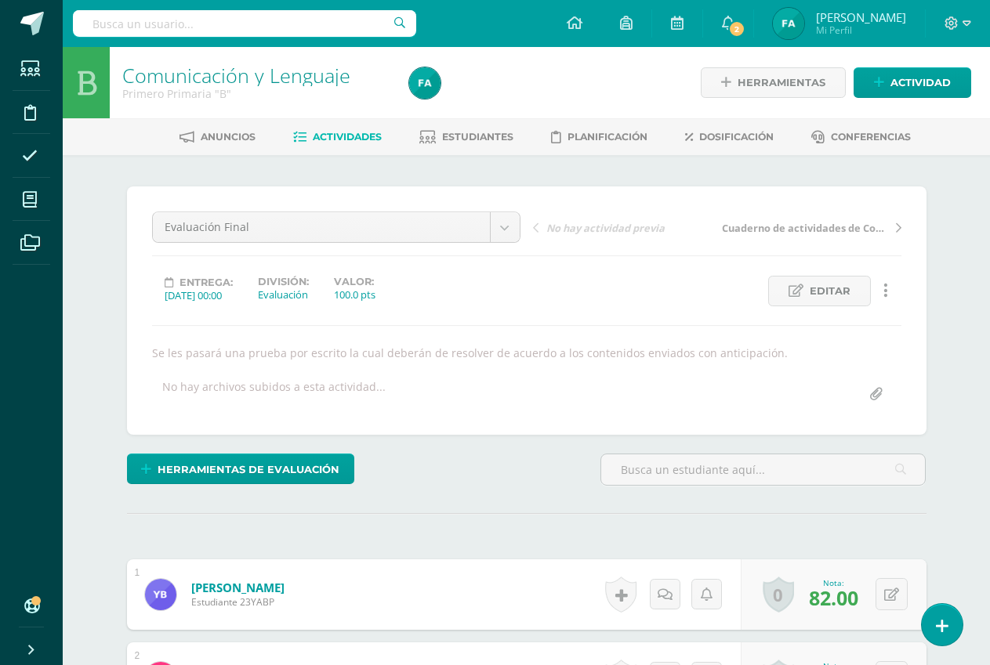
click at [313, 138] on span "Actividades" at bounding box center [347, 137] width 69 height 12
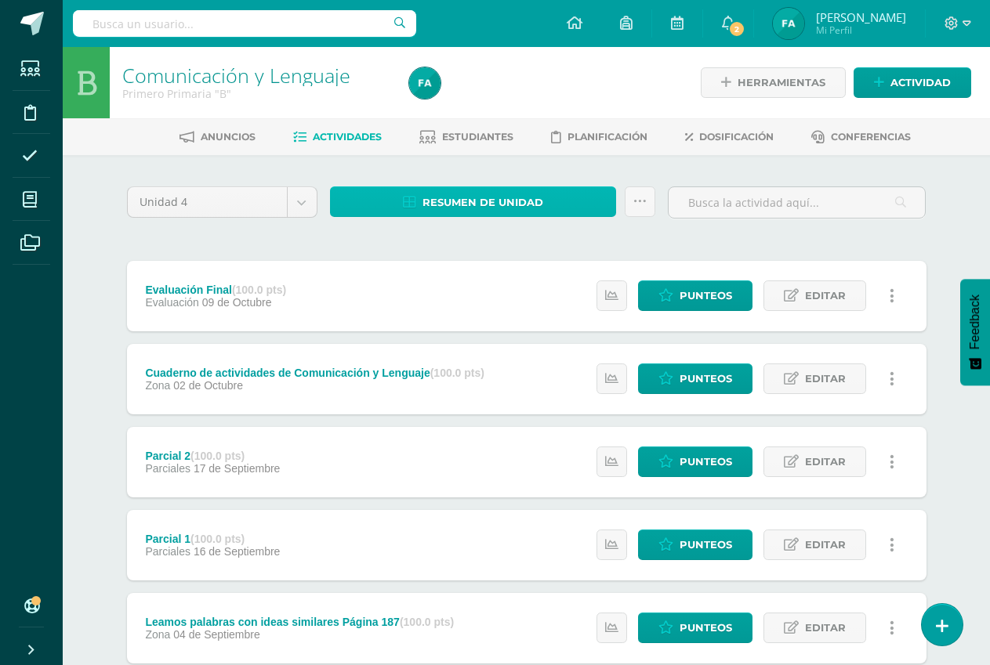
click at [446, 194] on span "Resumen de unidad" at bounding box center [482, 202] width 121 height 29
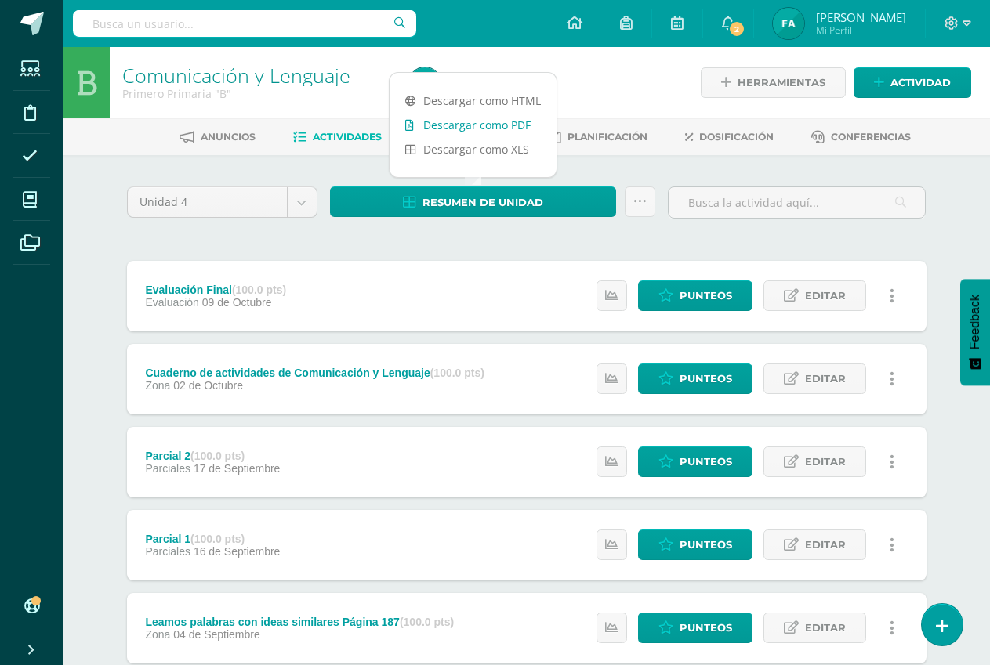
click at [472, 121] on link "Descargar como PDF" at bounding box center [472, 125] width 167 height 24
click at [696, 371] on span "Punteos" at bounding box center [705, 378] width 53 height 29
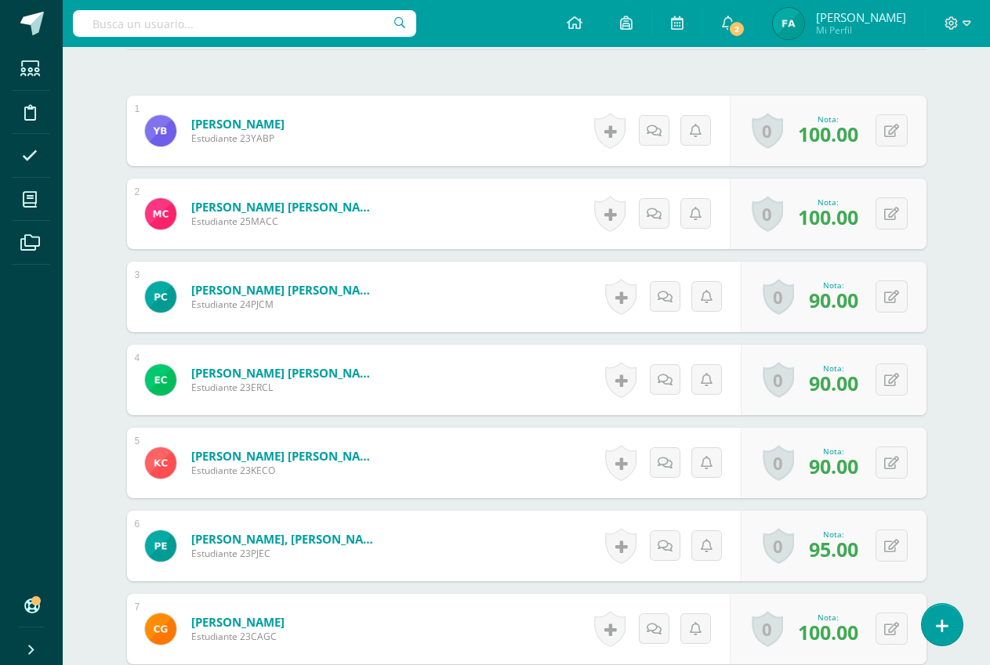
scroll to position [72, 0]
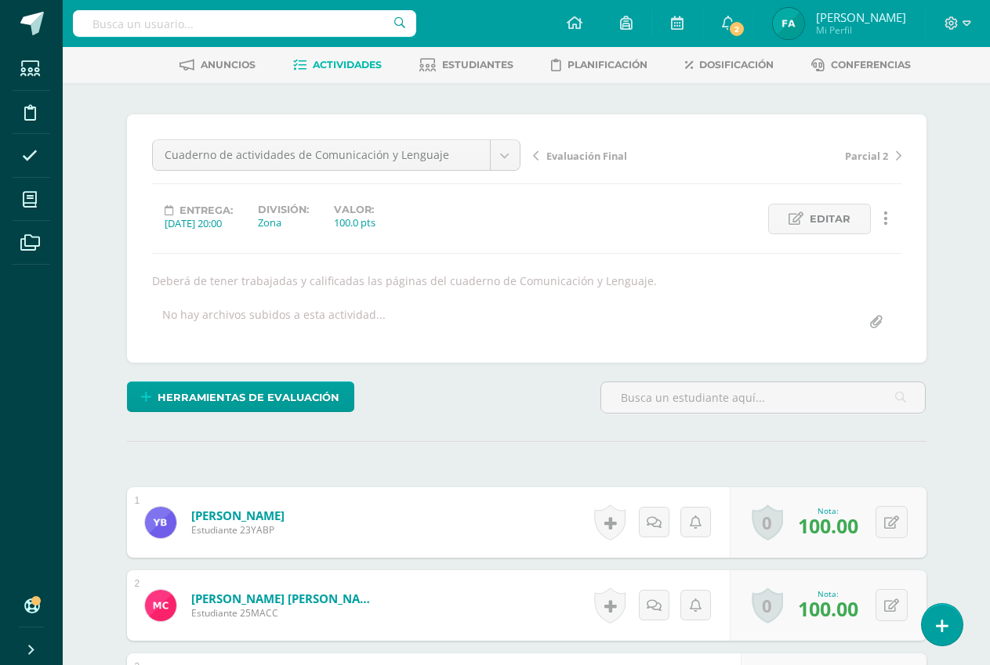
click at [334, 59] on span "Actividades" at bounding box center [347, 65] width 69 height 12
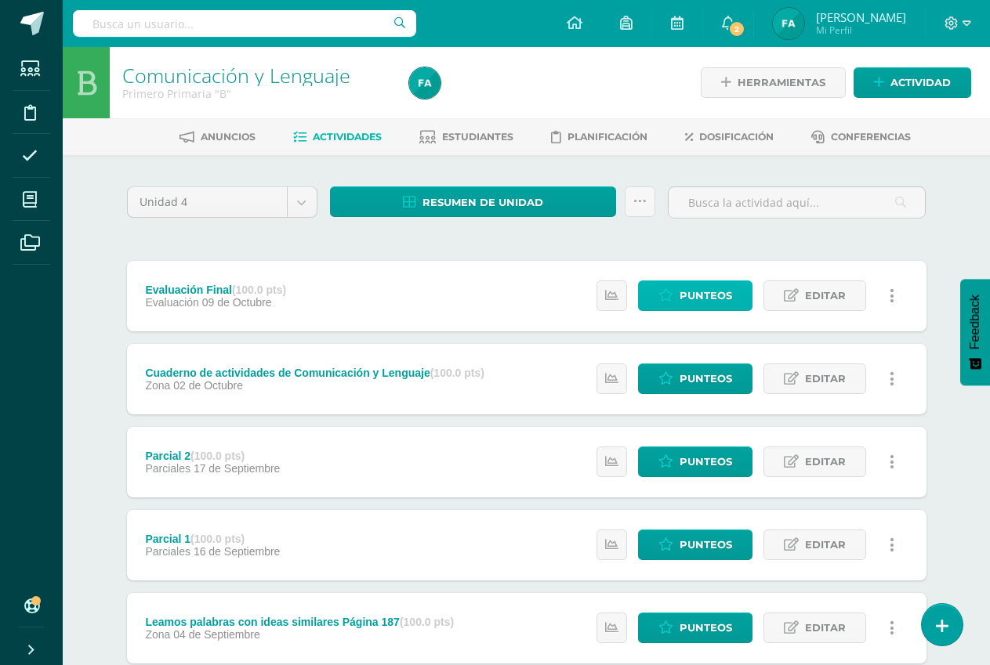
click at [699, 296] on span "Punteos" at bounding box center [705, 295] width 53 height 29
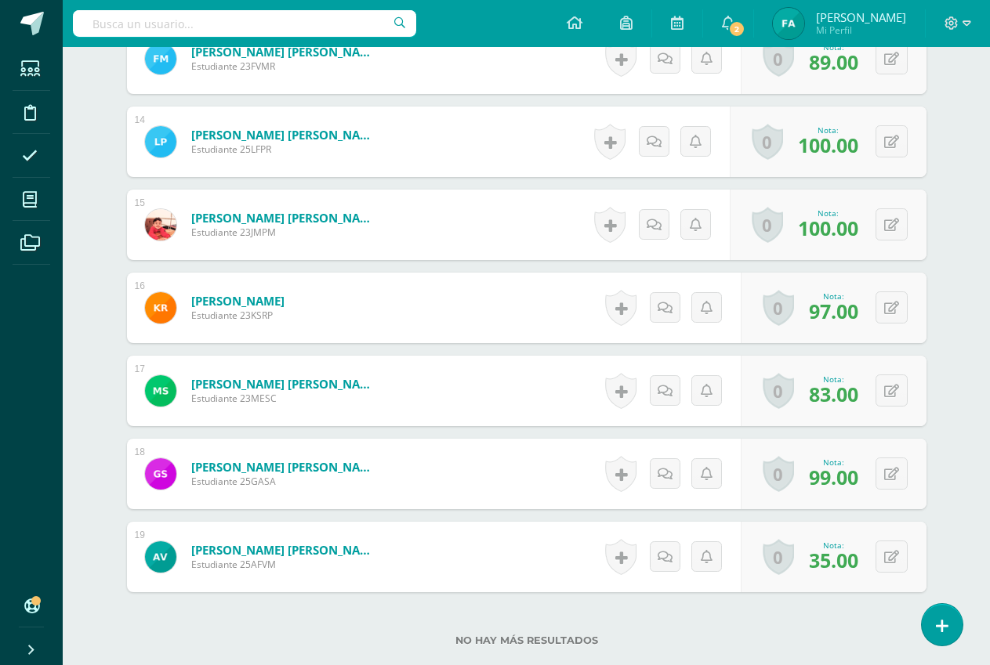
scroll to position [1639, 0]
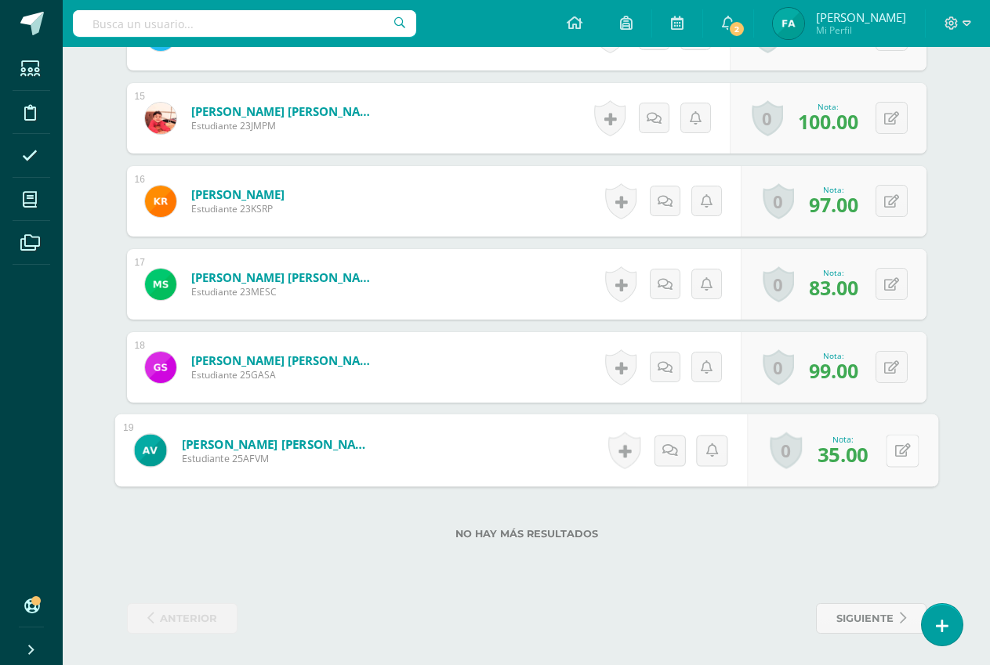
click at [897, 448] on icon at bounding box center [902, 450] width 16 height 13
type input "30"
click at [860, 454] on icon at bounding box center [860, 455] width 14 height 13
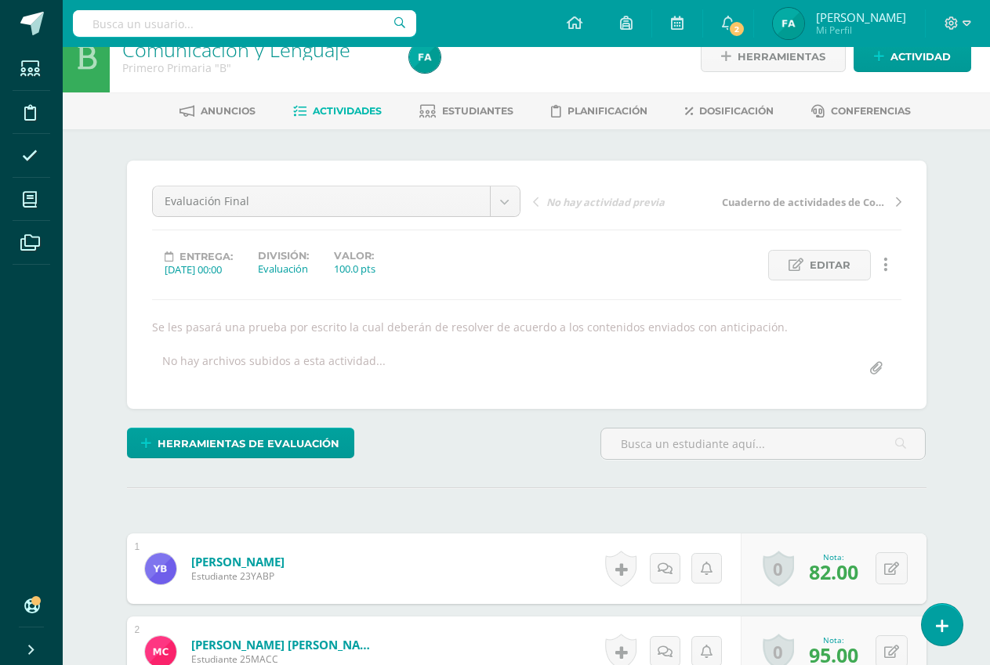
scroll to position [0, 0]
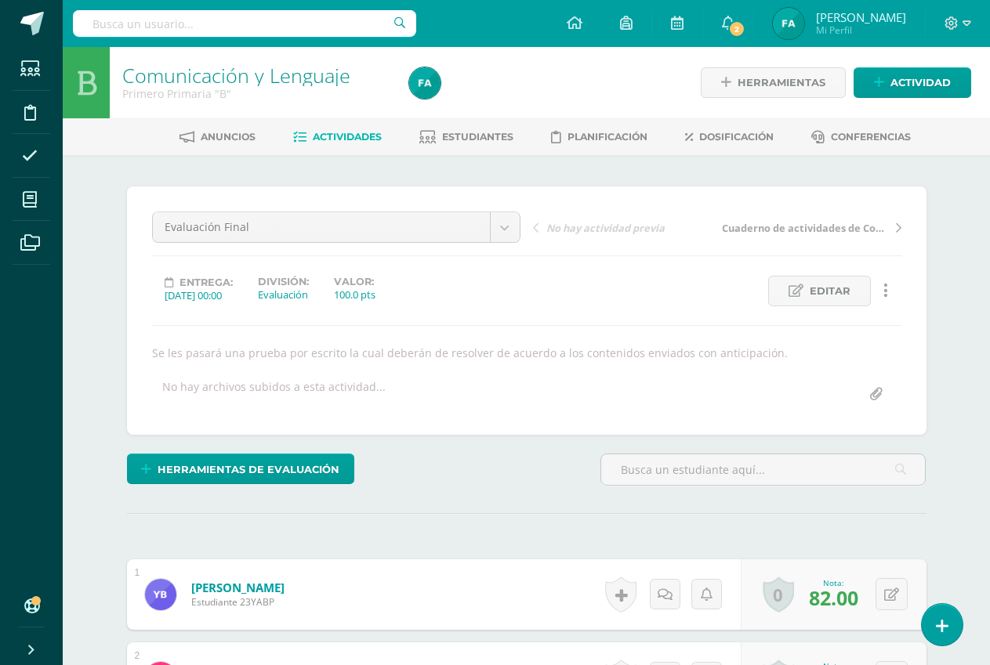
click at [321, 136] on span "Actividades" at bounding box center [347, 137] width 69 height 12
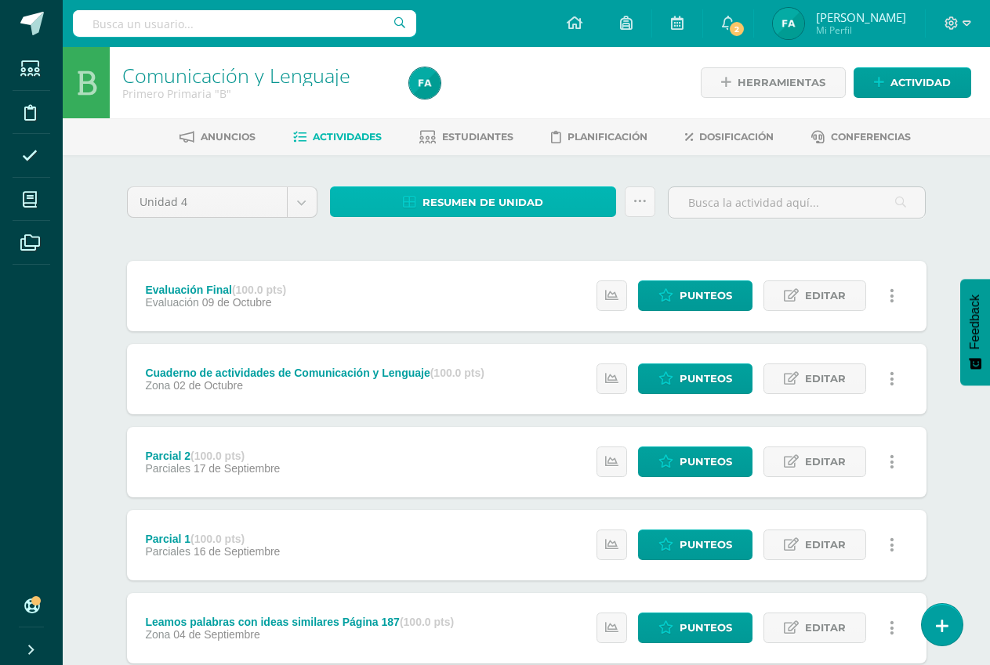
click at [451, 194] on span "Resumen de unidad" at bounding box center [482, 202] width 121 height 29
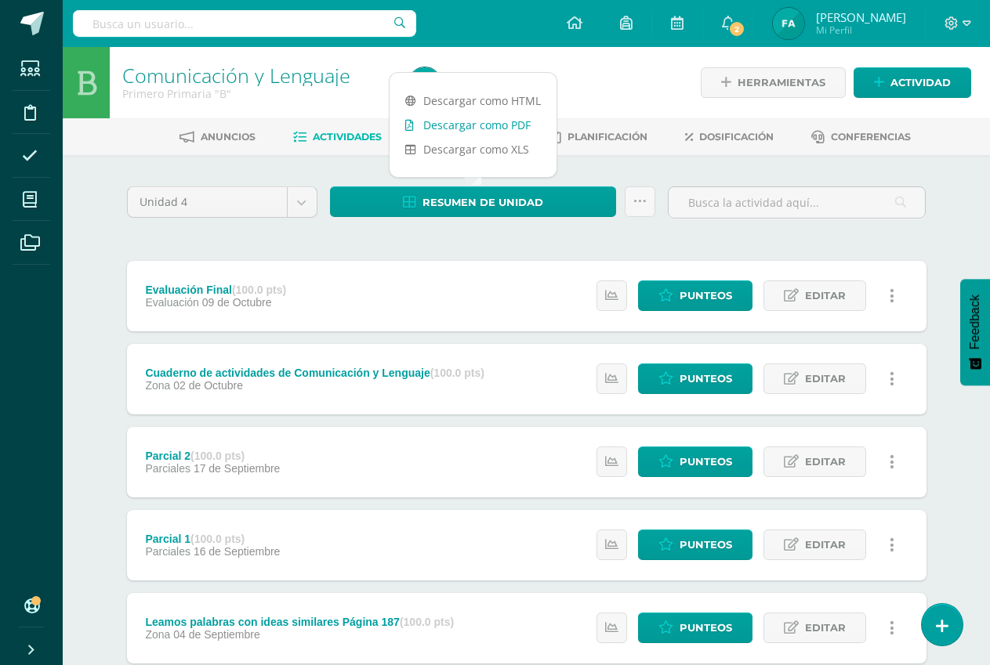
click at [496, 121] on link "Descargar como PDF" at bounding box center [472, 125] width 167 height 24
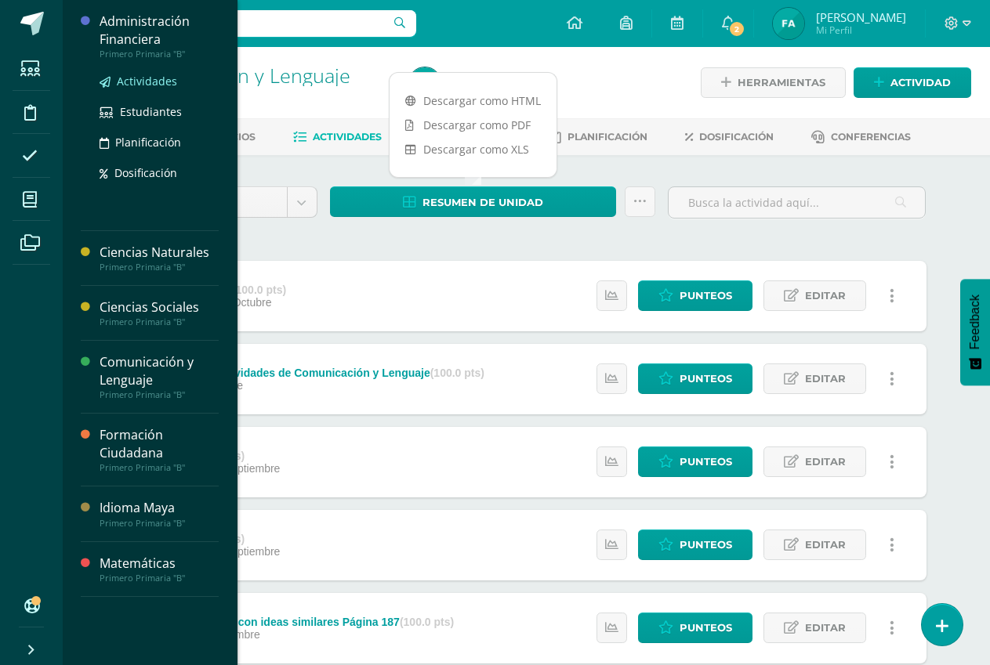
click at [151, 78] on span "Actividades" at bounding box center [147, 81] width 60 height 15
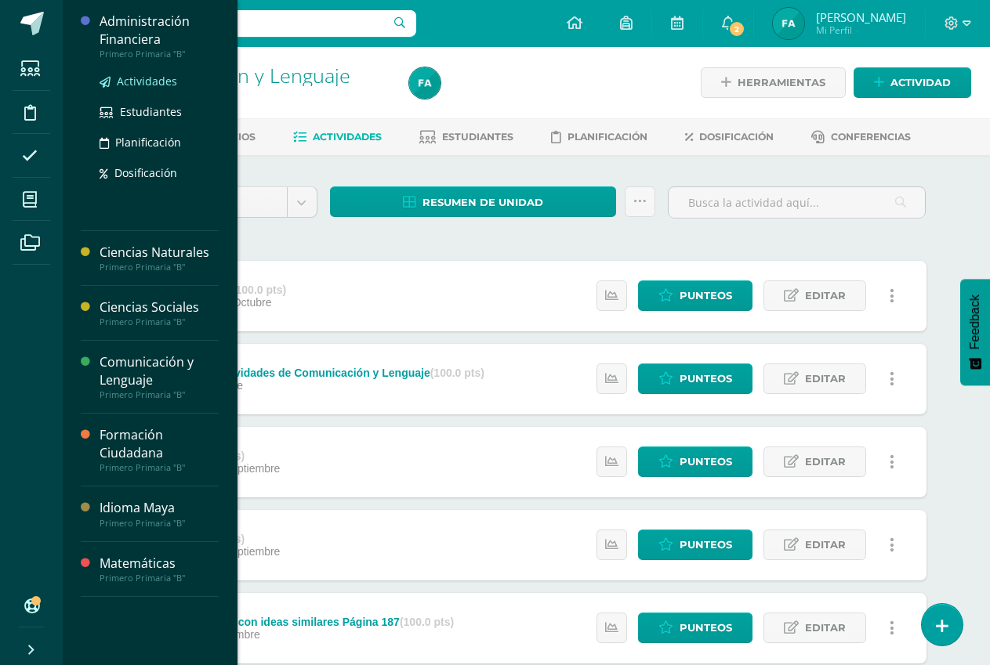
click at [151, 78] on span "Actividades" at bounding box center [147, 81] width 60 height 15
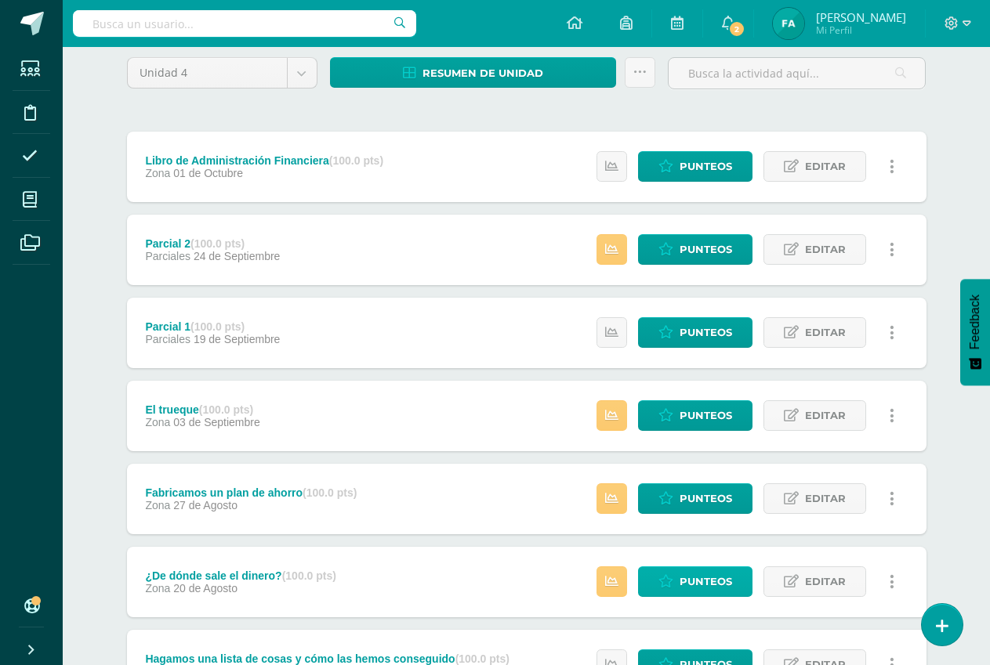
scroll to position [313, 0]
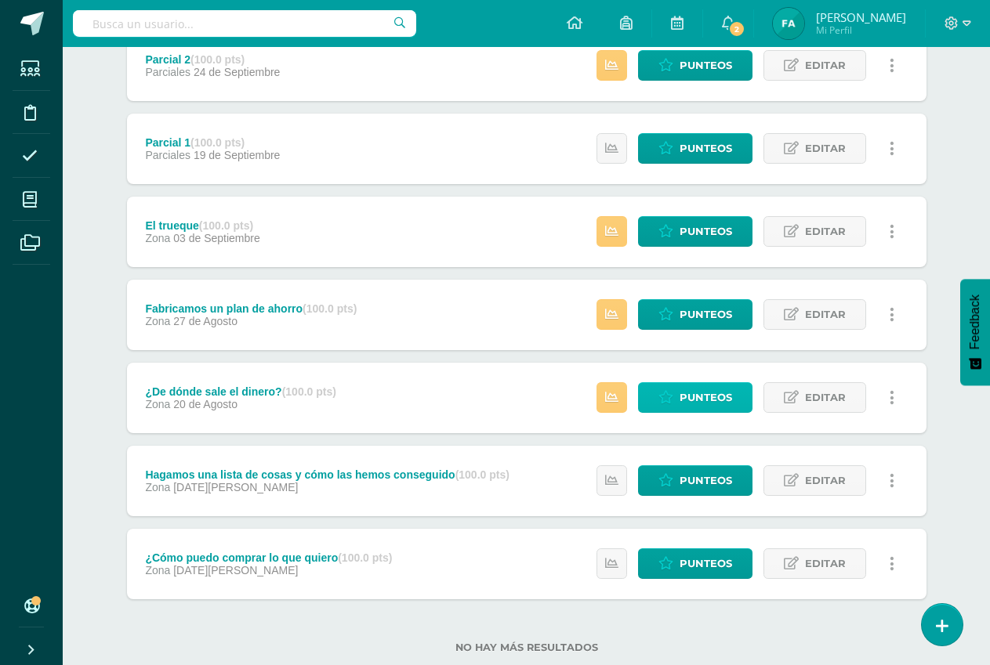
click at [701, 400] on span "Punteos" at bounding box center [705, 397] width 53 height 29
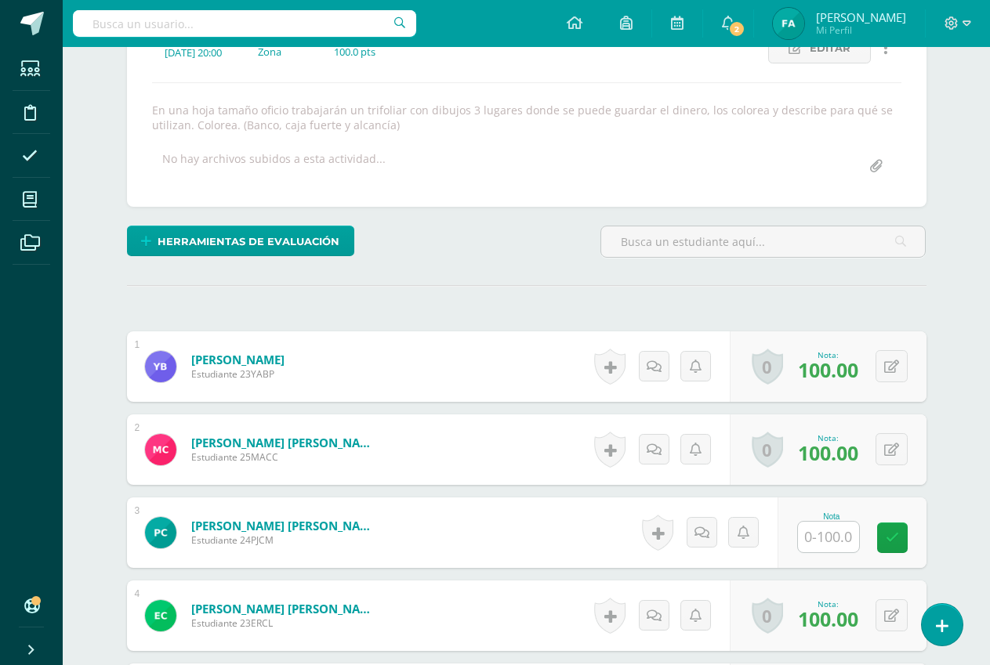
scroll to position [271, 0]
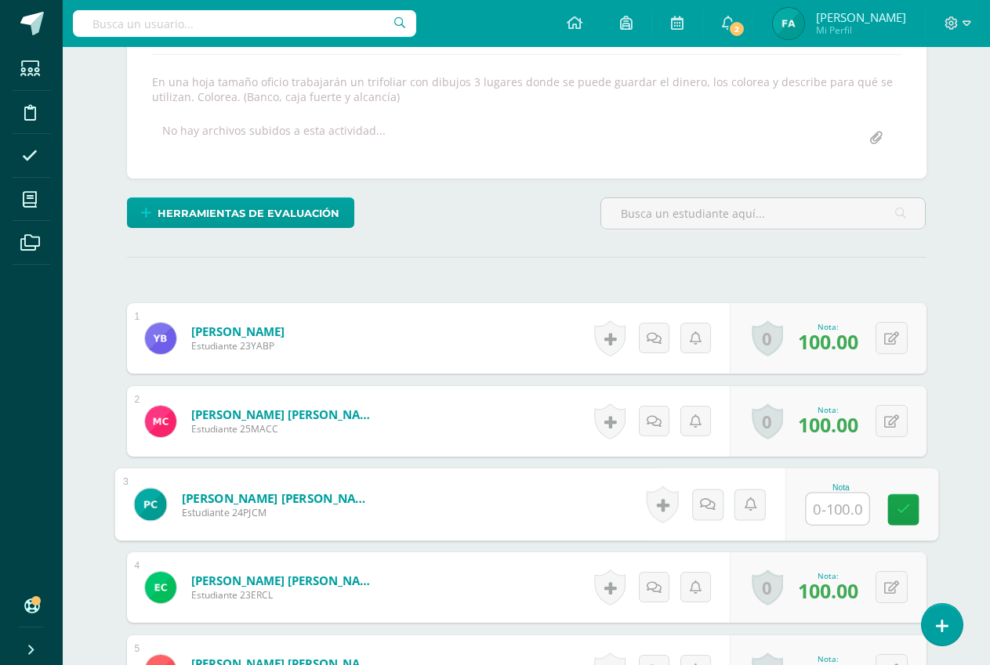
click at [832, 512] on input "text" at bounding box center [837, 509] width 63 height 31
type input "90"
click at [904, 509] on icon at bounding box center [903, 509] width 14 height 13
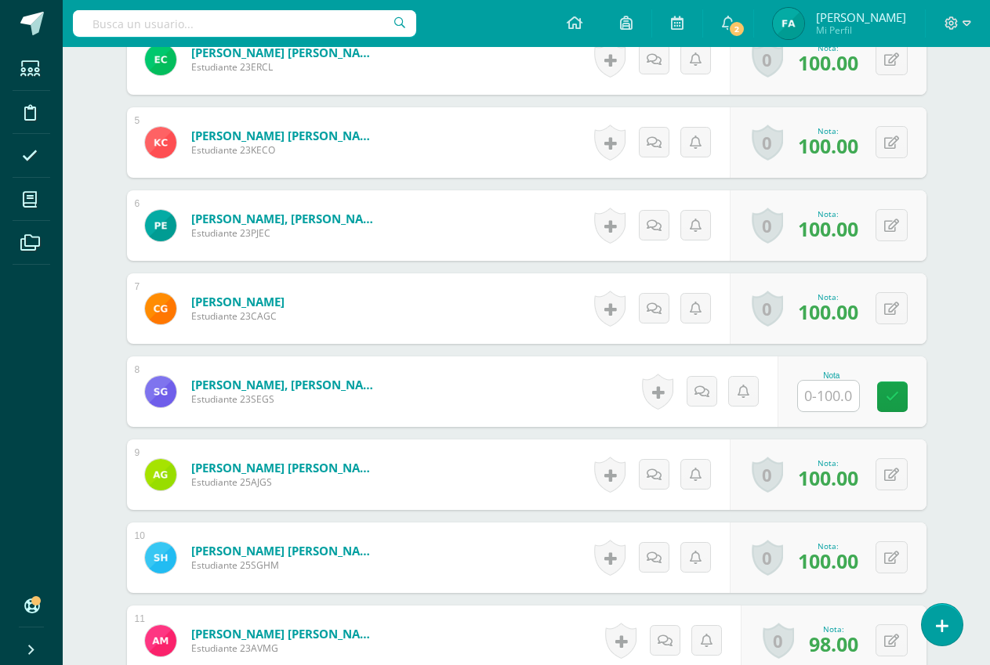
scroll to position [820, 0]
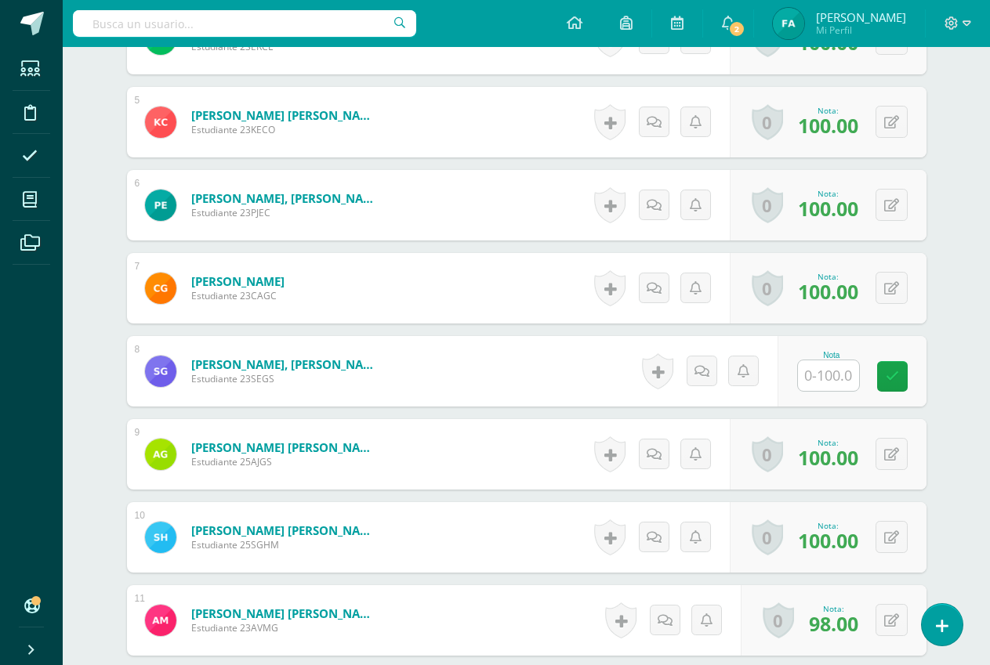
click at [842, 382] on input "text" at bounding box center [828, 375] width 61 height 31
type input "100"
click at [892, 383] on link at bounding box center [902, 376] width 31 height 31
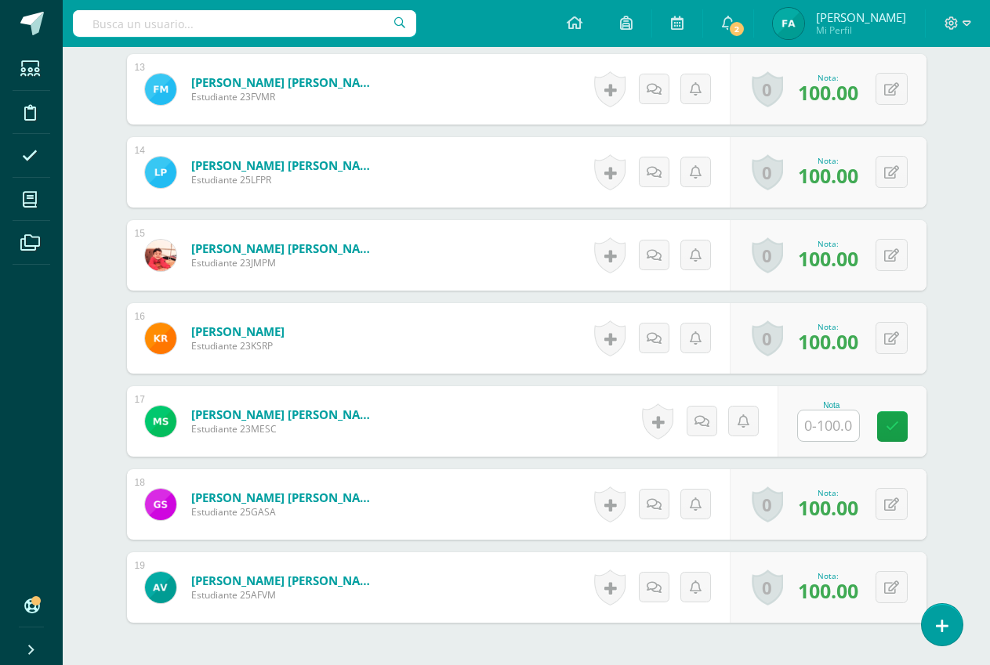
scroll to position [1603, 0]
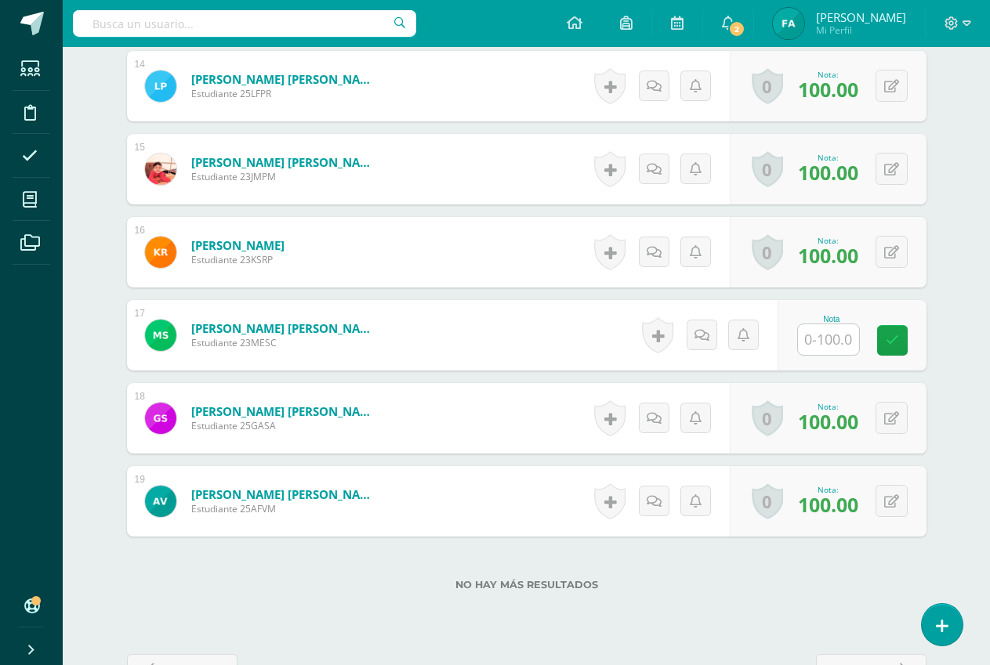
click at [846, 345] on input "text" at bounding box center [828, 339] width 61 height 31
click at [846, 345] on input "text" at bounding box center [837, 339] width 63 height 31
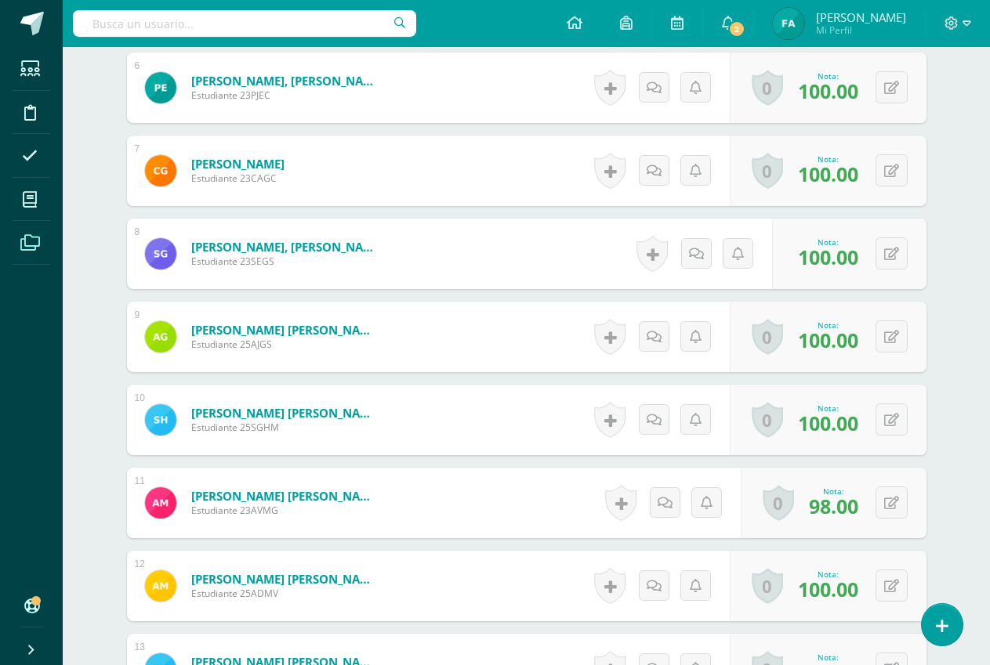
scroll to position [898, 0]
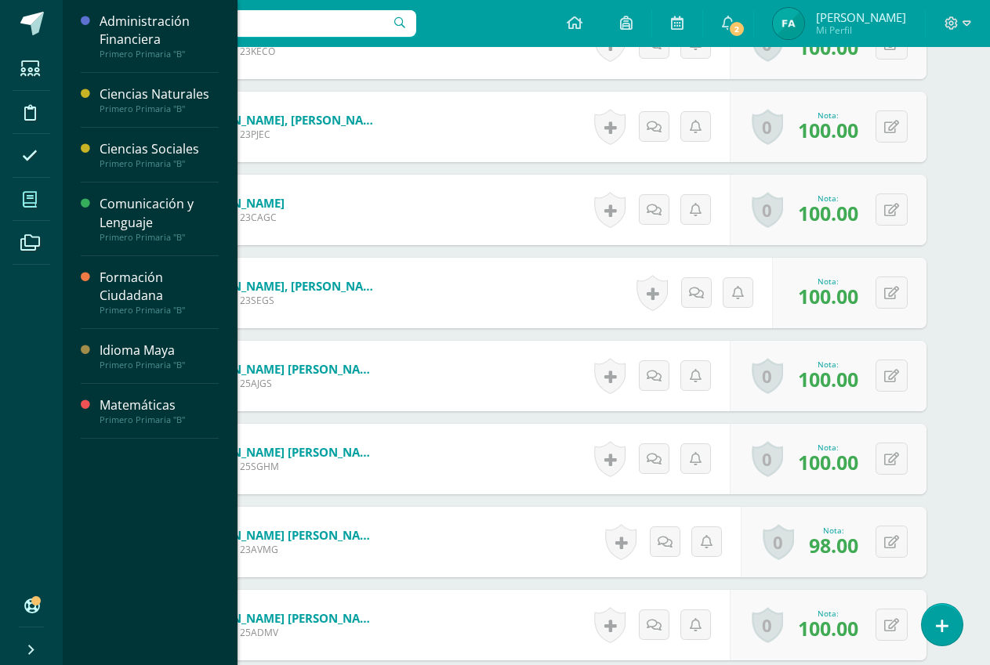
type input "100"
click at [34, 193] on icon at bounding box center [30, 200] width 14 height 16
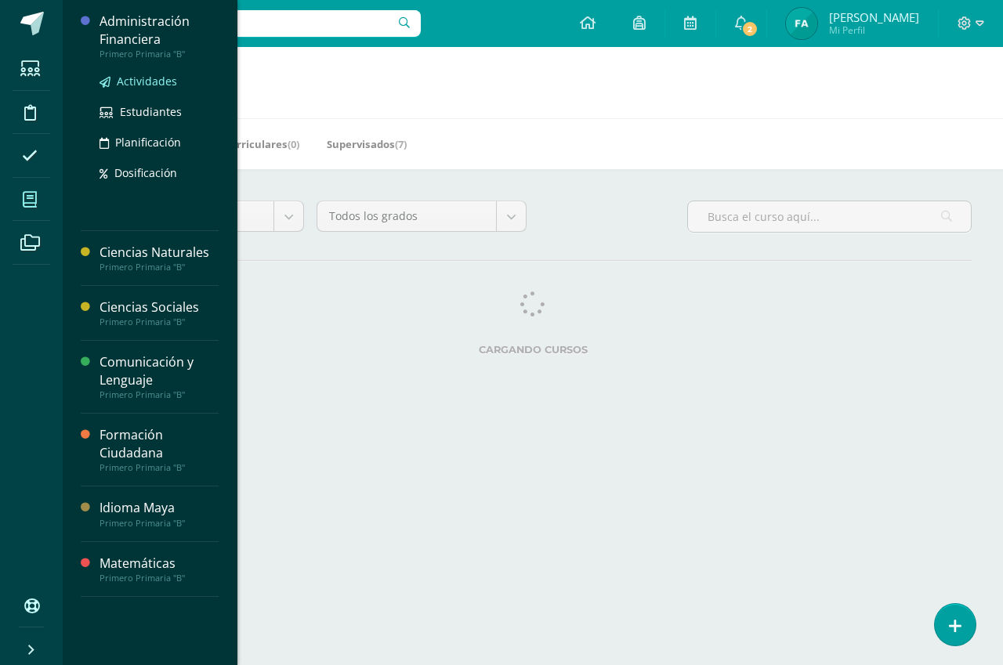
click at [143, 80] on span "Actividades" at bounding box center [147, 81] width 60 height 15
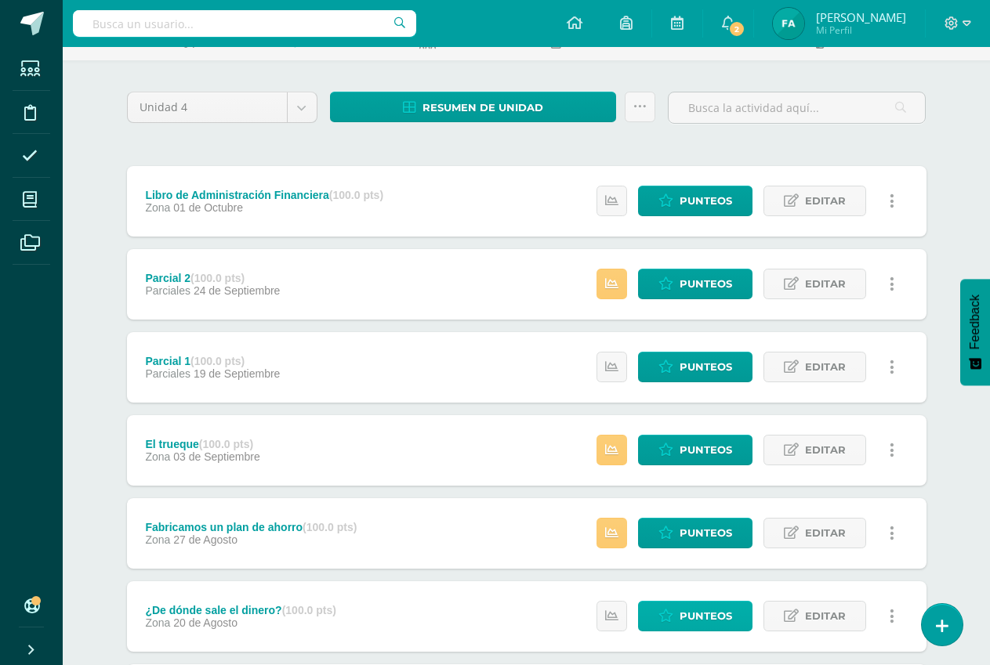
scroll to position [235, 0]
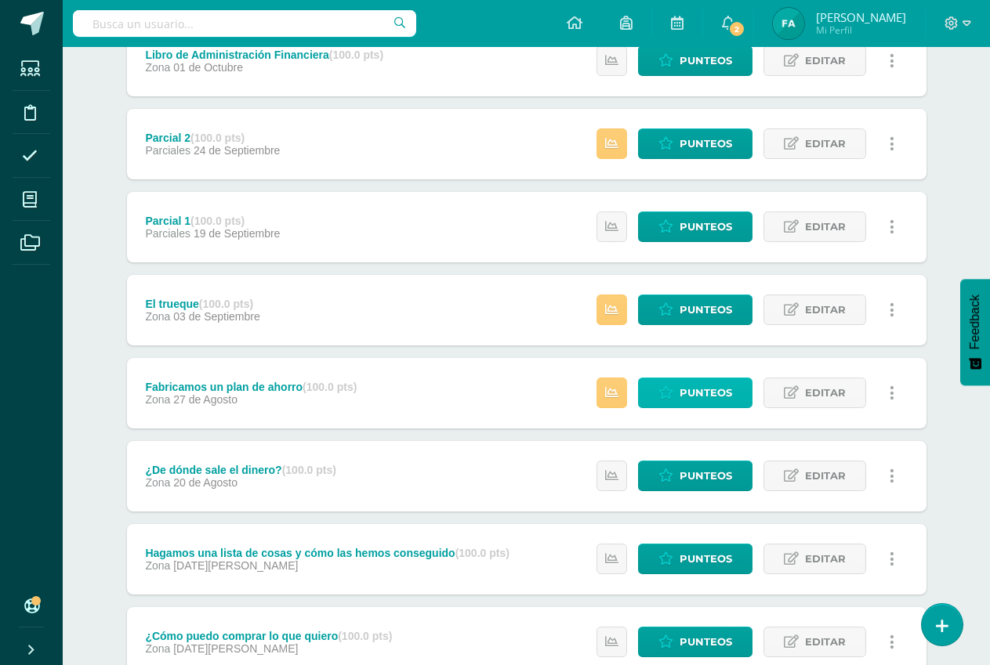
click at [693, 383] on span "Punteos" at bounding box center [705, 393] width 53 height 29
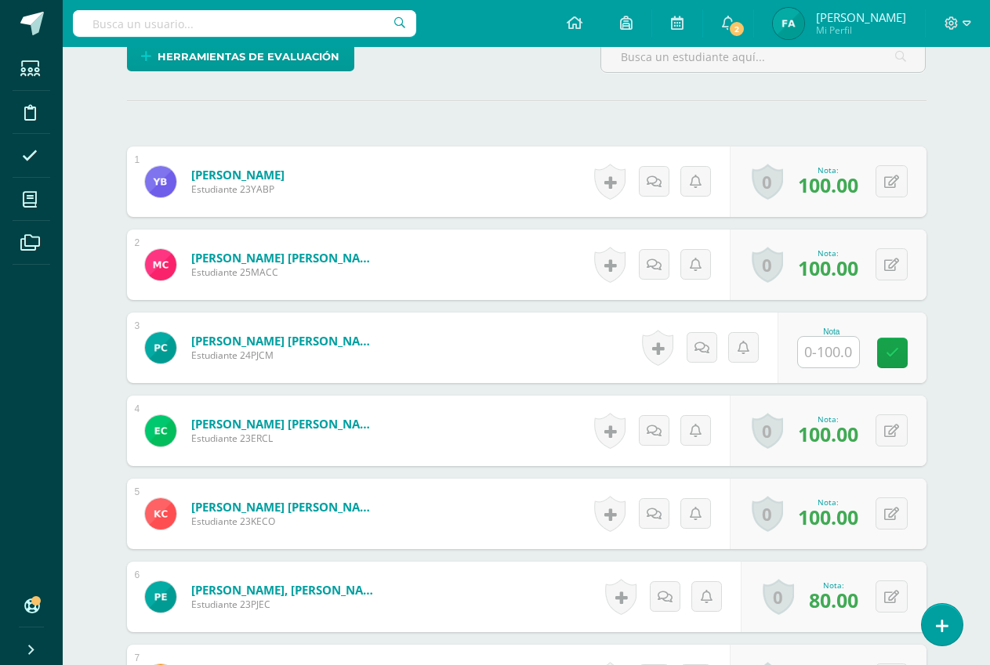
scroll to position [506, 0]
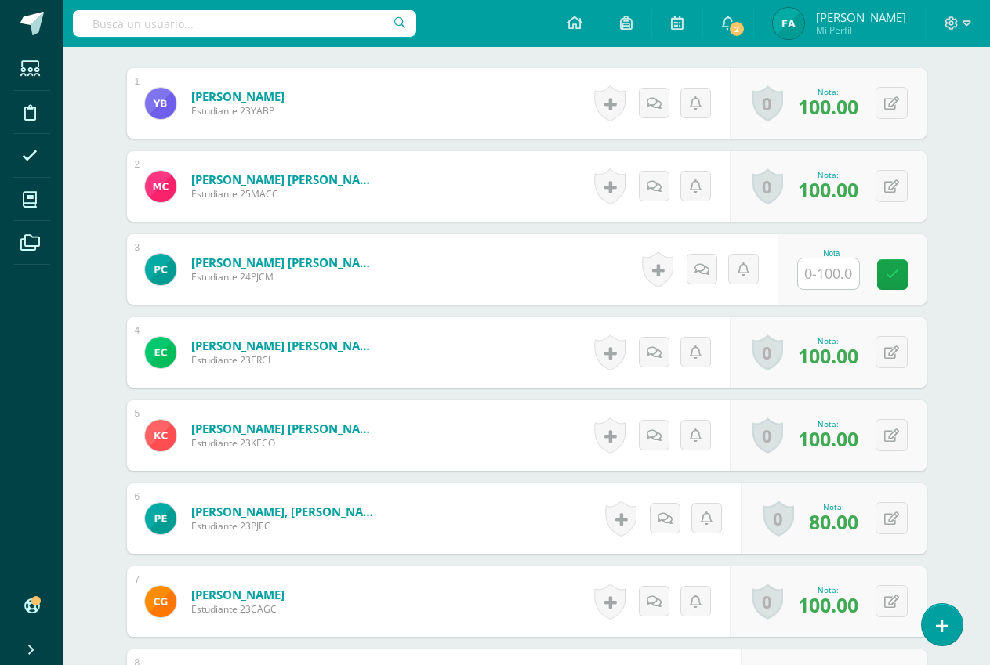
click at [849, 276] on input "text" at bounding box center [828, 274] width 61 height 31
type input "90"
click at [904, 268] on icon at bounding box center [903, 274] width 14 height 13
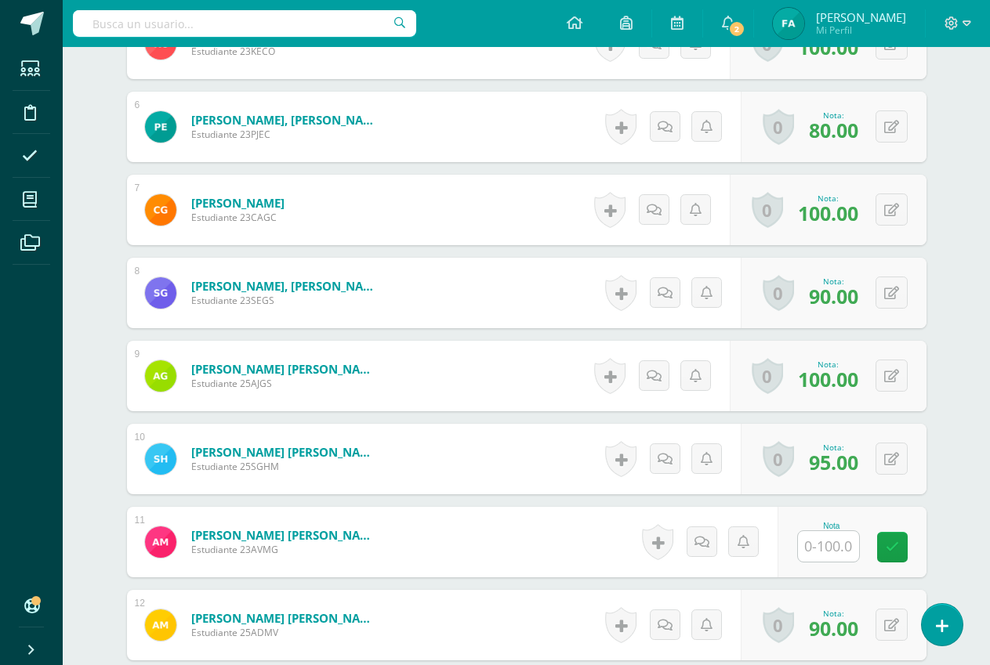
scroll to position [1133, 0]
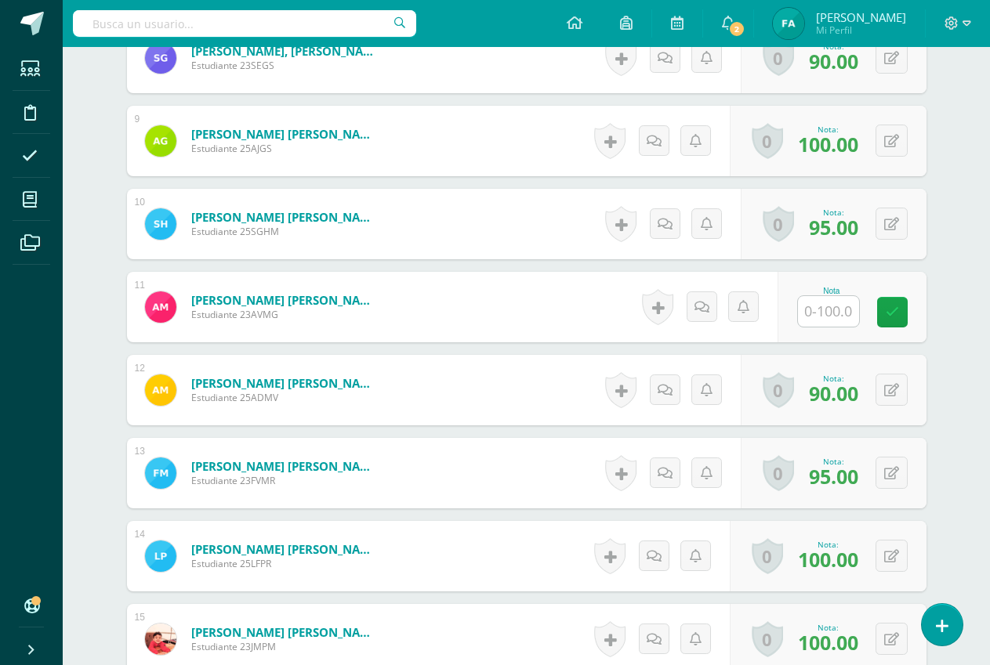
click at [838, 317] on input "text" at bounding box center [828, 311] width 61 height 31
type input "90"
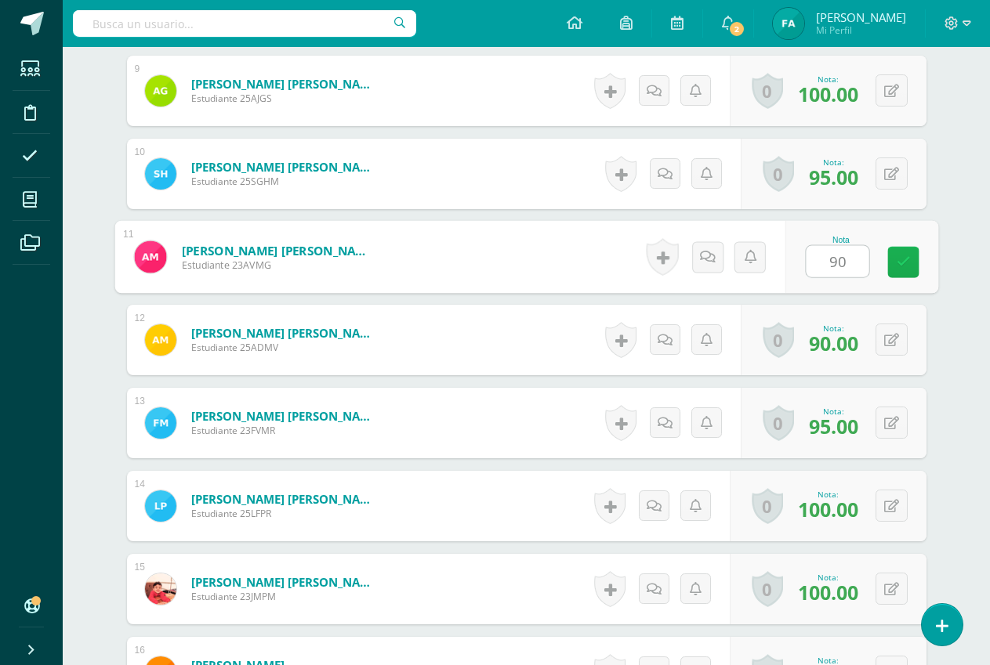
scroll to position [1368, 0]
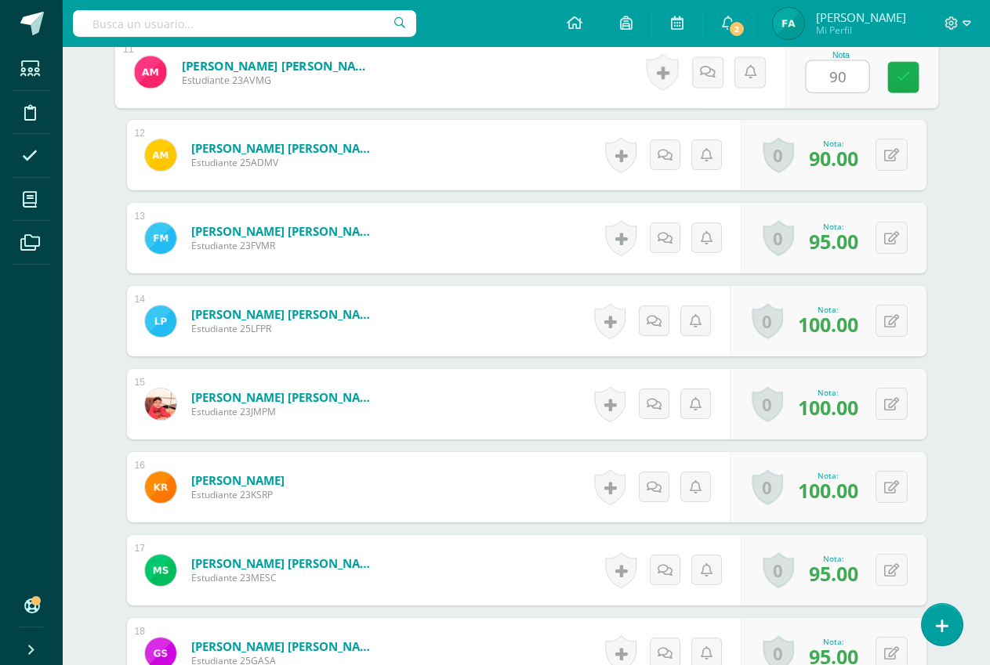
click at [909, 84] on icon at bounding box center [903, 77] width 14 height 13
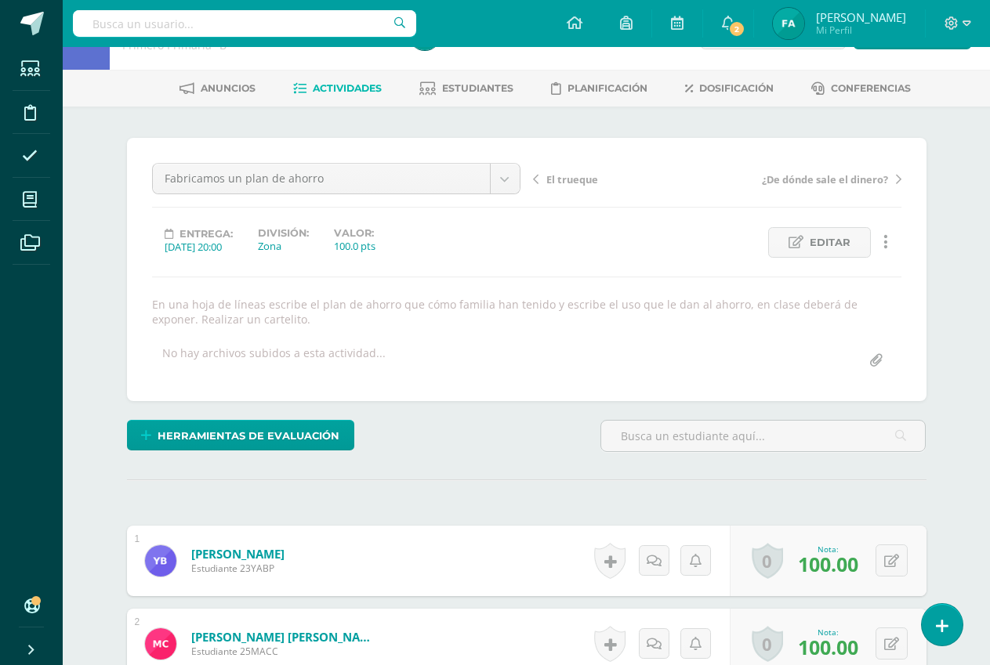
scroll to position [0, 0]
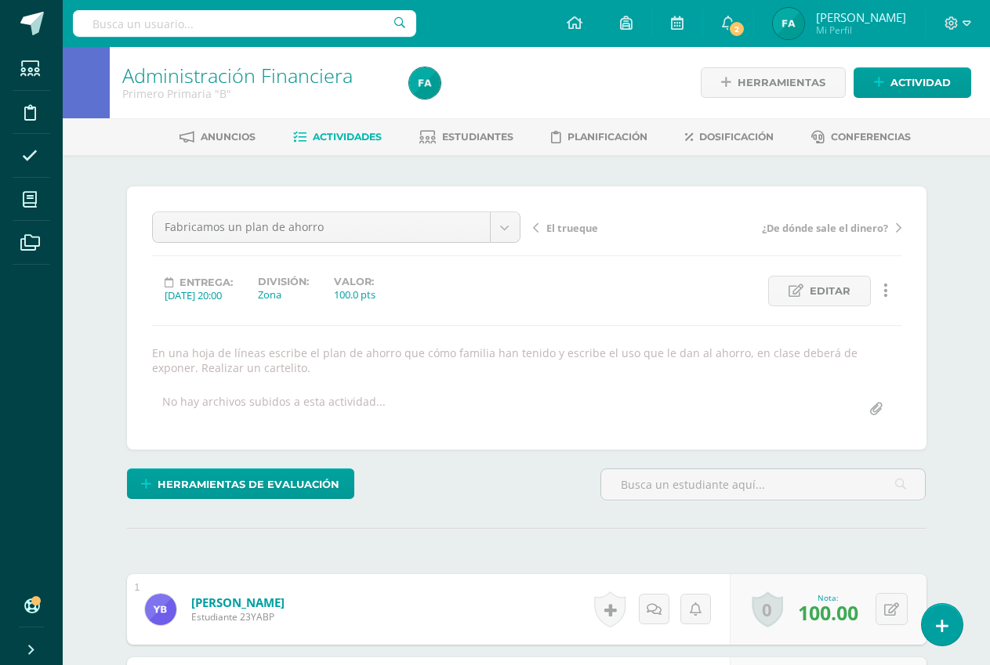
click at [320, 136] on span "Actividades" at bounding box center [347, 137] width 69 height 12
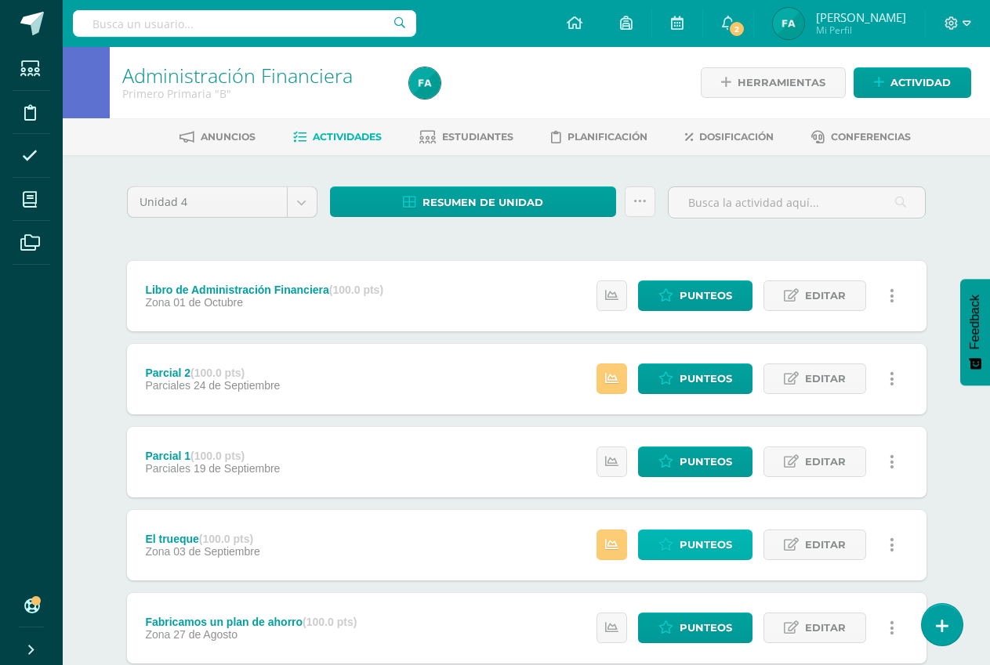
click at [712, 545] on span "Punteos" at bounding box center [705, 545] width 53 height 29
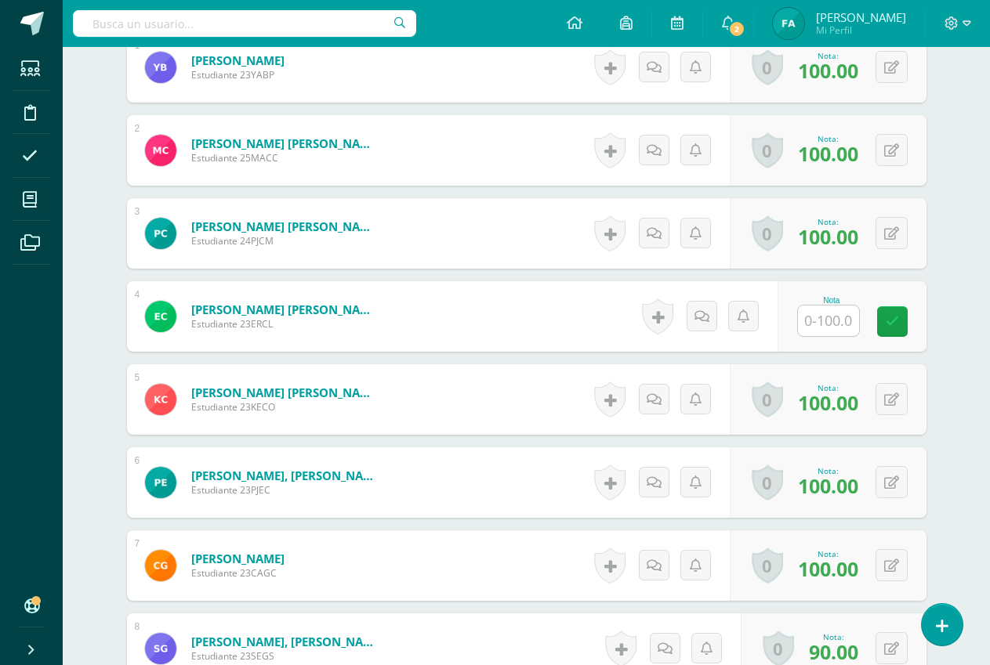
scroll to position [528, 0]
click at [831, 322] on input "text" at bounding box center [828, 320] width 61 height 31
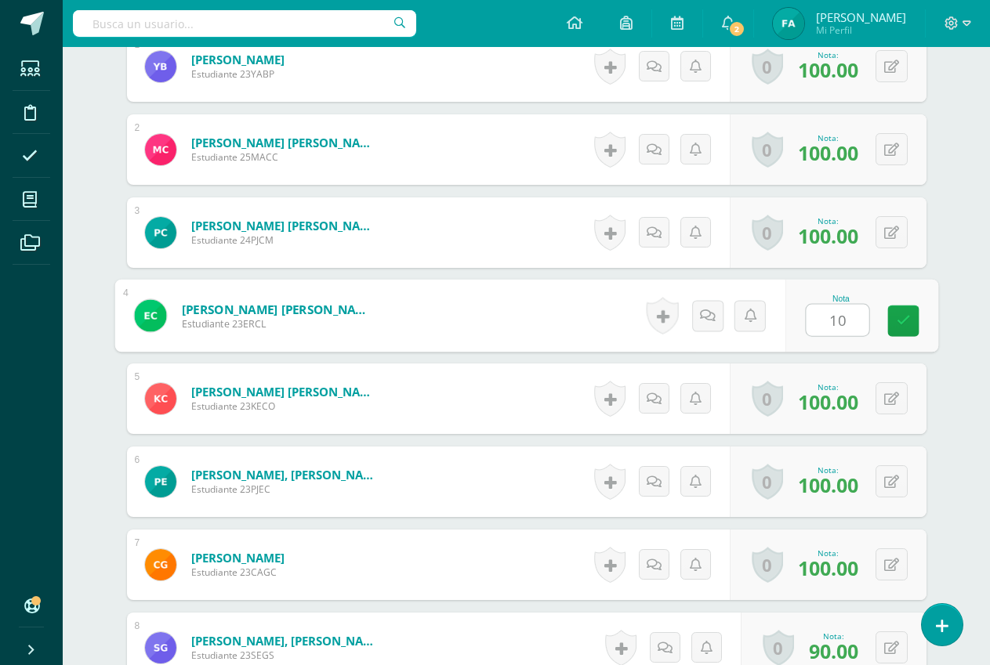
type input "100"
click at [900, 322] on icon at bounding box center [903, 320] width 14 height 13
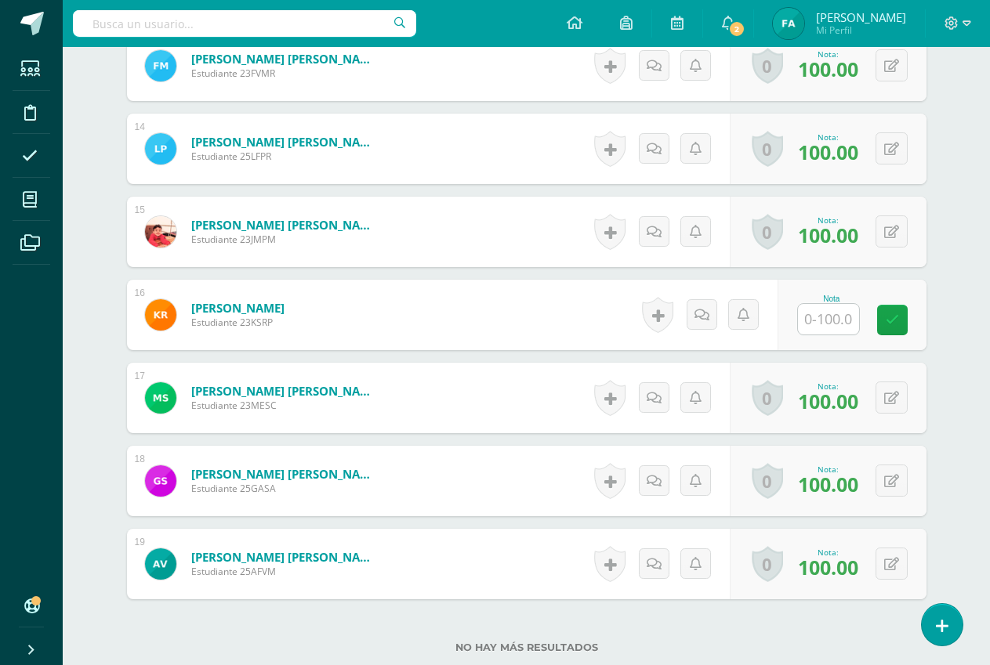
scroll to position [1547, 0]
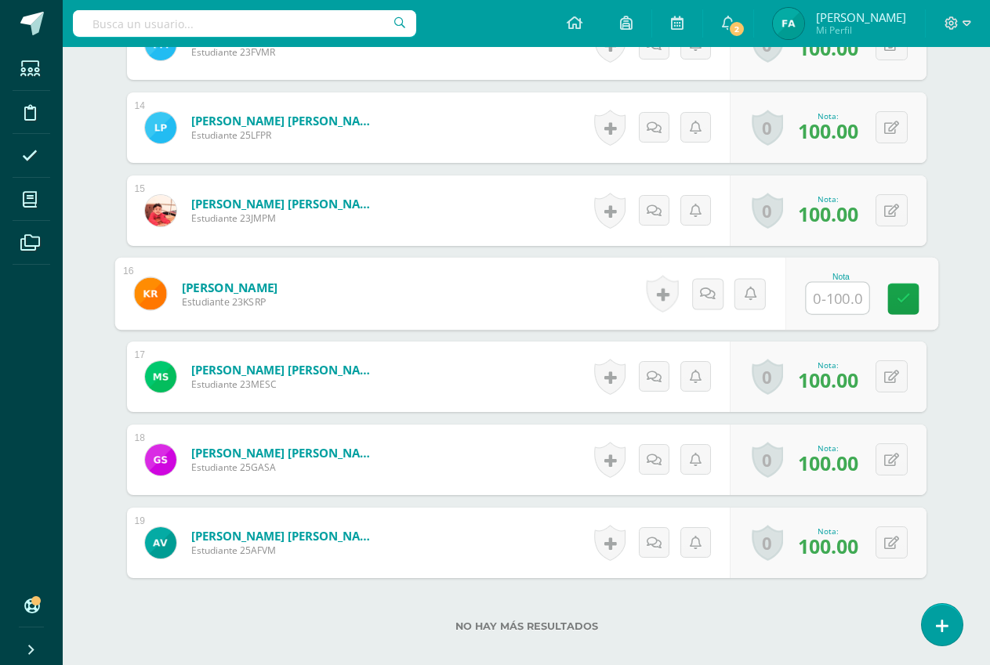
click at [836, 304] on input "text" at bounding box center [837, 298] width 63 height 31
type input "100"
click at [899, 304] on icon at bounding box center [903, 298] width 14 height 13
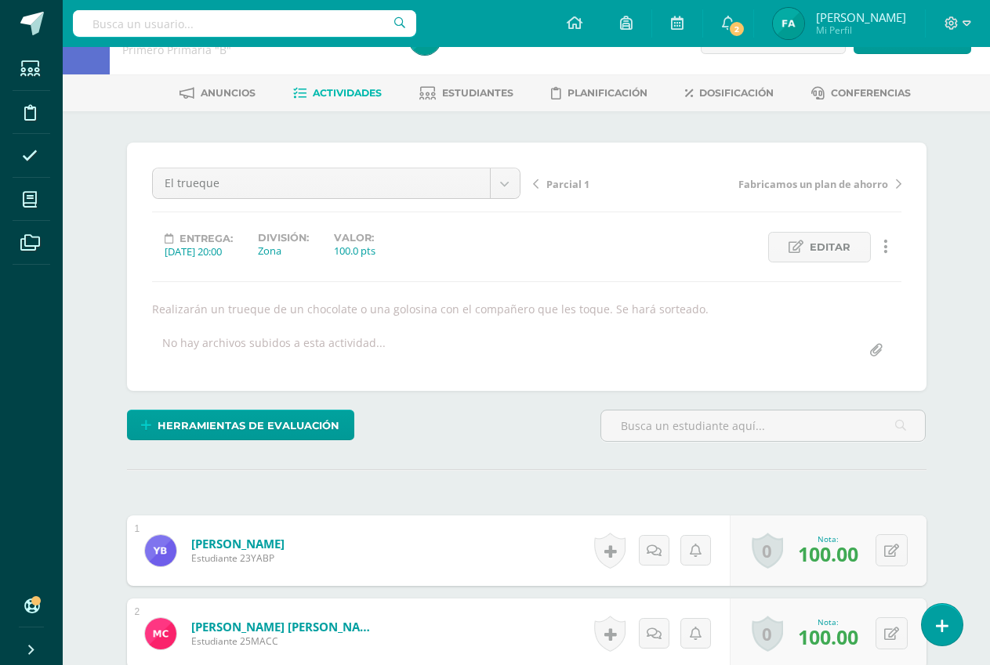
scroll to position [0, 0]
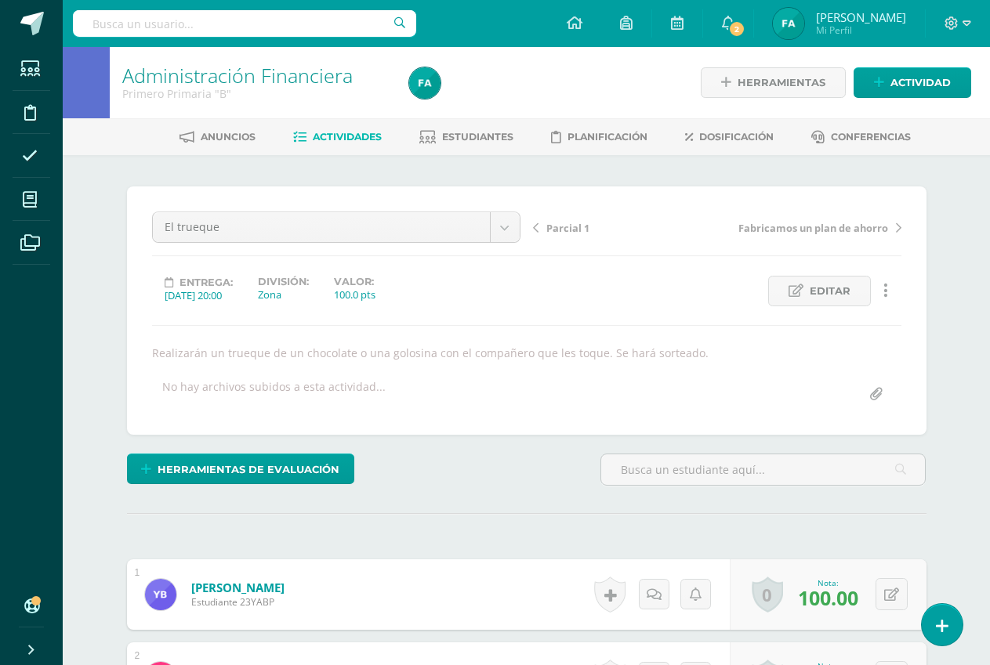
click at [331, 141] on span "Actividades" at bounding box center [347, 137] width 69 height 12
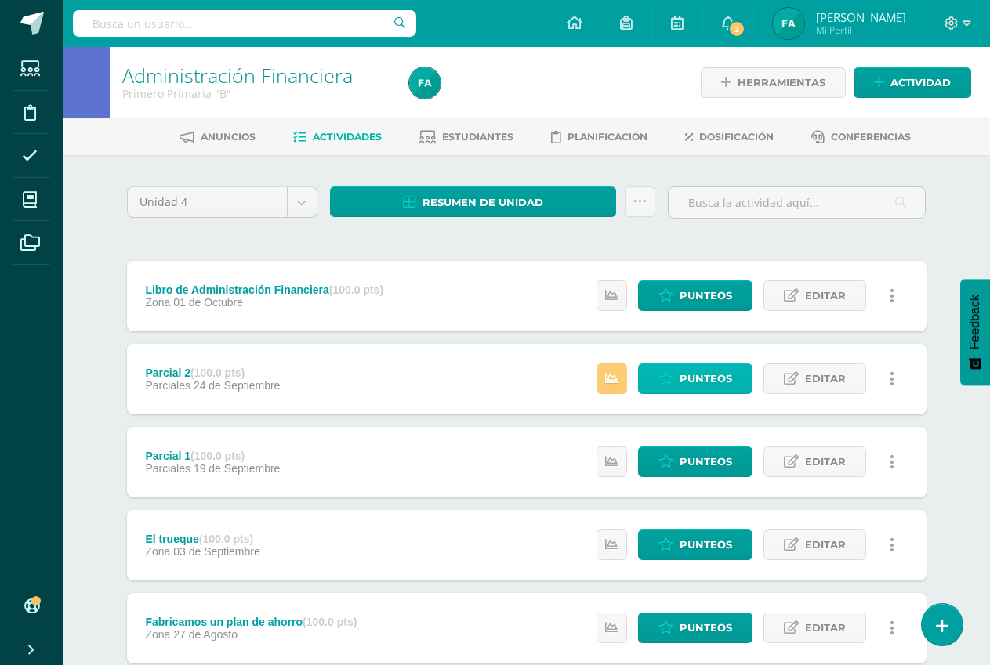
click at [700, 371] on span "Punteos" at bounding box center [705, 378] width 53 height 29
click at [699, 371] on span "Punteos" at bounding box center [705, 378] width 53 height 29
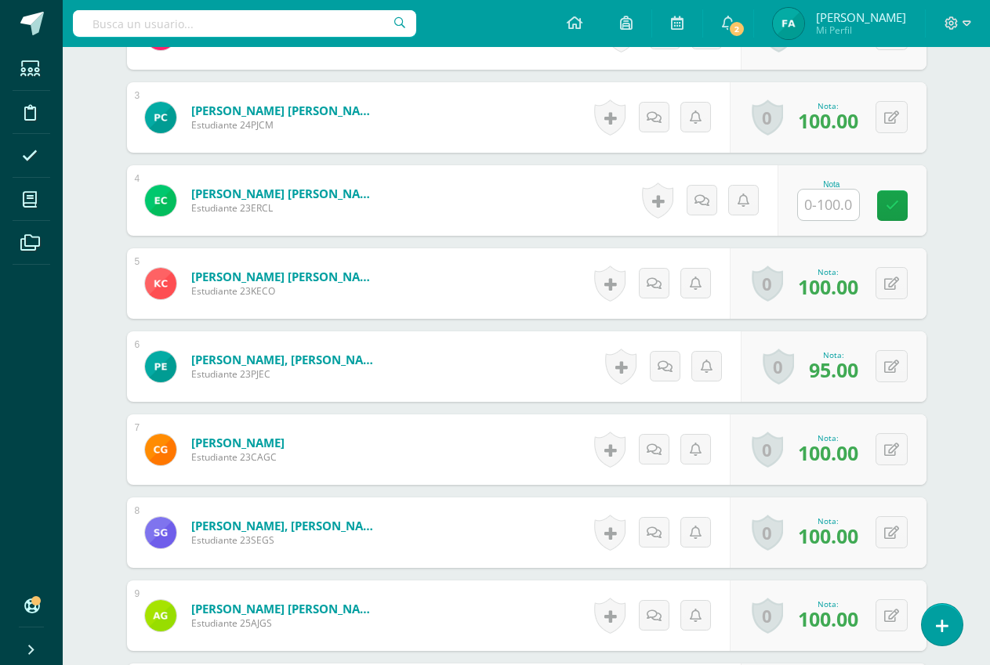
scroll to position [647, 0]
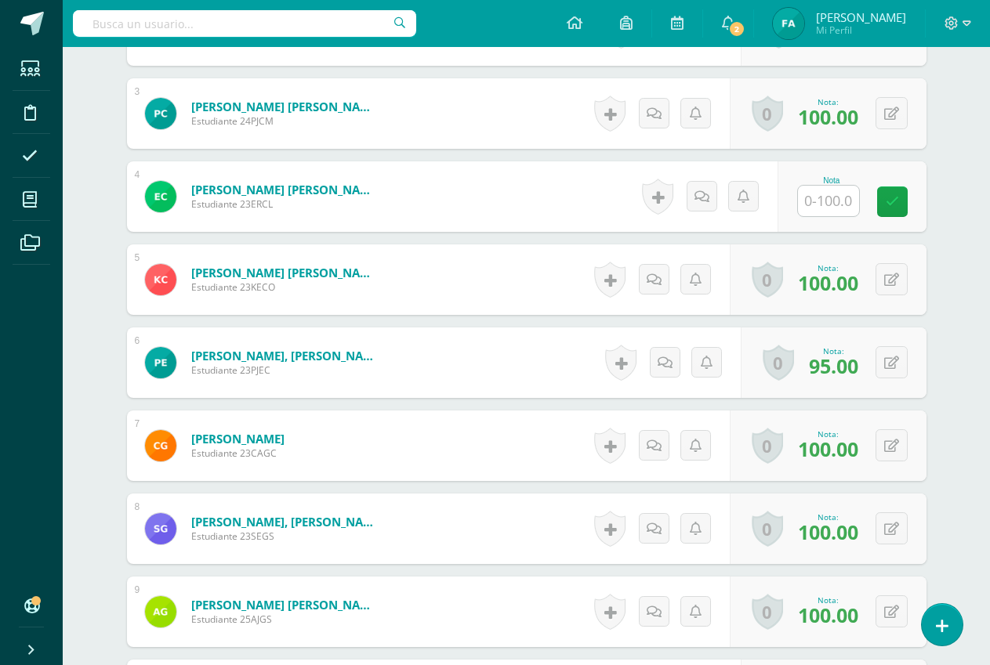
click at [839, 196] on input "text" at bounding box center [828, 201] width 61 height 31
type input "90"
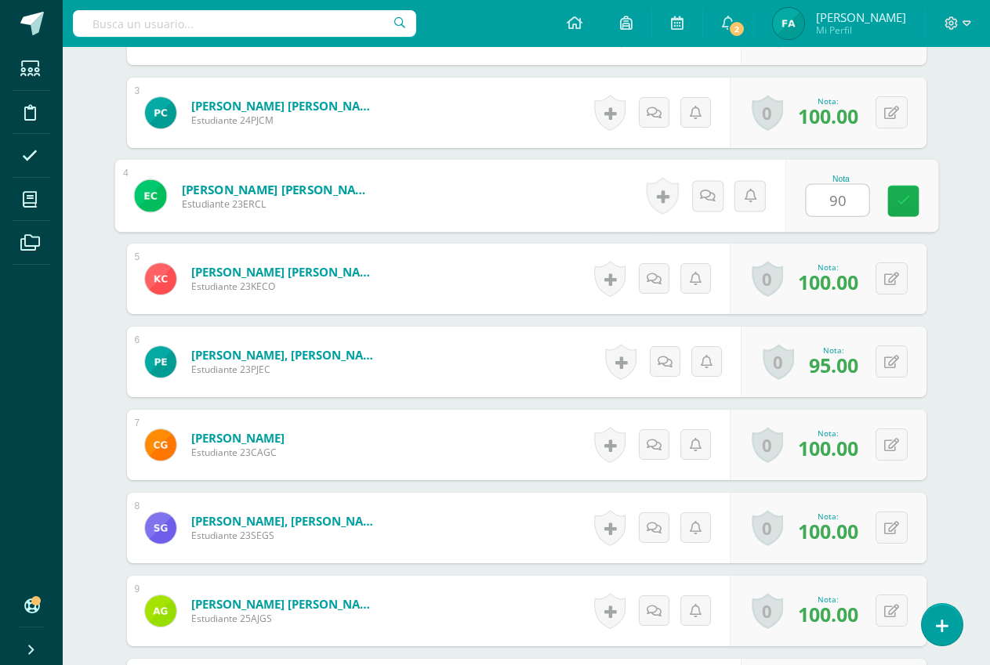
click at [909, 198] on icon at bounding box center [903, 200] width 14 height 13
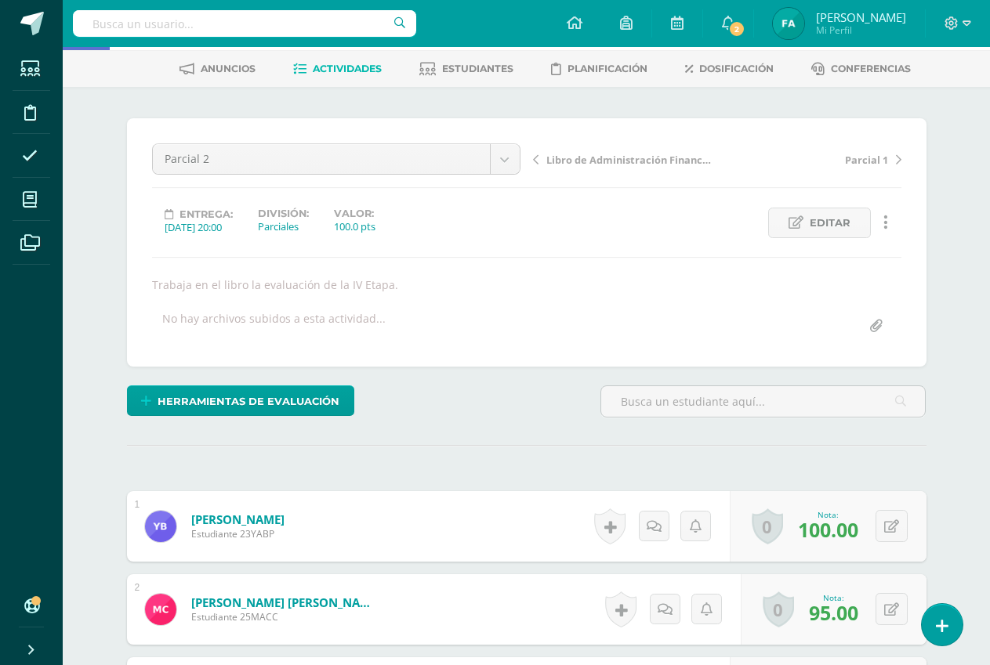
scroll to position [0, 0]
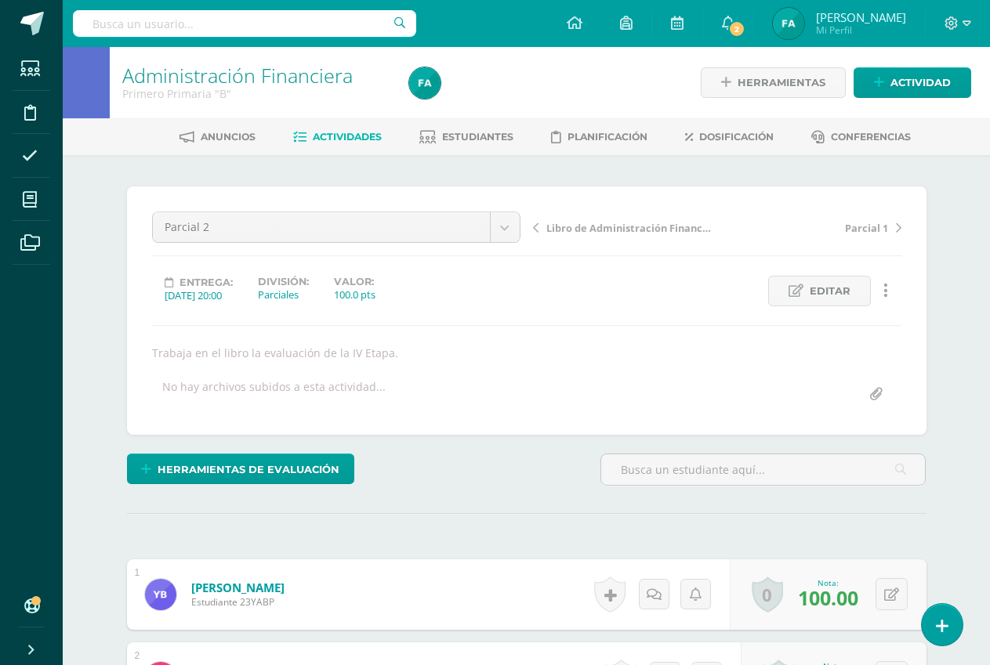
click at [339, 136] on span "Actividades" at bounding box center [347, 137] width 69 height 12
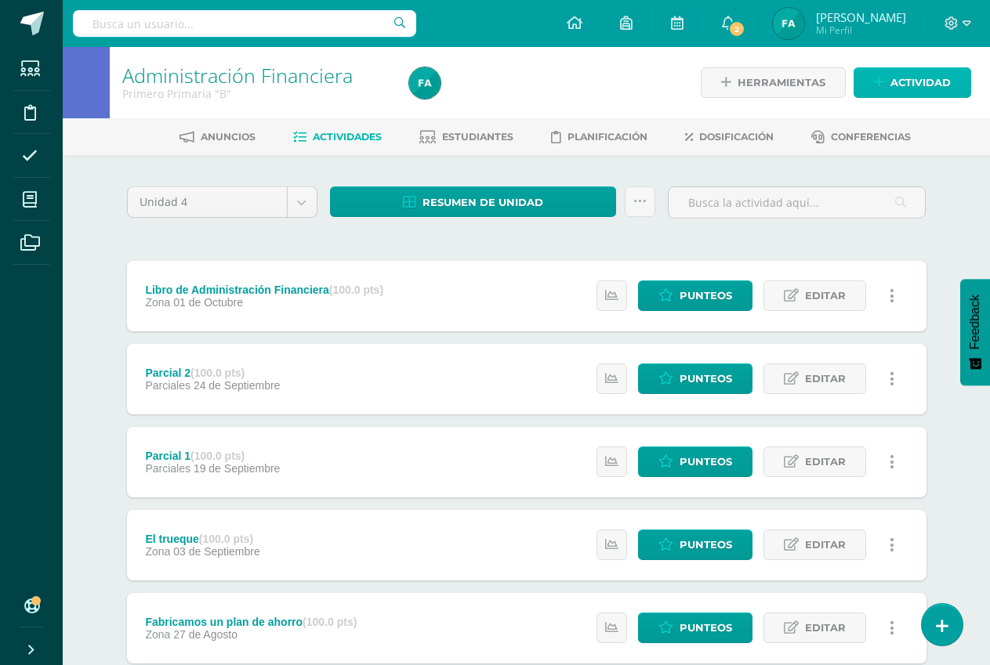
click at [877, 84] on icon at bounding box center [879, 82] width 10 height 13
click at [877, 84] on div "Crea una nueva actividad Tarea Examen Evento Aviso Título: Fecha: [DATE] 20:00:…" at bounding box center [495, 332] width 990 height 665
click at [872, 82] on link "Actividad" at bounding box center [912, 82] width 118 height 31
click at [0, 0] on ul "Tarea Examen Evento Aviso" at bounding box center [0, 0] width 0 height 0
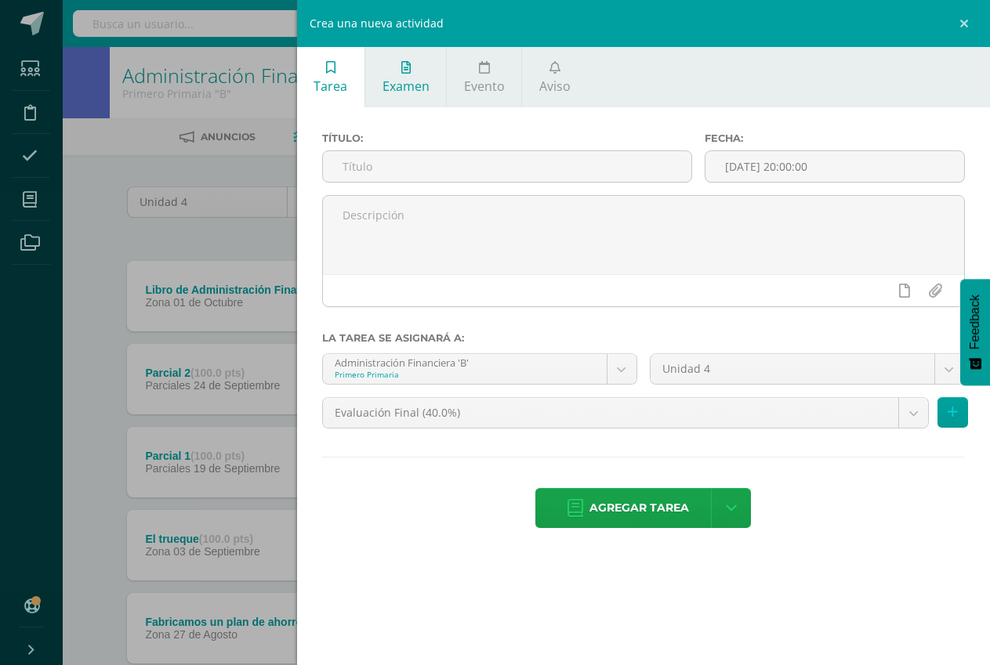
click at [419, 72] on link "Examen" at bounding box center [405, 77] width 81 height 60
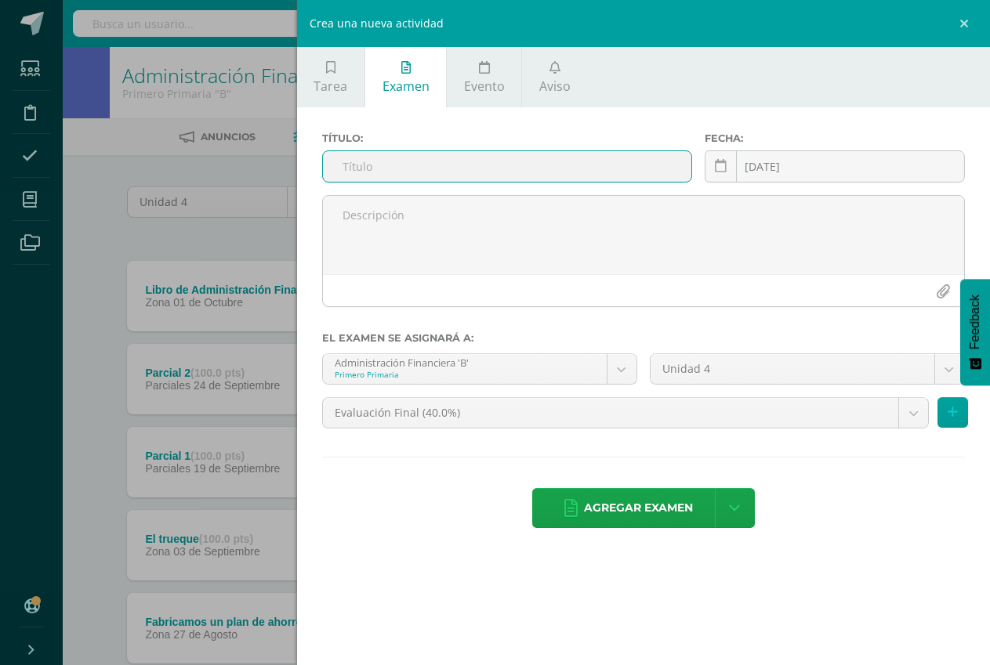
click at [438, 161] on input "text" at bounding box center [507, 166] width 368 height 31
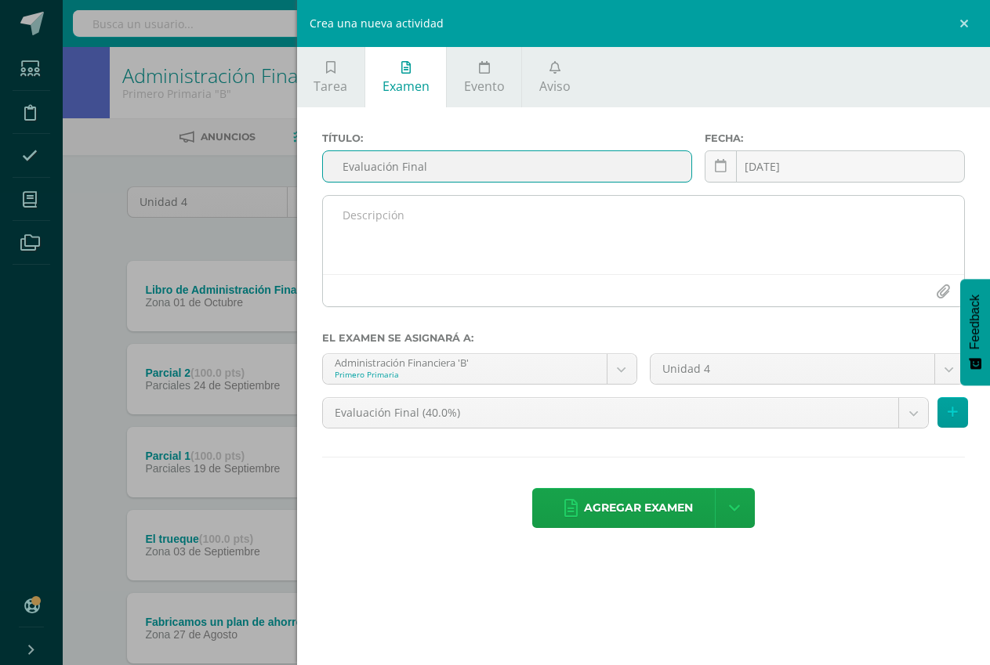
type input "Evaluación Final"
click at [641, 218] on textarea at bounding box center [643, 235] width 641 height 78
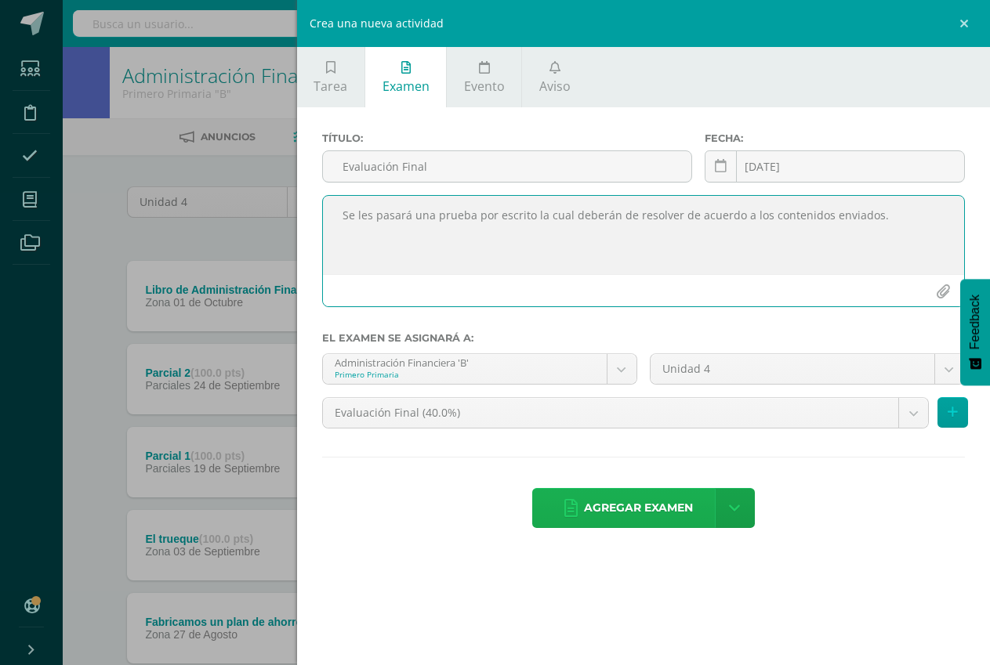
type textarea "Se les pasará una prueba por escrito la cual deberán de resolver de acuerdo a l…"
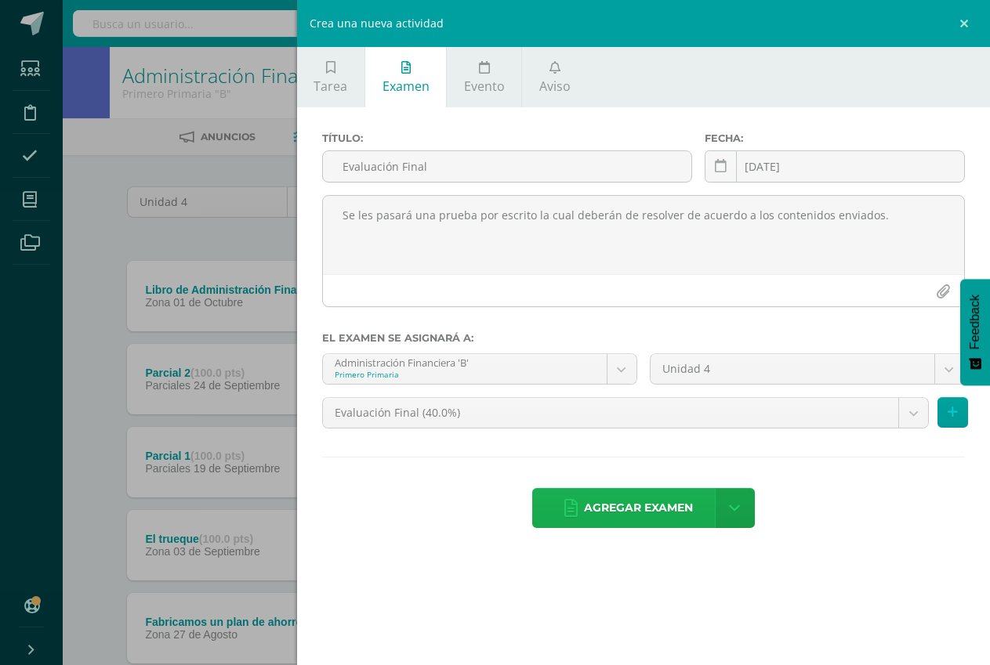
click at [574, 508] on icon at bounding box center [570, 508] width 13 height 17
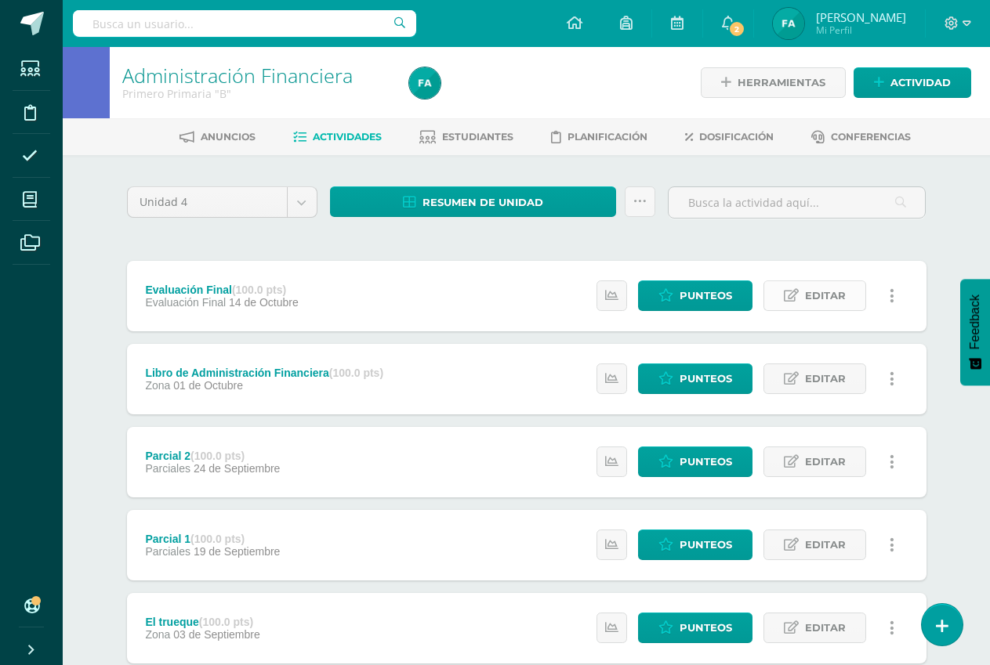
click at [810, 301] on span "Editar" at bounding box center [825, 295] width 41 height 29
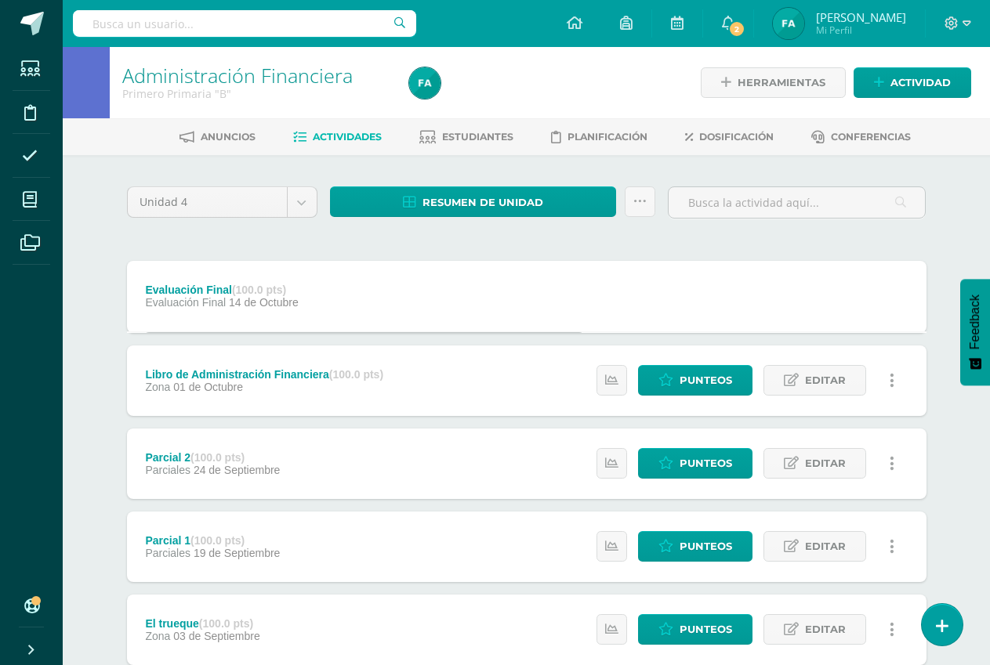
click at [810, 301] on span "Editar" at bounding box center [825, 295] width 41 height 29
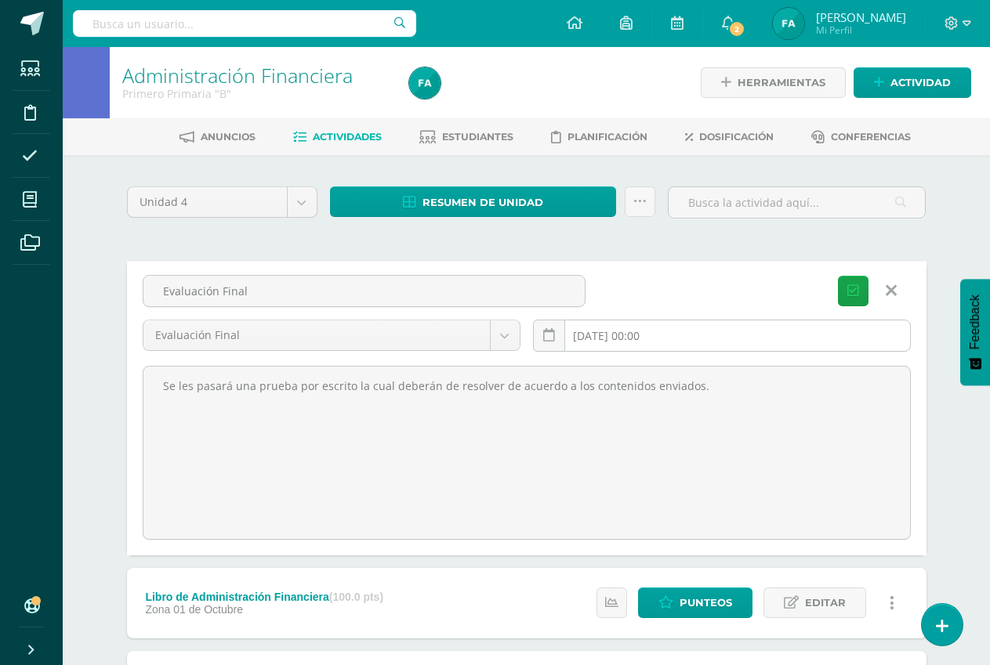
click at [694, 339] on input "[DATE] 00:00" at bounding box center [722, 336] width 376 height 31
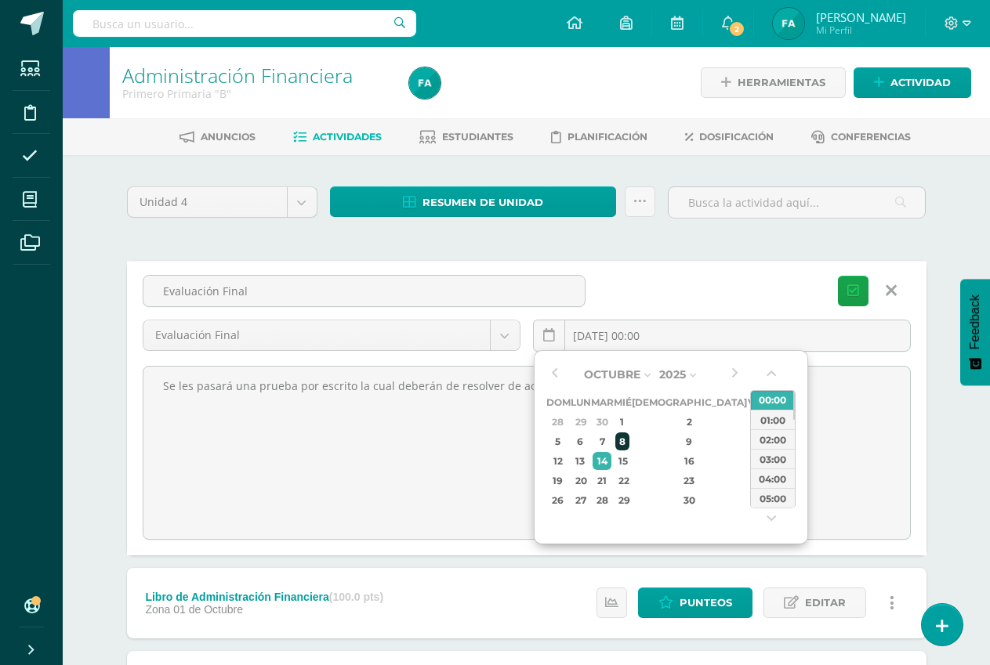
click at [629, 437] on div "8" at bounding box center [622, 442] width 14 height 18
type input "[DATE] 00:00"
click at [850, 294] on icon "submit" at bounding box center [853, 290] width 12 height 13
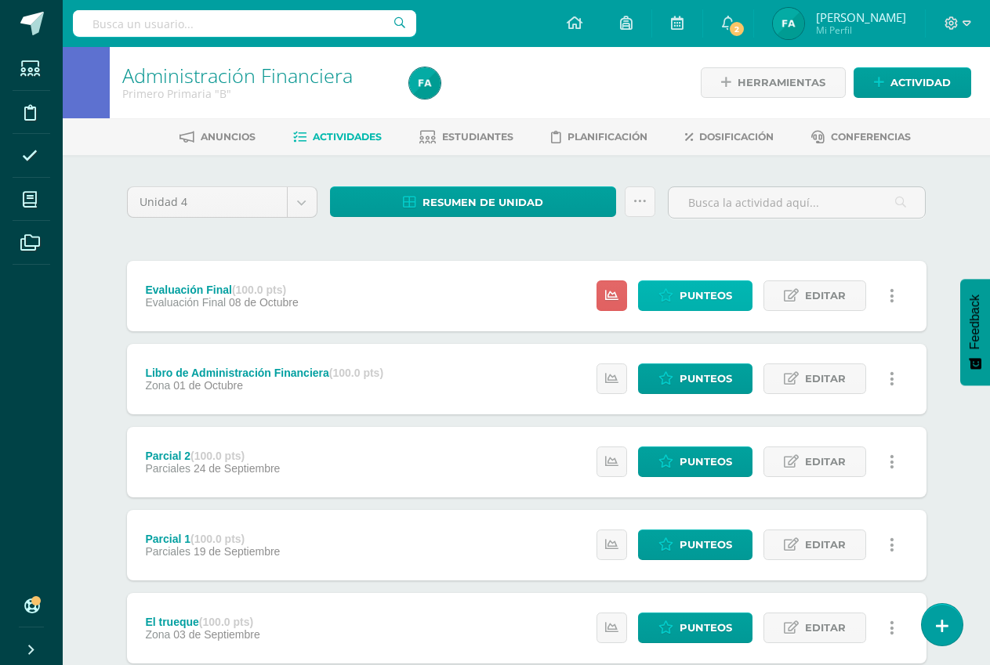
click at [705, 297] on span "Punteos" at bounding box center [705, 295] width 53 height 29
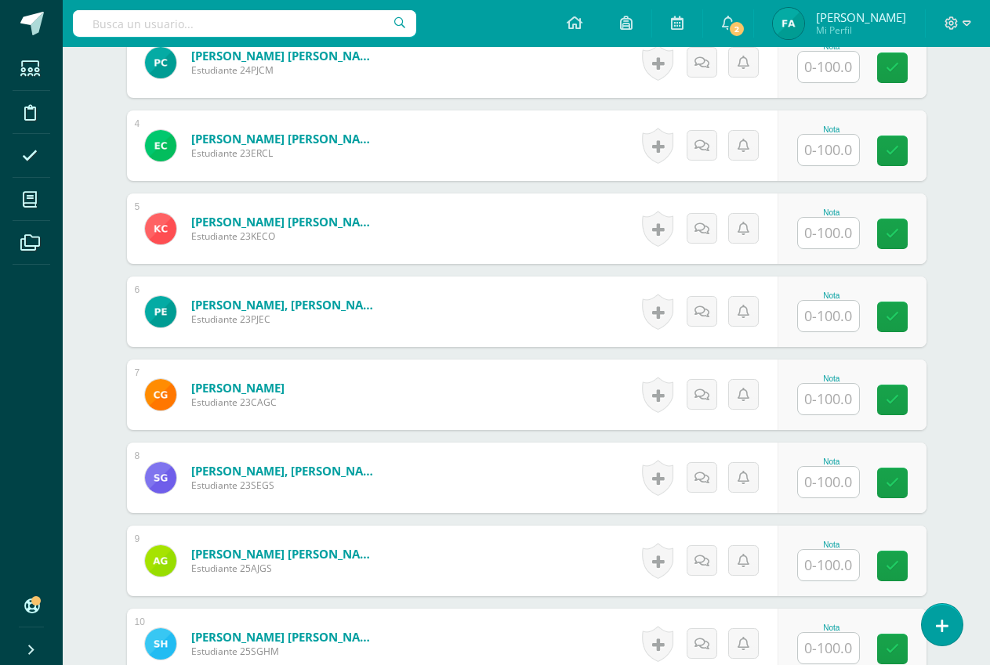
scroll to position [726, 0]
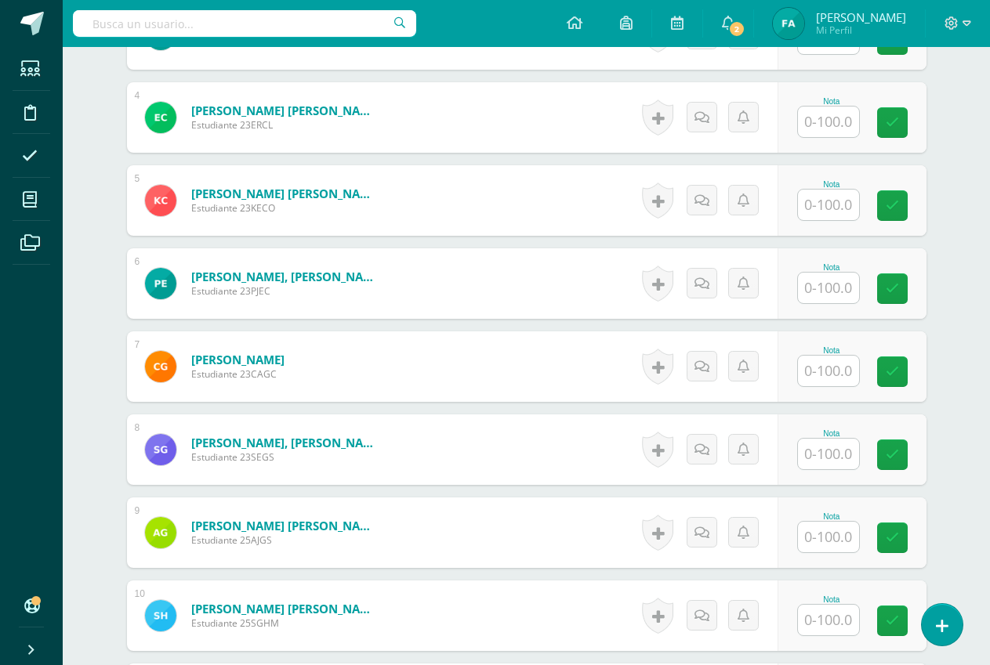
click at [835, 289] on input "text" at bounding box center [828, 288] width 61 height 31
type input "75"
click at [911, 290] on link at bounding box center [902, 288] width 31 height 31
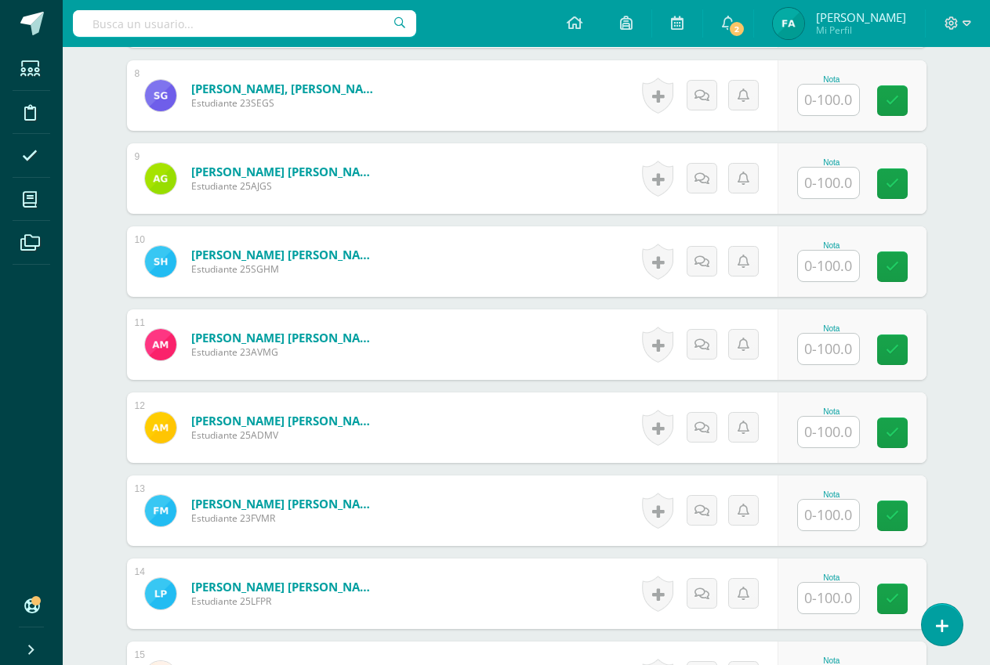
scroll to position [1040, 0]
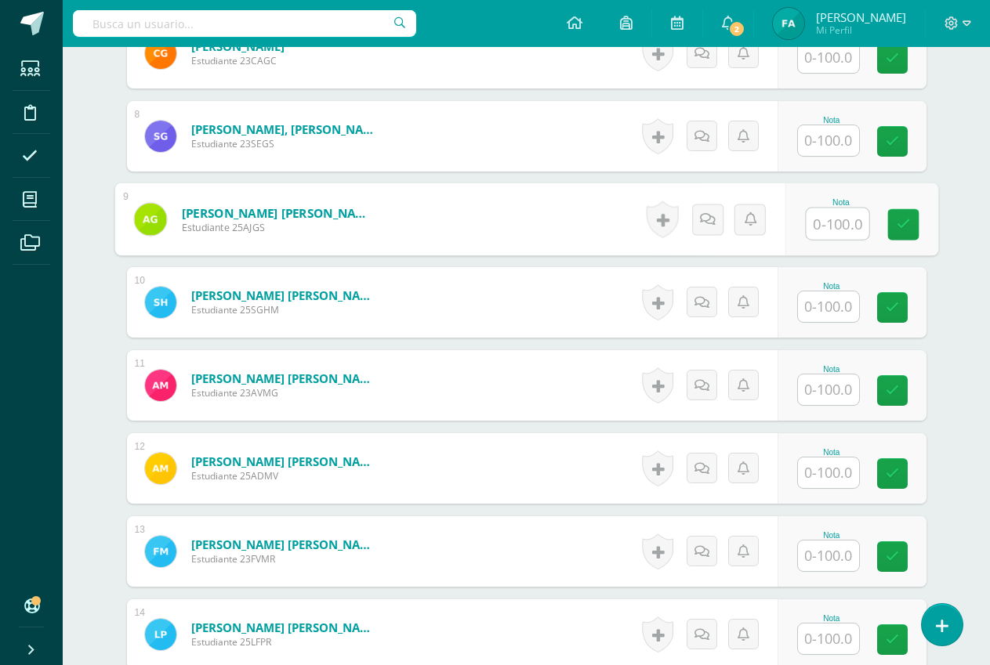
click at [827, 226] on input "text" at bounding box center [837, 223] width 63 height 31
type input "80"
click at [901, 225] on icon at bounding box center [903, 224] width 14 height 13
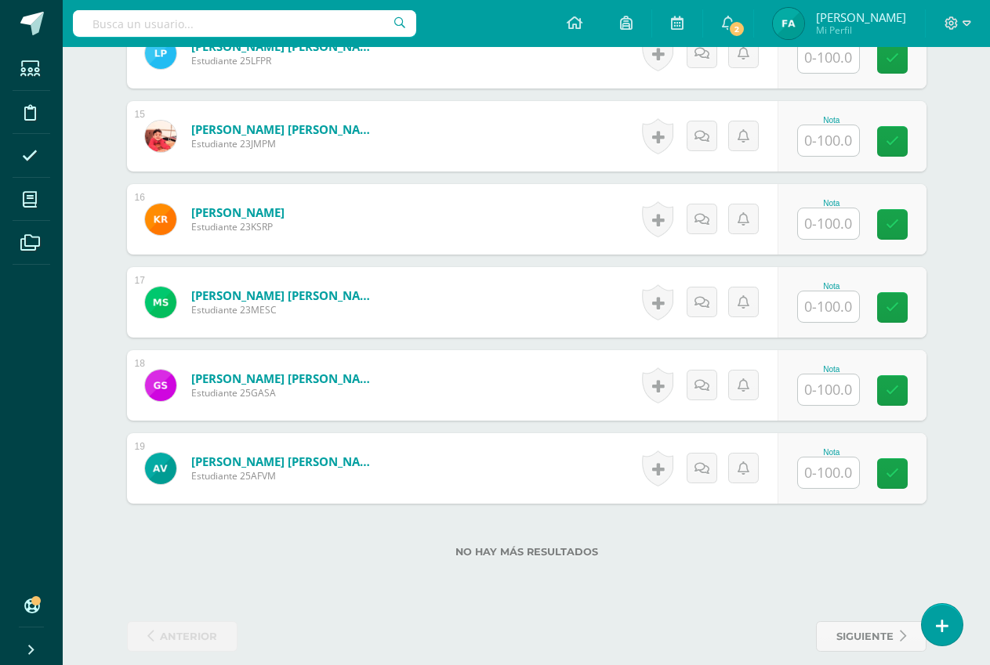
scroll to position [1639, 0]
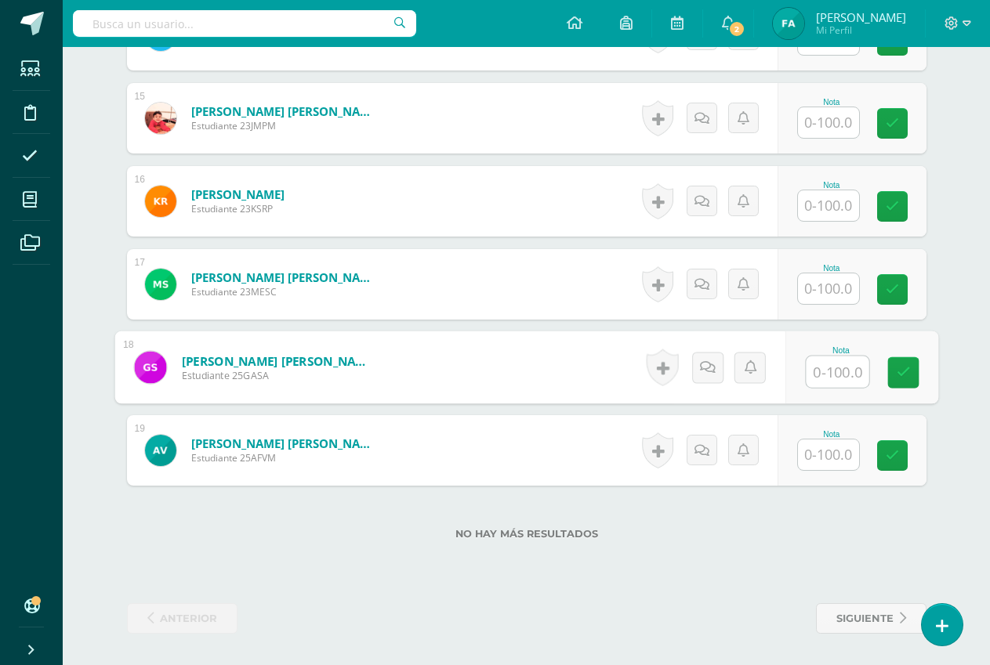
click at [839, 371] on input "text" at bounding box center [837, 372] width 63 height 31
type input "90"
click at [895, 371] on link at bounding box center [902, 372] width 31 height 31
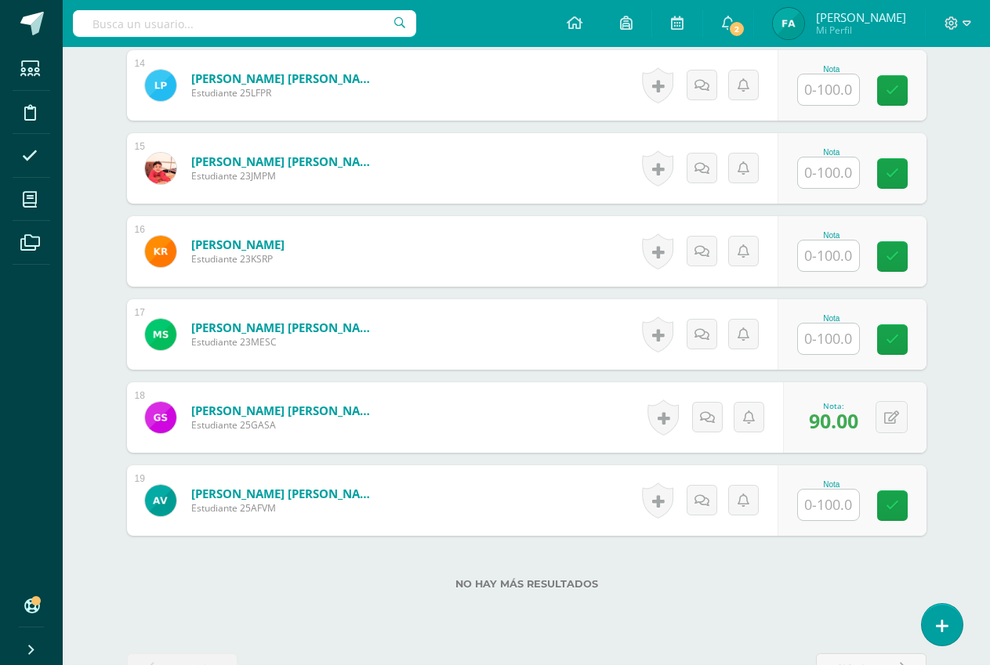
scroll to position [1561, 0]
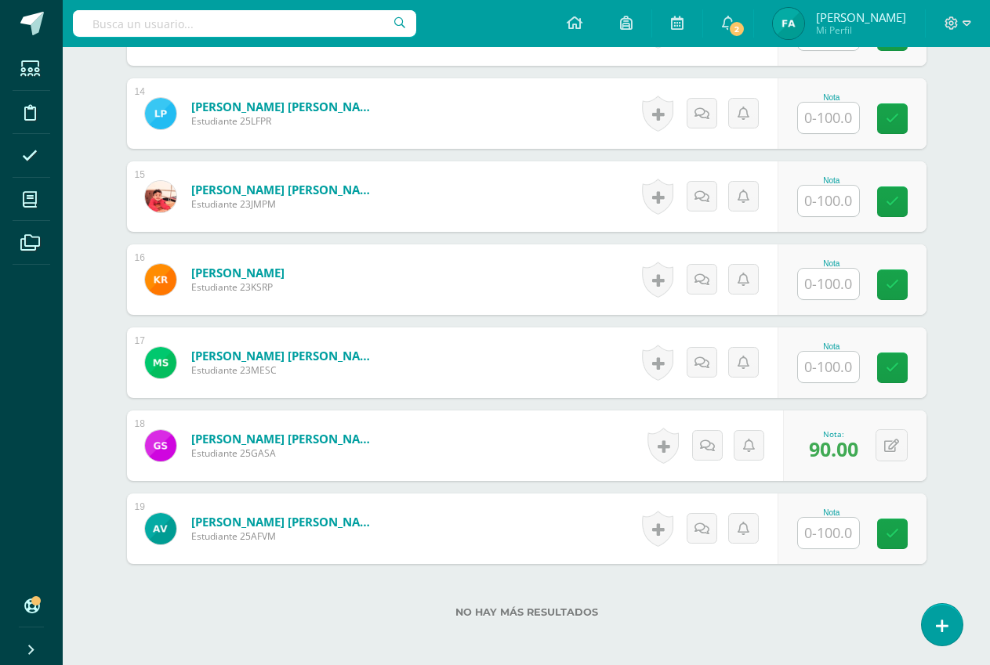
click at [838, 204] on input "text" at bounding box center [828, 201] width 61 height 31
type input "90"
click at [904, 205] on icon at bounding box center [903, 201] width 14 height 13
click at [848, 286] on input "text" at bounding box center [828, 284] width 61 height 31
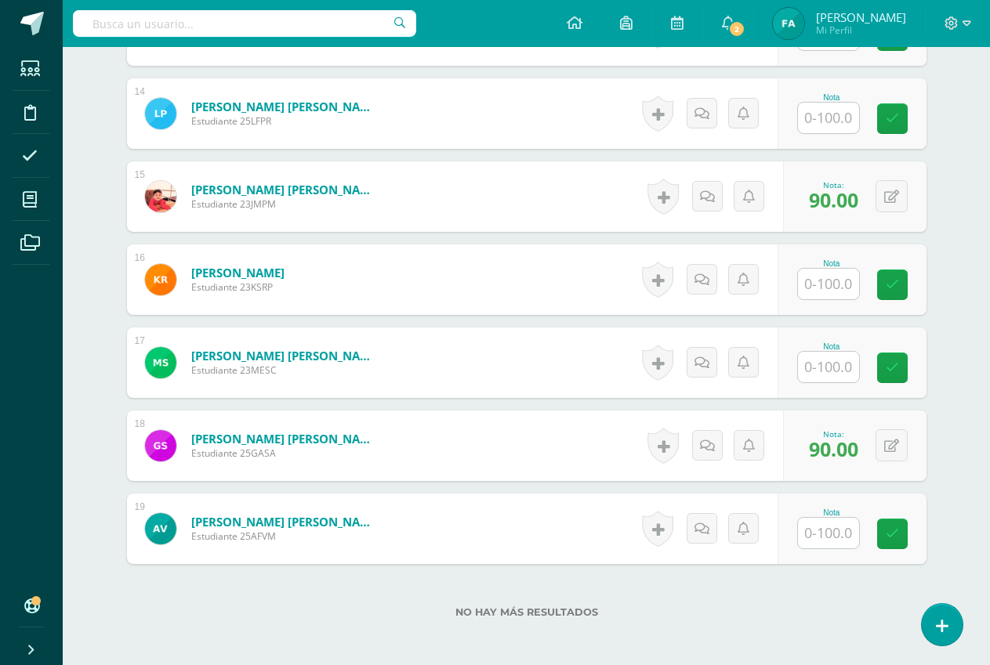
click at [848, 286] on input "text" at bounding box center [828, 284] width 61 height 31
type input "90"
click at [913, 284] on link at bounding box center [902, 285] width 31 height 31
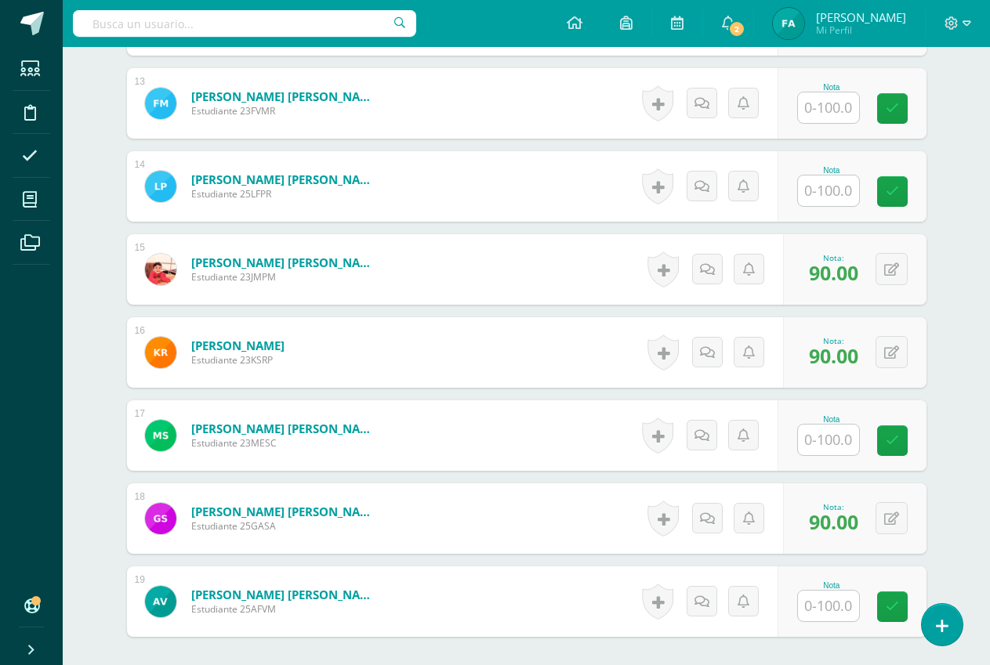
scroll to position [1483, 0]
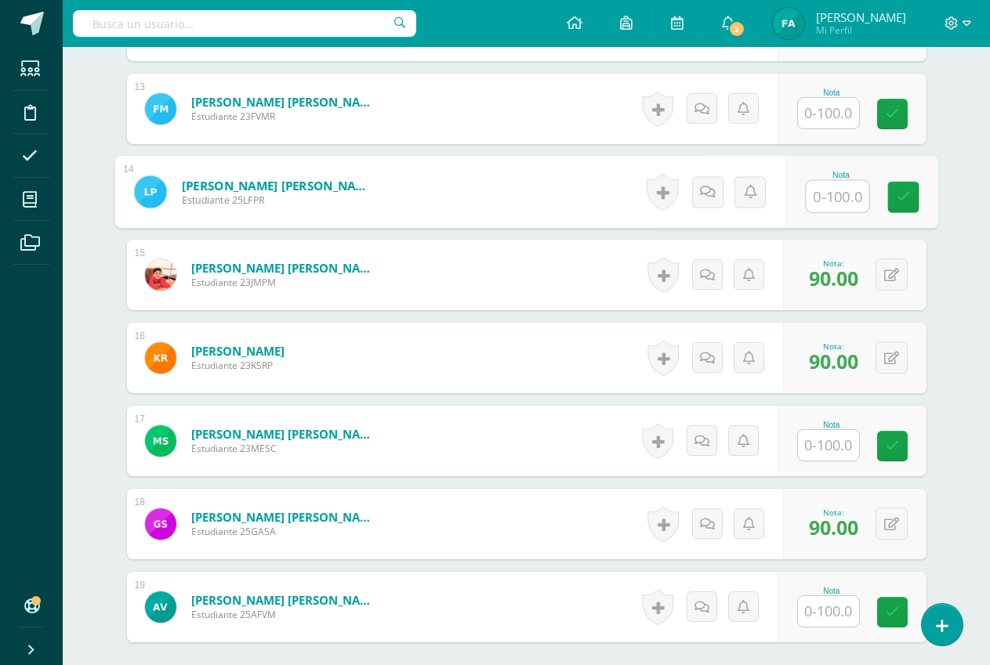
click at [835, 199] on input "text" at bounding box center [837, 196] width 63 height 31
type input "88"
click at [903, 200] on icon at bounding box center [903, 196] width 14 height 13
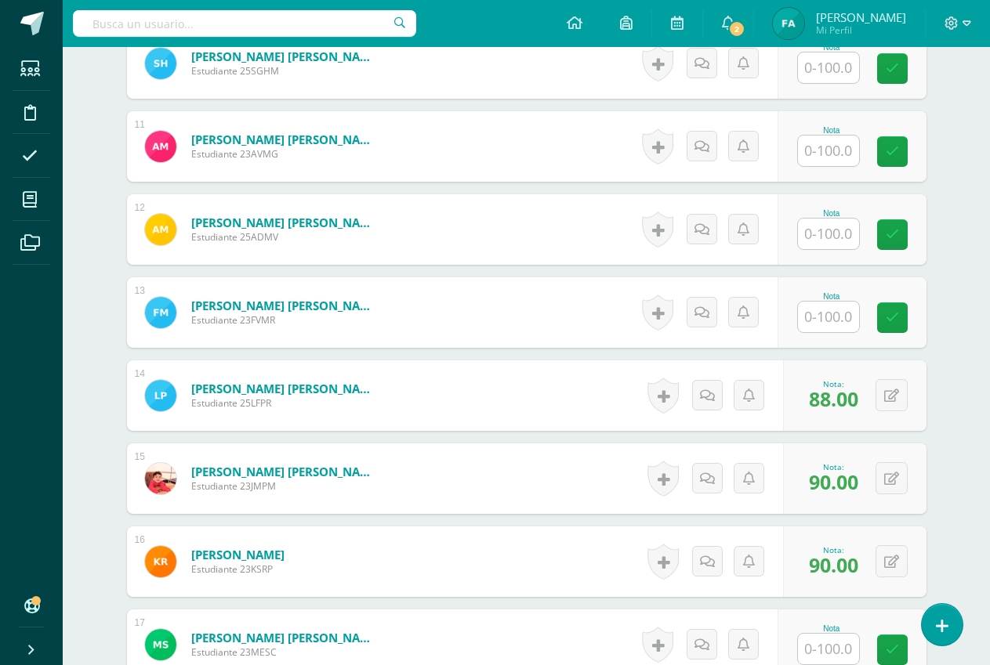
scroll to position [1248, 0]
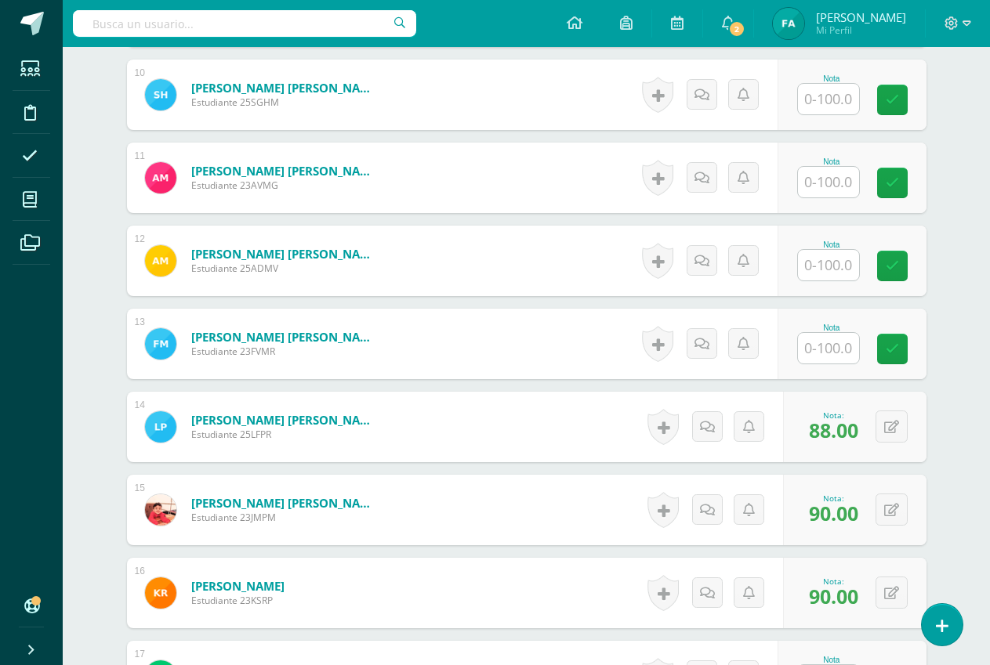
click at [851, 186] on input "text" at bounding box center [828, 182] width 61 height 31
type input "70"
click at [906, 180] on icon at bounding box center [903, 182] width 14 height 13
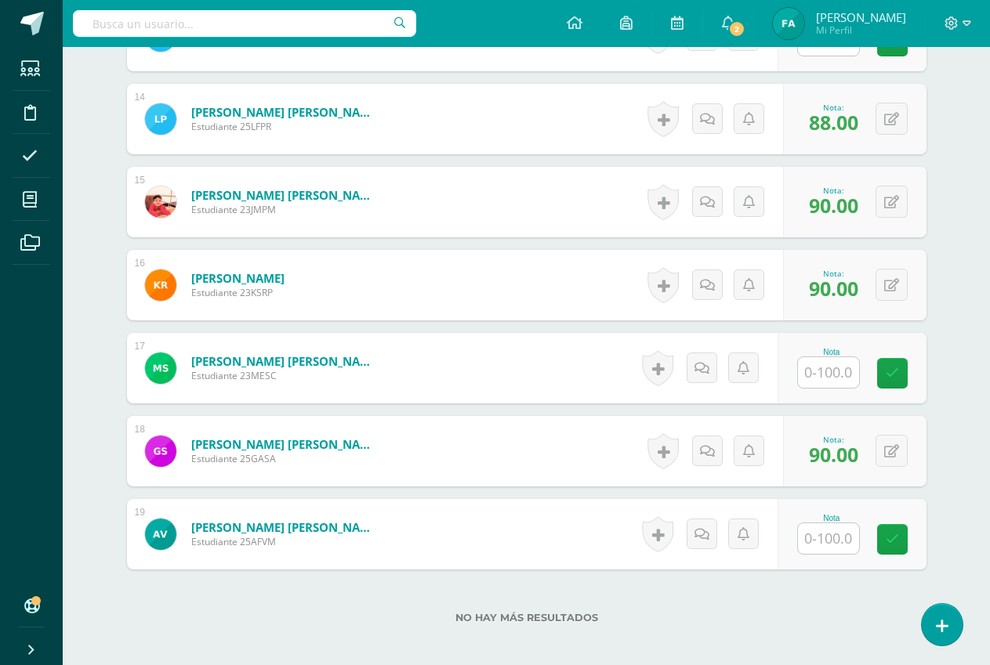
scroll to position [1639, 0]
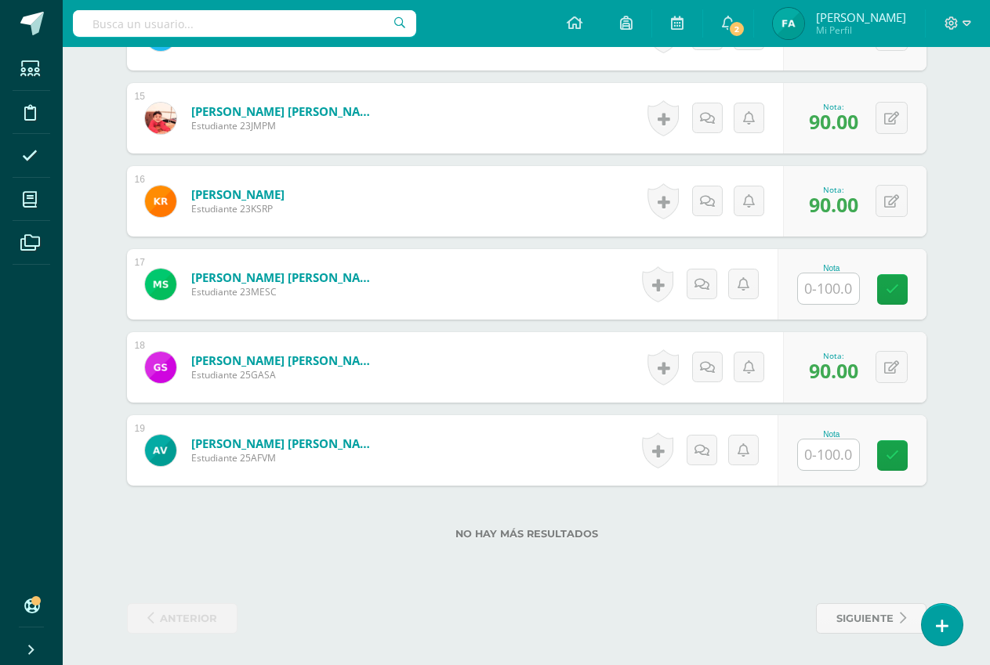
click at [842, 293] on input "text" at bounding box center [828, 288] width 61 height 31
type input "100"
click at [893, 290] on link at bounding box center [902, 289] width 31 height 31
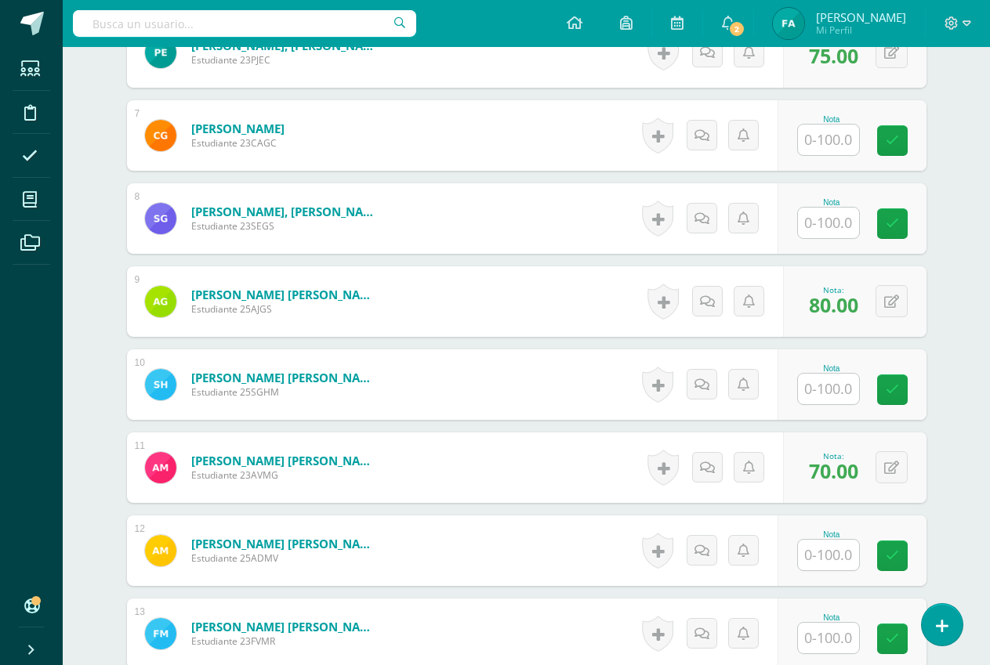
scroll to position [934, 0]
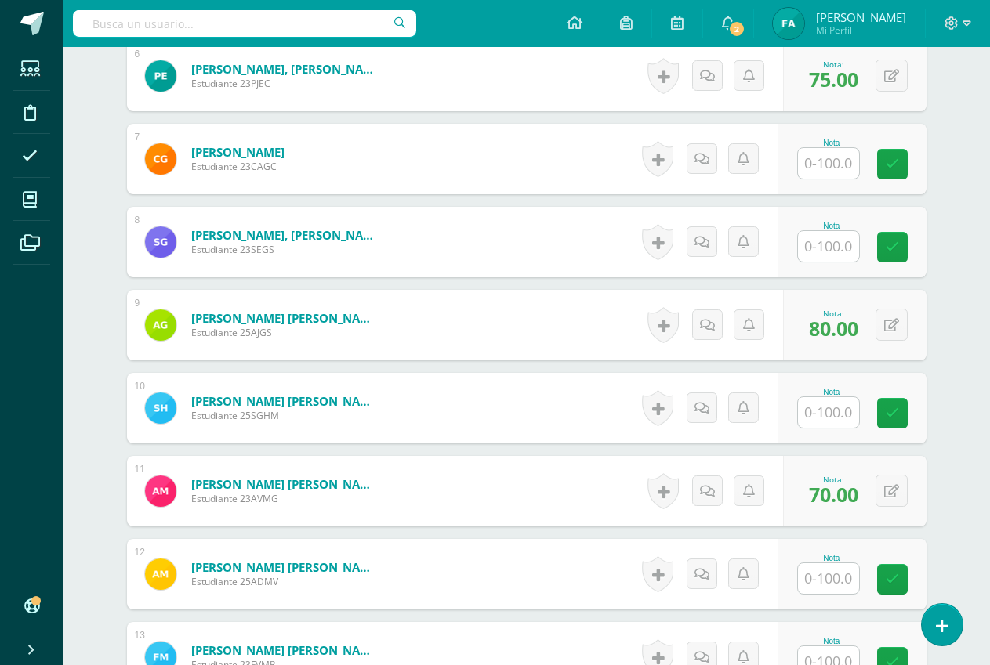
click at [831, 158] on input "text" at bounding box center [828, 163] width 61 height 31
type input "90"
click at [891, 170] on link at bounding box center [902, 164] width 31 height 31
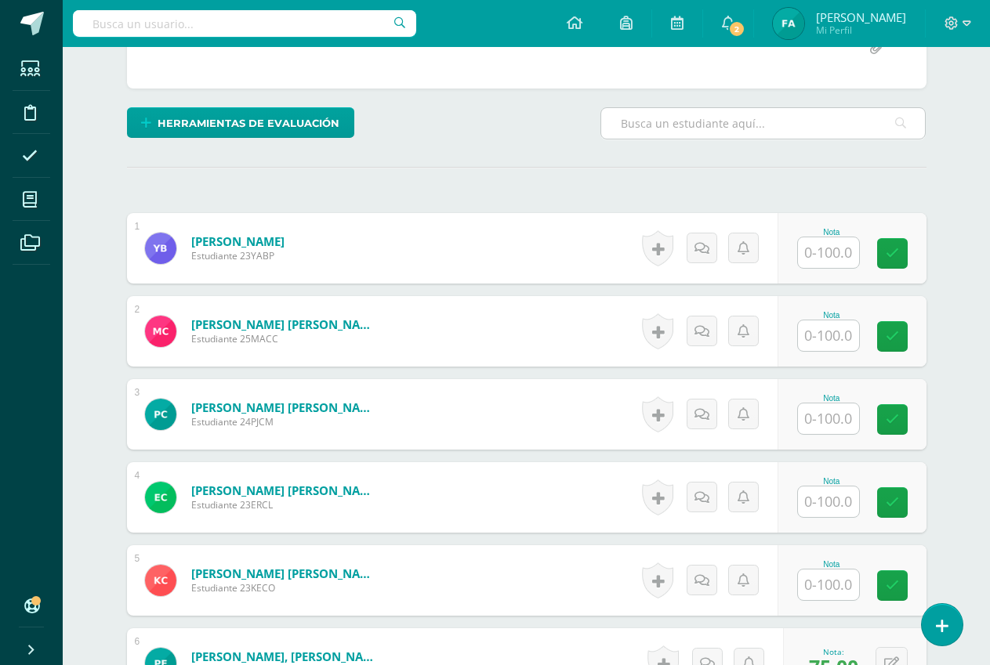
scroll to position [307, 0]
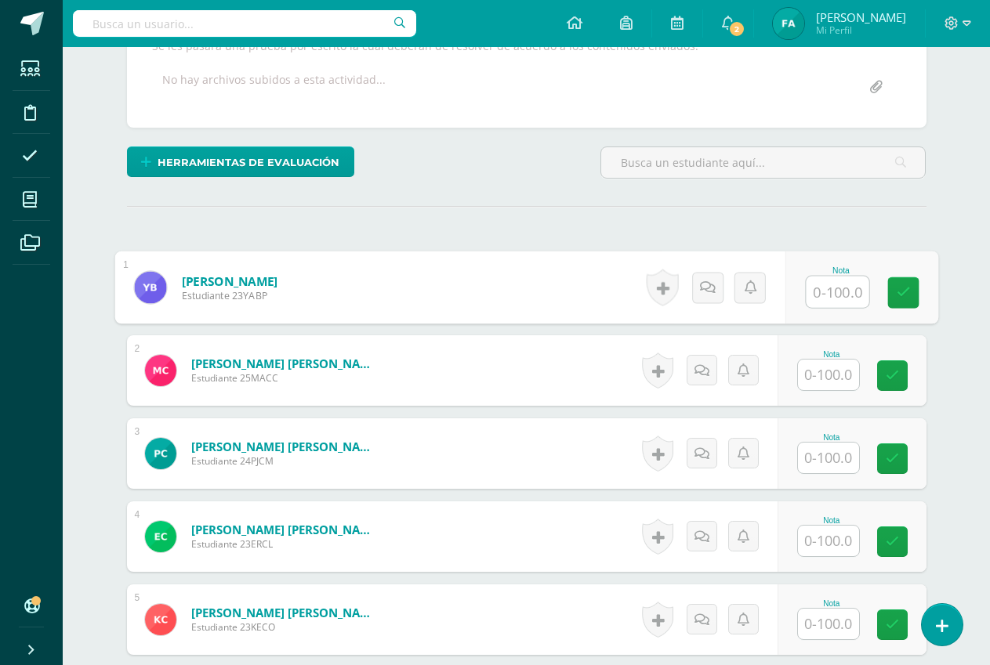
click at [842, 293] on input "text" at bounding box center [837, 292] width 63 height 31
type input "85"
click at [902, 289] on icon at bounding box center [903, 292] width 14 height 13
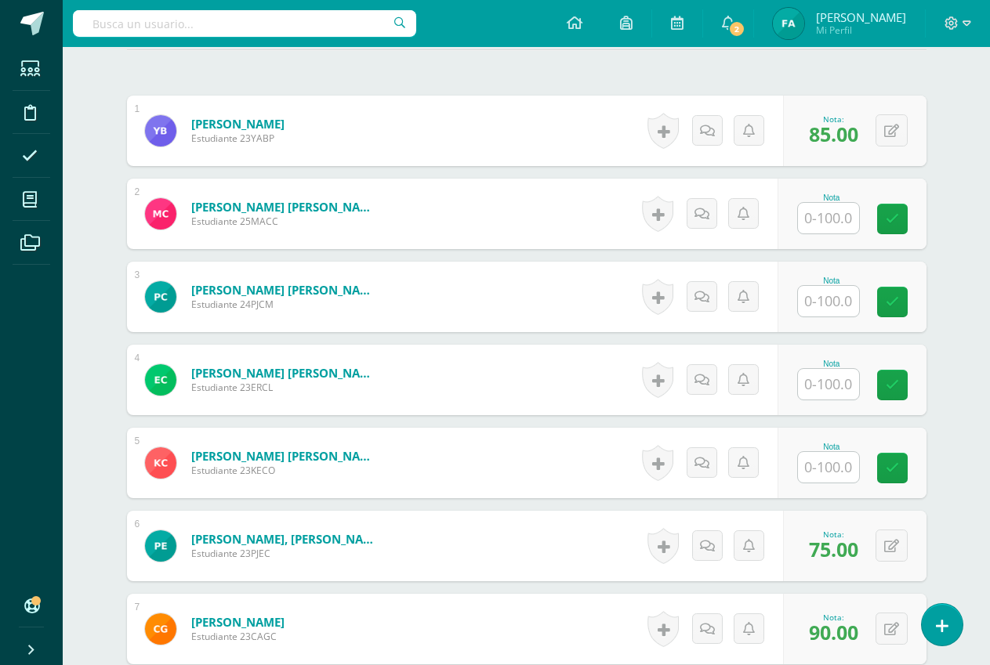
click at [841, 474] on input "text" at bounding box center [828, 467] width 61 height 31
type input "65"
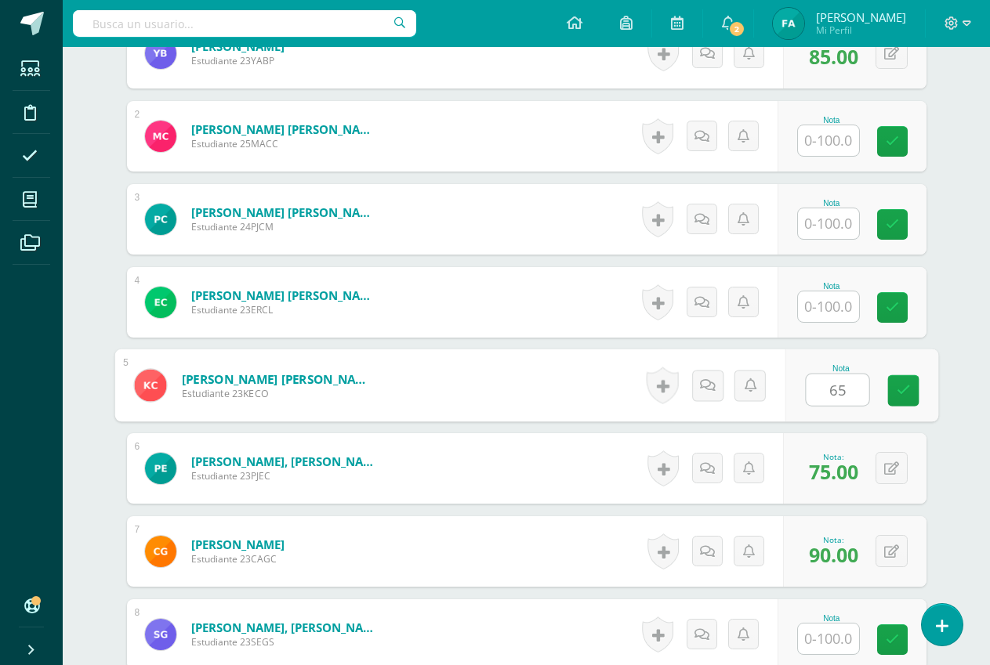
scroll to position [542, 0]
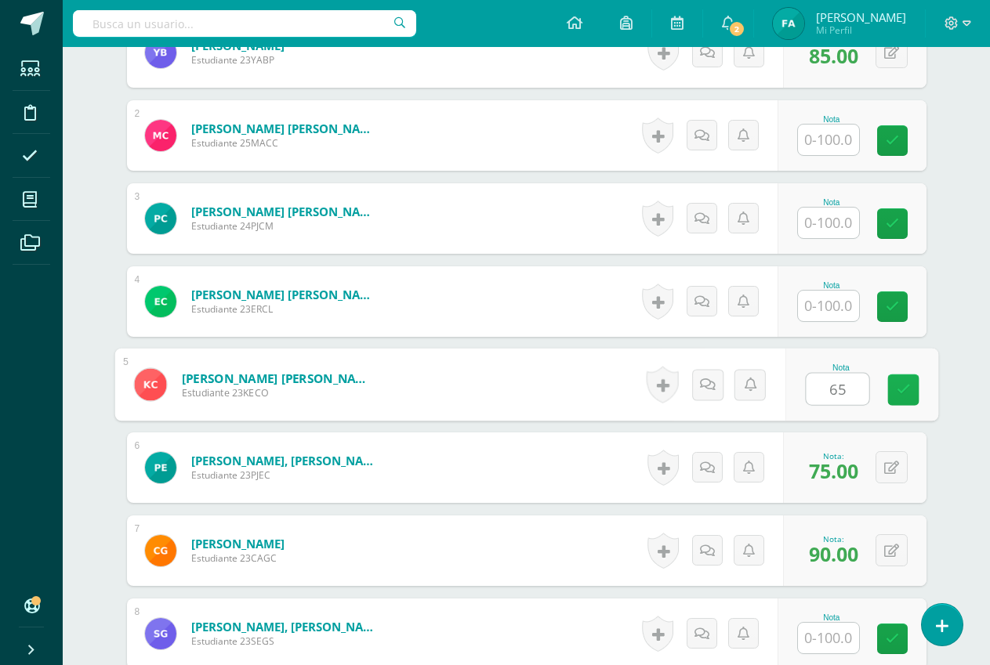
click at [906, 389] on icon at bounding box center [903, 389] width 14 height 13
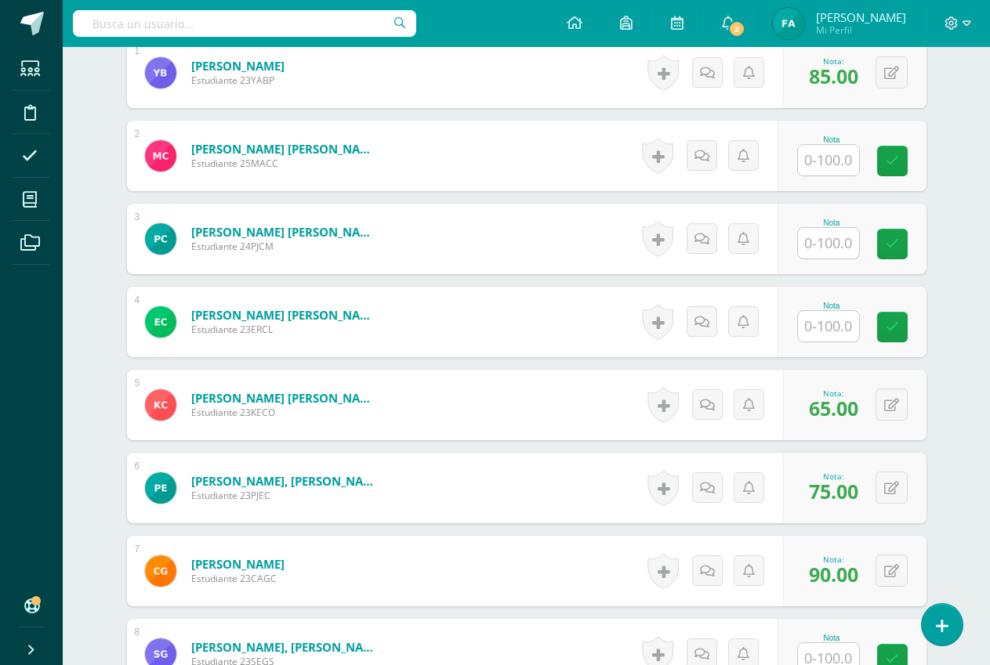
scroll to position [464, 0]
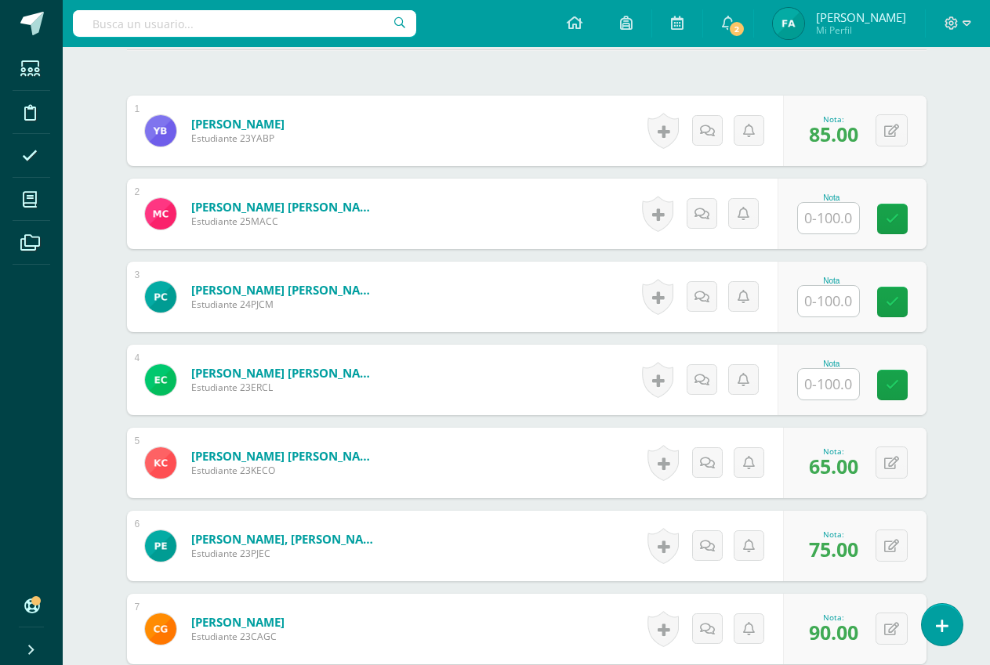
click at [835, 213] on input "text" at bounding box center [828, 218] width 61 height 31
type input "95"
click at [907, 220] on icon at bounding box center [903, 218] width 14 height 13
click at [840, 301] on input "text" at bounding box center [828, 301] width 61 height 31
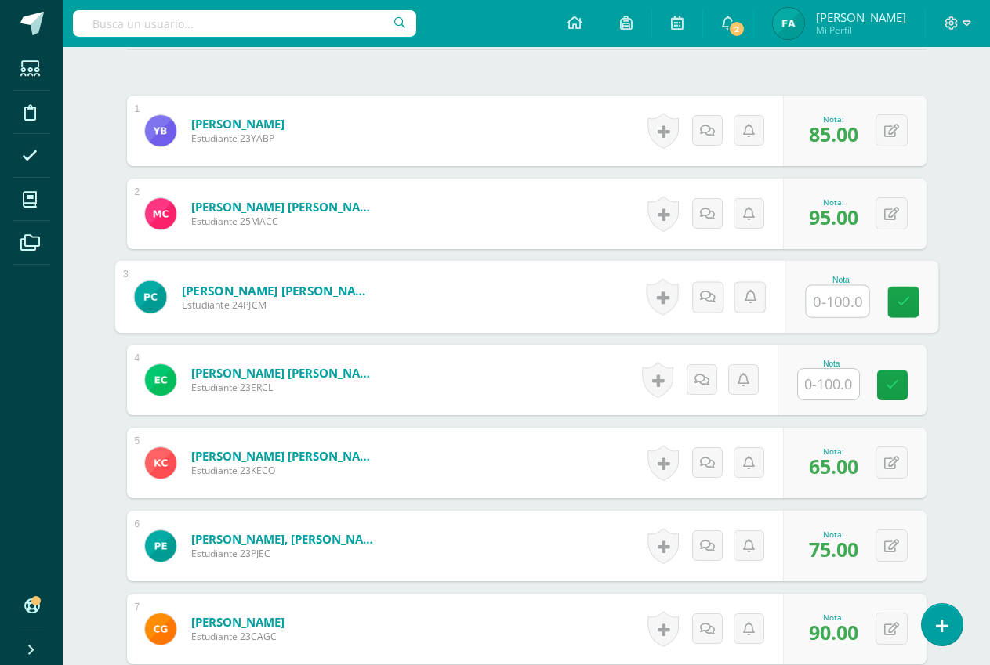
click at [840, 301] on input "text" at bounding box center [837, 301] width 63 height 31
type input "94"
click at [896, 306] on icon at bounding box center [903, 301] width 14 height 13
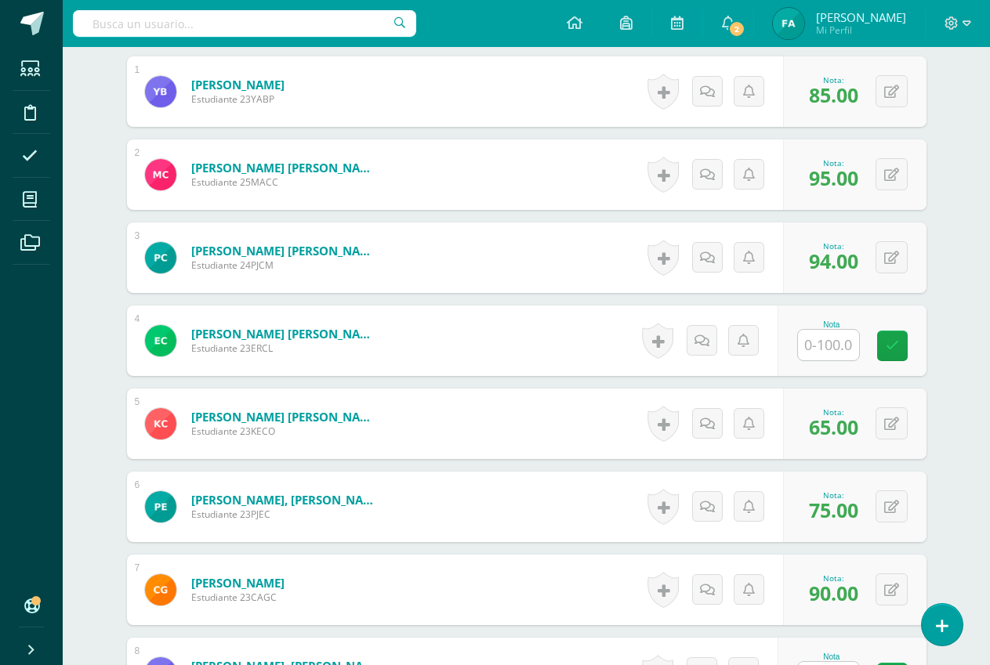
scroll to position [542, 0]
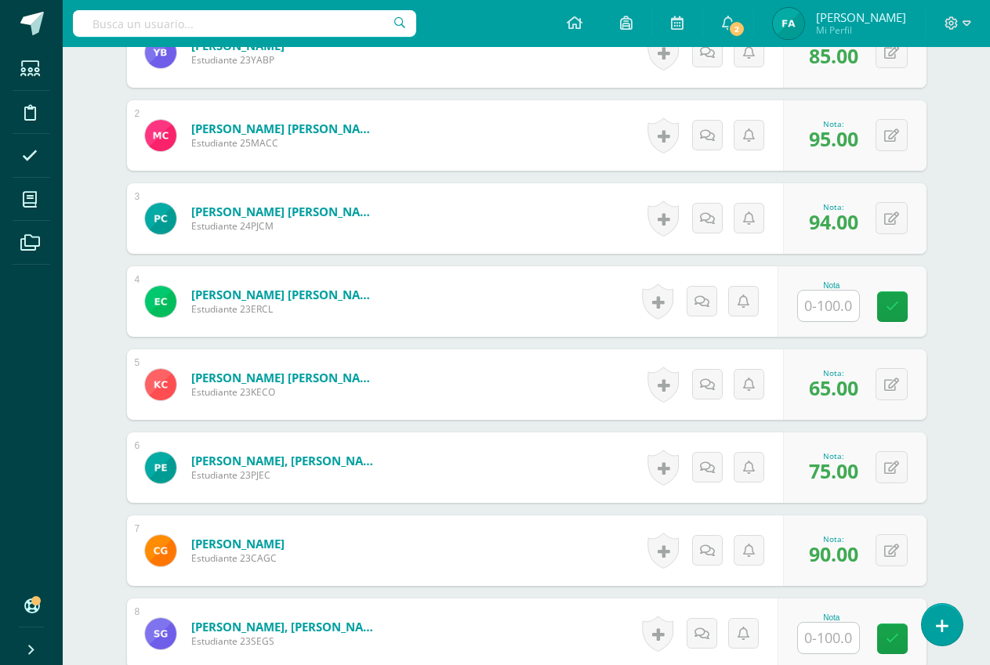
click at [842, 310] on input "text" at bounding box center [828, 306] width 61 height 31
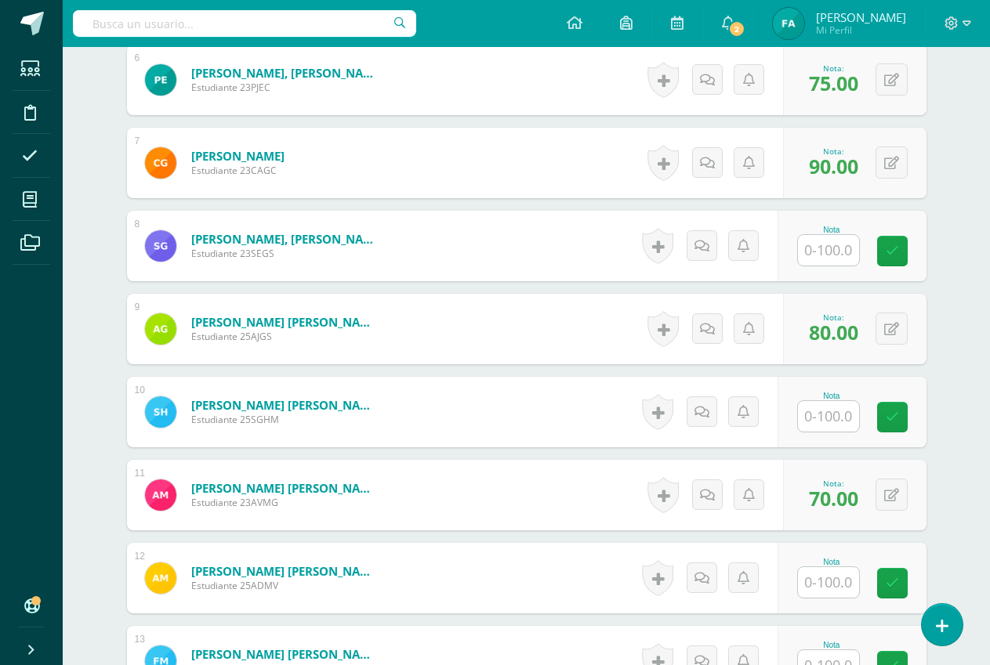
scroll to position [934, 0]
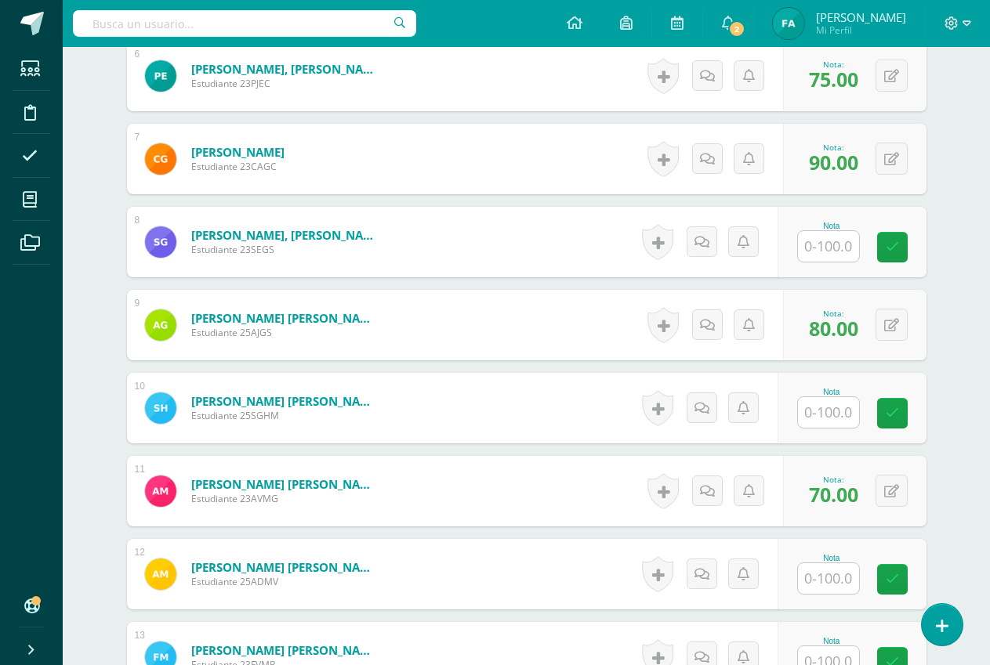
type input "80"
click at [836, 418] on input "text" at bounding box center [828, 412] width 61 height 31
type input "62"
click at [891, 415] on link at bounding box center [902, 413] width 31 height 31
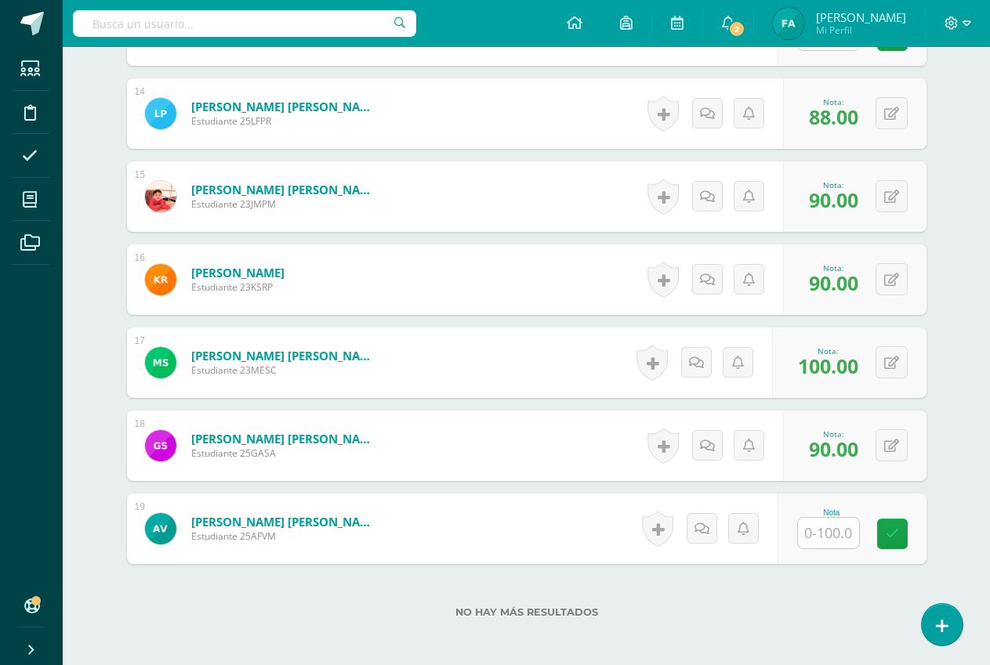
scroll to position [1639, 0]
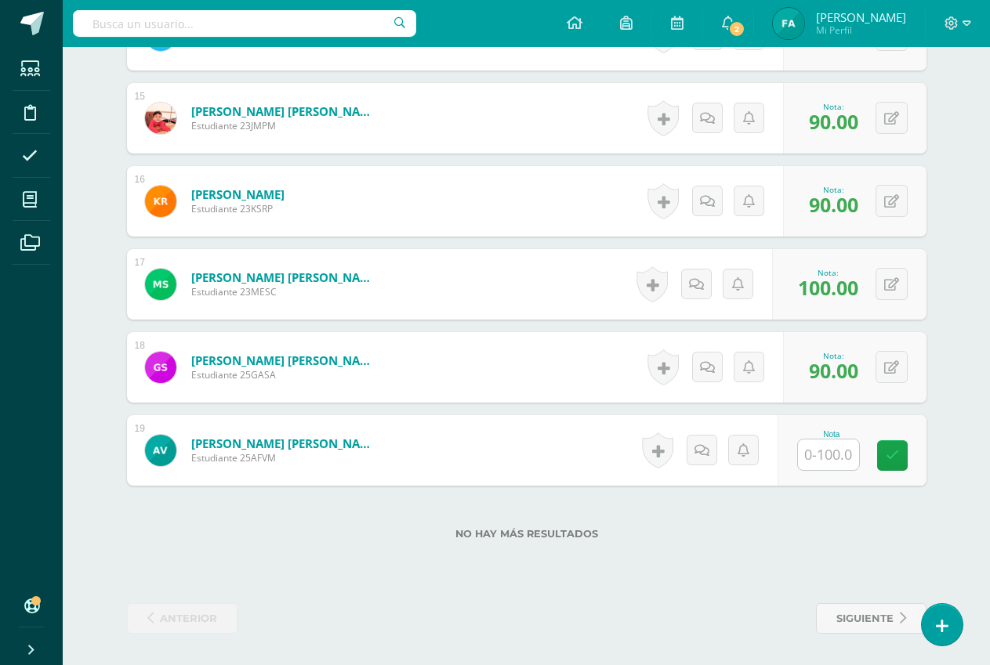
click at [853, 458] on input "text" at bounding box center [828, 455] width 61 height 31
type input "32"
click at [899, 462] on icon at bounding box center [903, 455] width 14 height 13
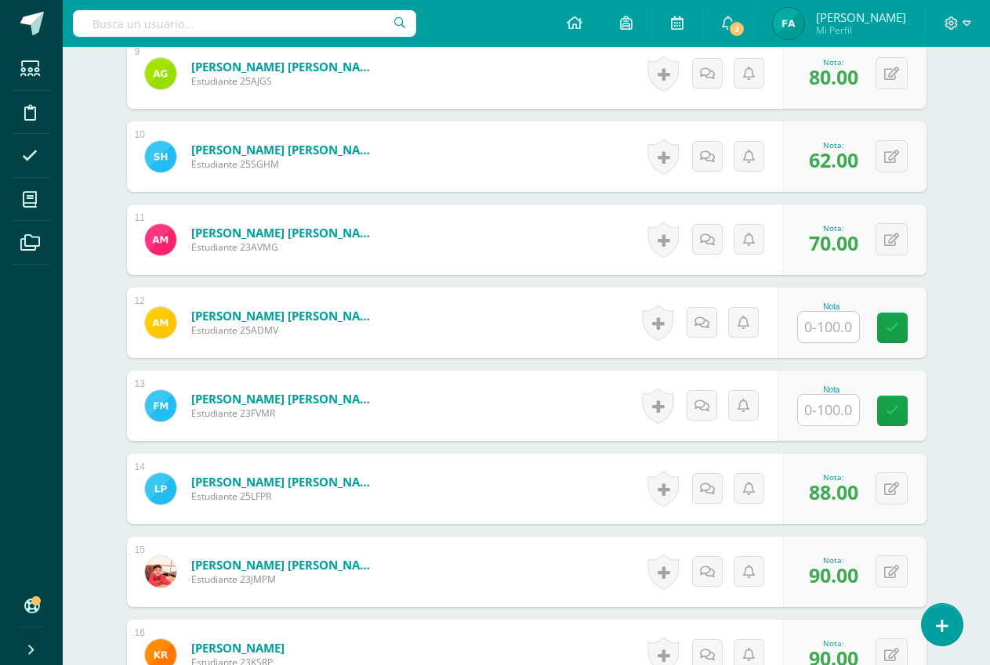
scroll to position [1169, 0]
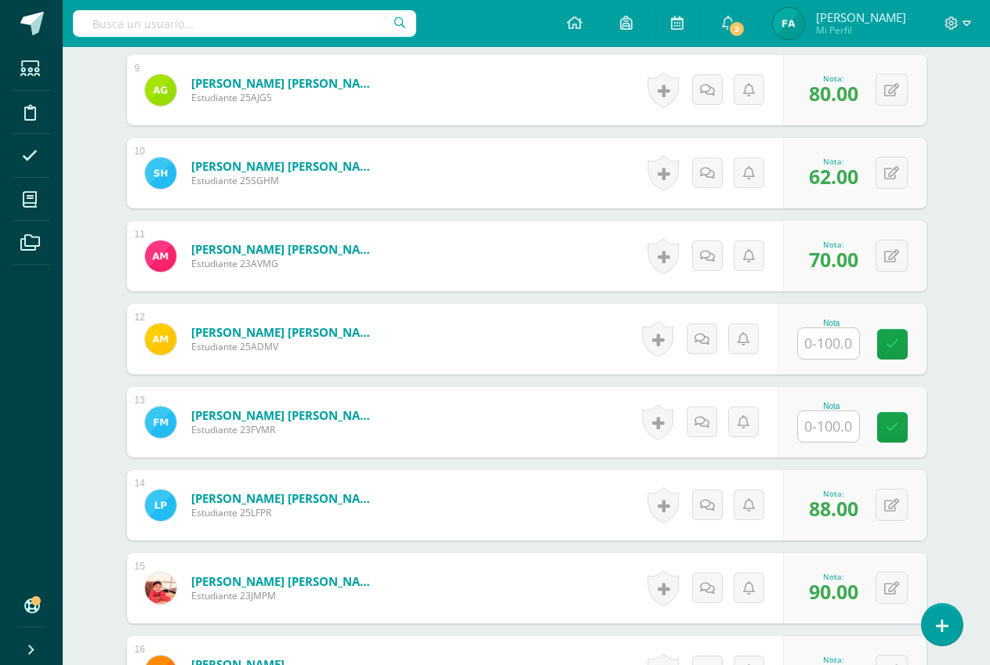
click at [849, 345] on input "text" at bounding box center [828, 343] width 61 height 31
type input "74"
click at [897, 350] on icon at bounding box center [903, 344] width 14 height 13
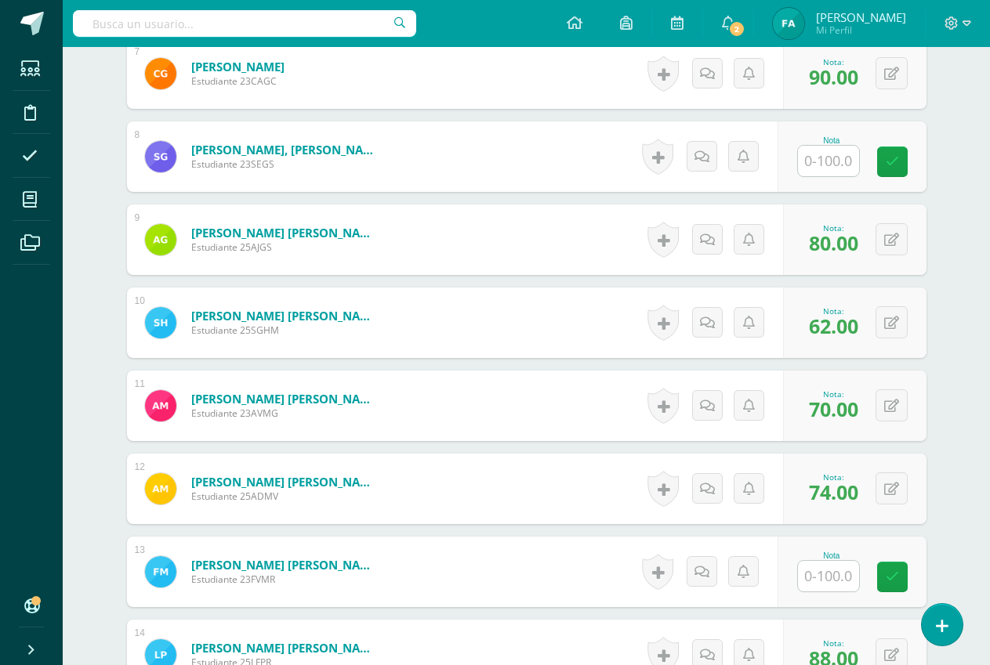
scroll to position [1012, 0]
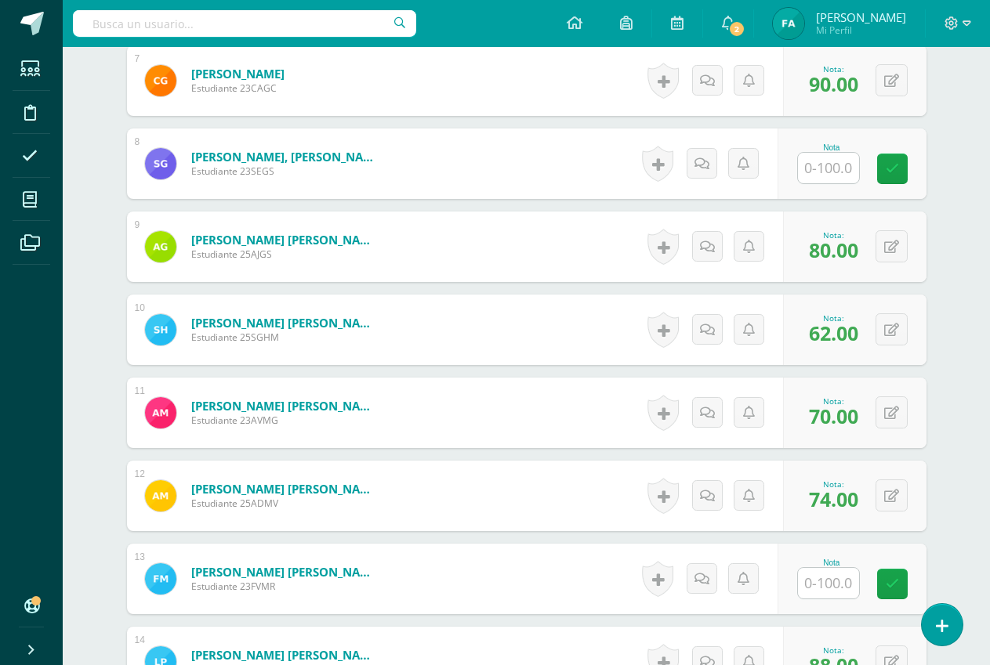
click at [846, 163] on input "text" at bounding box center [828, 168] width 61 height 31
type input "84"
click at [904, 170] on icon at bounding box center [903, 168] width 14 height 13
click at [835, 579] on input "text" at bounding box center [828, 583] width 61 height 31
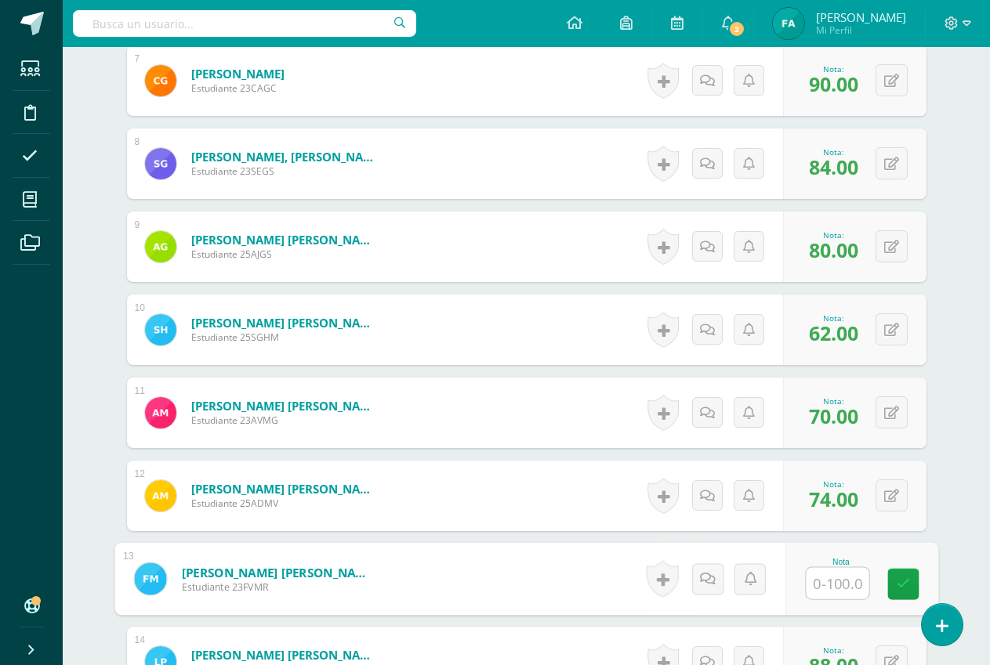
click at [835, 579] on input "text" at bounding box center [837, 583] width 63 height 31
type input "95"
click at [900, 584] on icon at bounding box center [903, 584] width 14 height 13
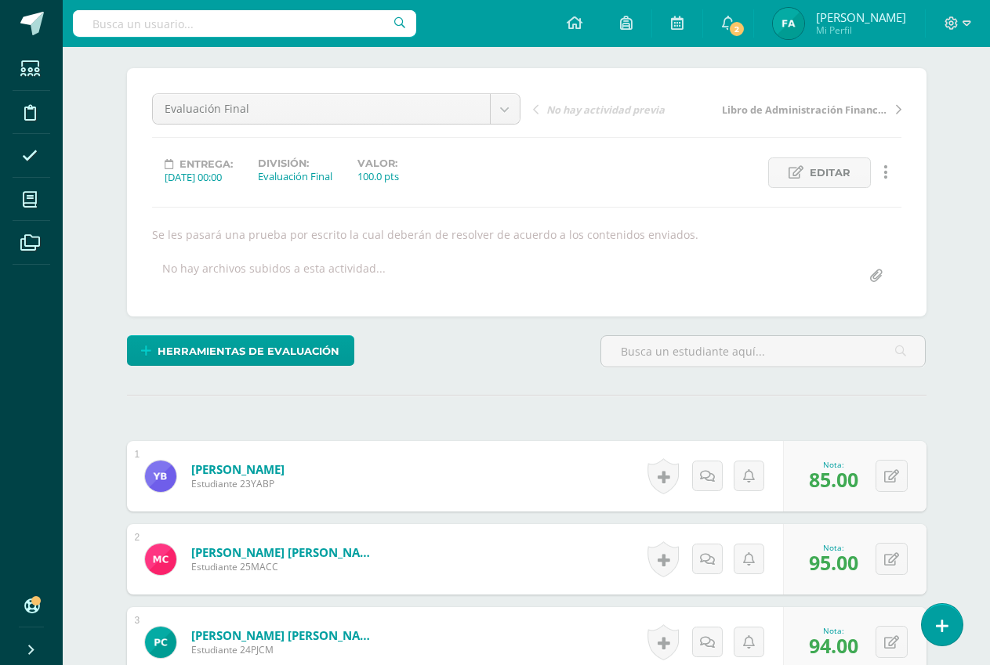
scroll to position [0, 0]
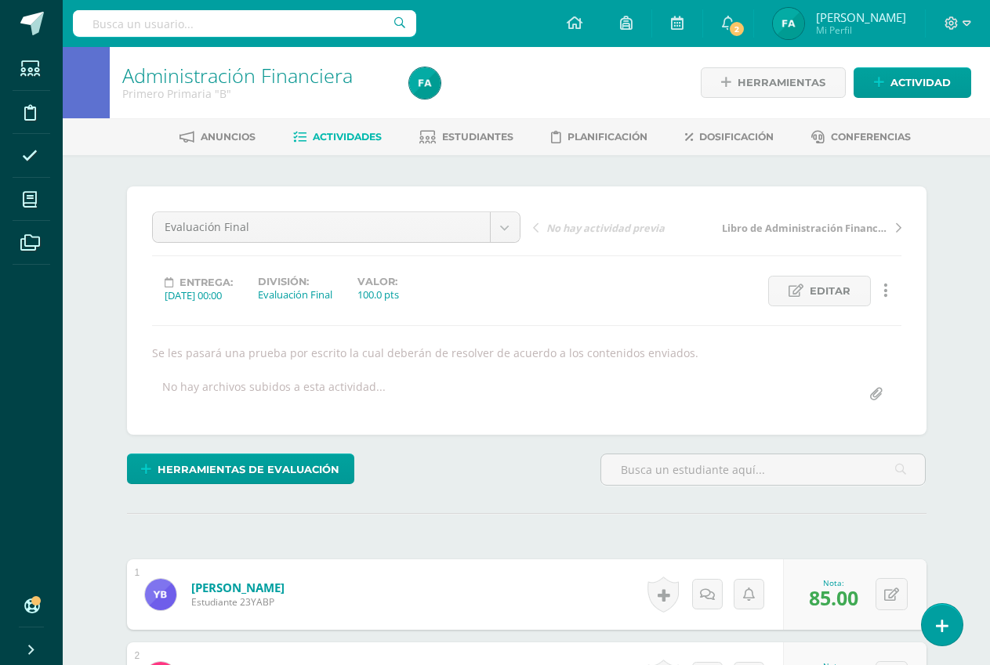
click at [335, 130] on link "Actividades" at bounding box center [337, 137] width 89 height 25
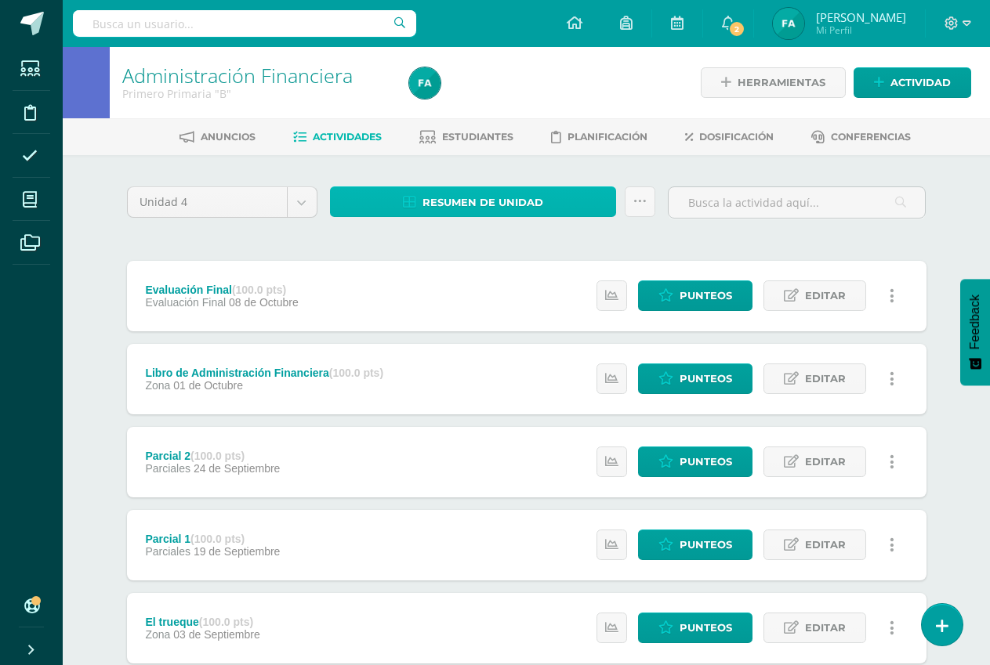
click at [439, 205] on span "Resumen de unidad" at bounding box center [482, 202] width 121 height 29
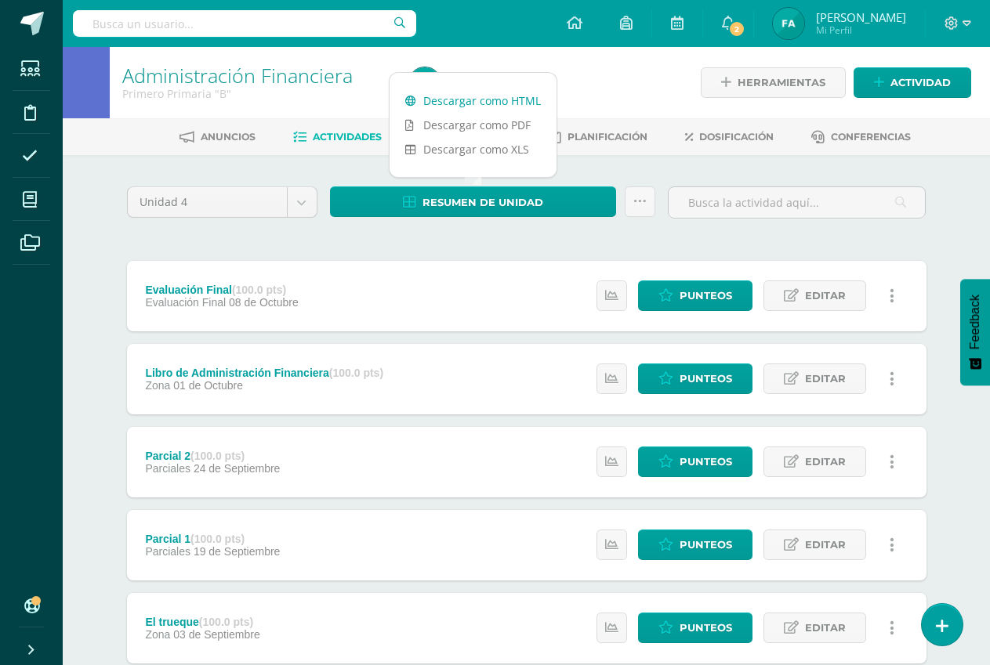
click at [469, 104] on link "Descargar como HTML" at bounding box center [472, 101] width 167 height 24
